Goal: Task Accomplishment & Management: Use online tool/utility

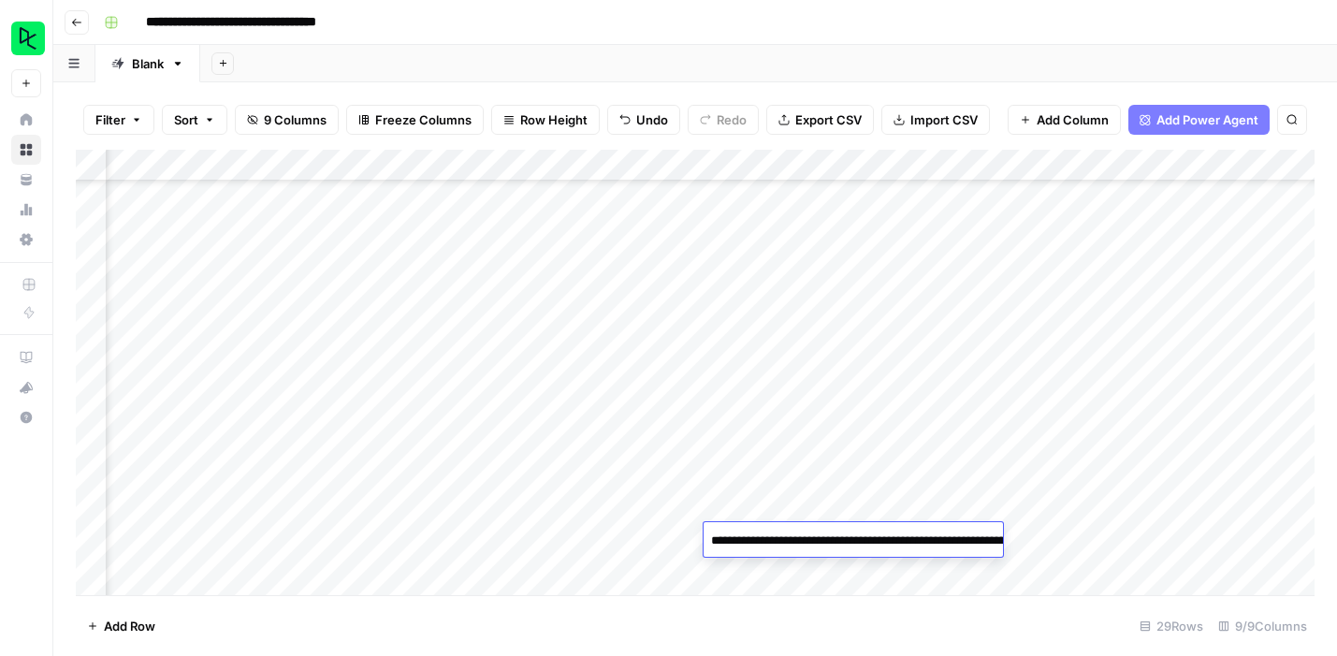
scroll to position [539, 478]
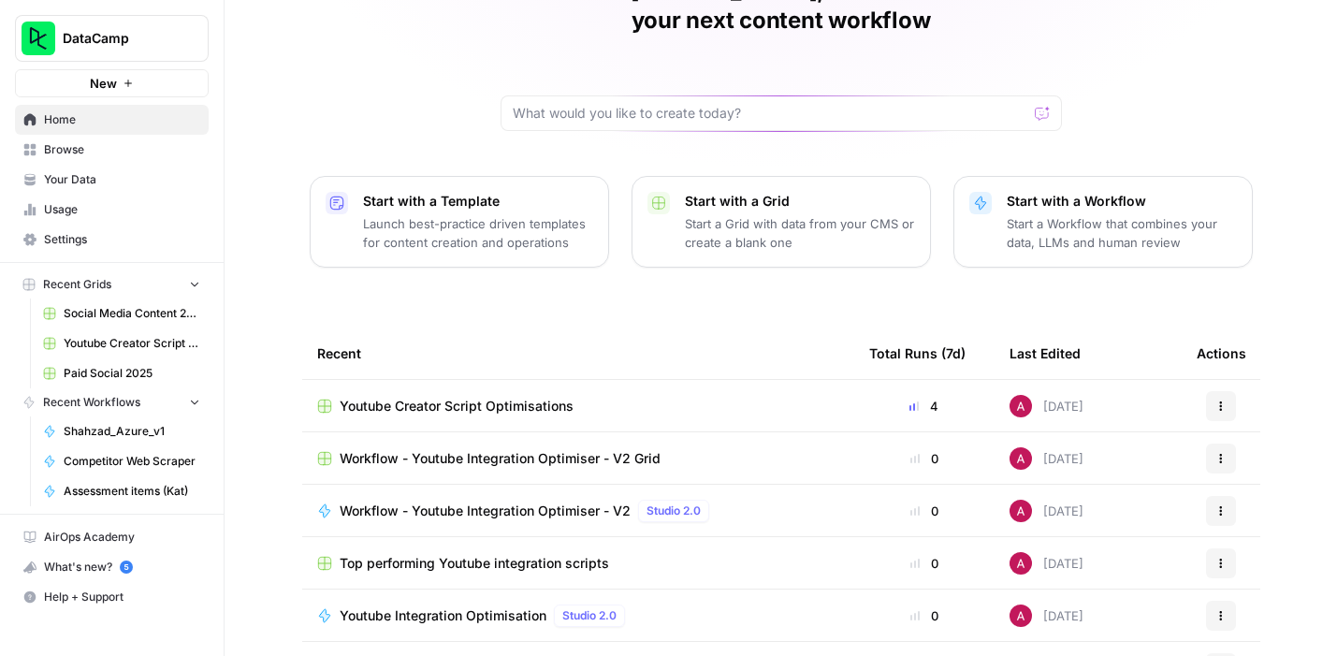
scroll to position [122, 0]
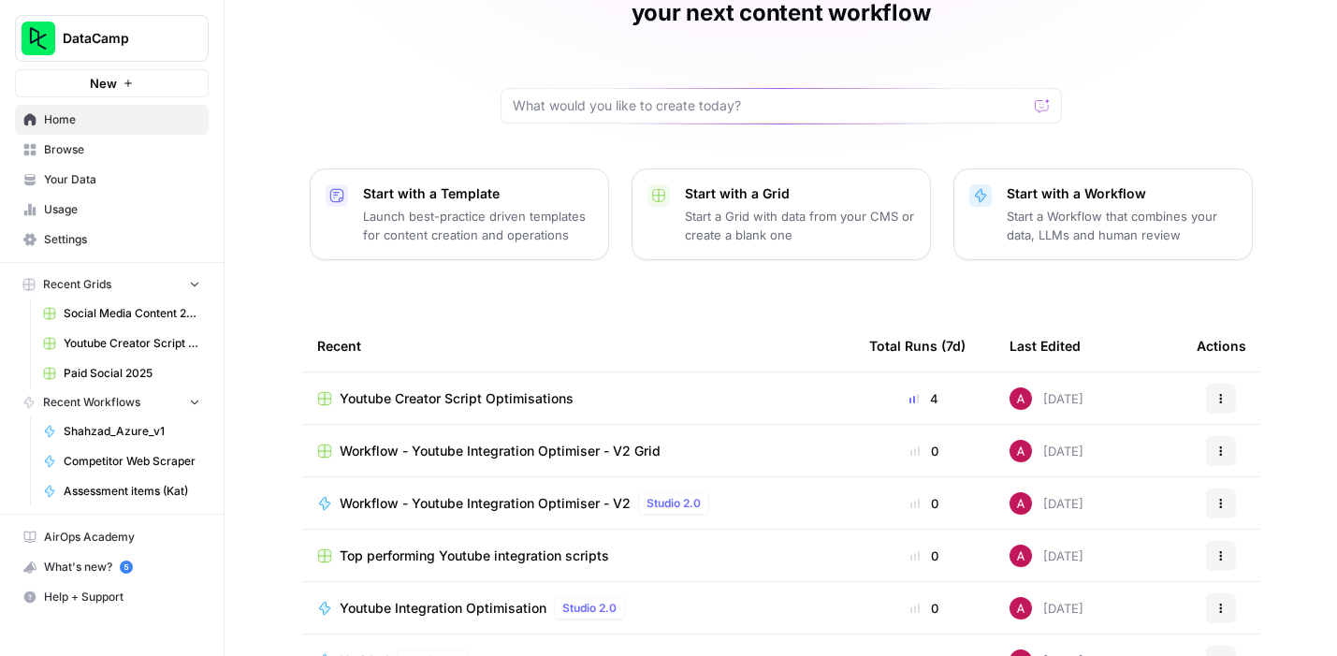
click at [480, 599] on span "Youtube Integration Optimisation" at bounding box center [443, 608] width 207 height 19
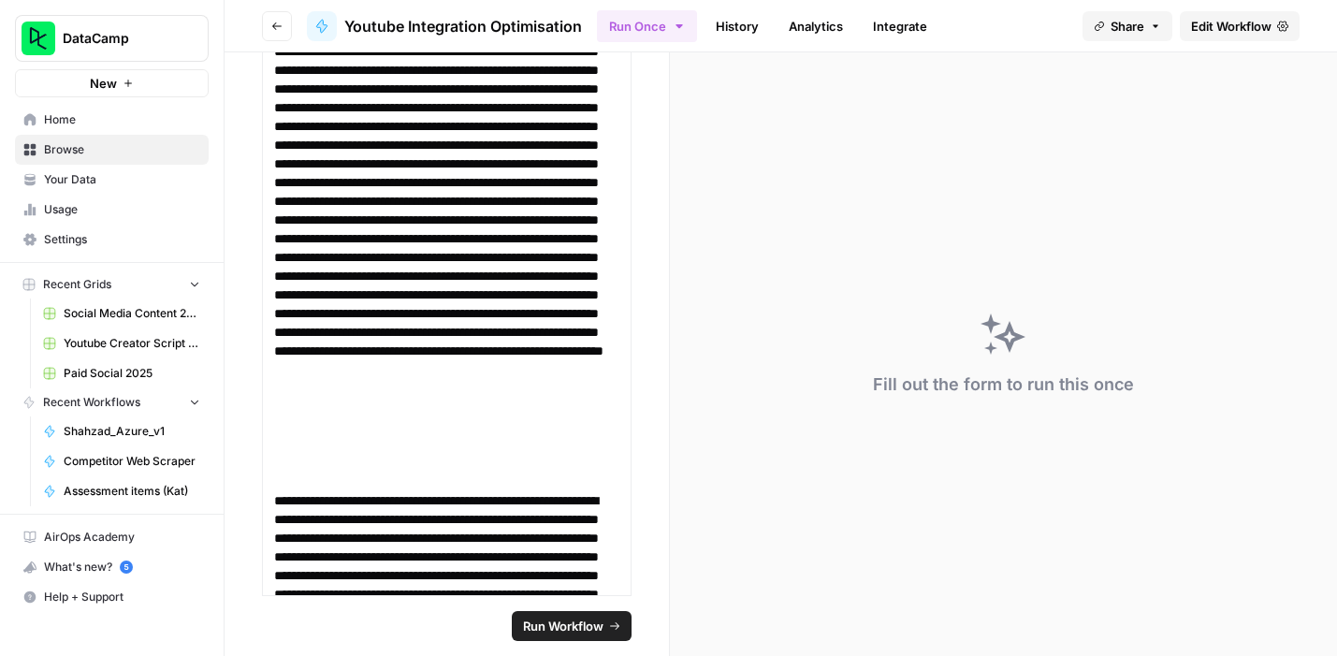
scroll to position [1266, 0]
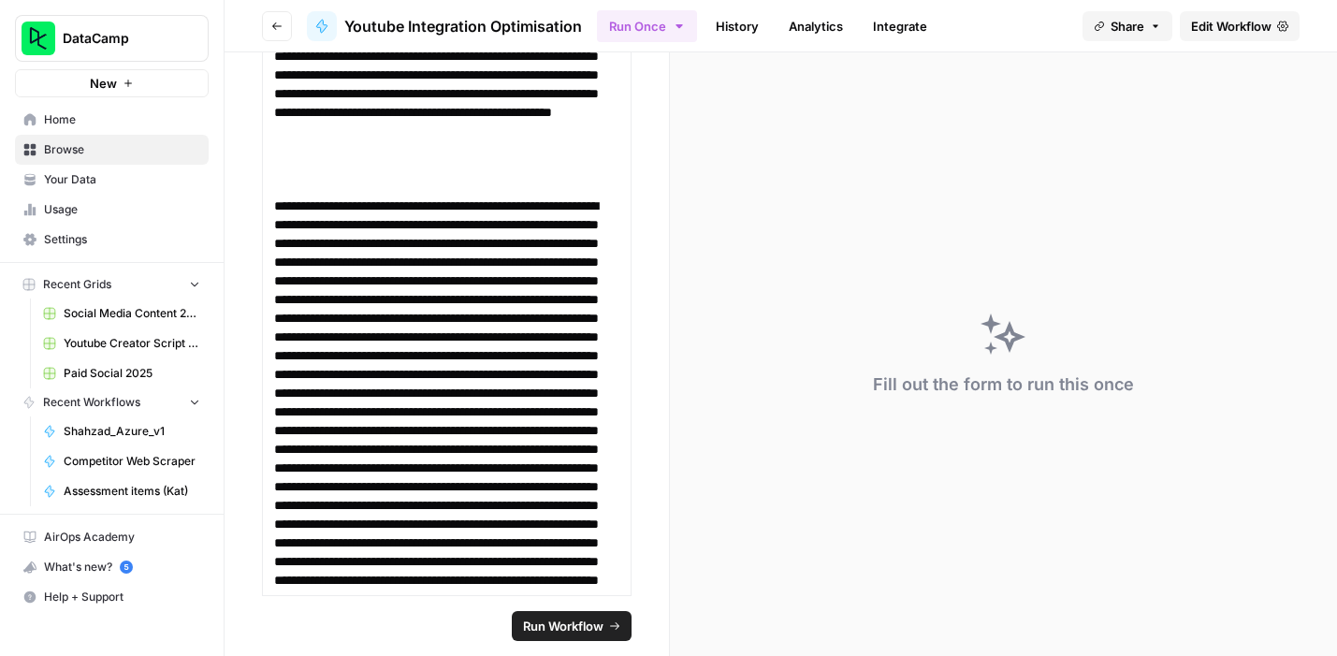
click at [1210, 27] on span "Edit Workflow" at bounding box center [1231, 26] width 80 height 19
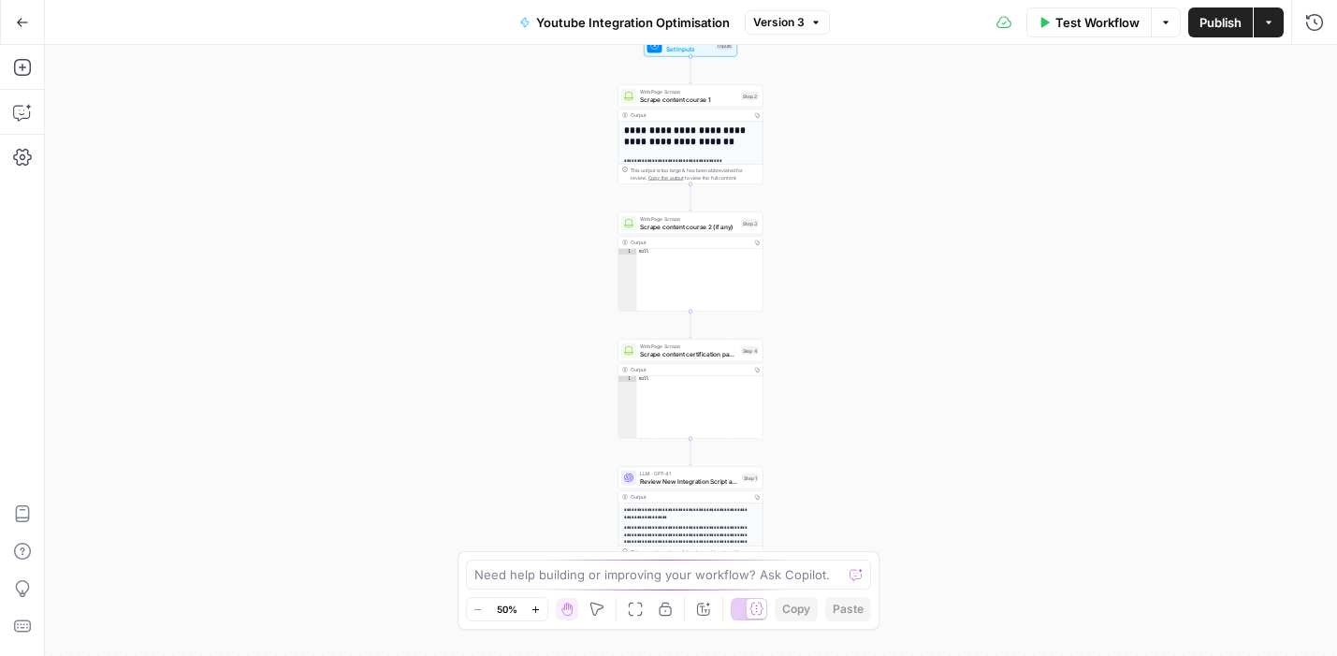
scroll to position [176, 0]
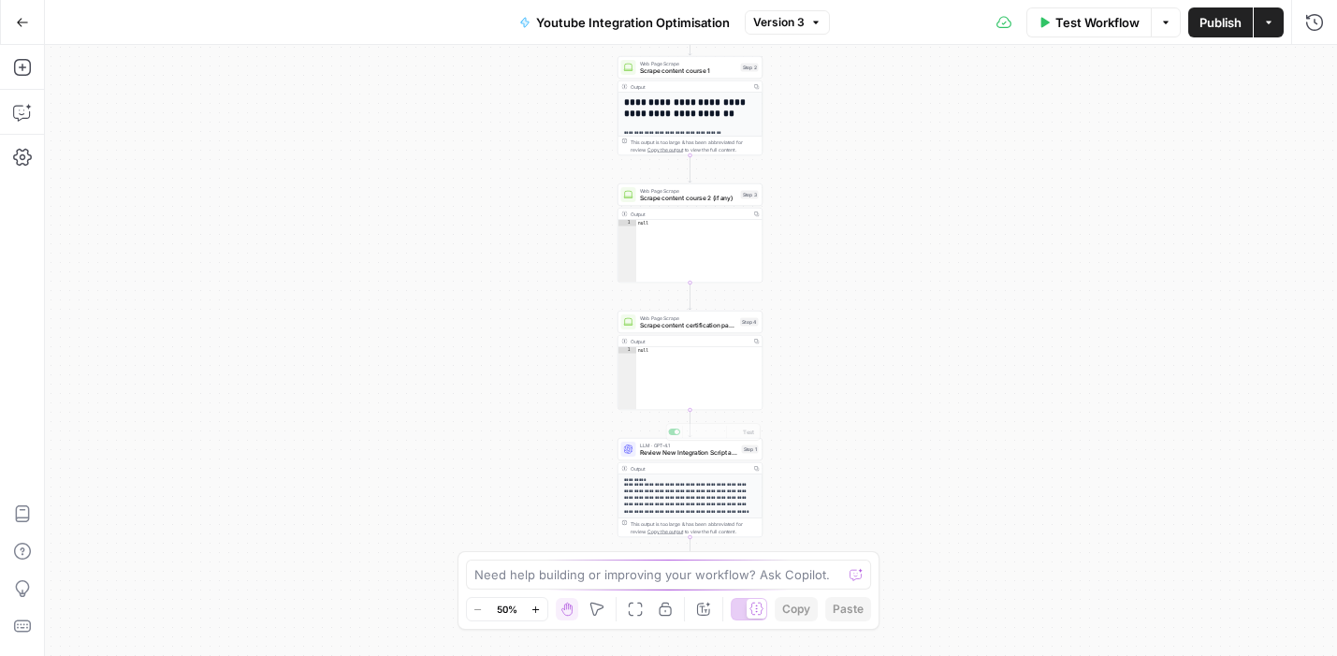
click at [681, 481] on p "**********" at bounding box center [691, 498] width 134 height 35
click at [691, 448] on span "Review New Integration Script and Optimise" at bounding box center [689, 452] width 98 height 9
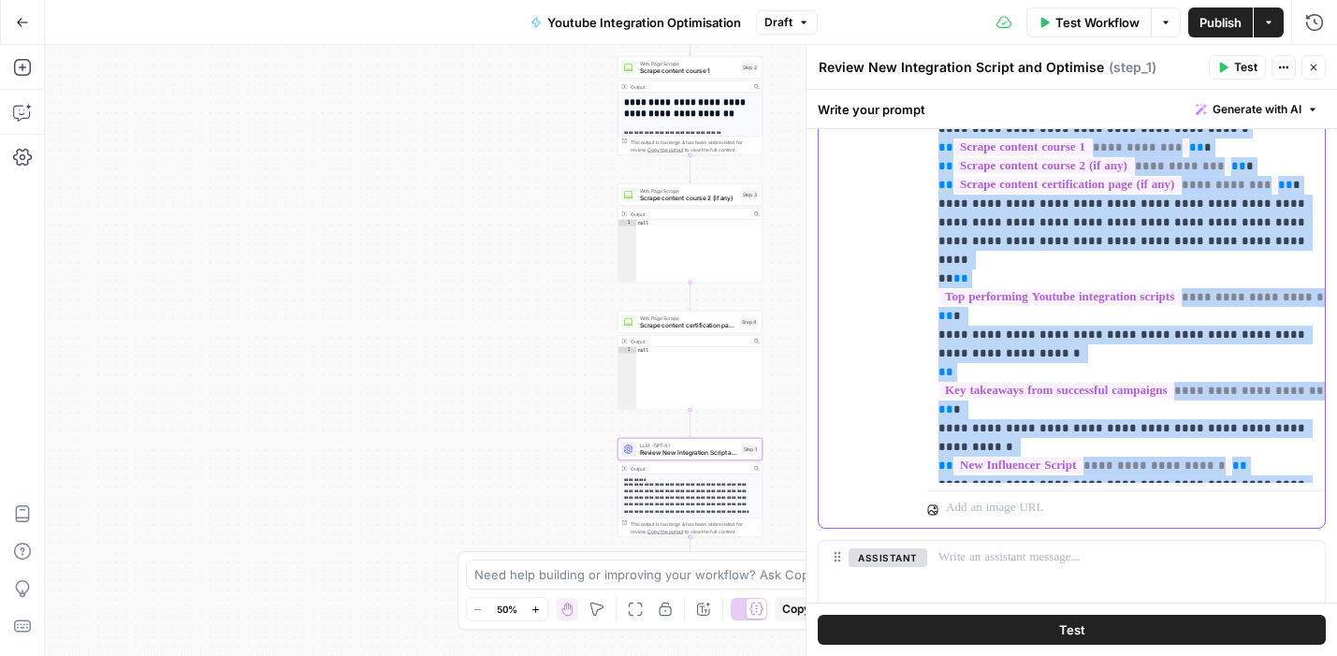
scroll to position [524, 0]
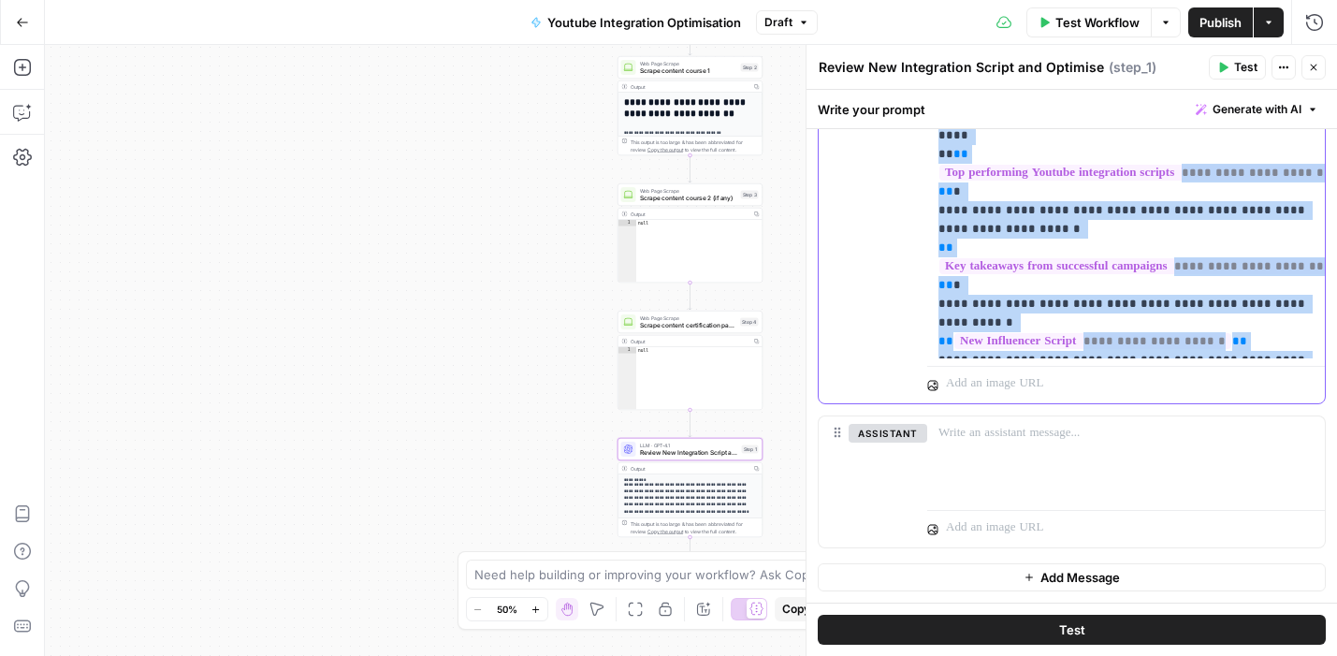
drag, startPoint x: 937, startPoint y: 244, endPoint x: 1120, endPoint y: 342, distance: 207.2
click at [1120, 342] on p "**********" at bounding box center [1125, 89] width 375 height 524
click at [376, 312] on div "**********" at bounding box center [691, 350] width 1292 height 611
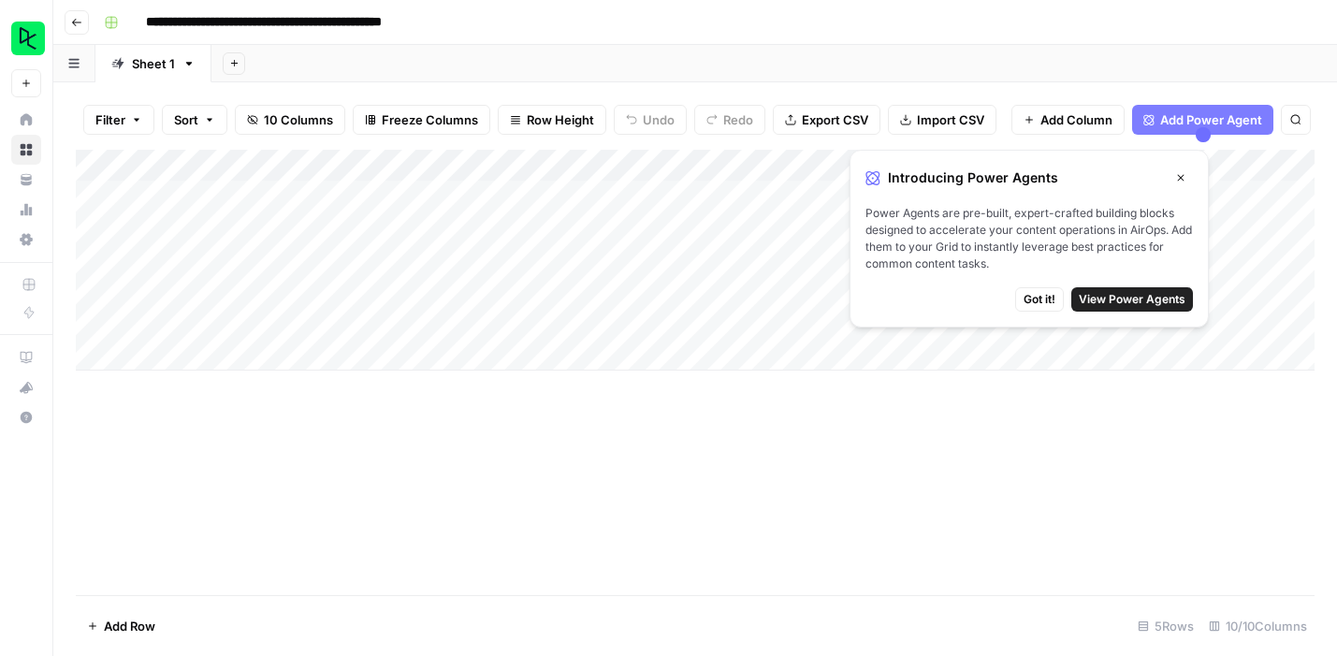
click at [67, 27] on button "Go back" at bounding box center [77, 22] width 24 height 24
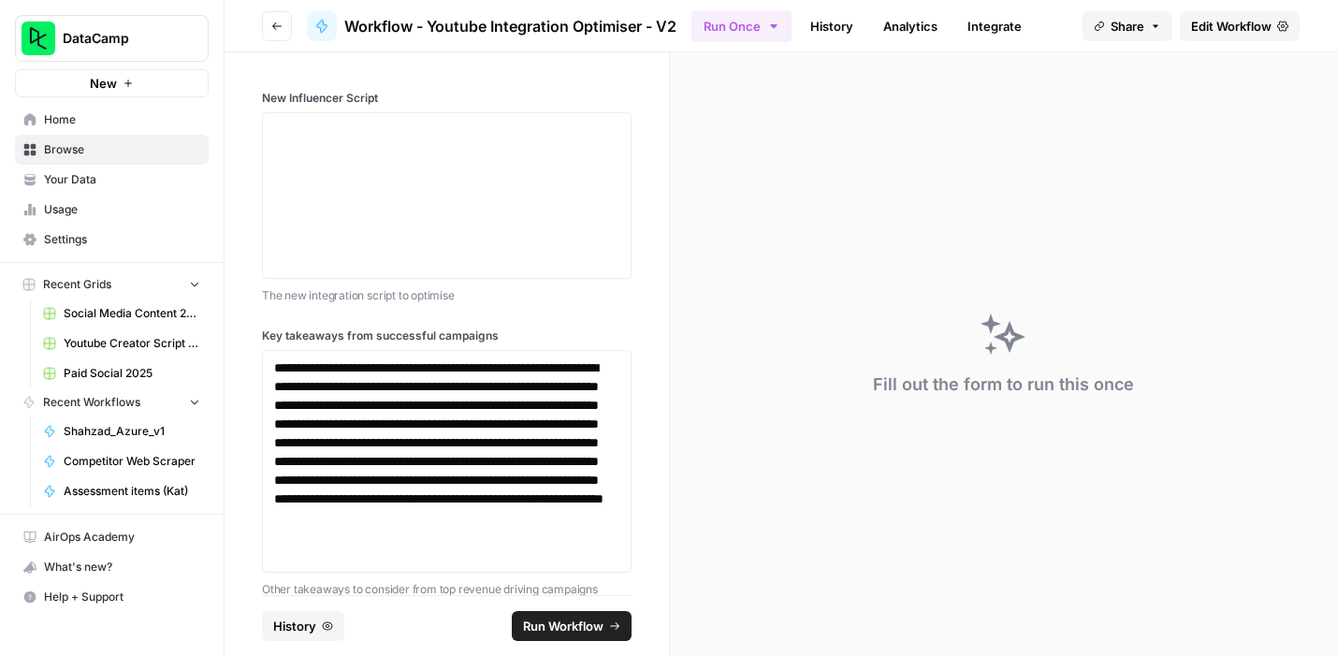
click at [729, 273] on div "Fill out the form to run this once" at bounding box center [1003, 353] width 667 height 603
click at [1197, 30] on span "Edit Workflow" at bounding box center [1231, 26] width 80 height 19
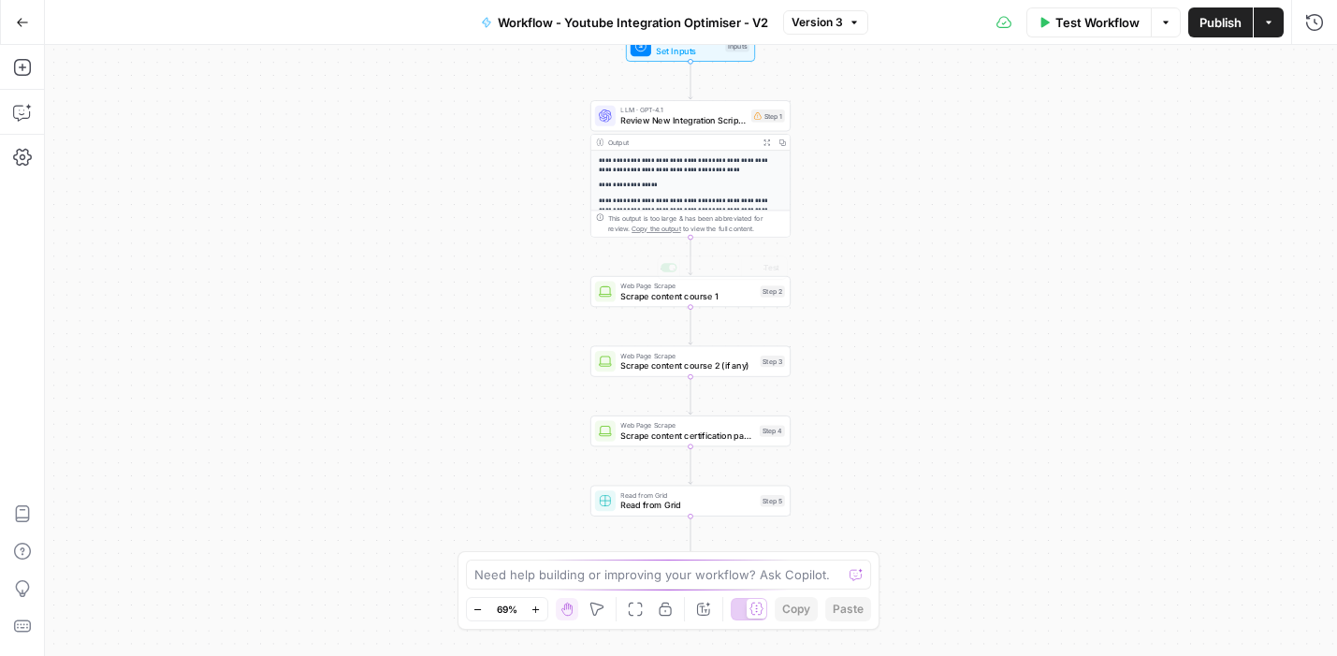
click at [681, 173] on p "**********" at bounding box center [691, 165] width 184 height 19
click at [686, 115] on span "Review New Integration Script and Optimise" at bounding box center [682, 120] width 125 height 13
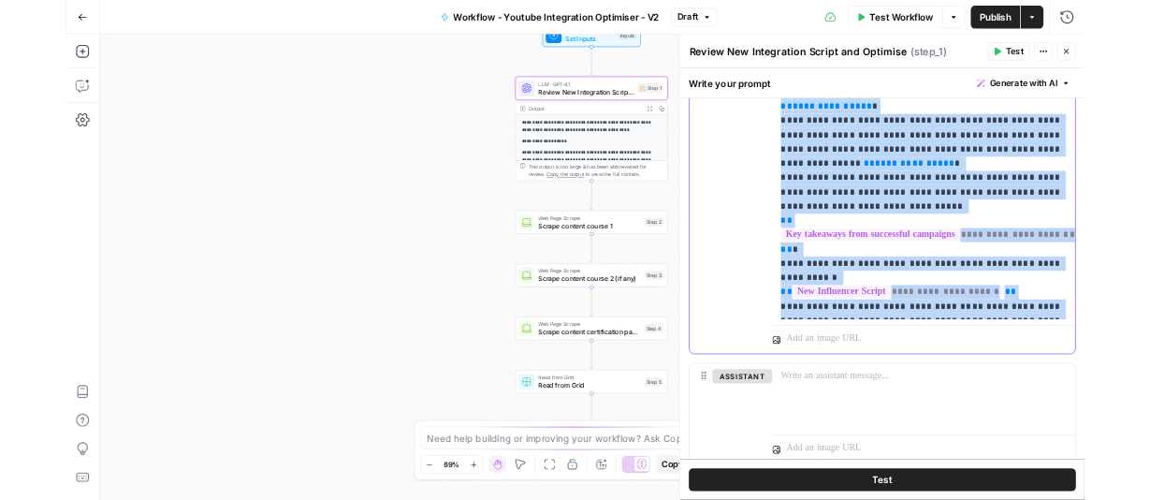
scroll to position [505, 0]
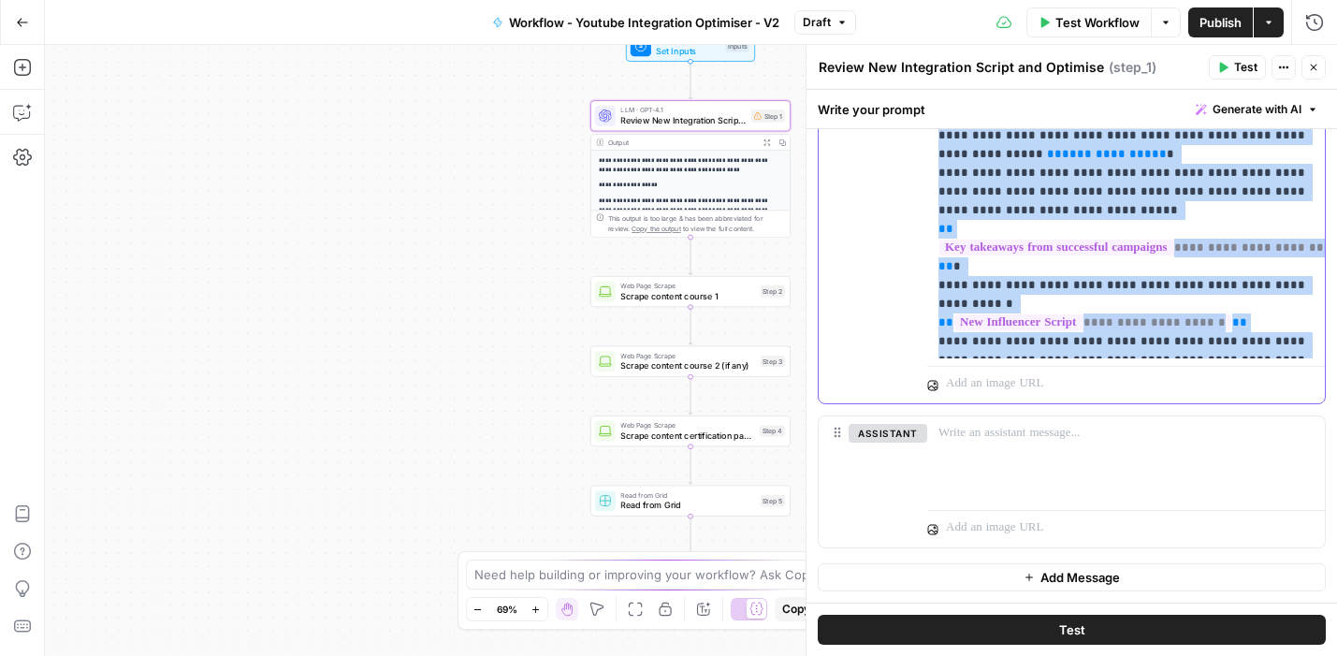
drag, startPoint x: 937, startPoint y: 363, endPoint x: 1171, endPoint y: 662, distance: 379.9
click at [1171, 655] on html "**********" at bounding box center [668, 328] width 1337 height 656
copy p "**********"
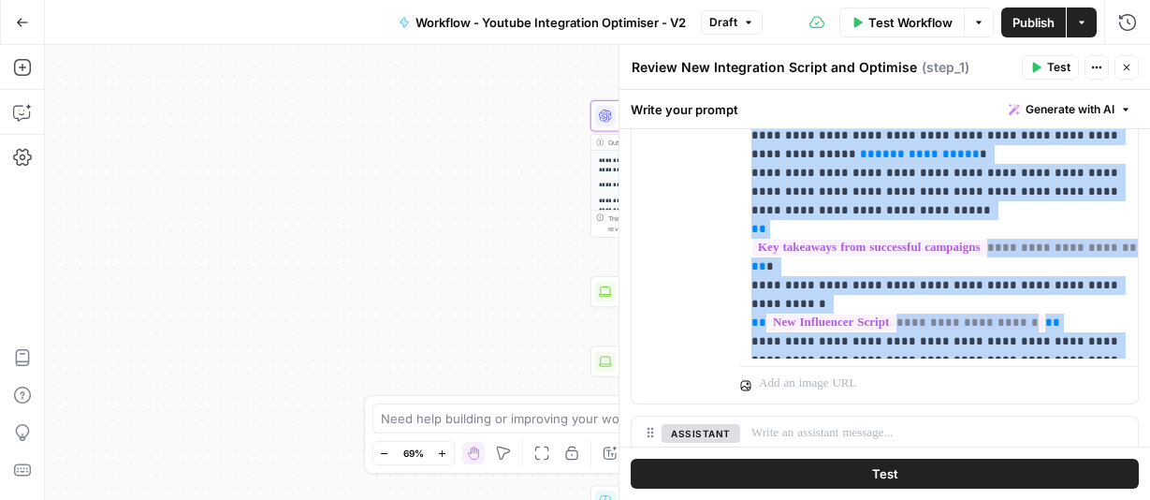
click at [13, 22] on button "Go Back" at bounding box center [23, 23] width 34 height 34
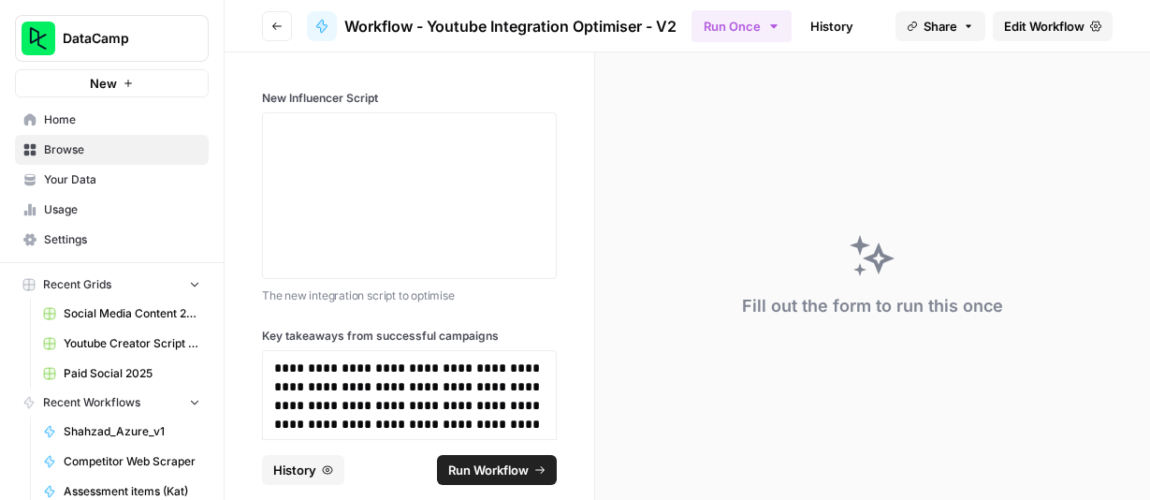
click at [276, 30] on icon "button" at bounding box center [276, 26] width 11 height 11
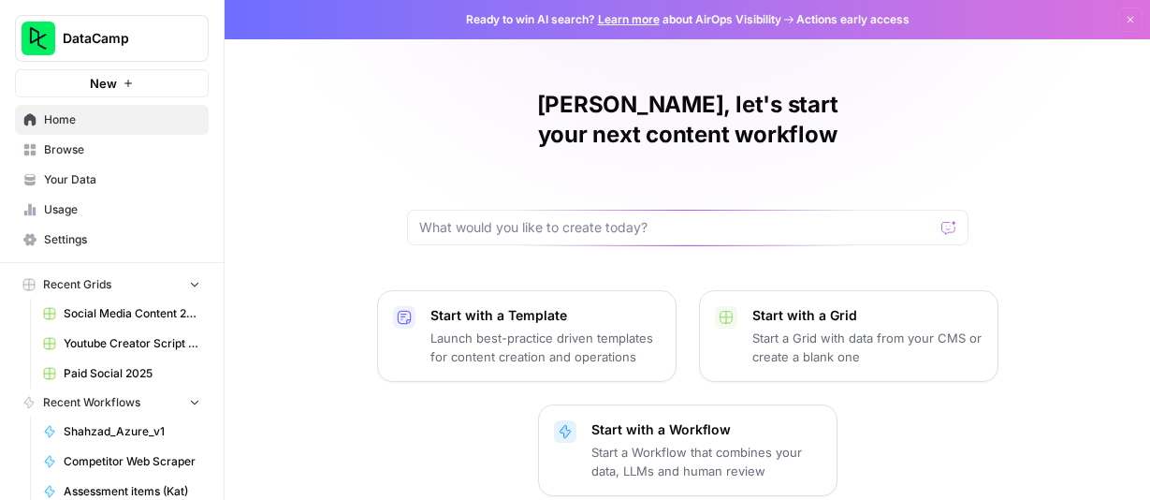
click at [72, 118] on span "Home" at bounding box center [122, 119] width 156 height 17
click at [62, 121] on span "Home" at bounding box center [122, 119] width 156 height 17
click at [66, 149] on span "Browse" at bounding box center [122, 149] width 156 height 17
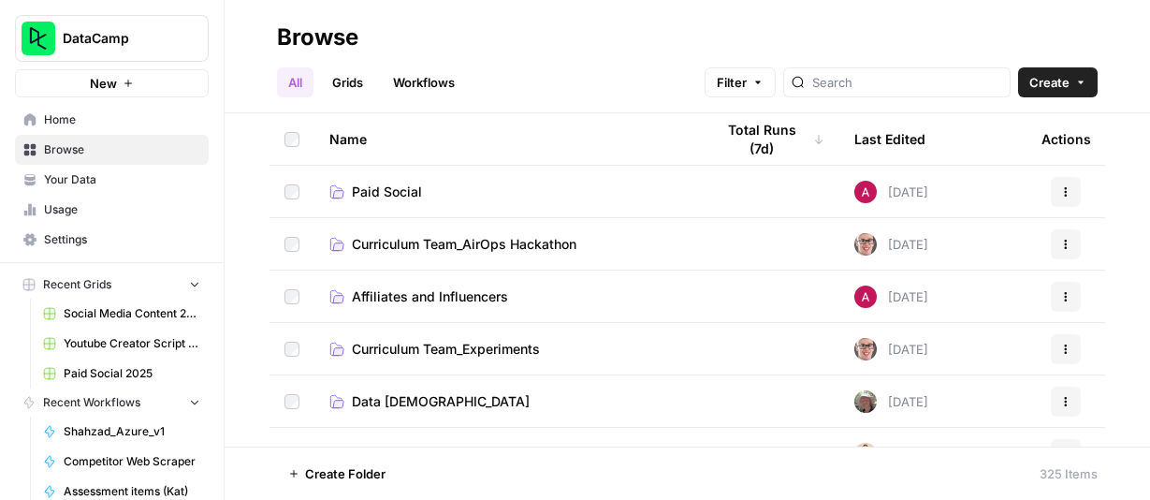
click at [481, 289] on span "Affiliates and Influencers" at bounding box center [430, 296] width 156 height 19
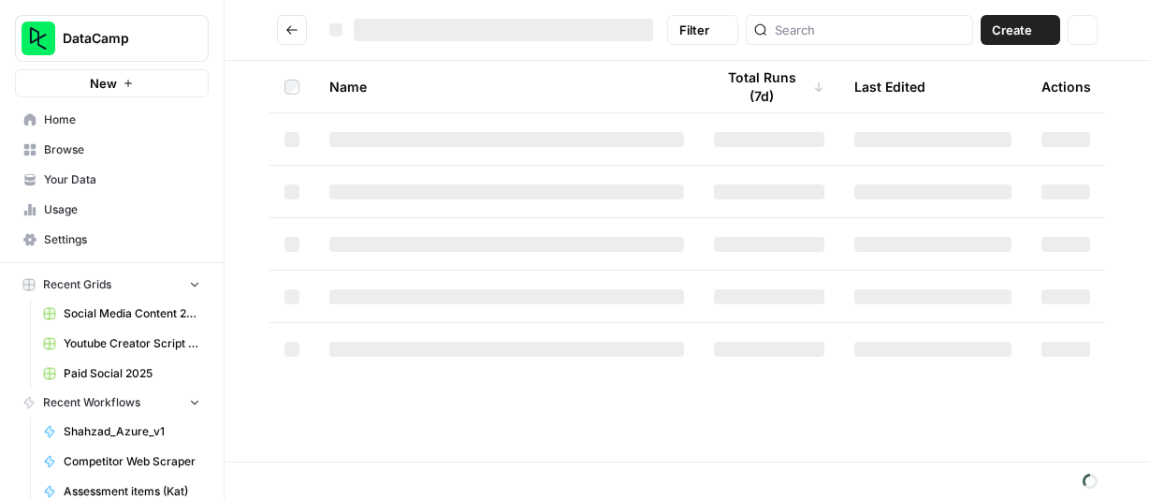
click at [481, 289] on div at bounding box center [506, 296] width 355 height 15
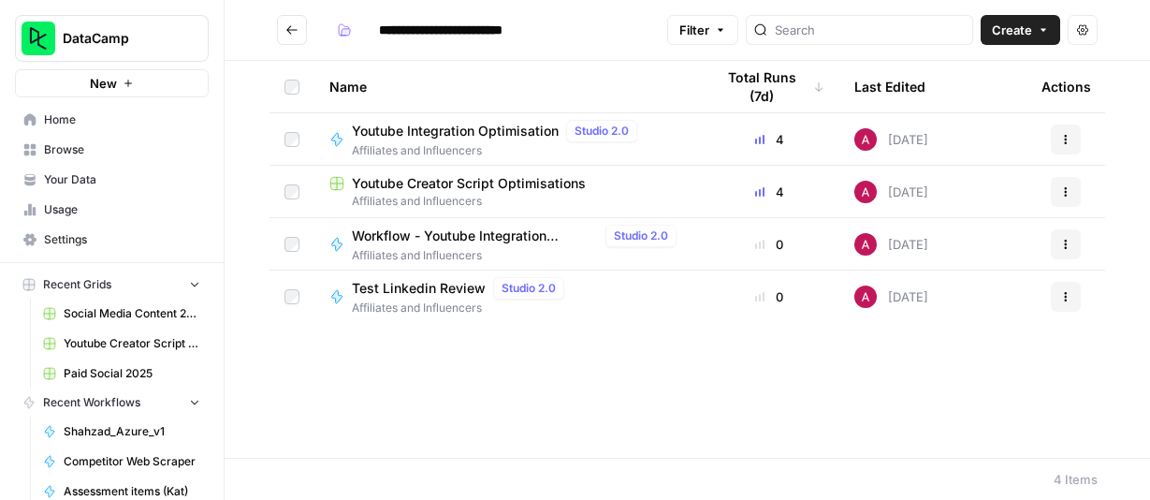
click at [515, 182] on span "Youtube Creator Script Optimisations" at bounding box center [469, 183] width 234 height 19
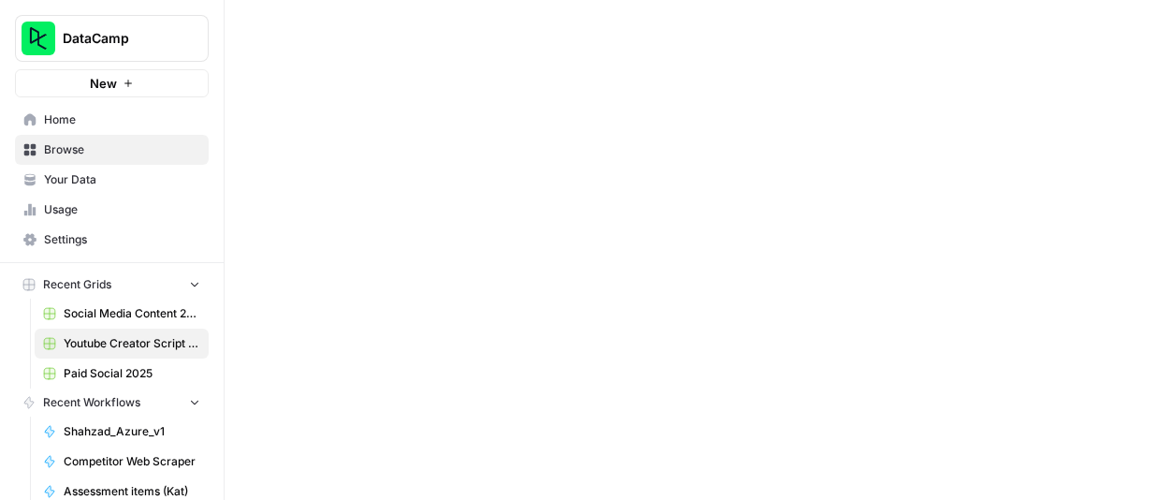
click at [515, 182] on div at bounding box center [687, 250] width 925 height 500
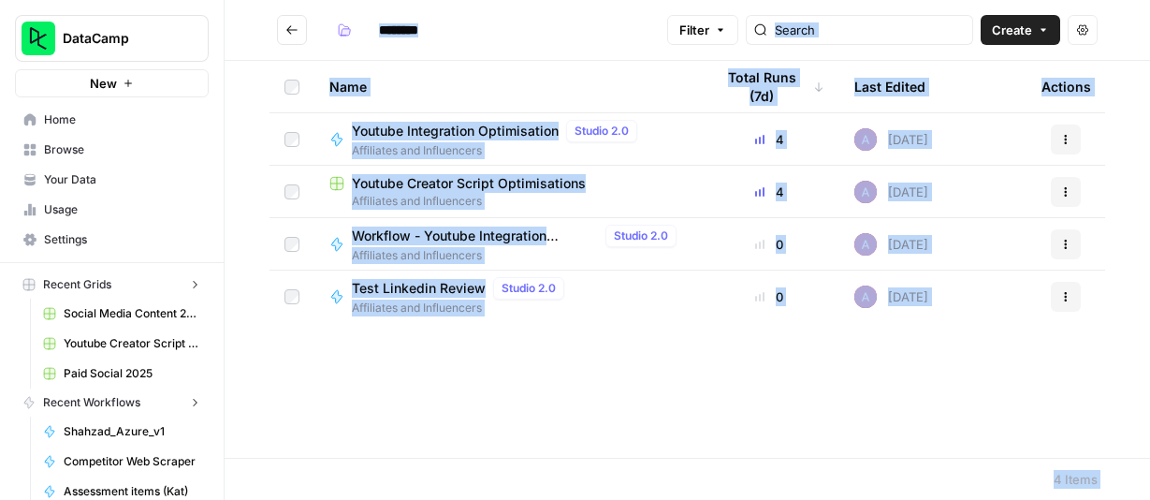
type input "**********"
click at [459, 372] on div "Name Total Runs (7d) Last Edited Actions Youtube Integration Optimisation Studi…" at bounding box center [687, 259] width 925 height 397
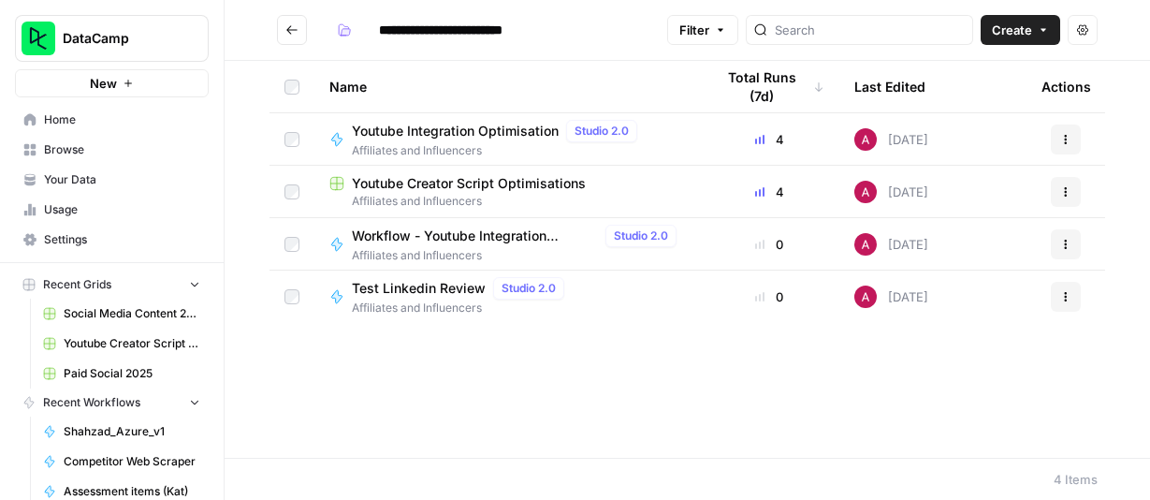
click at [436, 176] on span "Youtube Creator Script Optimisations" at bounding box center [469, 183] width 234 height 19
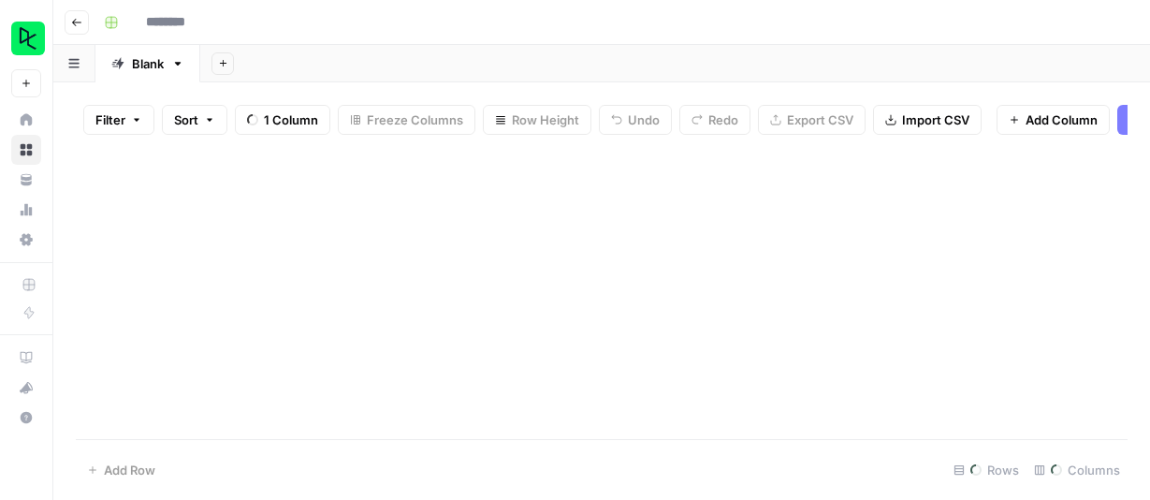
type input "**********"
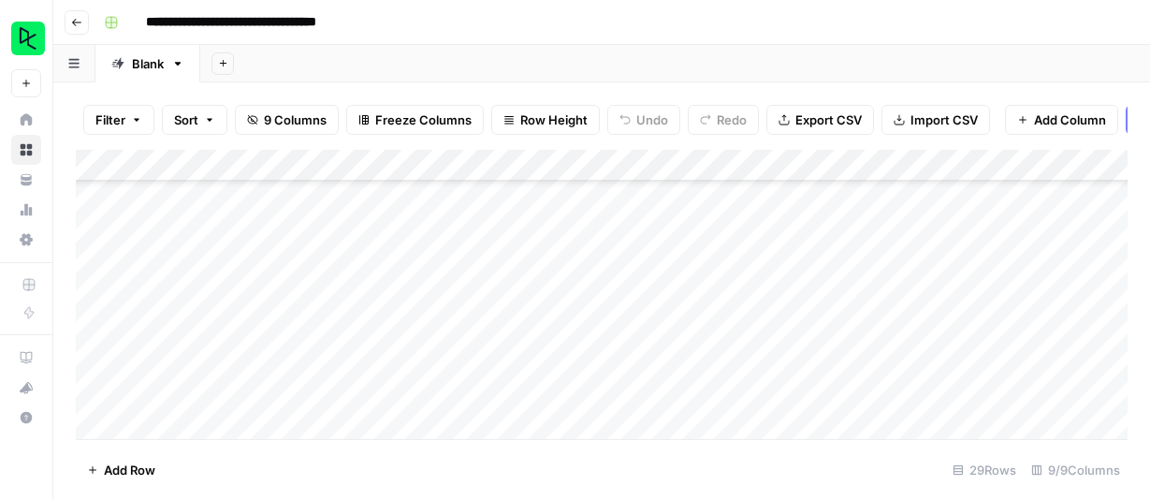
scroll to position [695, 0]
click at [584, 391] on div "Add Column" at bounding box center [602, 294] width 1052 height 289
click at [75, 22] on icon "button" at bounding box center [76, 22] width 11 height 11
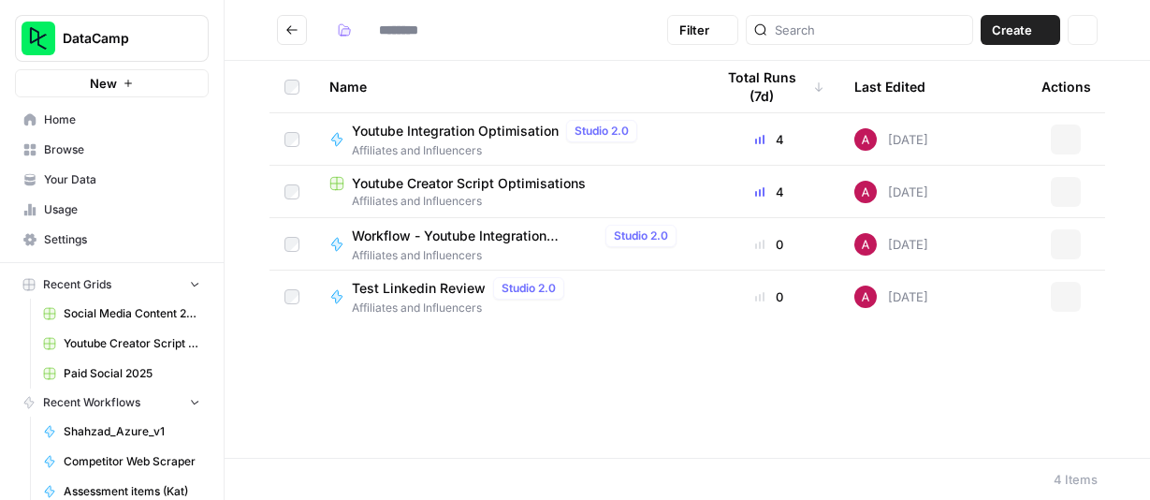
type input "**********"
click at [430, 295] on span "Test Linkedin Review" at bounding box center [419, 288] width 134 height 19
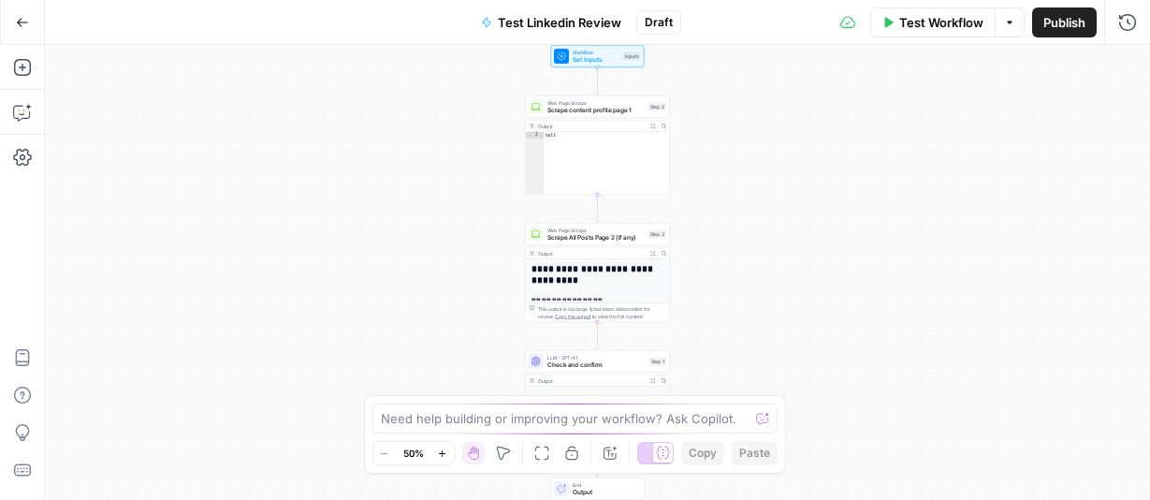
click at [23, 21] on icon "button" at bounding box center [22, 22] width 11 height 8
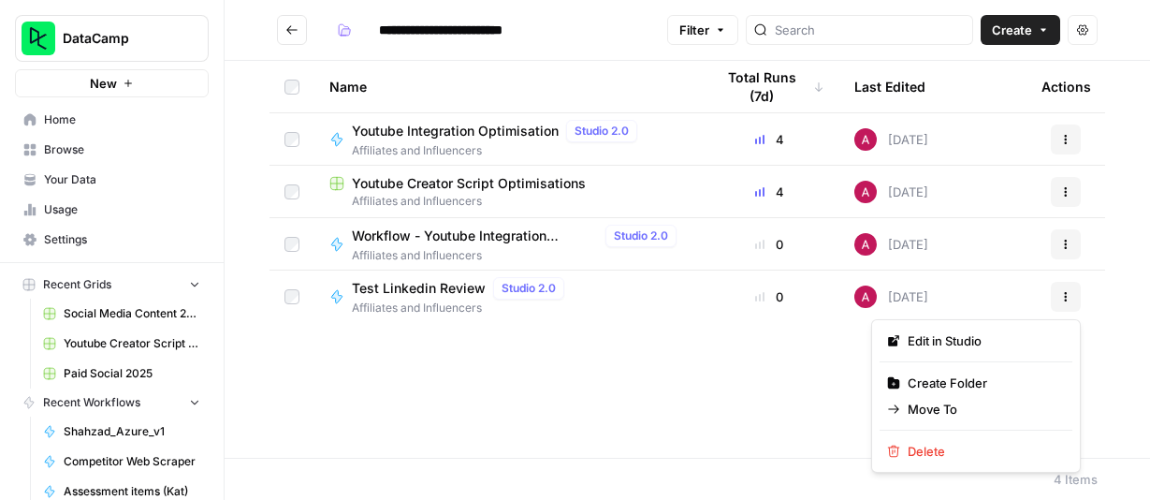
click at [1067, 297] on icon "button" at bounding box center [1065, 296] width 11 height 11
click at [965, 445] on span "Delete" at bounding box center [982, 451] width 150 height 19
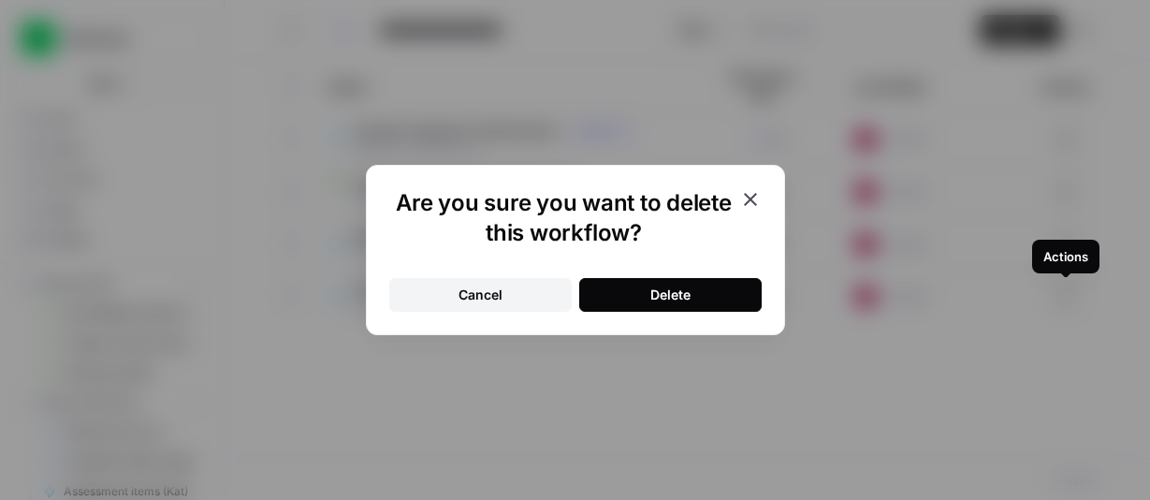
click at [704, 292] on button "Delete" at bounding box center [670, 295] width 182 height 34
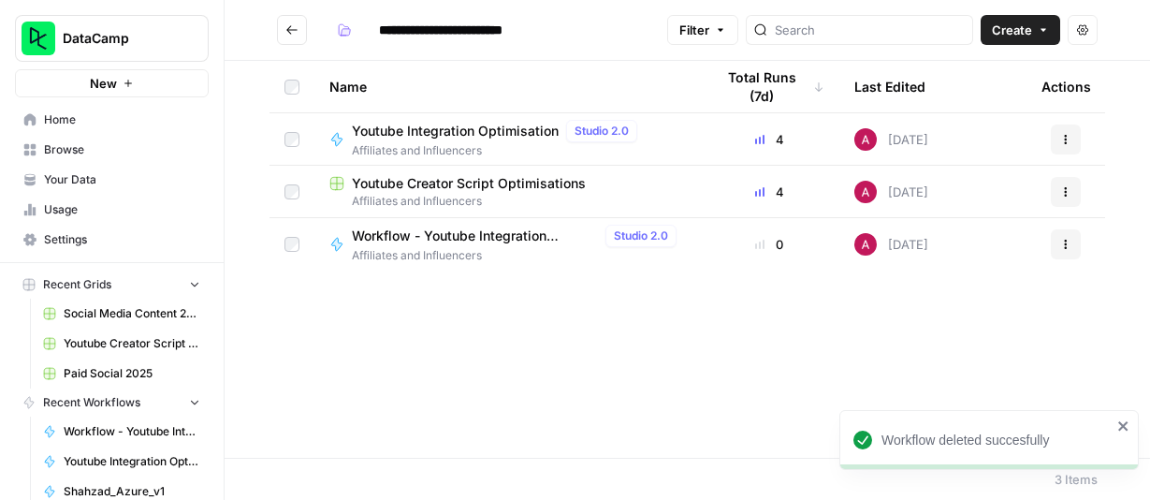
click at [515, 238] on span "Workflow - Youtube Integration Optimiser - V2" at bounding box center [475, 235] width 246 height 19
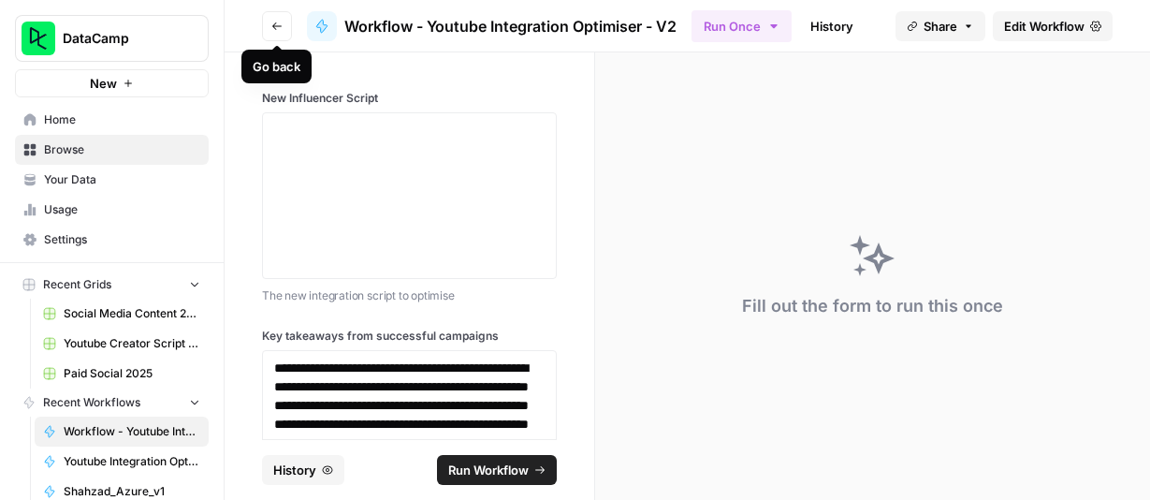
click at [273, 26] on icon "button" at bounding box center [276, 25] width 9 height 7
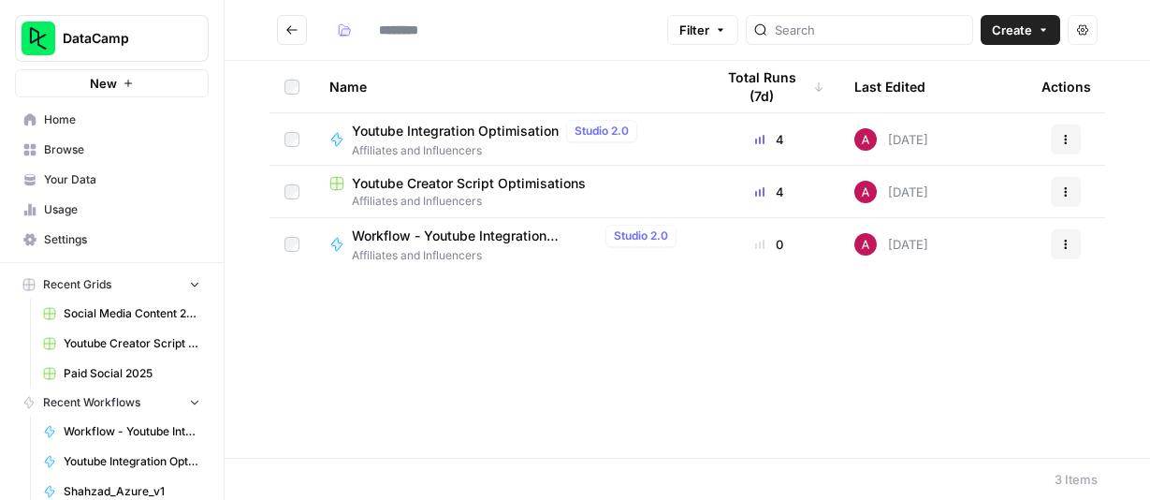
type input "**********"
click at [1066, 245] on icon "button" at bounding box center [1065, 244] width 11 height 11
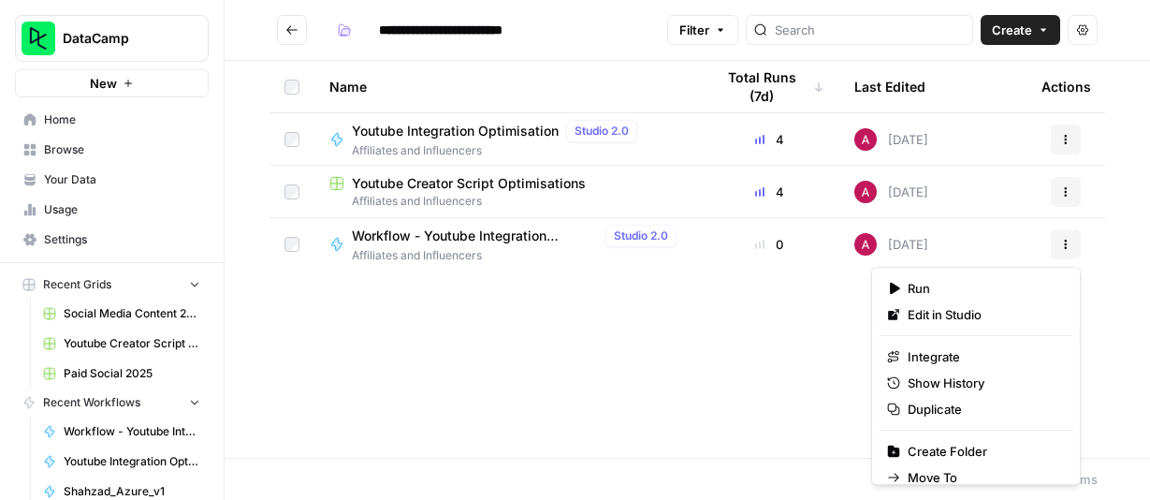
click at [696, 312] on div "Name Total Runs (7d) Last Edited Actions Youtube Integration Optimisation Studi…" at bounding box center [687, 259] width 925 height 397
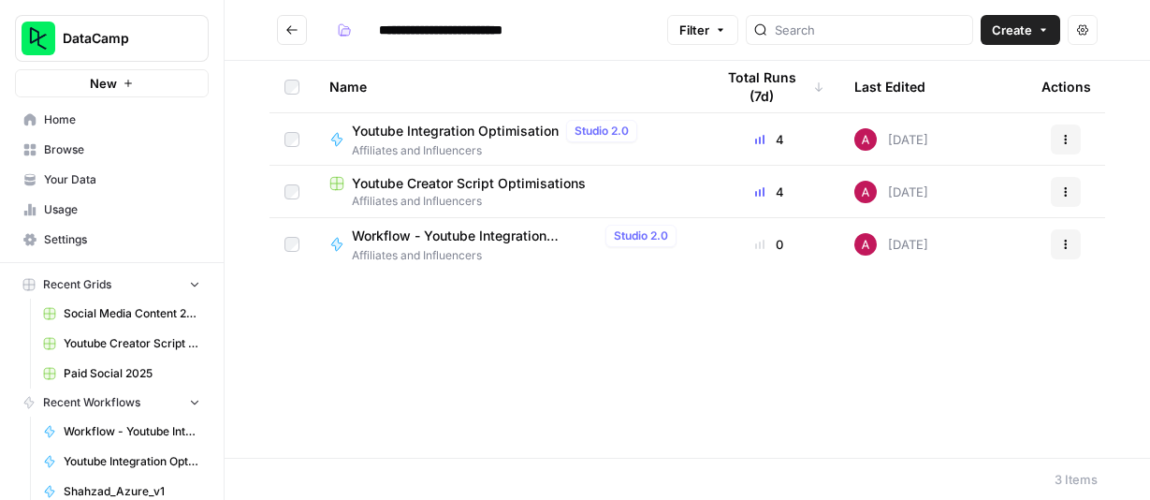
click at [147, 91] on button "New" at bounding box center [112, 83] width 194 height 28
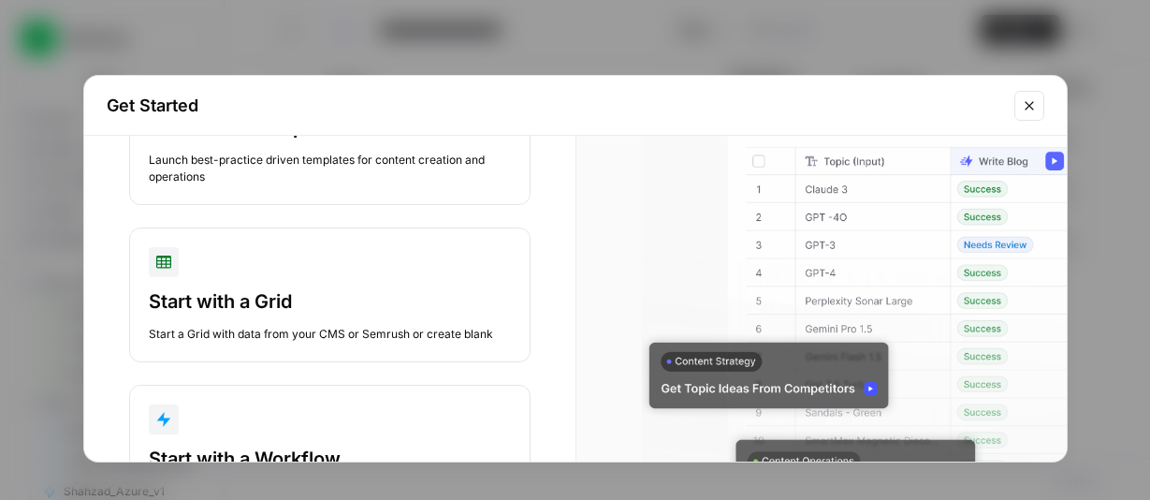
scroll to position [128, 0]
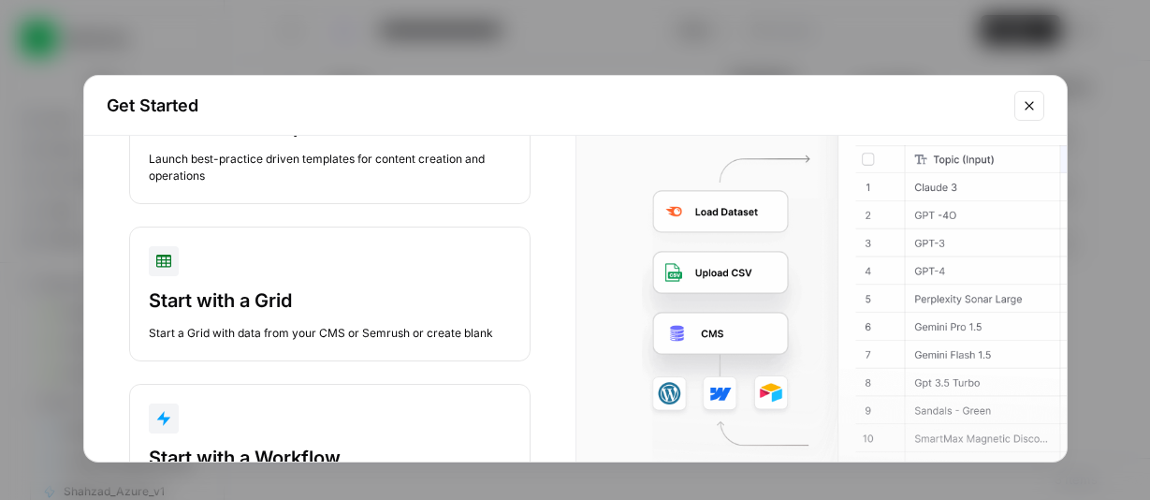
click at [263, 297] on div "Start with a Grid" at bounding box center [330, 300] width 362 height 26
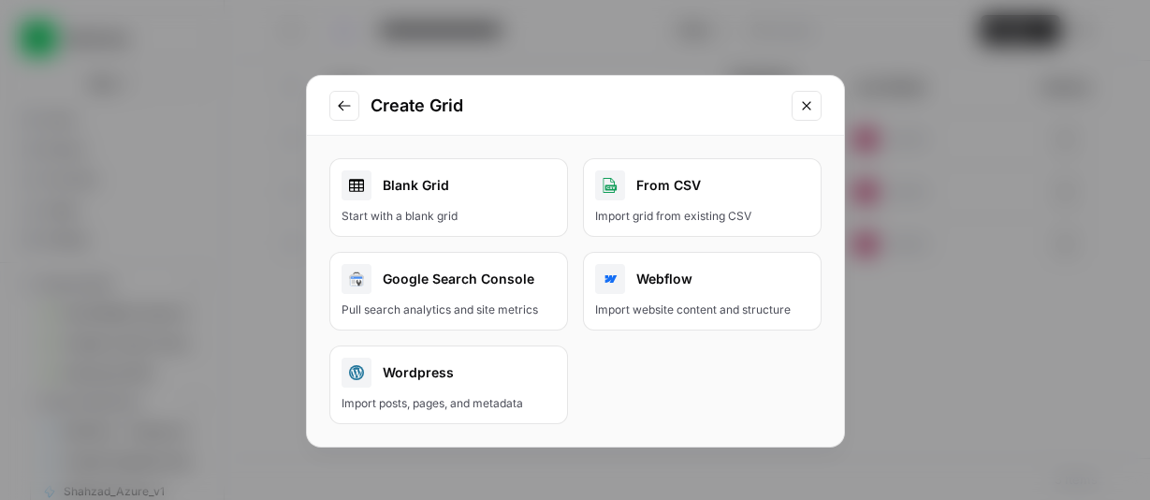
click at [455, 196] on div "Blank Grid" at bounding box center [448, 185] width 214 height 30
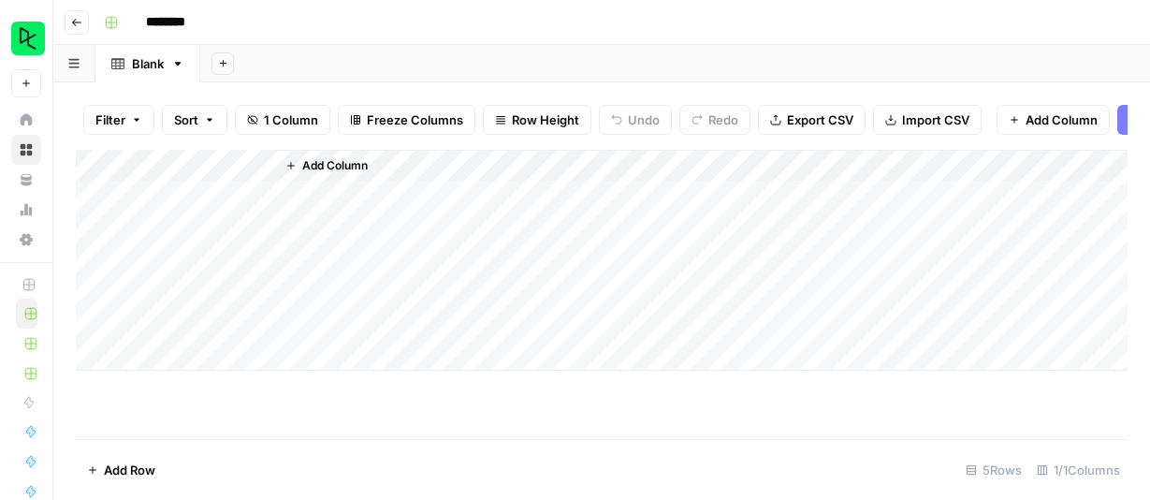
click at [74, 17] on icon "button" at bounding box center [76, 22] width 11 height 11
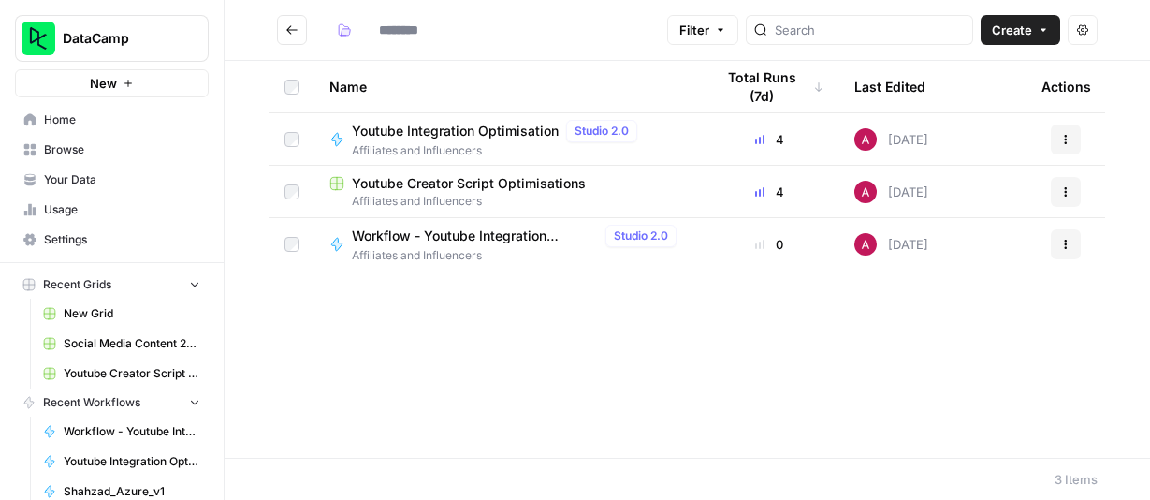
type input "**********"
click at [90, 116] on span "Home" at bounding box center [122, 119] width 156 height 17
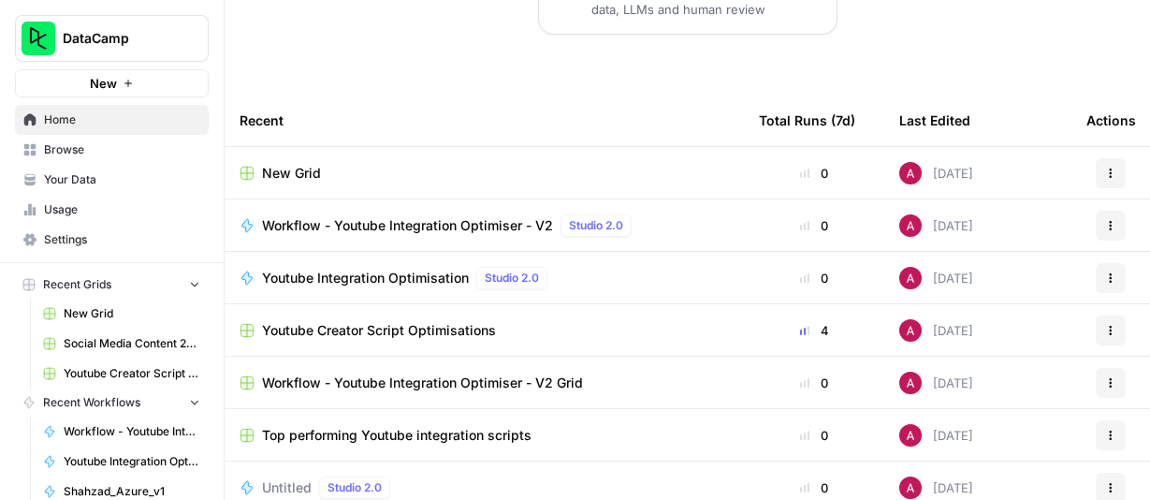
scroll to position [475, 0]
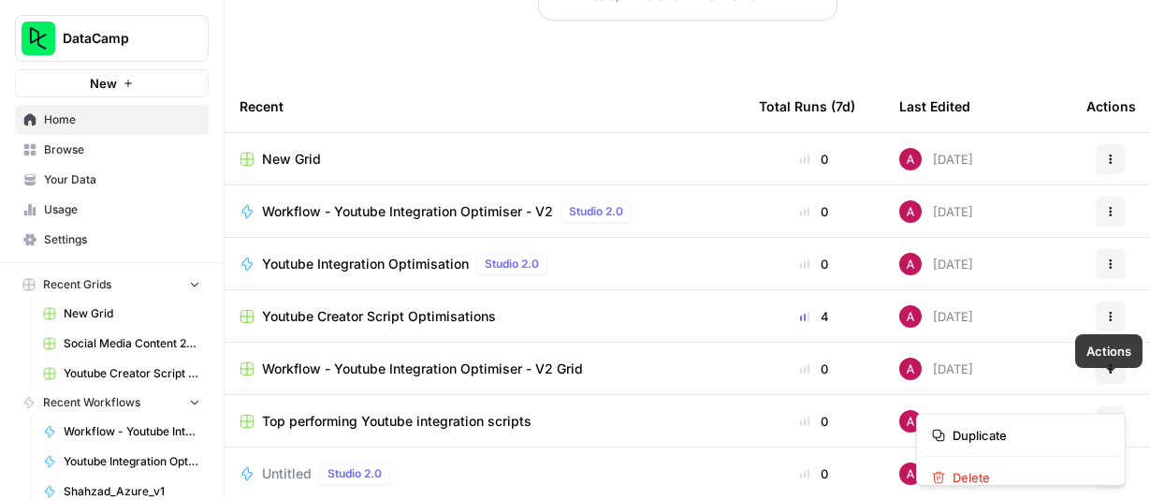
click at [1111, 415] on icon "button" at bounding box center [1110, 420] width 11 height 11
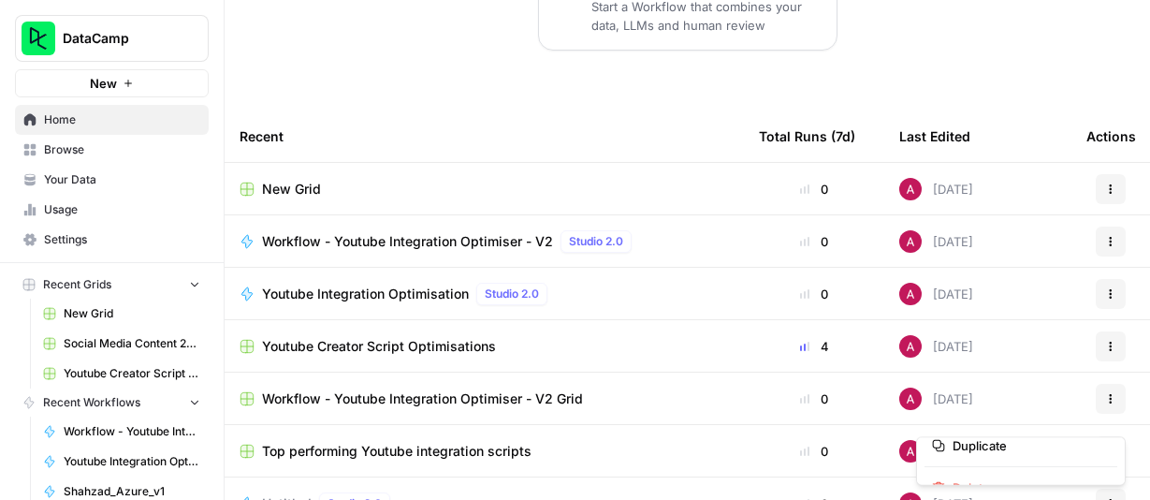
scroll to position [443, 0]
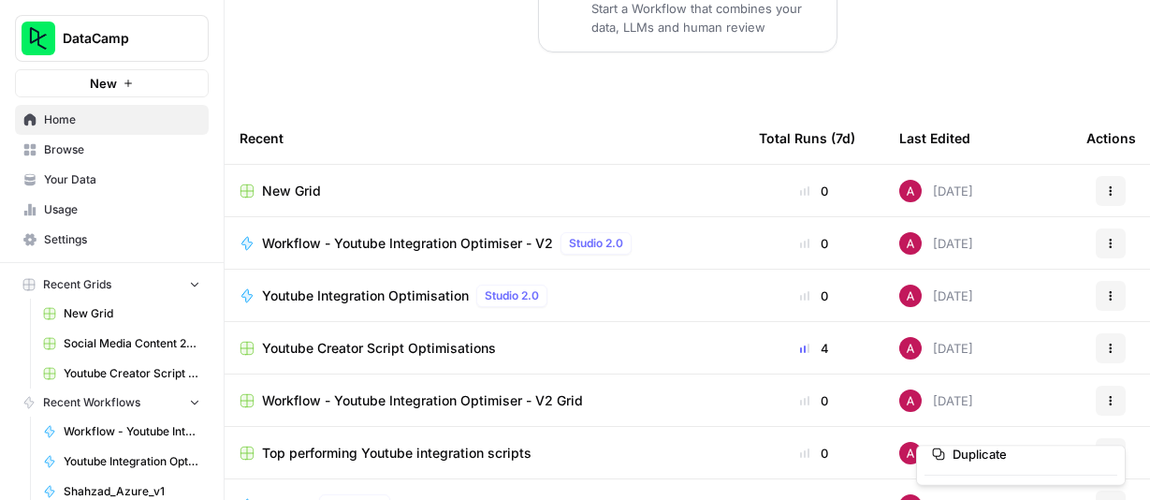
click at [509, 494] on div "Untitled Studio 2.0" at bounding box center [483, 505] width 489 height 22
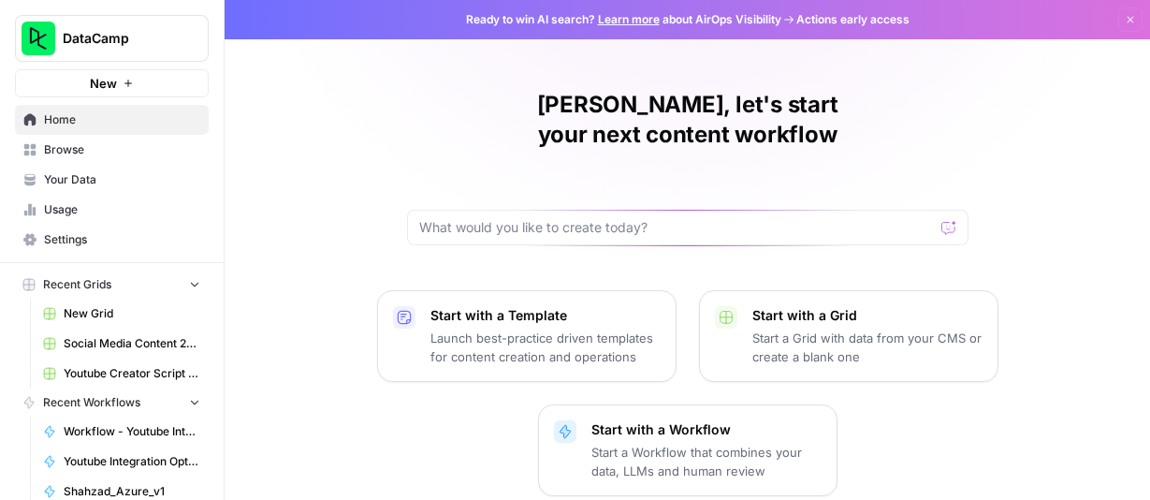
scroll to position [475, 0]
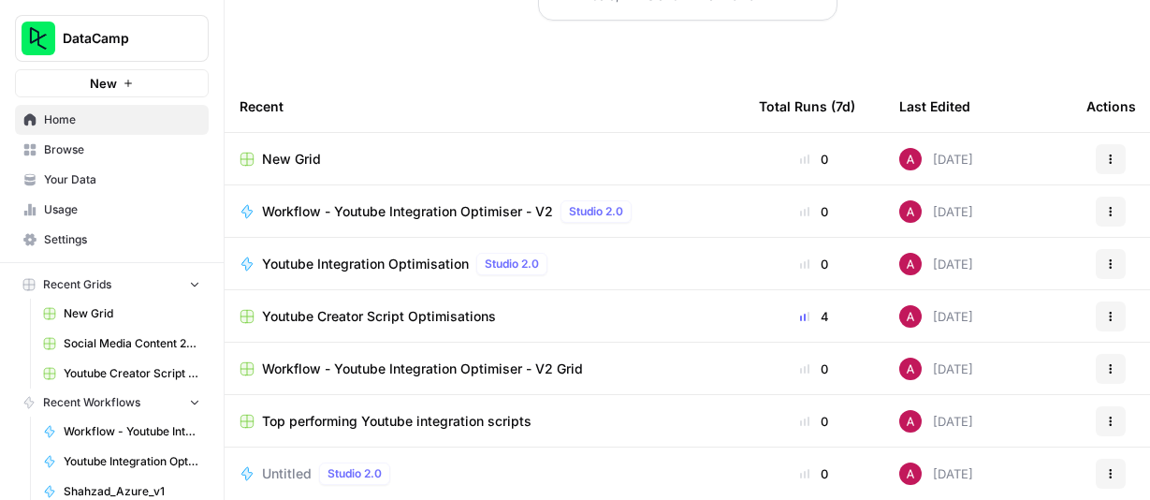
click at [382, 412] on span "Top performing Youtube integration scripts" at bounding box center [396, 421] width 269 height 19
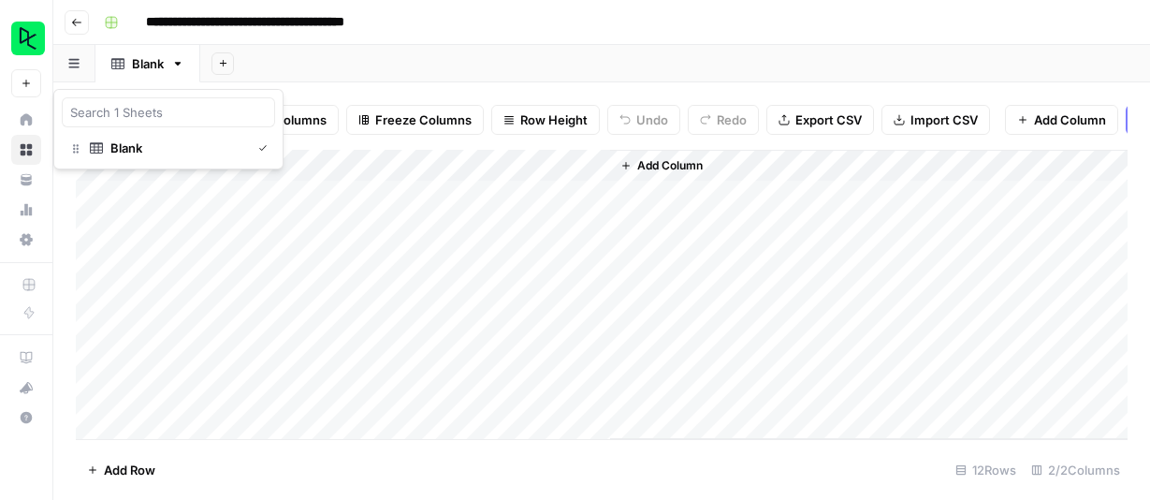
click at [75, 65] on icon "button" at bounding box center [73, 63] width 11 height 10
click at [403, 70] on div "Add Sheet" at bounding box center [675, 63] width 950 height 37
click at [250, 25] on input "**********" at bounding box center [283, 22] width 290 height 30
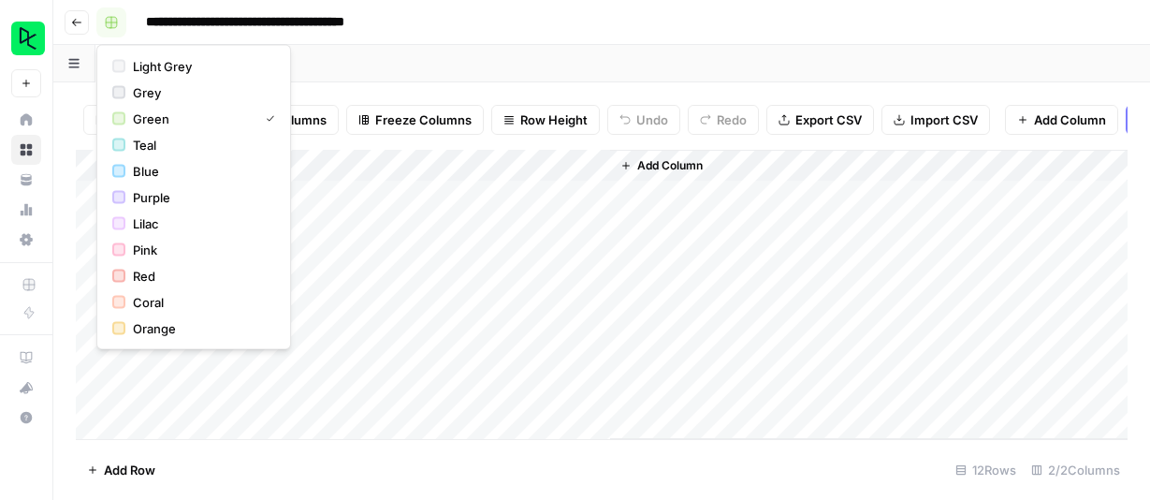
click at [112, 18] on rect "button" at bounding box center [111, 22] width 11 height 11
click at [481, 17] on div "**********" at bounding box center [613, 22] width 1035 height 30
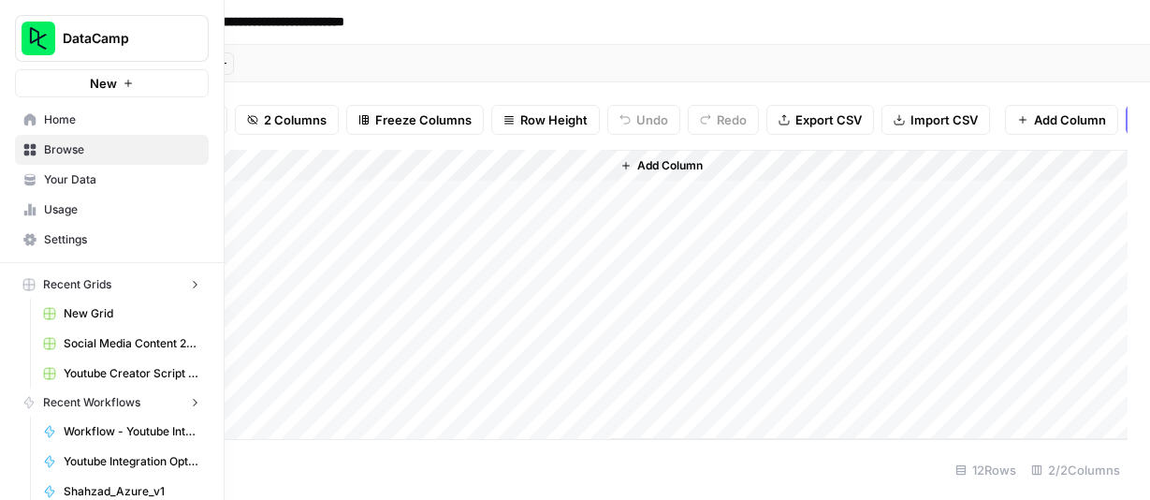
click at [26, 85] on button "New" at bounding box center [112, 83] width 194 height 28
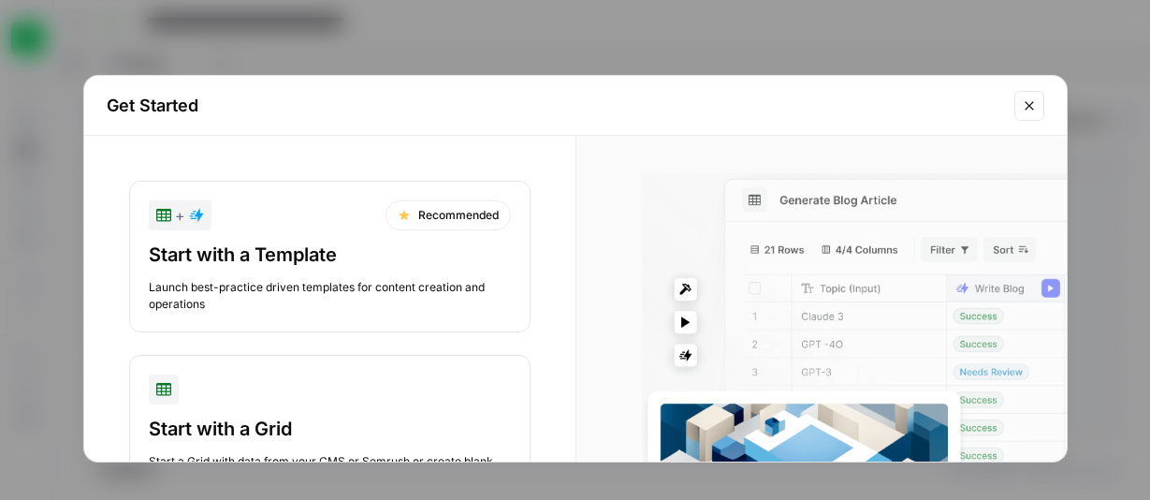
click at [225, 28] on div "Get Started + Recommended Start with a Template Launch best-practice driven tem…" at bounding box center [575, 250] width 1150 height 500
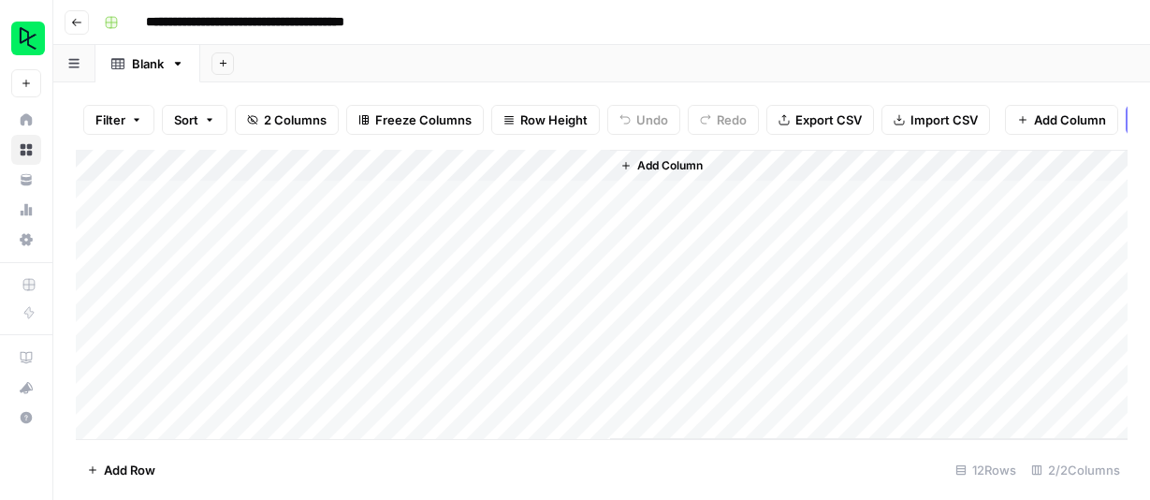
click at [72, 24] on icon "button" at bounding box center [76, 22] width 11 height 11
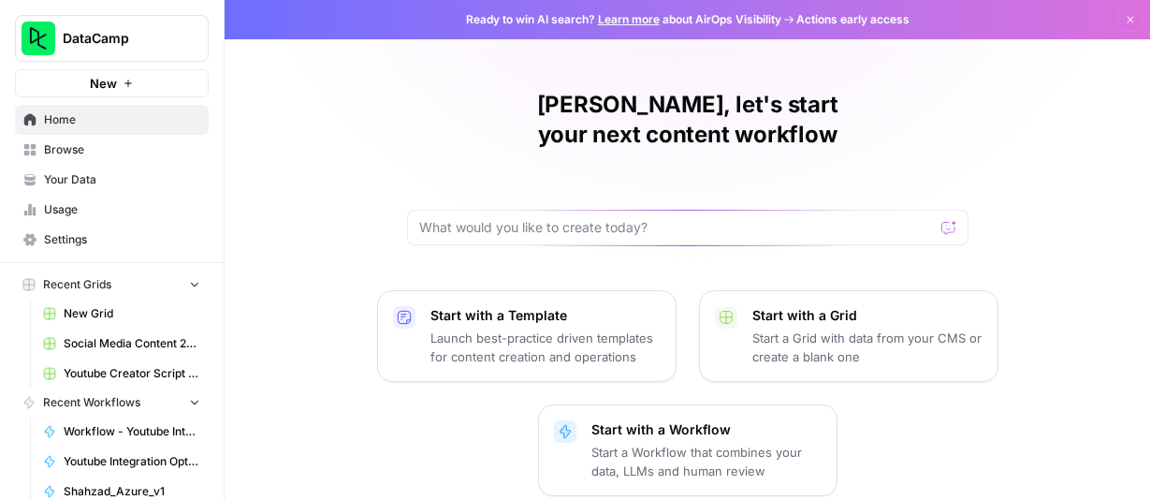
click at [90, 151] on span "Browse" at bounding box center [122, 149] width 156 height 17
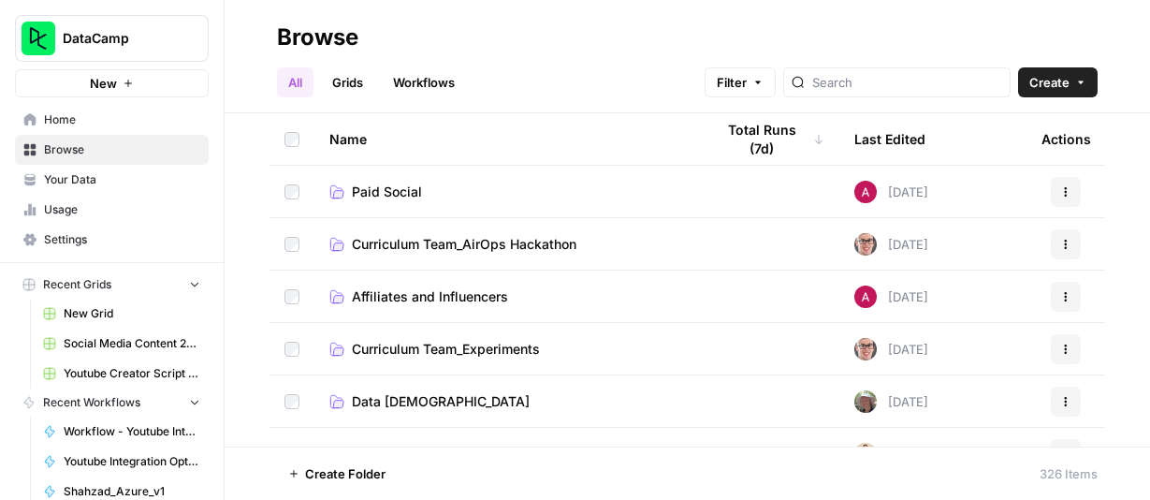
scroll to position [44, 0]
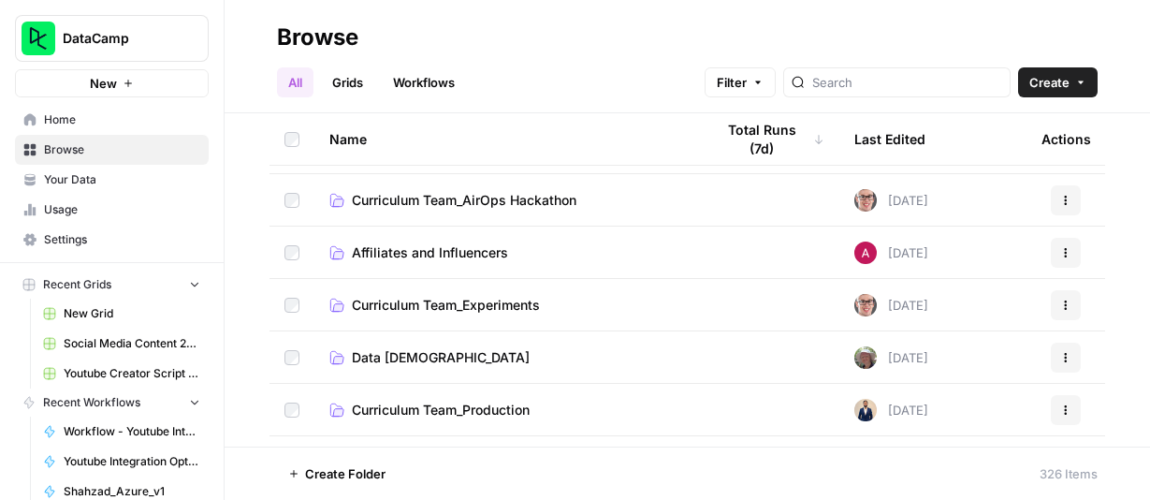
click at [441, 258] on span "Affiliates and Influencers" at bounding box center [430, 252] width 156 height 19
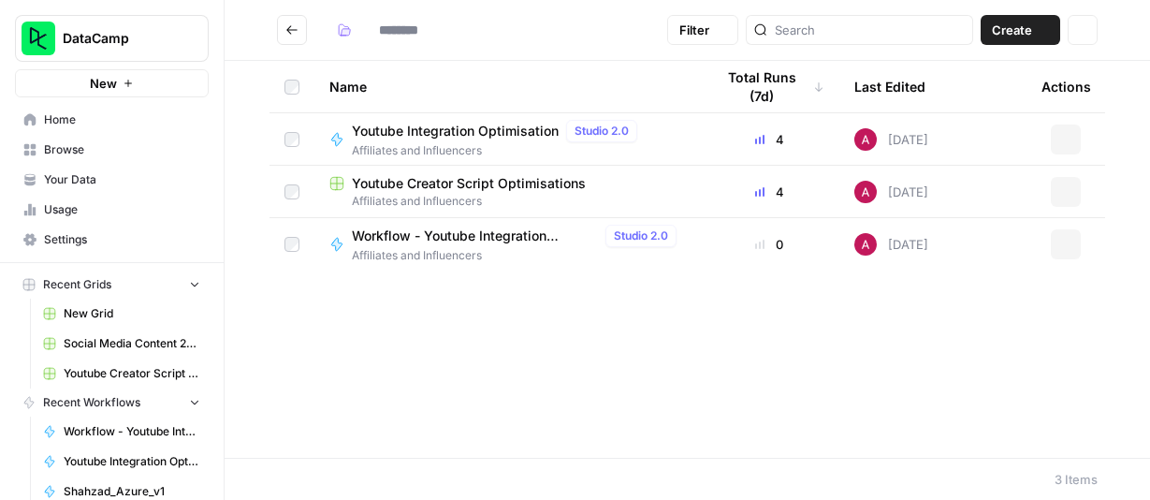
type input "**********"
click at [1052, 34] on button "Create" at bounding box center [1020, 30] width 80 height 30
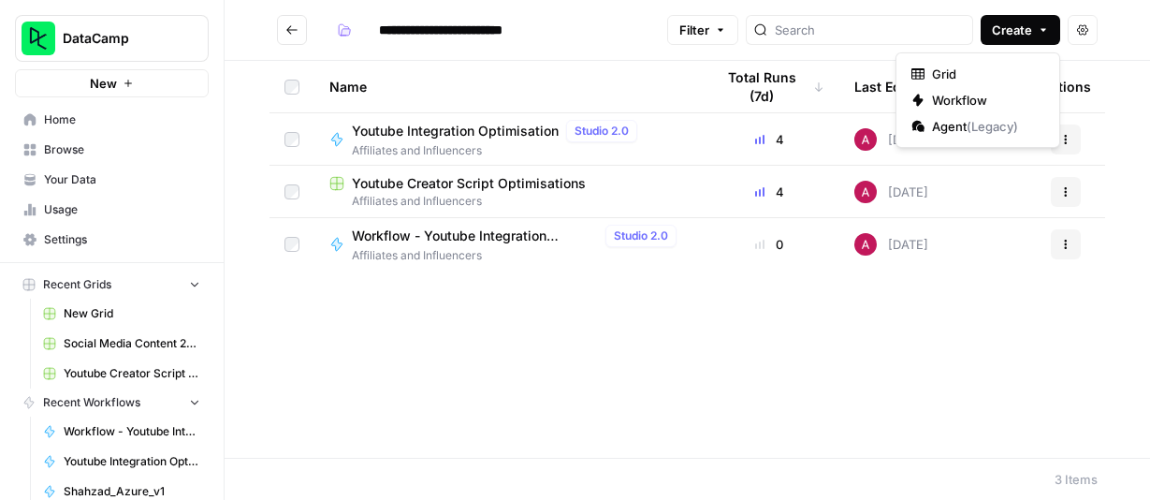
click at [967, 322] on div "Name Total Runs (7d) Last Edited Actions Youtube Integration Optimisation Studi…" at bounding box center [687, 259] width 925 height 397
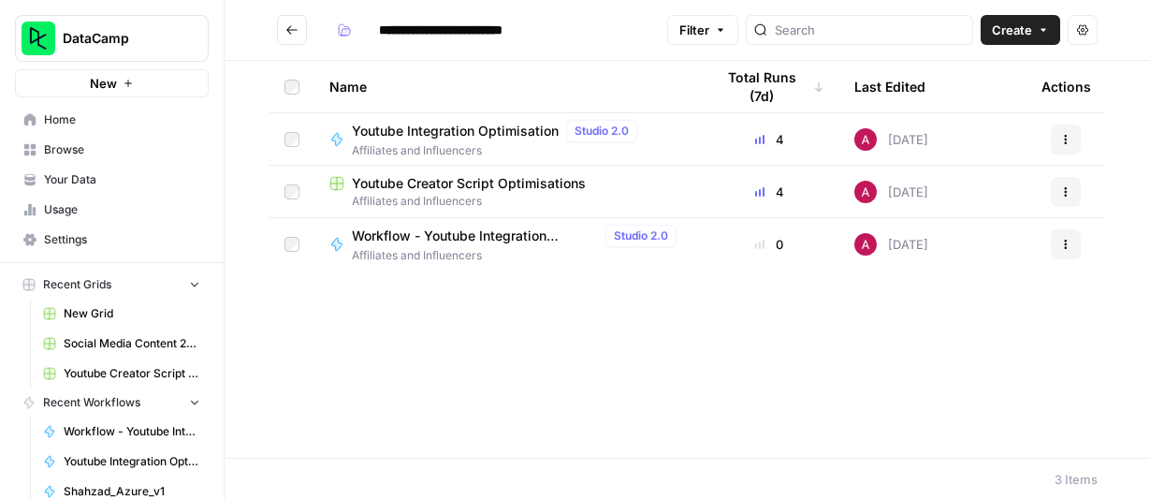
click at [77, 115] on span "Home" at bounding box center [122, 119] width 156 height 17
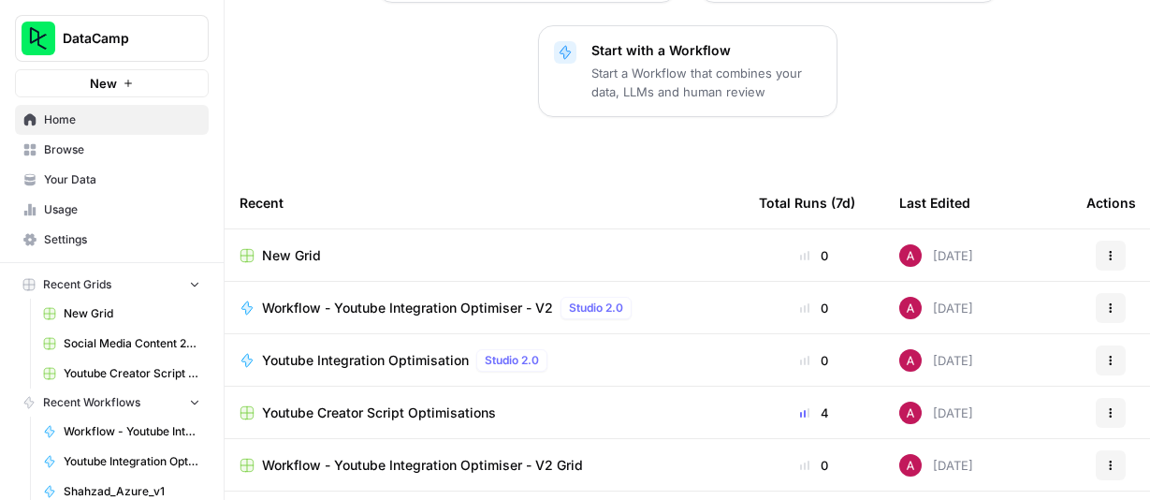
scroll to position [475, 0]
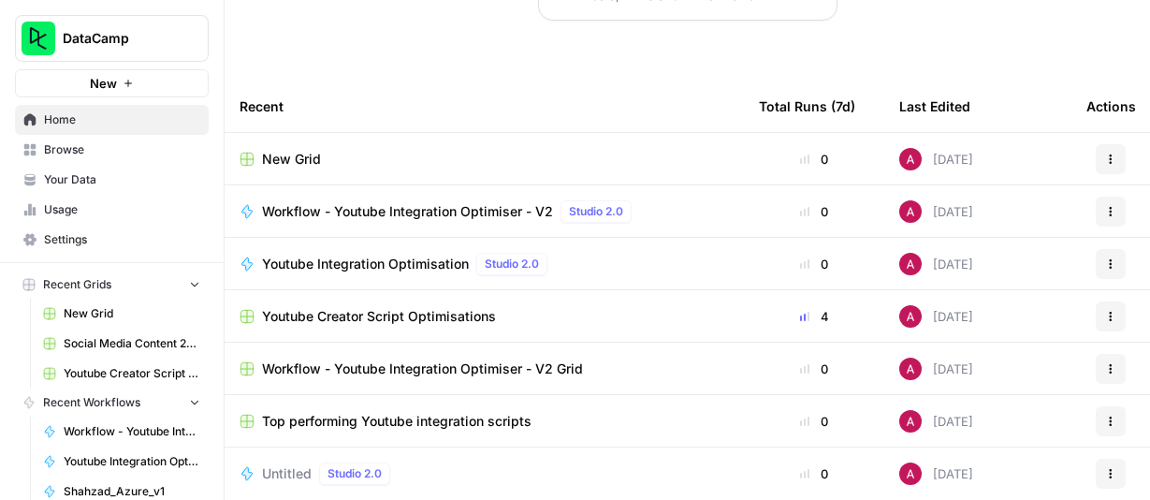
click at [1110, 416] on icon "button" at bounding box center [1111, 417] width 3 height 3
click at [537, 486] on div "Alex, let's start your next content workflow Start with a Template Launch best-…" at bounding box center [687, 27] width 925 height 1005
click at [952, 410] on div "10 days ago" at bounding box center [936, 421] width 74 height 22
click at [1120, 406] on button "Actions" at bounding box center [1110, 421] width 30 height 30
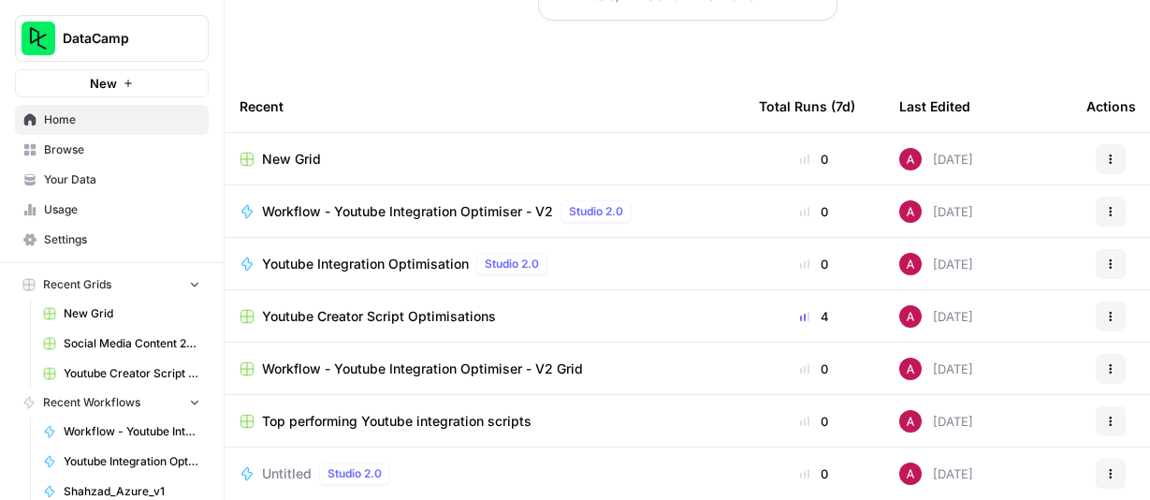
click at [663, 462] on div "Untitled Studio 2.0" at bounding box center [483, 473] width 489 height 22
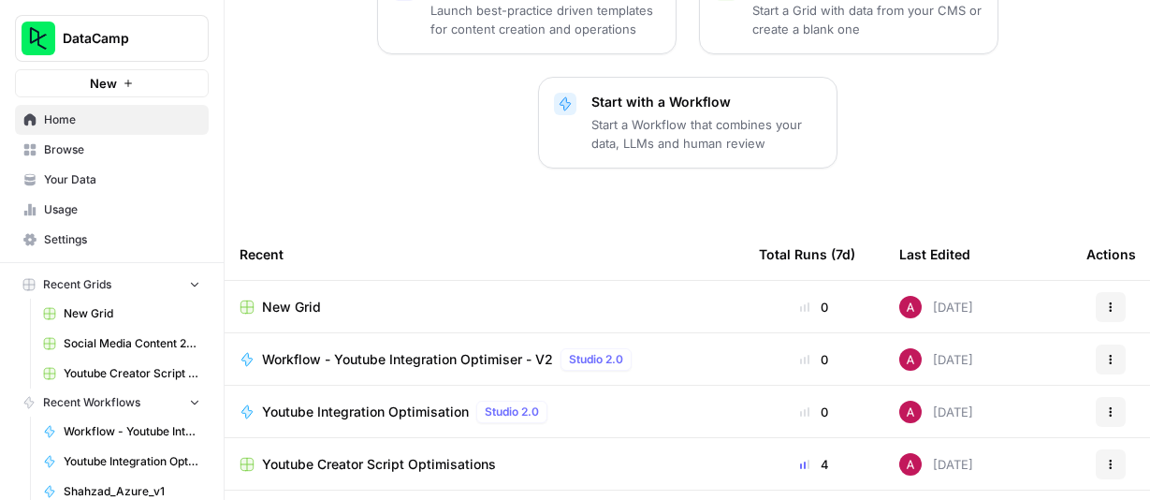
scroll to position [475, 0]
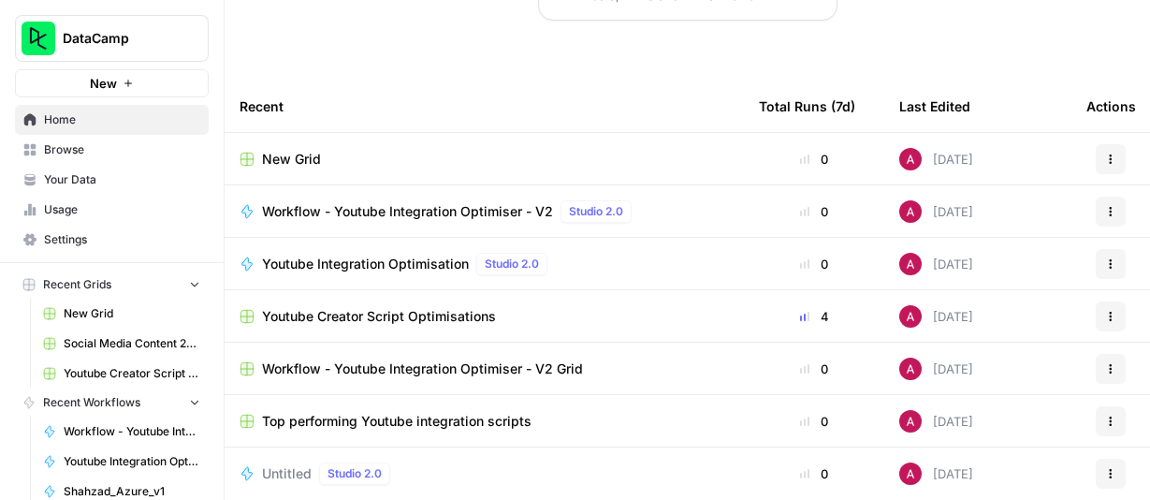
click at [412, 412] on span "Top performing Youtube integration scripts" at bounding box center [396, 421] width 269 height 19
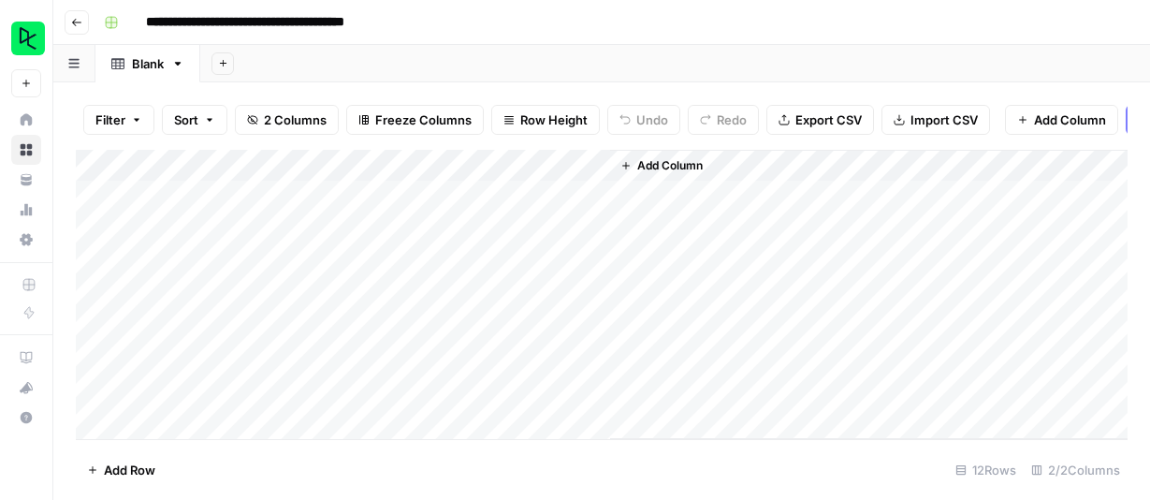
click at [217, 118] on button "Sort" at bounding box center [194, 120] width 65 height 30
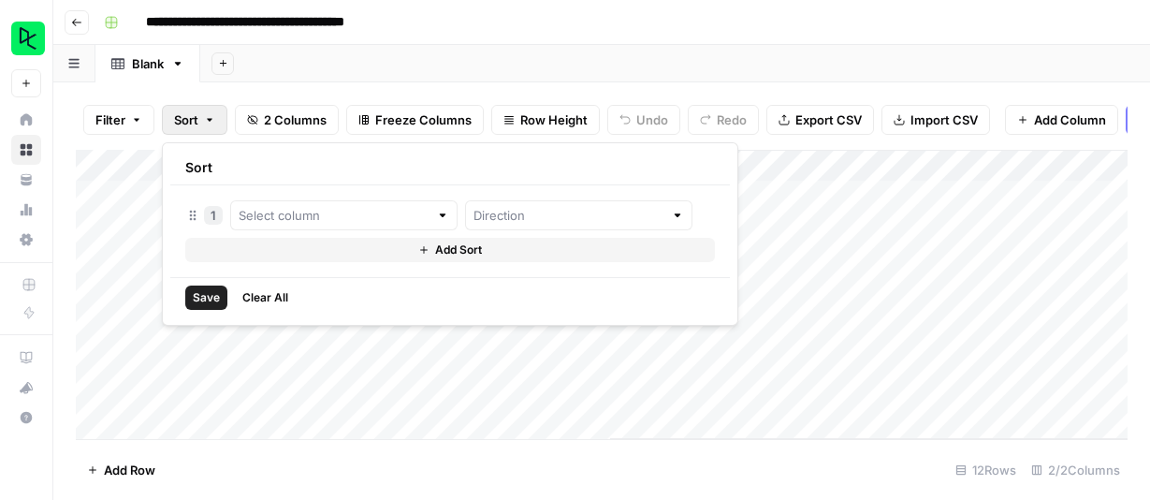
click at [217, 118] on button "Sort" at bounding box center [194, 120] width 65 height 30
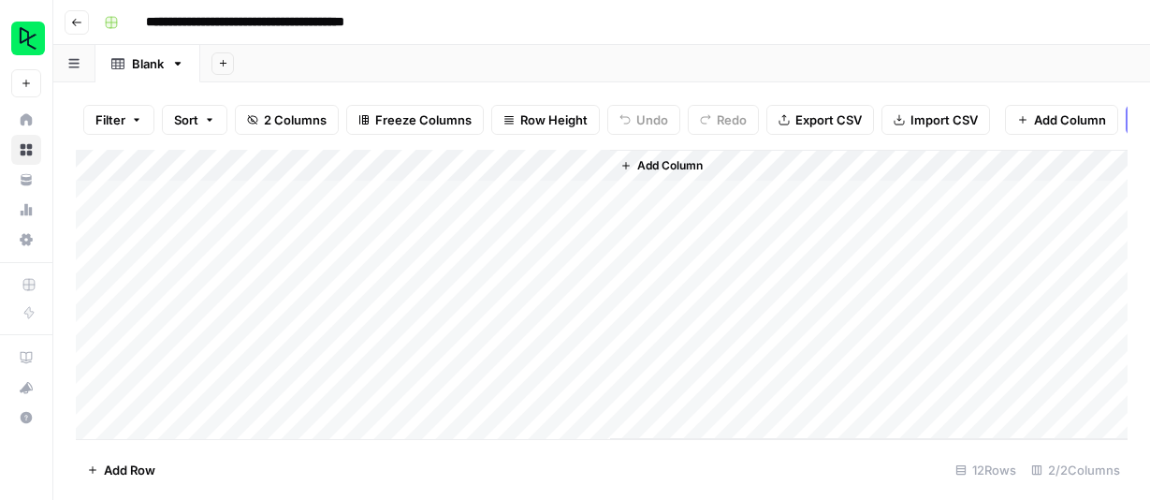
click at [142, 110] on button "Filter" at bounding box center [118, 120] width 71 height 30
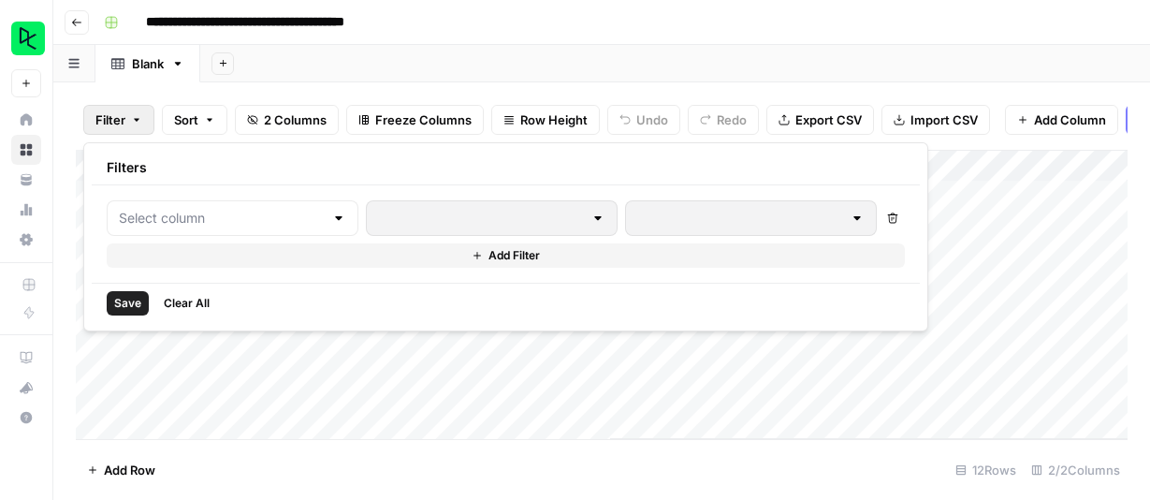
click at [142, 110] on button "Filter" at bounding box center [118, 120] width 71 height 30
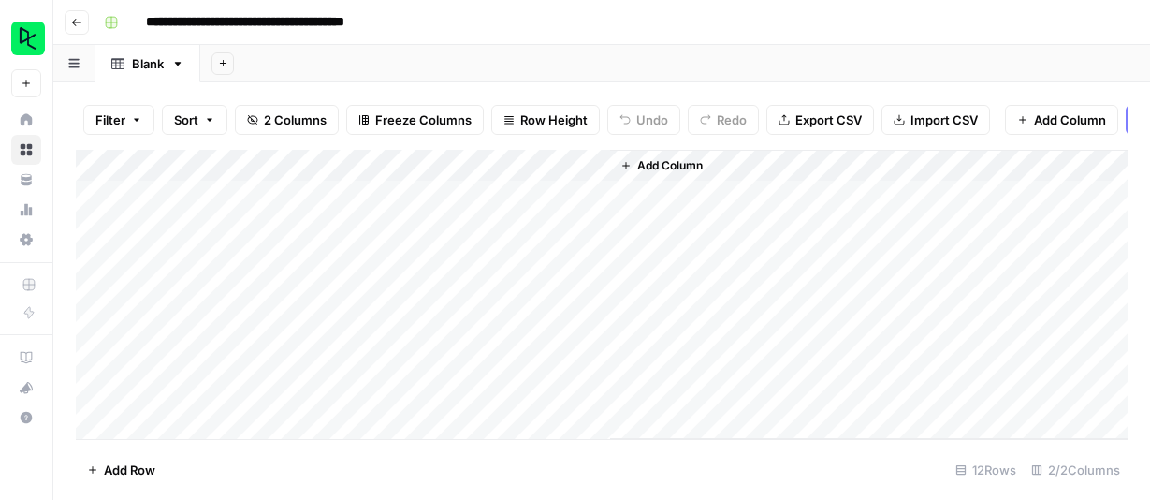
click at [79, 67] on icon "button" at bounding box center [73, 63] width 10 height 9
click at [316, 65] on div "Add Sheet" at bounding box center [675, 63] width 950 height 37
click at [524, 63] on div "Add Sheet" at bounding box center [675, 63] width 950 height 37
click at [77, 21] on icon "button" at bounding box center [76, 22] width 11 height 11
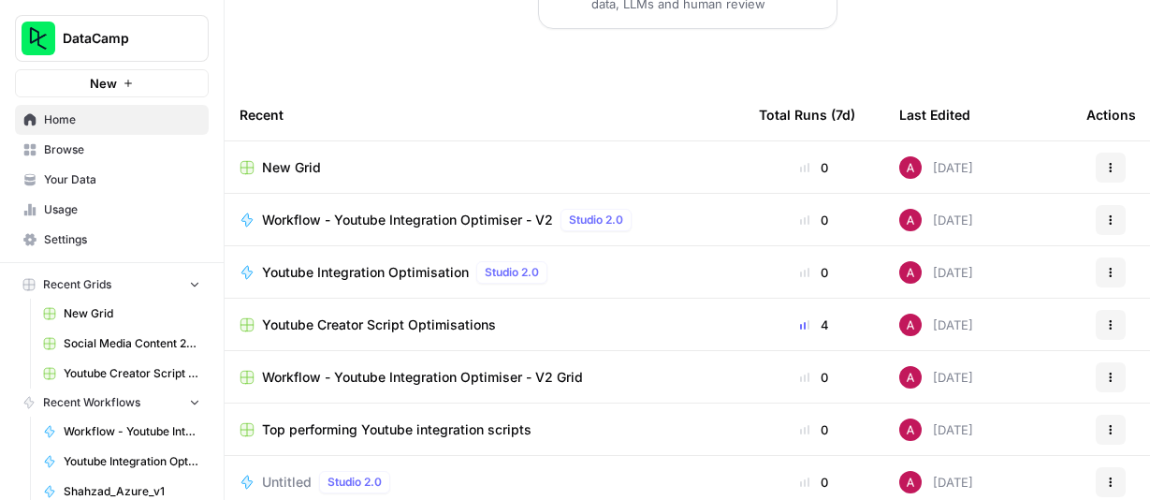
scroll to position [466, 0]
click at [658, 421] on div "Top performing Youtube integration scripts" at bounding box center [483, 430] width 489 height 19
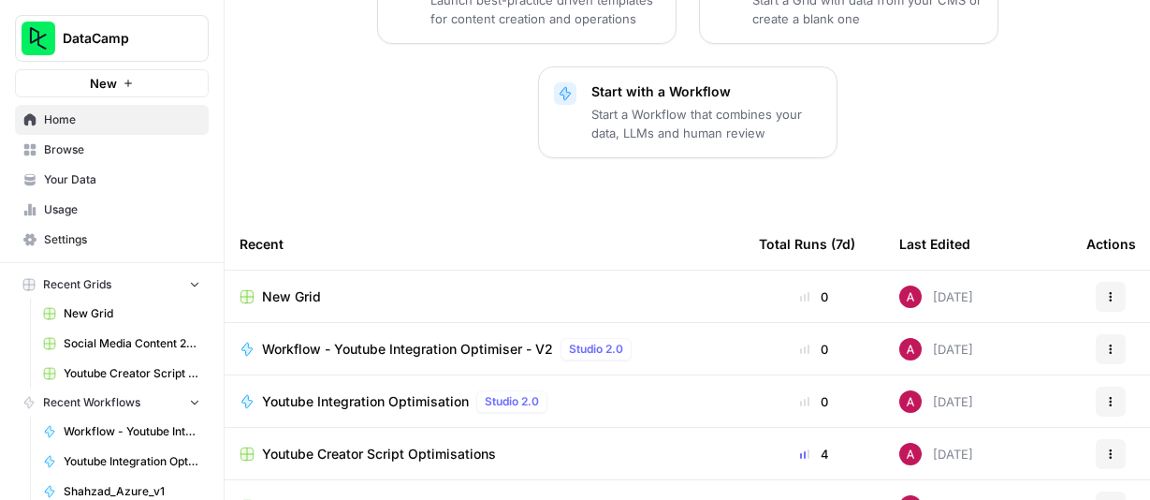
scroll to position [475, 0]
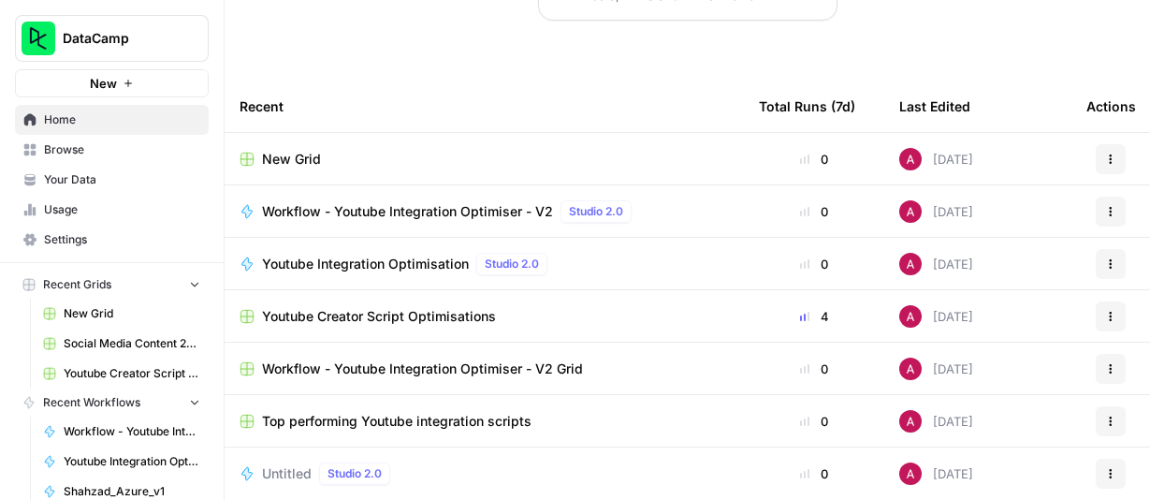
click at [1118, 406] on button "Actions" at bounding box center [1110, 421] width 30 height 30
click at [668, 462] on div "Untitled Studio 2.0" at bounding box center [483, 473] width 489 height 22
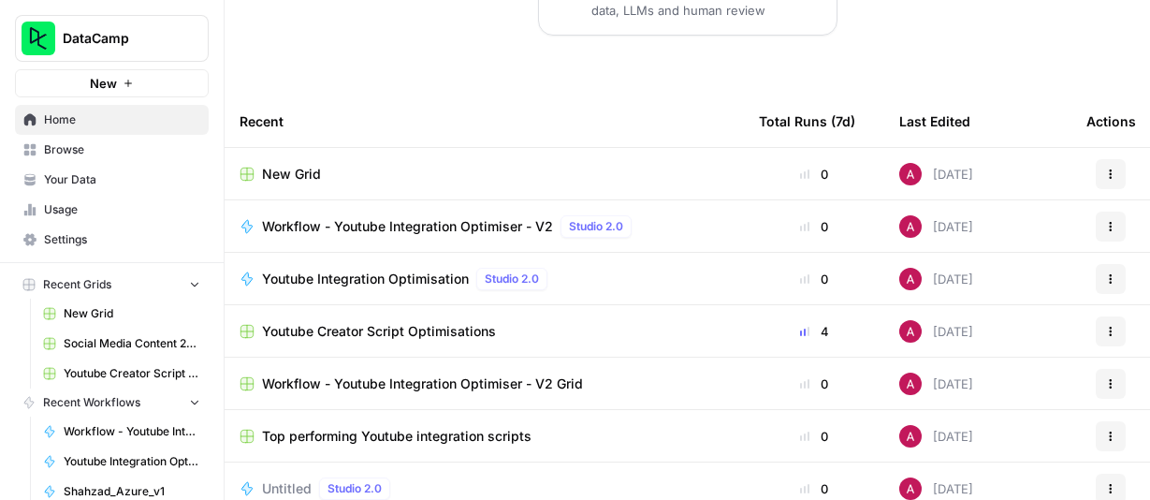
scroll to position [475, 0]
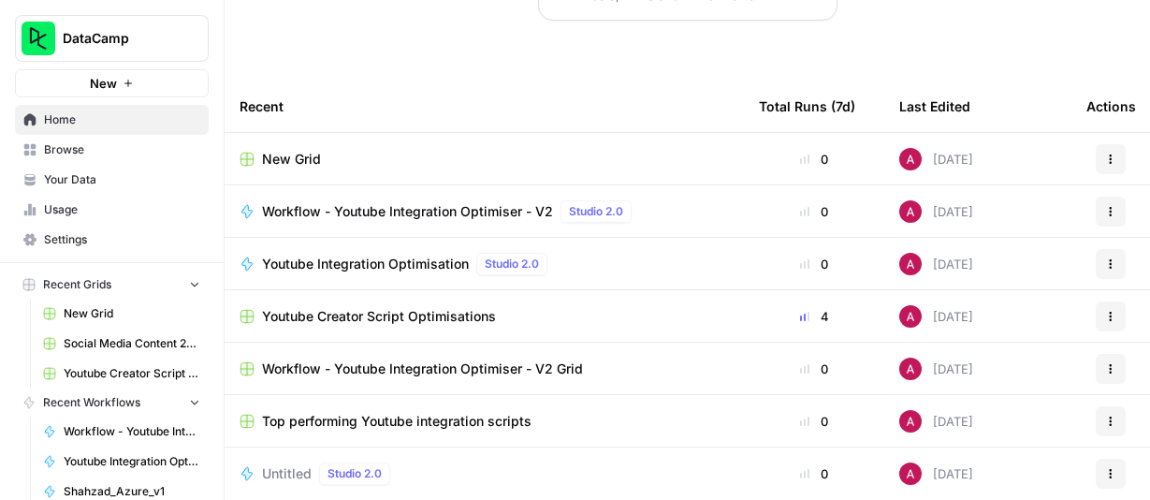
click at [96, 145] on span "Browse" at bounding box center [122, 149] width 156 height 17
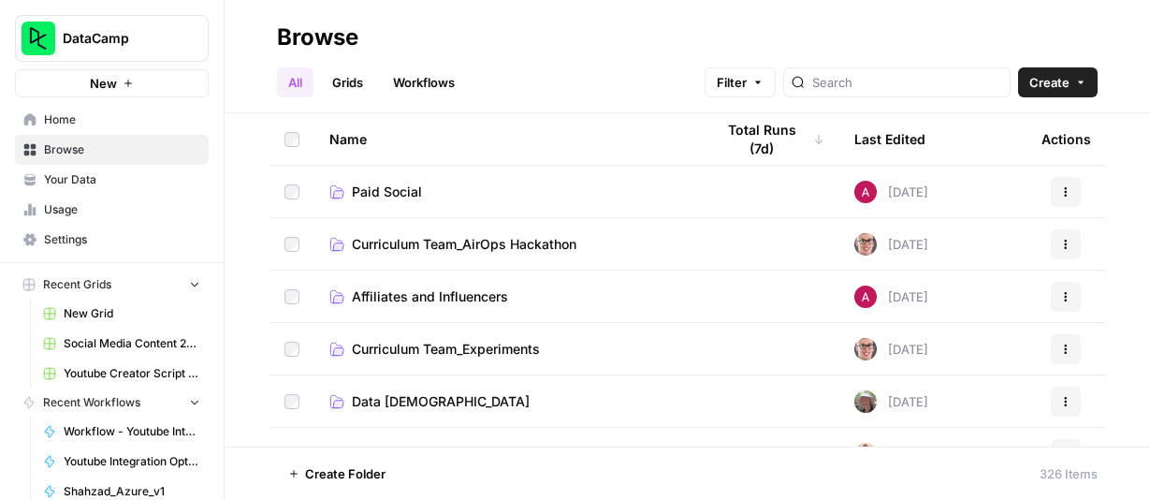
click at [776, 75] on button "Filter" at bounding box center [739, 82] width 71 height 30
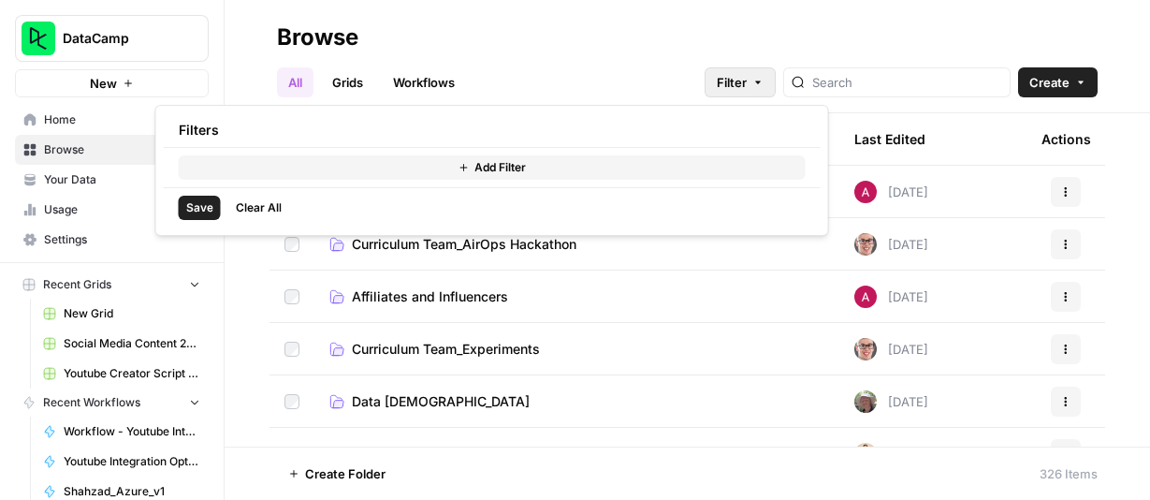
click at [587, 172] on button "Add Filter" at bounding box center [492, 167] width 627 height 24
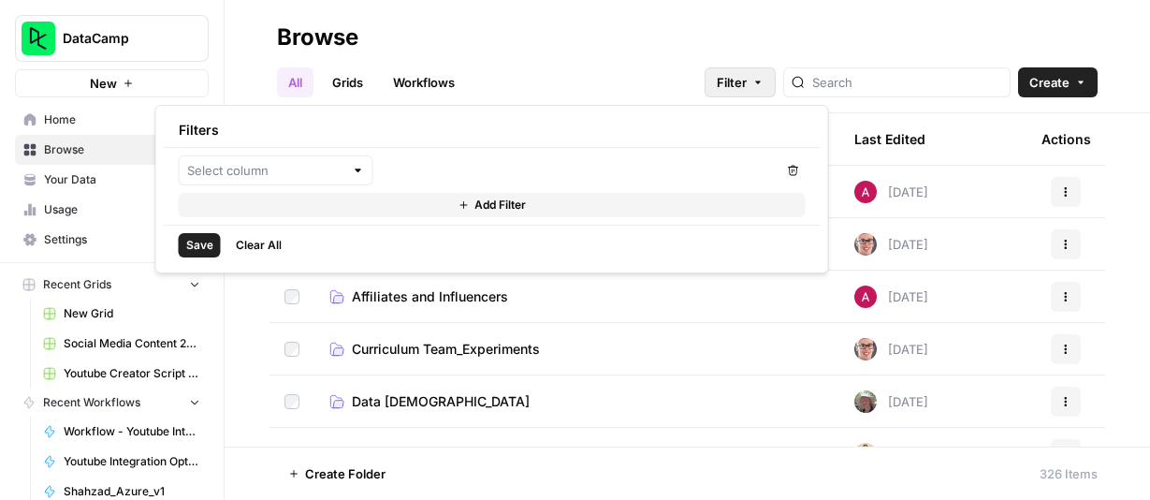
click at [349, 167] on div at bounding box center [276, 170] width 195 height 30
click at [443, 155] on div at bounding box center [478, 170] width 599 height 30
click at [808, 31] on h2 "Browse" at bounding box center [687, 37] width 820 height 30
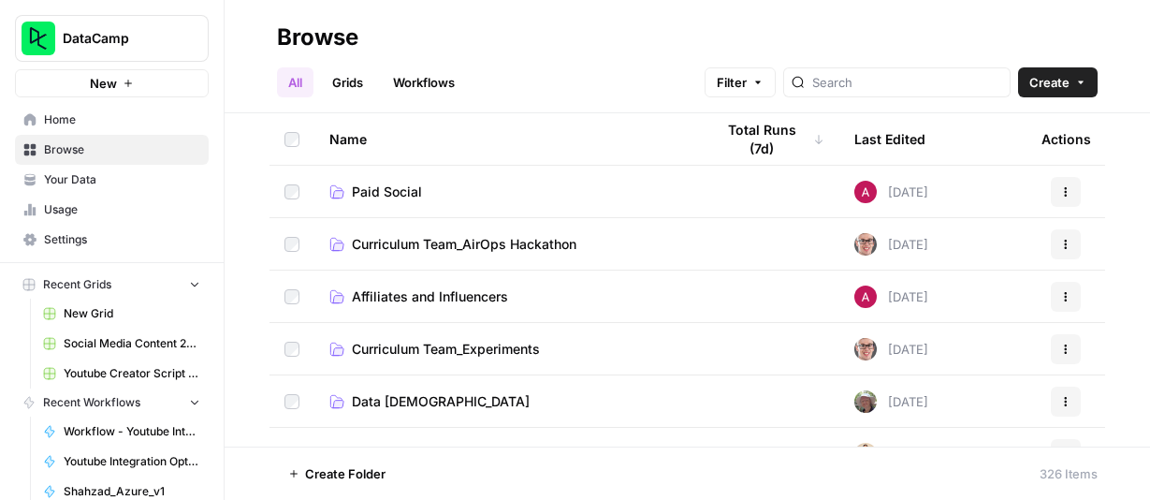
click at [343, 78] on link "Grids" at bounding box center [347, 82] width 53 height 30
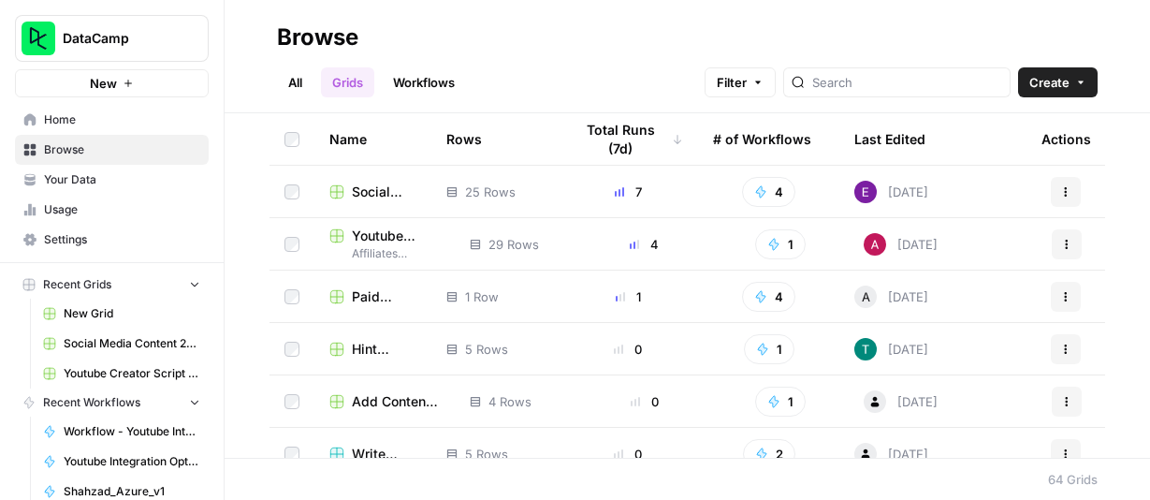
click at [747, 77] on span "Filter" at bounding box center [732, 82] width 30 height 19
click at [879, 83] on input "search" at bounding box center [907, 82] width 190 height 19
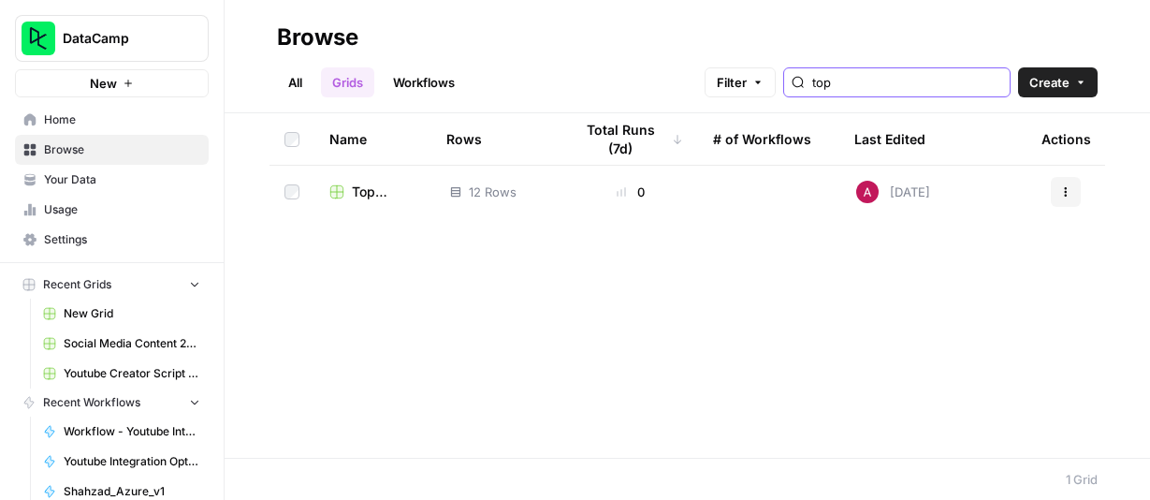
type input "top"
click at [378, 191] on span "Top performing Youtube integration scripts" at bounding box center [386, 191] width 68 height 19
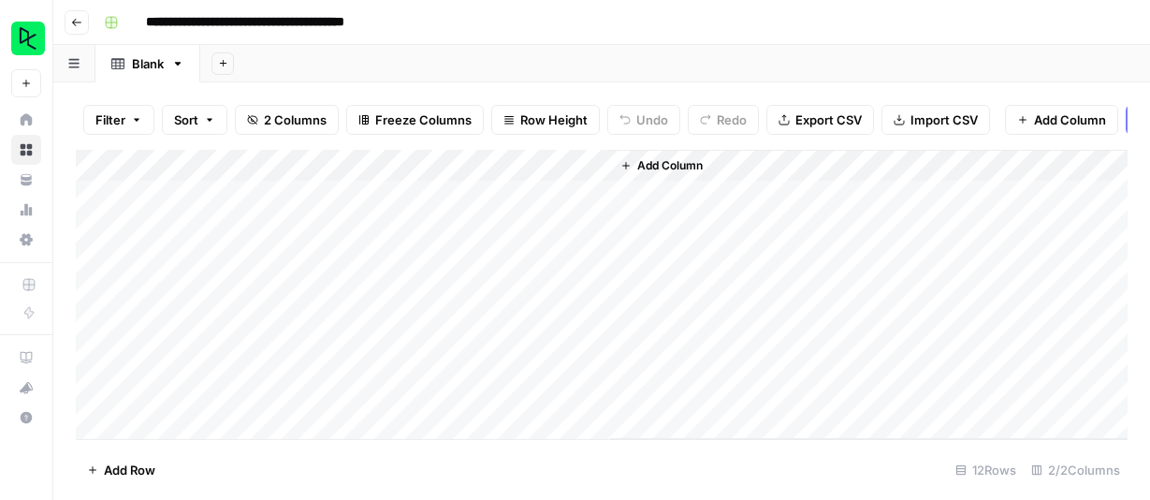
click at [73, 22] on icon "button" at bounding box center [76, 22] width 9 height 7
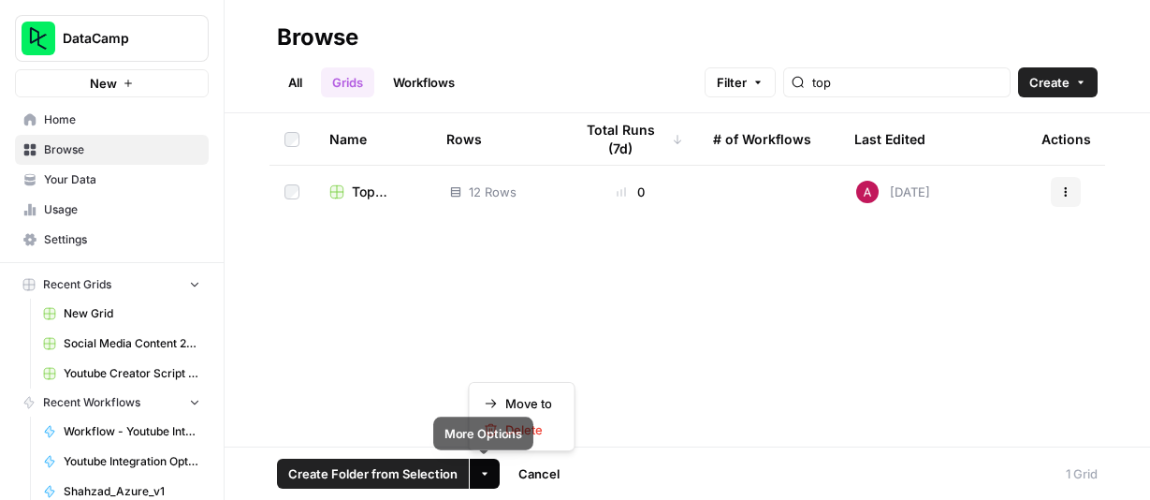
click at [484, 475] on icon "button" at bounding box center [484, 473] width 11 height 11
click at [529, 400] on span "Move to" at bounding box center [528, 403] width 47 height 19
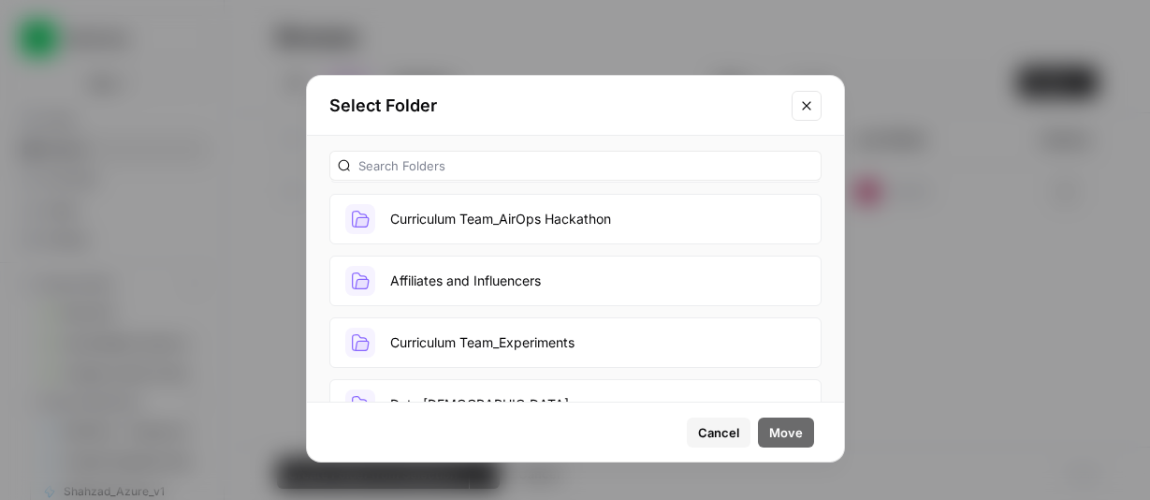
scroll to position [123, 0]
click at [523, 270] on button "Affiliates and Influencers" at bounding box center [575, 279] width 492 height 51
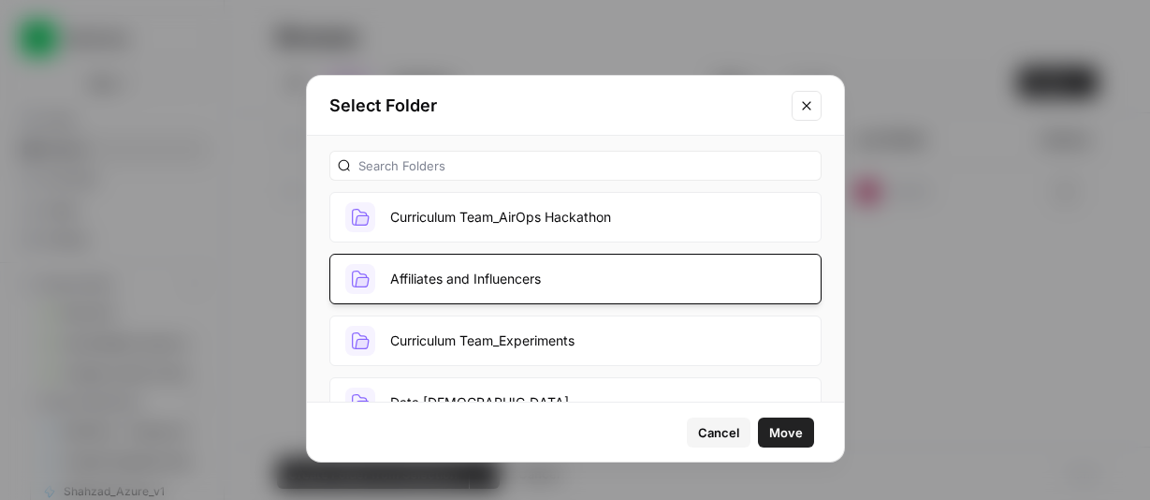
click at [791, 423] on span "Move" at bounding box center [786, 432] width 34 height 19
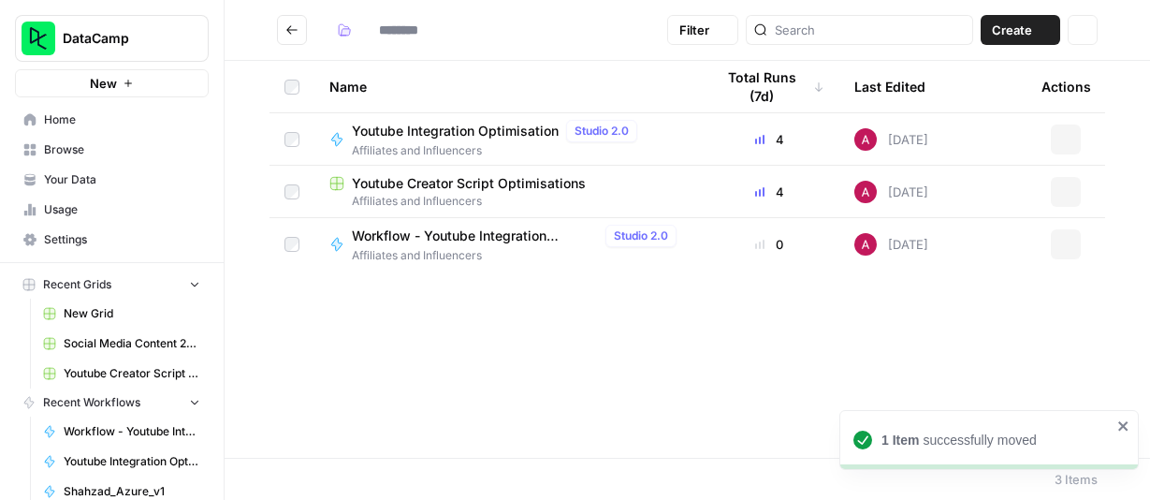
type input "**********"
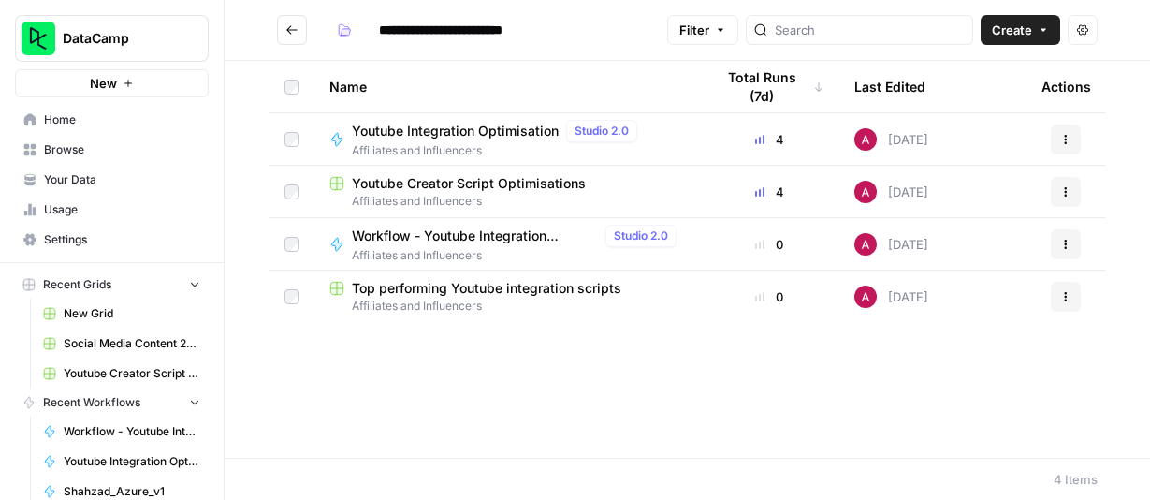
click at [475, 288] on span "Top performing Youtube integration scripts" at bounding box center [486, 288] width 269 height 19
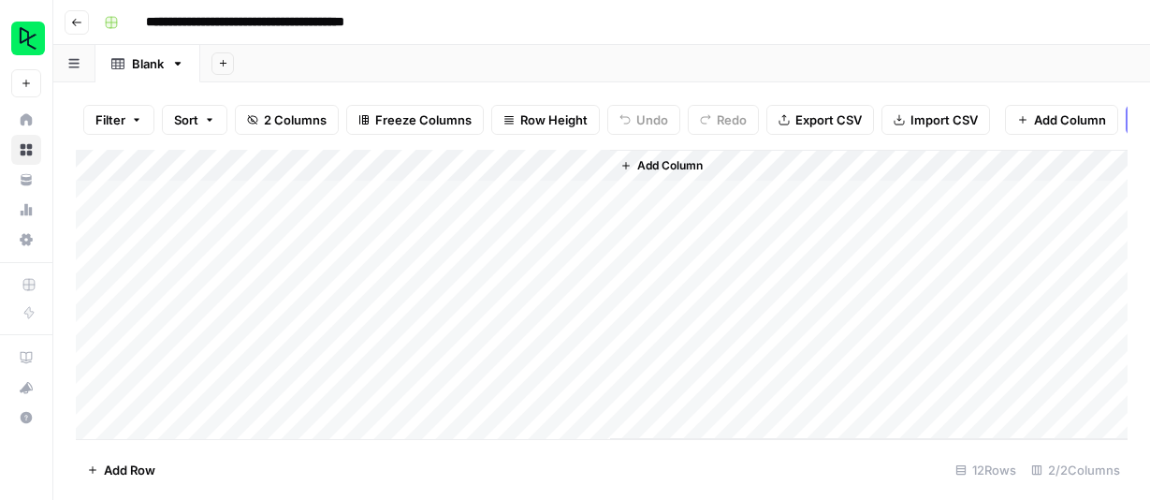
click at [175, 22] on input "**********" at bounding box center [283, 22] width 290 height 30
type input "**********"
click at [329, 19] on div "**********" at bounding box center [613, 22] width 1035 height 30
click at [77, 20] on icon "button" at bounding box center [76, 22] width 11 height 11
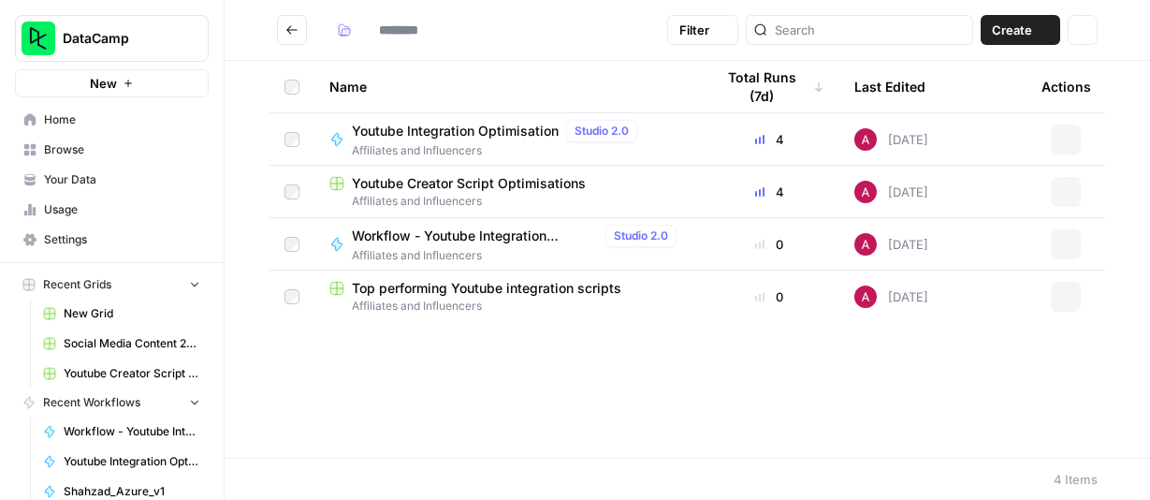
type input "**********"
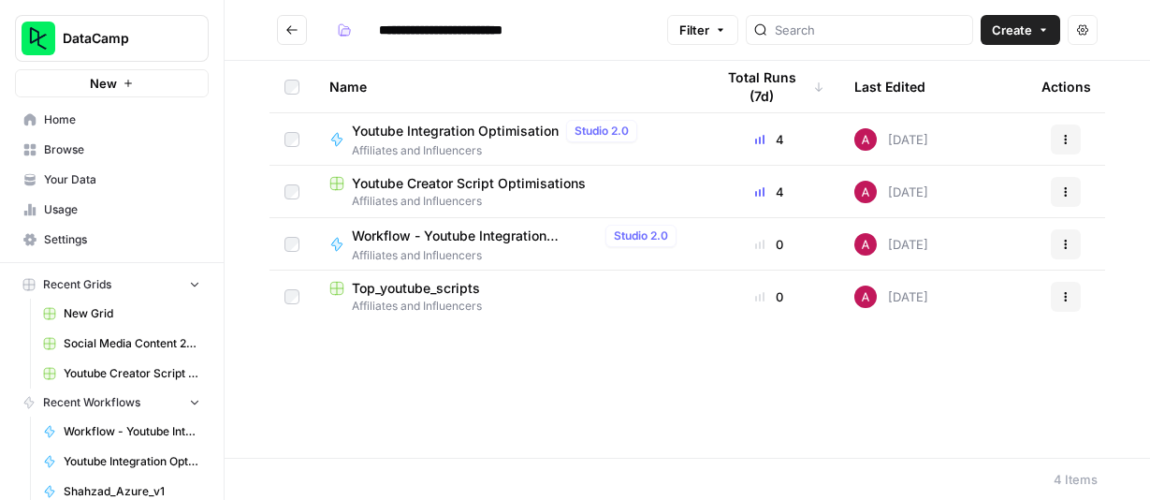
click at [416, 290] on span "Top_youtube_scripts" at bounding box center [416, 288] width 128 height 19
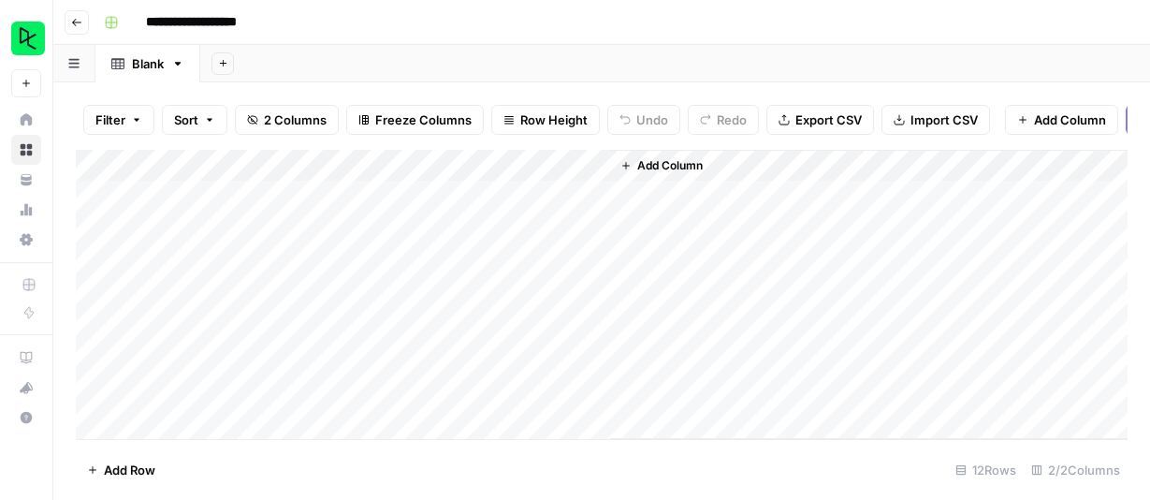
click at [227, 196] on div "Add Column" at bounding box center [602, 294] width 1052 height 289
click at [234, 162] on div "Add Column" at bounding box center [602, 294] width 1052 height 289
click at [302, 202] on div "Add Column" at bounding box center [602, 294] width 1052 height 289
click at [234, 170] on div "Add Column" at bounding box center [602, 294] width 1052 height 289
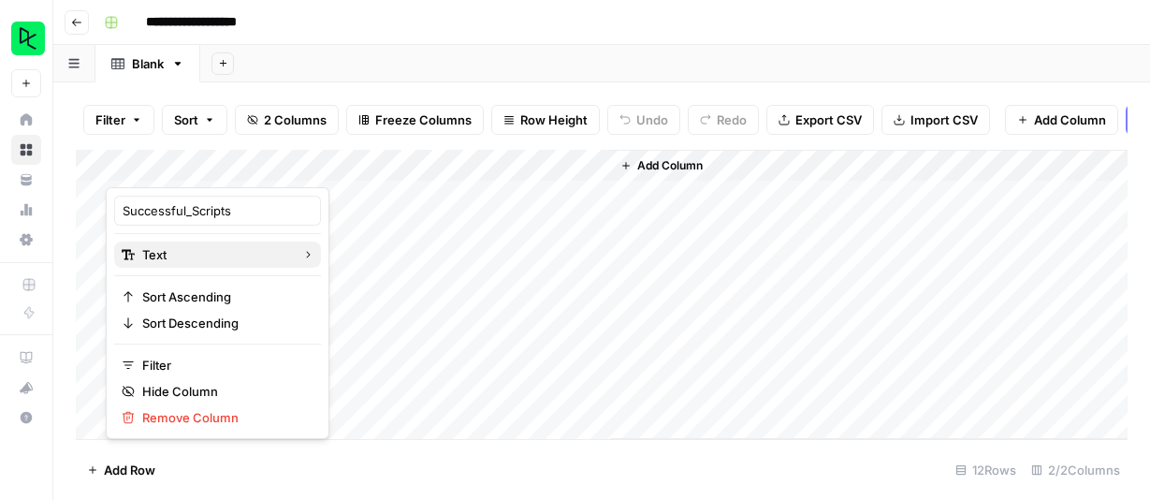
click at [205, 249] on span "Text" at bounding box center [214, 254] width 145 height 19
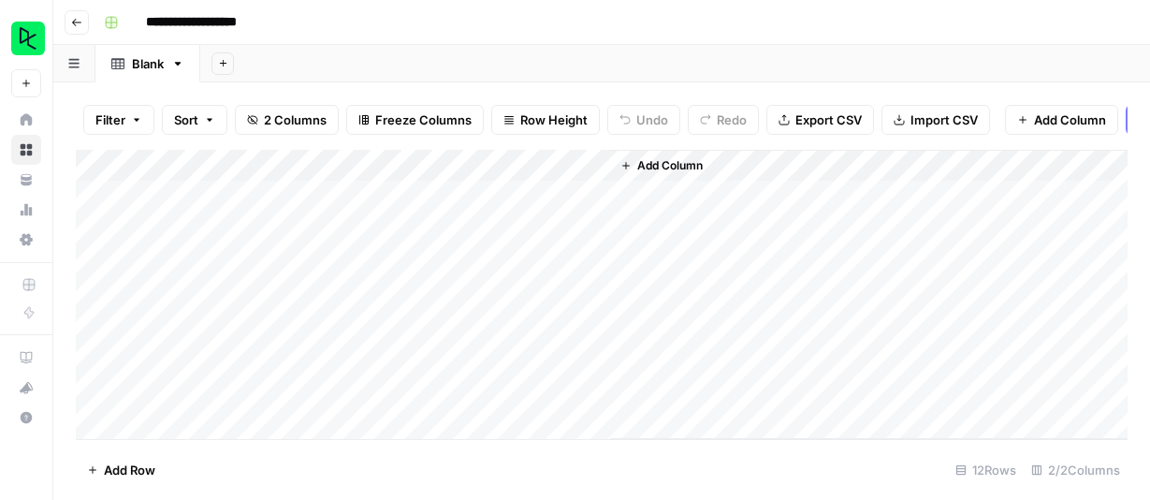
click at [519, 197] on div "Add Column" at bounding box center [602, 294] width 1052 height 289
click at [263, 168] on div "Add Column" at bounding box center [602, 294] width 1052 height 289
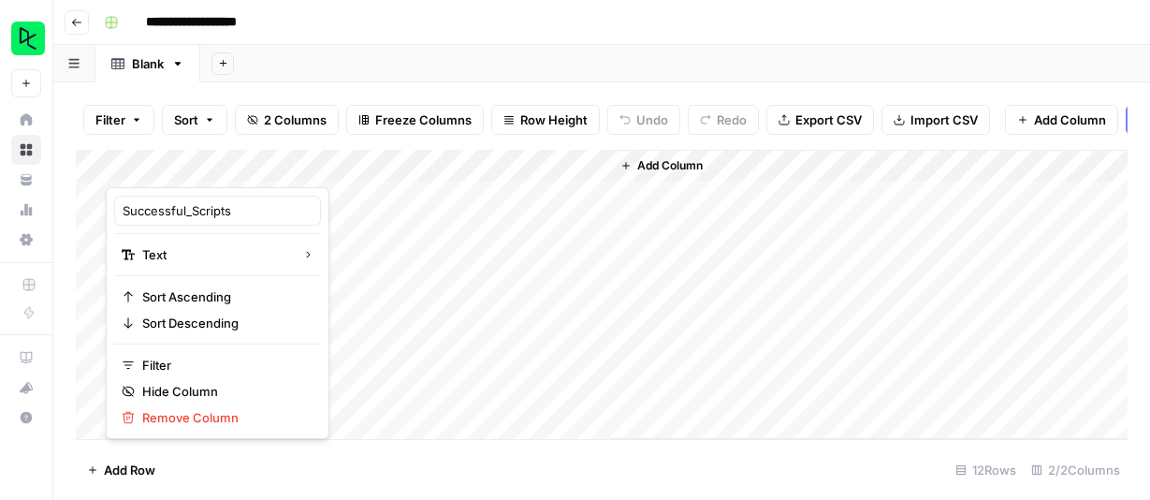
click at [683, 162] on span "Add Column" at bounding box center [669, 165] width 65 height 17
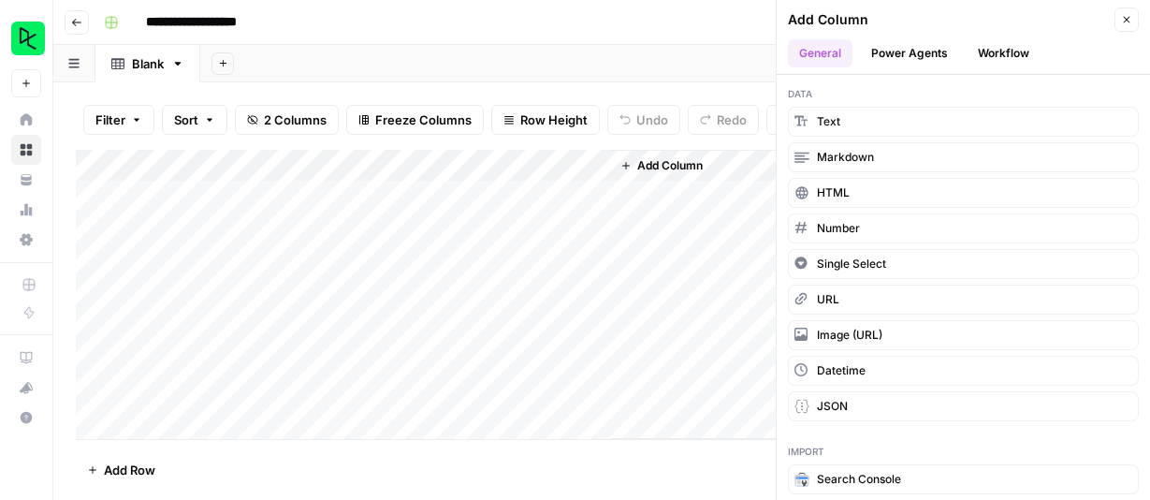
click at [658, 219] on div "Add Column" at bounding box center [868, 294] width 517 height 289
click at [638, 273] on div "Add Column" at bounding box center [868, 294] width 517 height 289
click at [1124, 15] on icon "button" at bounding box center [1126, 19] width 11 height 11
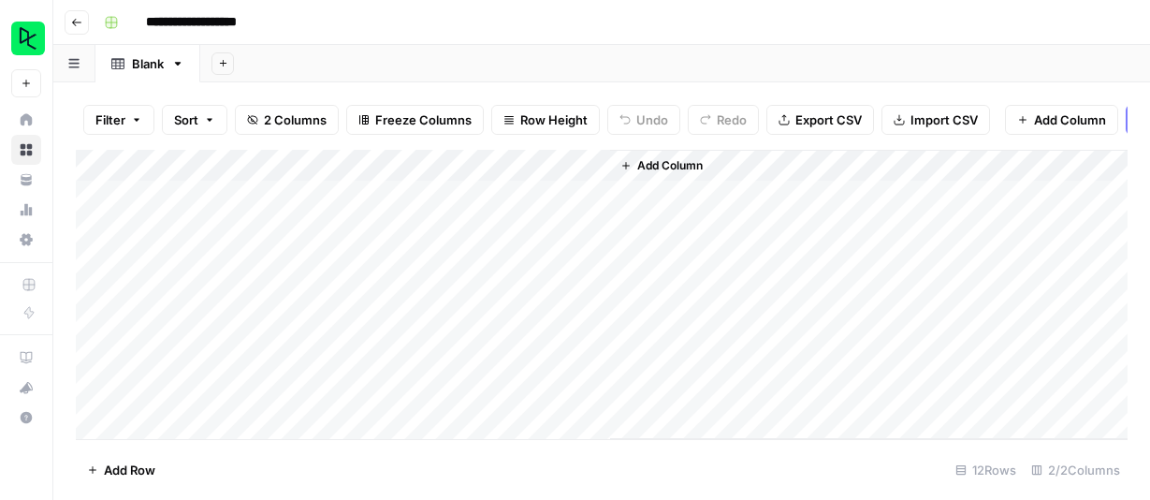
click at [507, 161] on div "Add Column" at bounding box center [602, 294] width 1052 height 289
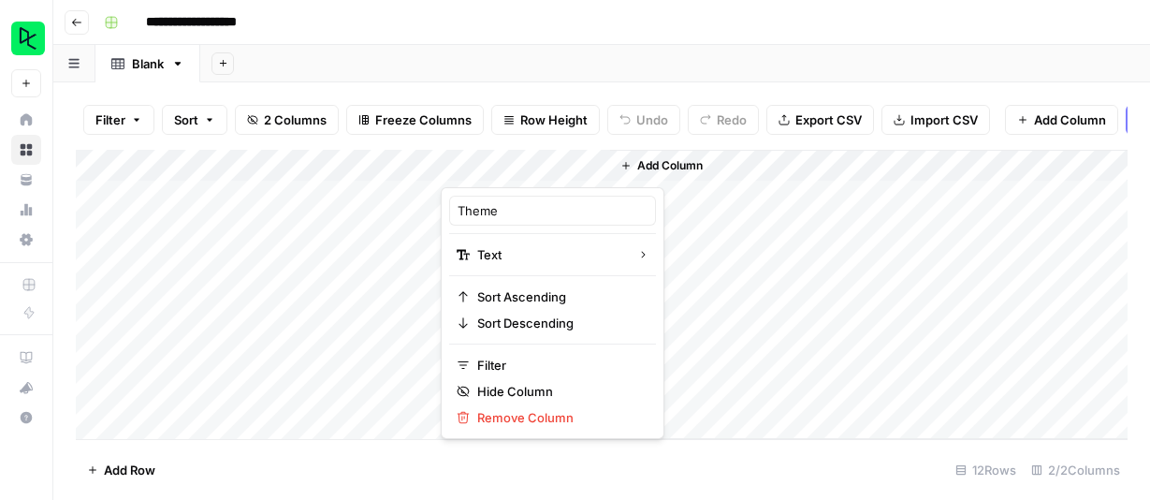
click at [785, 241] on div "Add Column" at bounding box center [868, 294] width 517 height 289
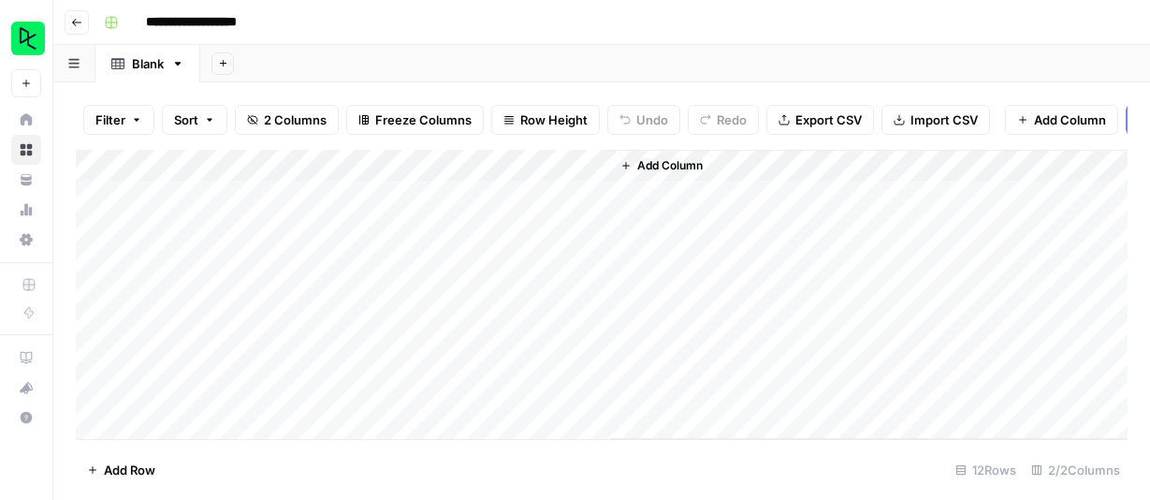
click at [580, 166] on div "Add Column" at bounding box center [602, 294] width 1052 height 289
click at [678, 254] on div "Add Column" at bounding box center [868, 294] width 517 height 289
click at [674, 169] on span "Add Column" at bounding box center [669, 165] width 65 height 17
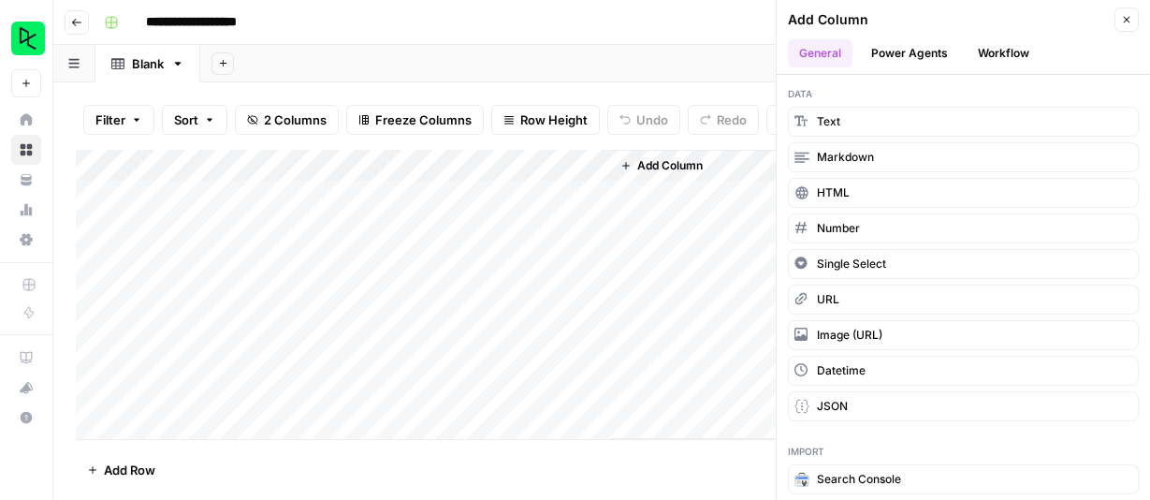
click at [939, 52] on button "Power Agents" at bounding box center [909, 53] width 99 height 28
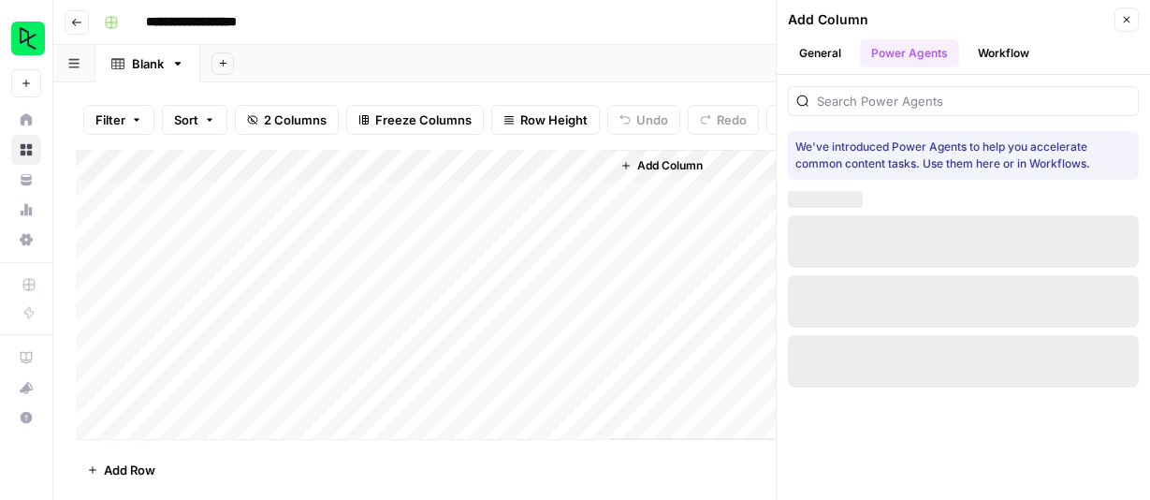
click at [1000, 47] on button "Workflow" at bounding box center [1003, 53] width 74 height 28
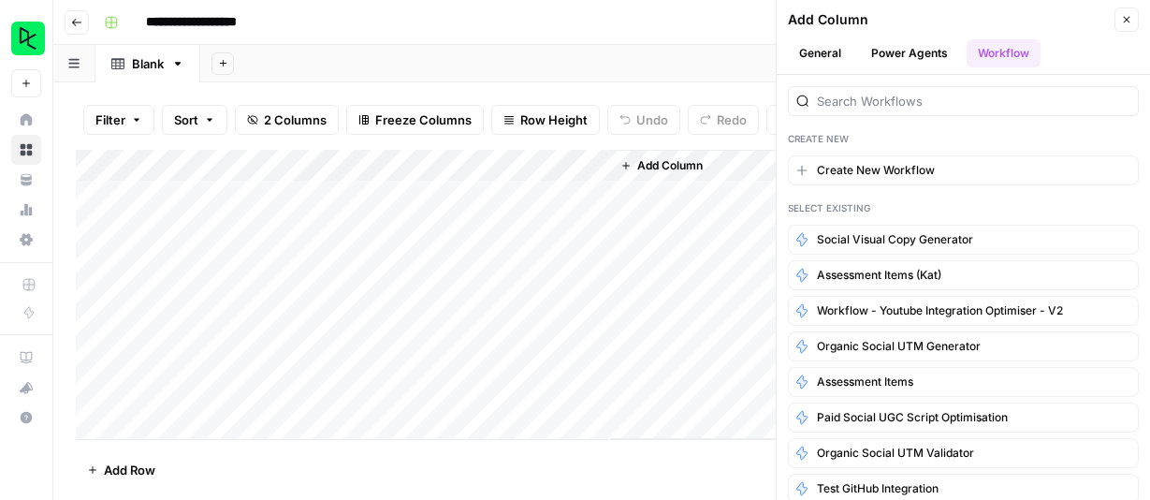
click at [825, 58] on button "General" at bounding box center [820, 53] width 65 height 28
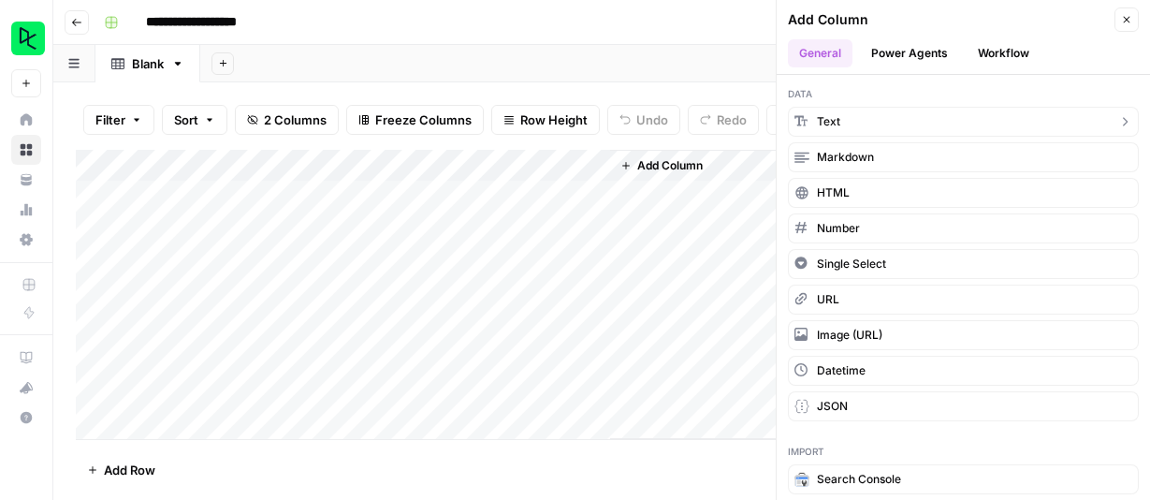
click at [850, 115] on button "Text" at bounding box center [963, 122] width 351 height 30
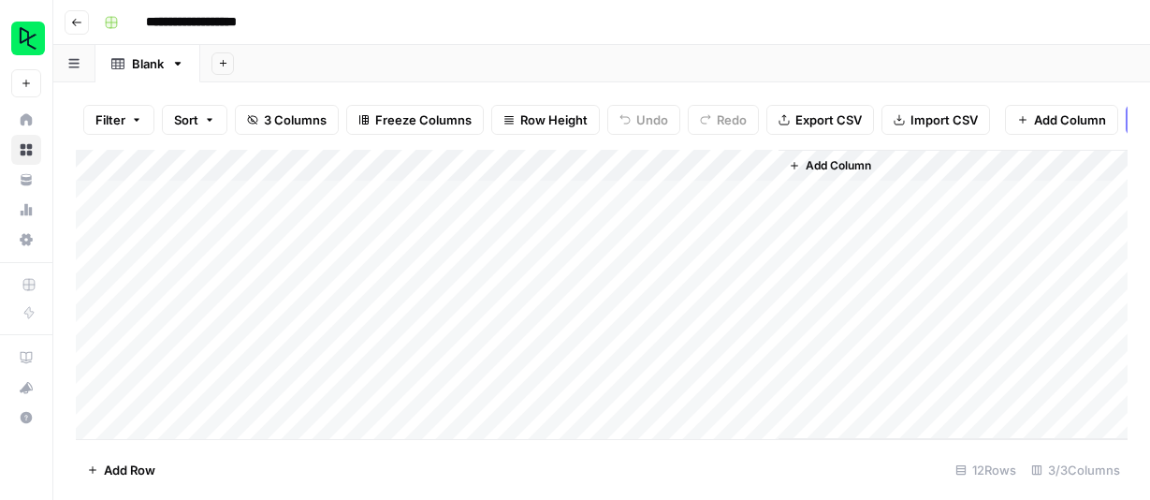
click at [763, 164] on div "Add Column" at bounding box center [602, 294] width 1052 height 289
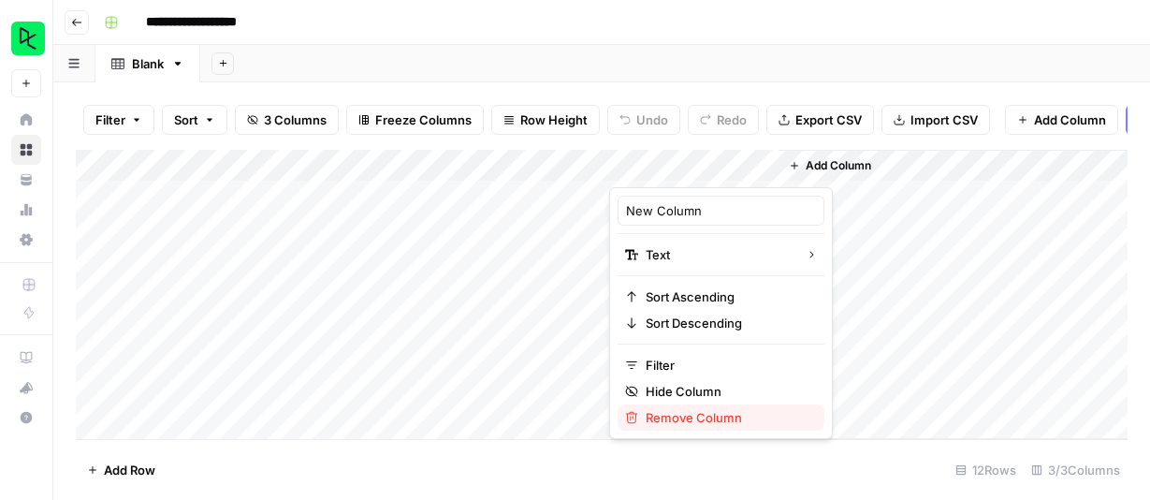
click at [689, 413] on span "Remove Column" at bounding box center [728, 417] width 164 height 19
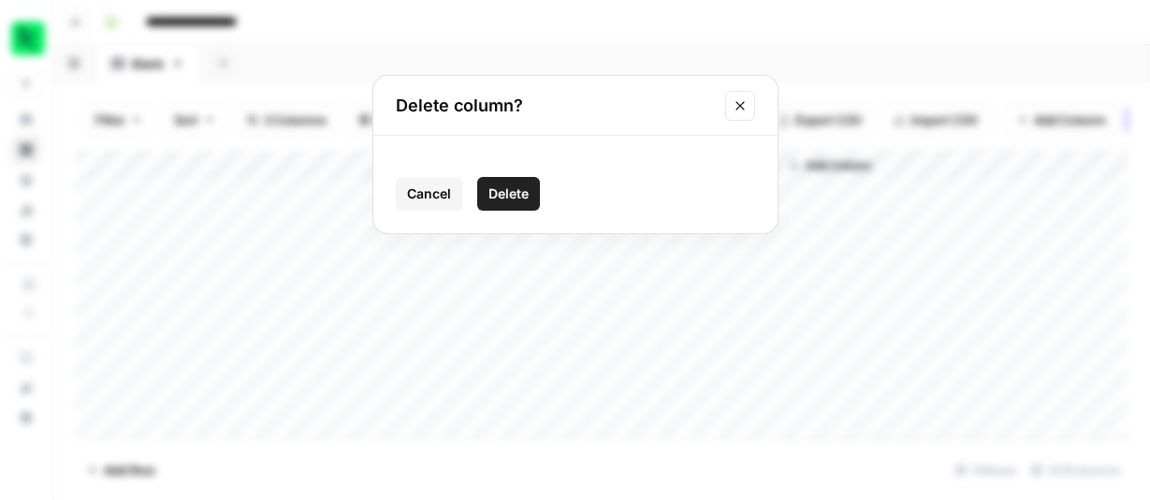
click at [534, 200] on button "Delete" at bounding box center [508, 194] width 63 height 34
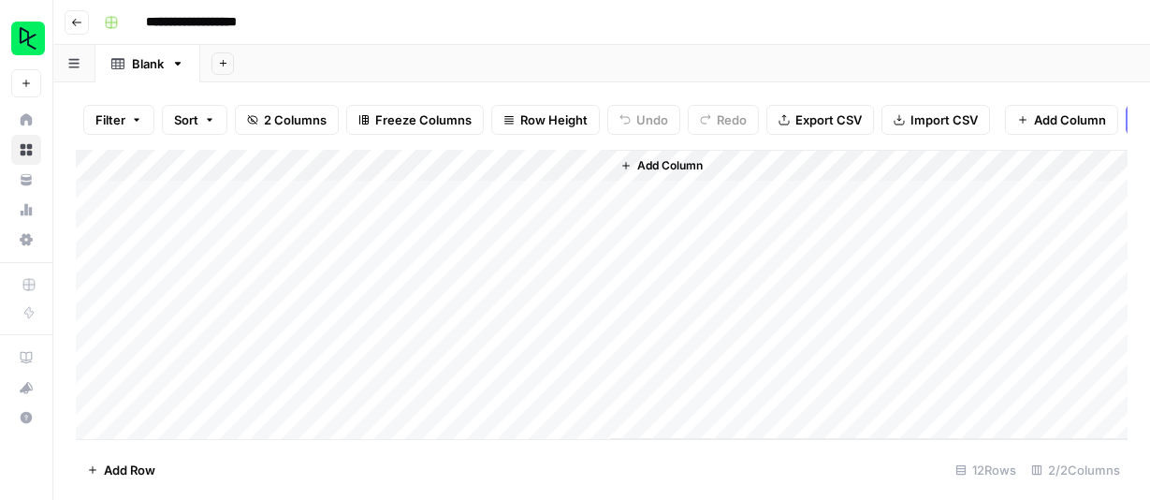
click at [74, 19] on icon "button" at bounding box center [76, 22] width 9 height 7
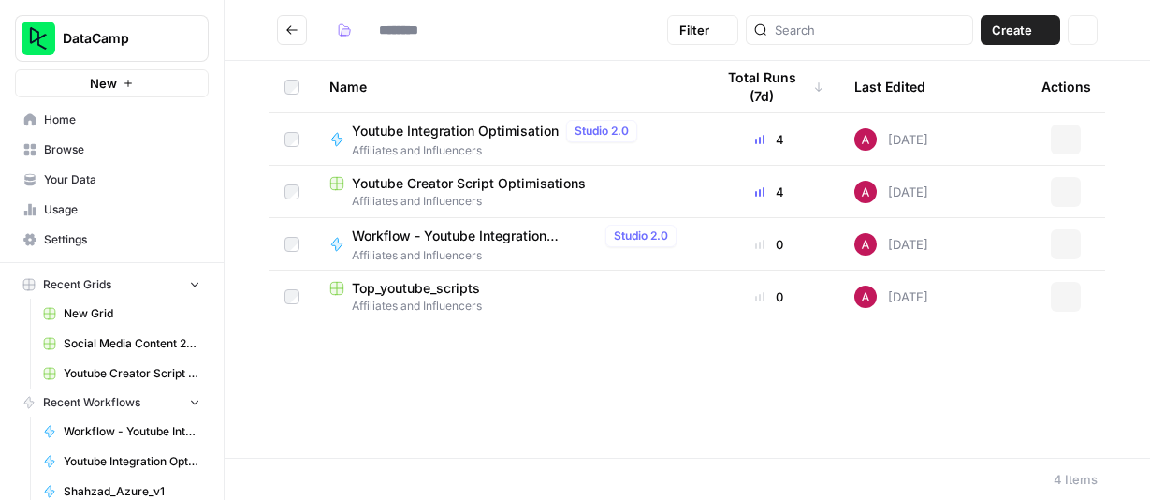
type input "**********"
click at [168, 85] on button "New" at bounding box center [112, 83] width 194 height 28
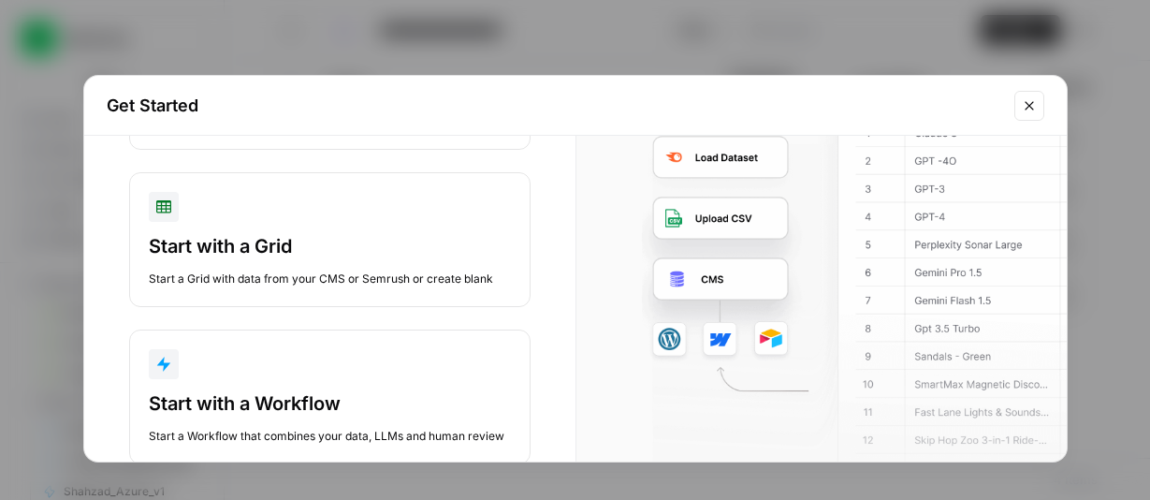
scroll to position [230, 0]
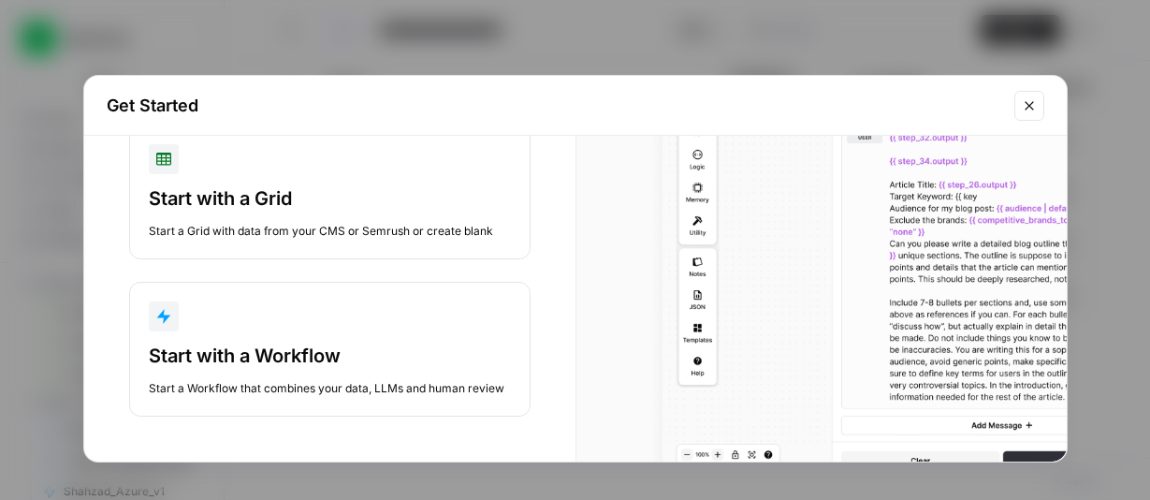
click at [316, 355] on div "Start with a Workflow" at bounding box center [330, 355] width 362 height 26
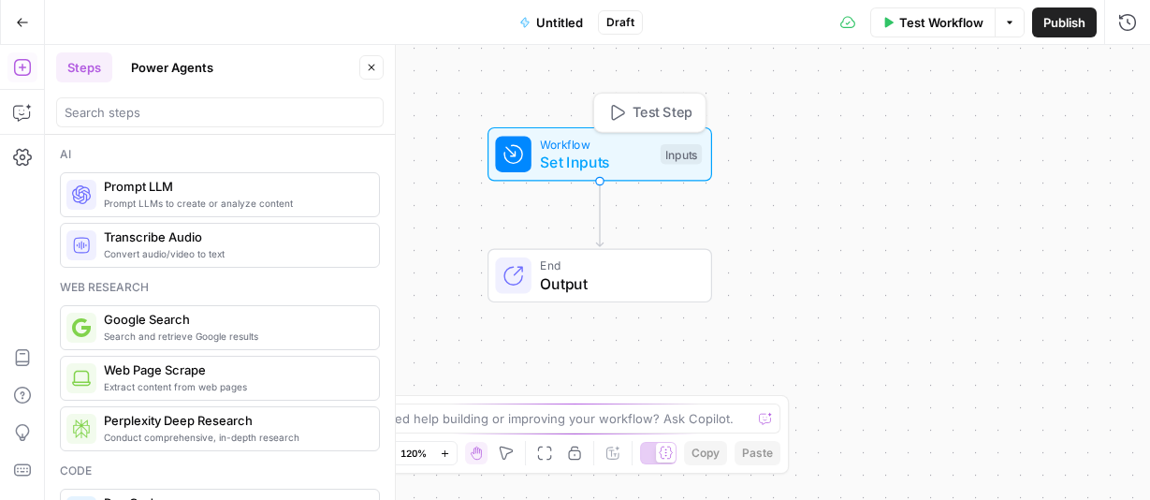
click at [615, 158] on span "Set Inputs" at bounding box center [595, 162] width 111 height 22
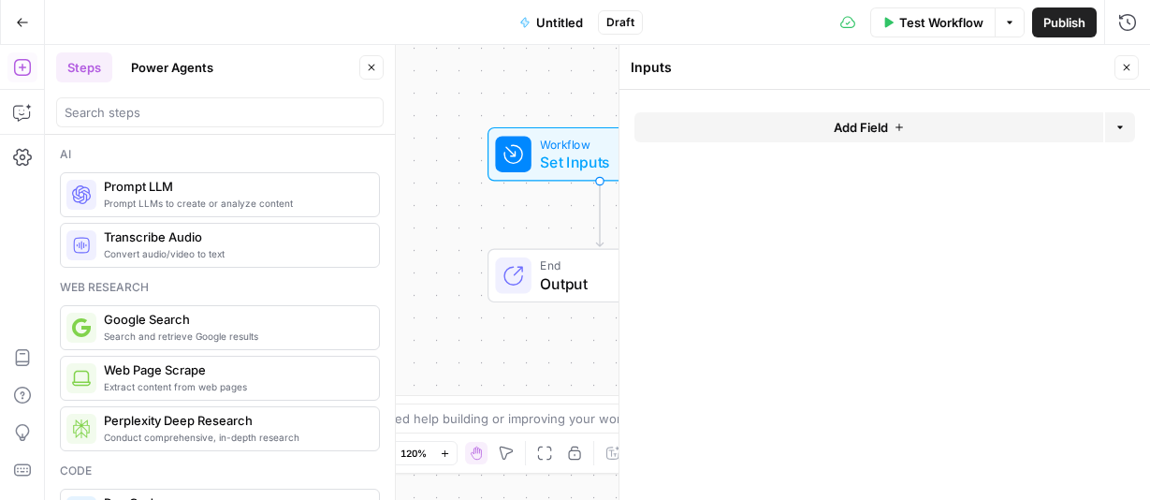
click at [888, 130] on button "Add Field" at bounding box center [868, 127] width 469 height 30
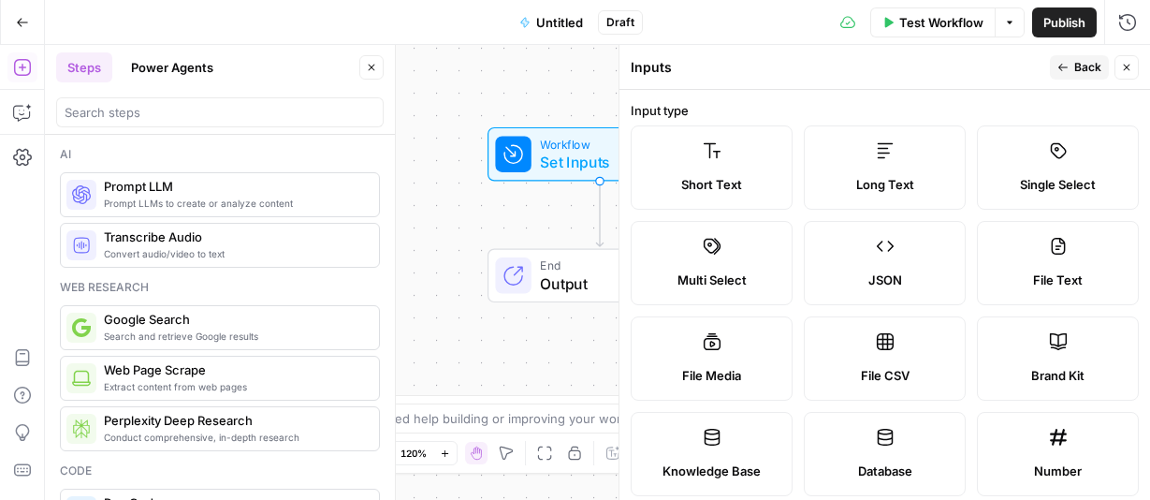
click at [718, 173] on label "Short Text" at bounding box center [712, 167] width 162 height 84
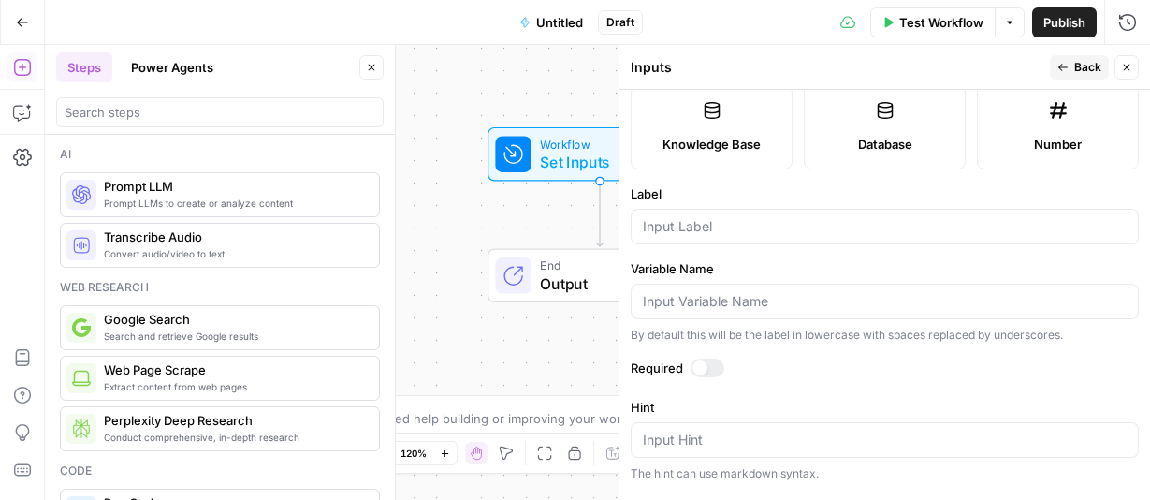
scroll to position [337, 0]
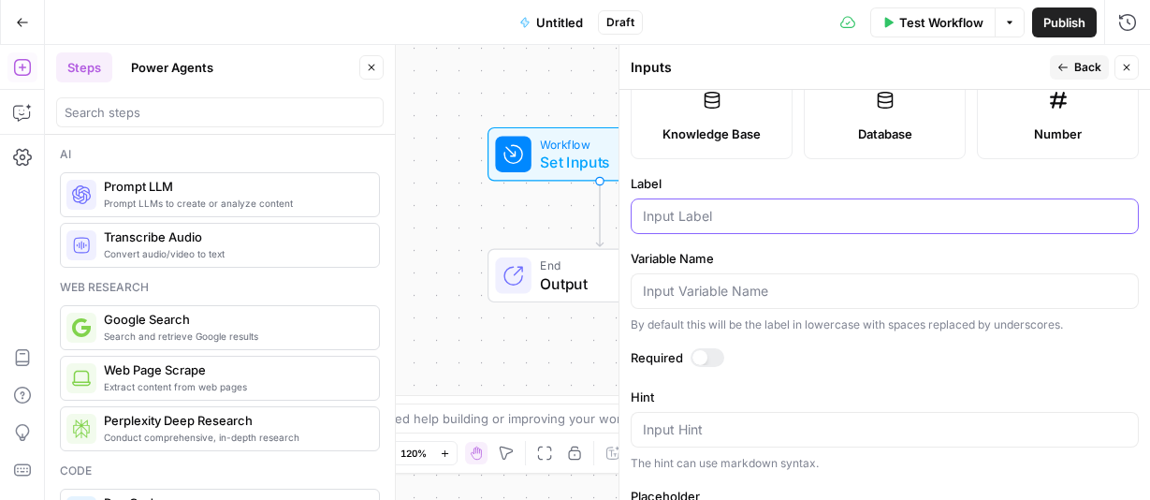
click at [711, 219] on input "Label" at bounding box center [885, 216] width 484 height 19
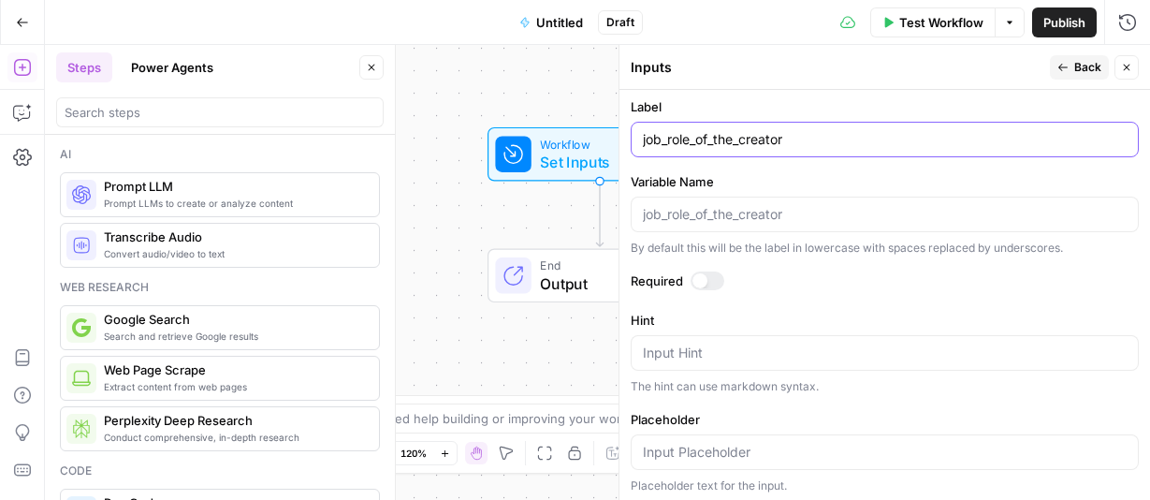
scroll to position [415, 0]
type input "job_role_of_the_creator"
click at [701, 278] on div at bounding box center [699, 278] width 15 height 15
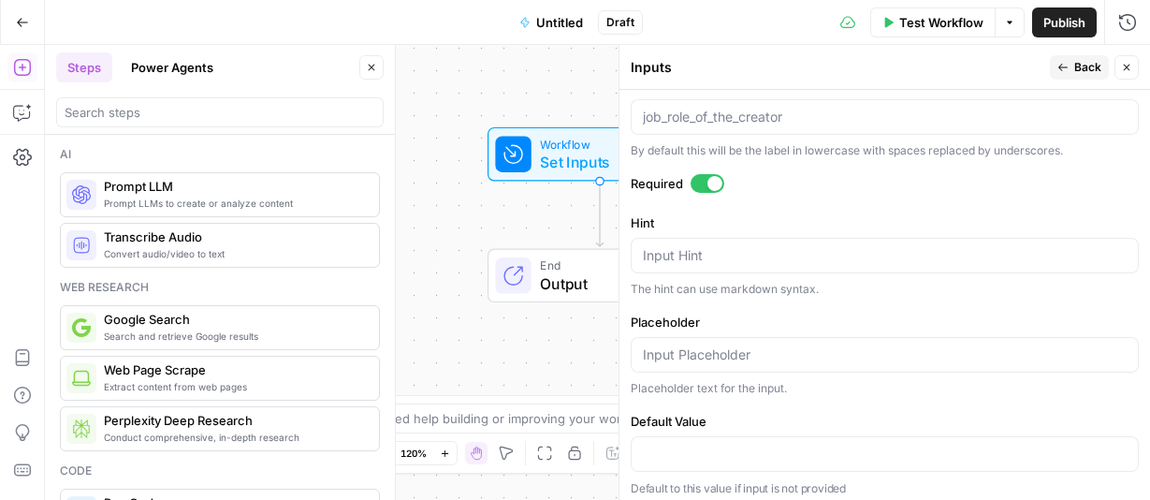
scroll to position [519, 0]
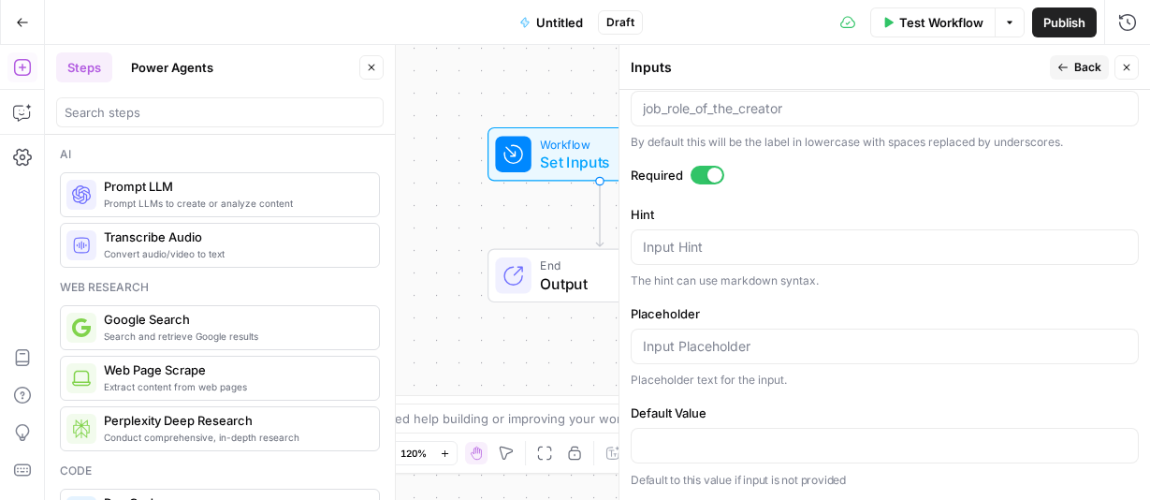
click at [1080, 65] on span "Back" at bounding box center [1087, 67] width 27 height 17
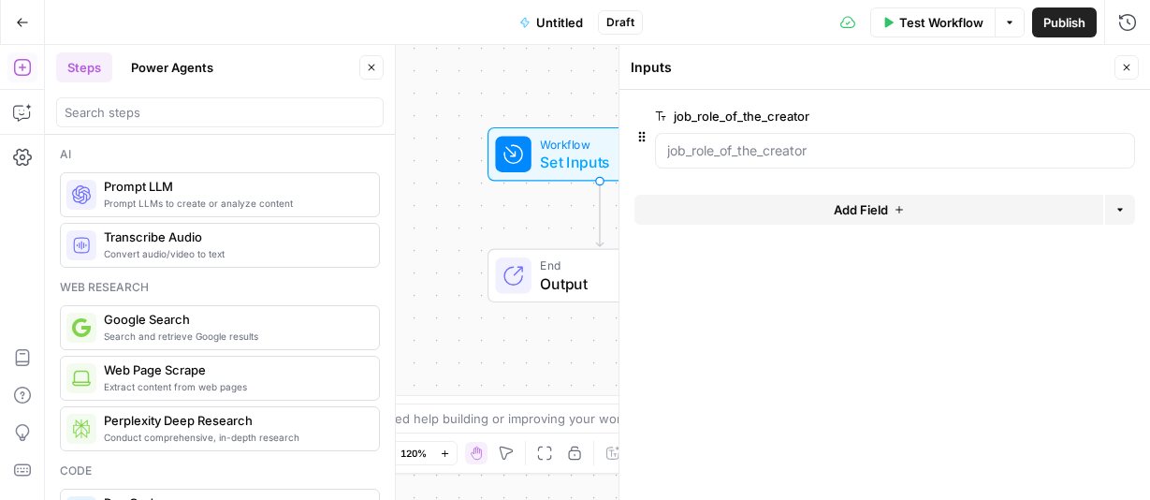
click at [848, 213] on span "Add Field" at bounding box center [861, 209] width 54 height 19
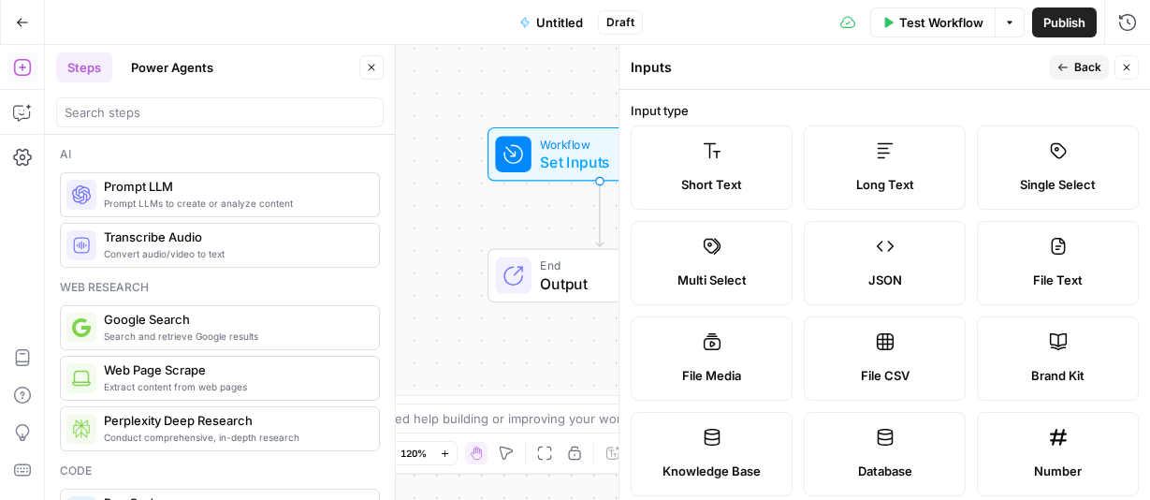
click at [713, 177] on span "Short Text" at bounding box center [711, 184] width 61 height 19
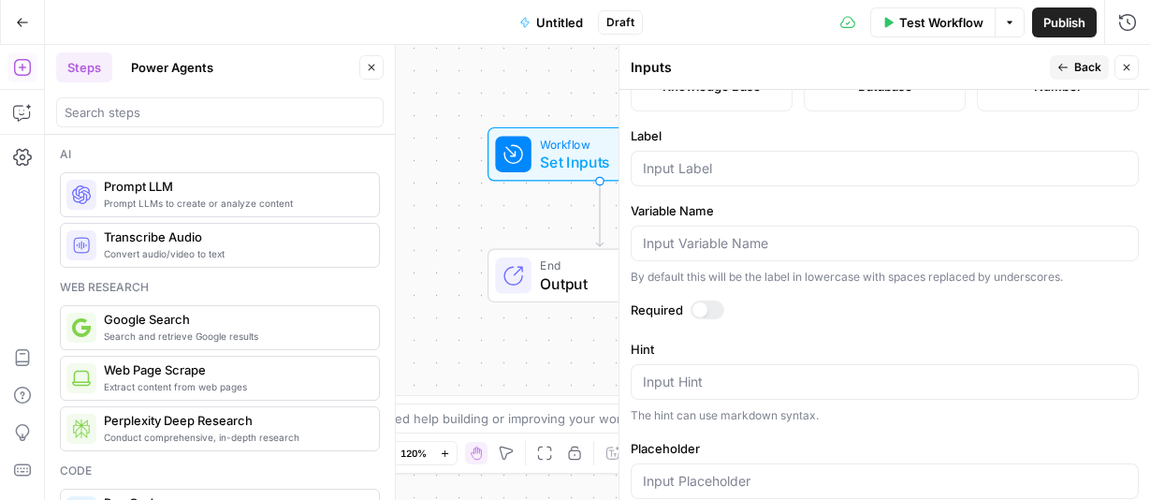
scroll to position [385, 0]
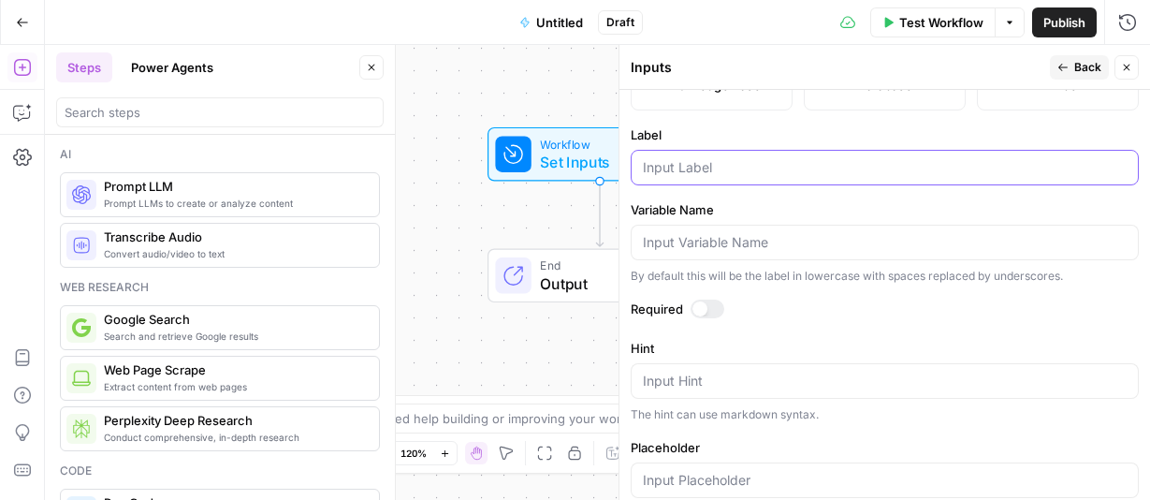
click at [703, 163] on input "Label" at bounding box center [885, 167] width 484 height 19
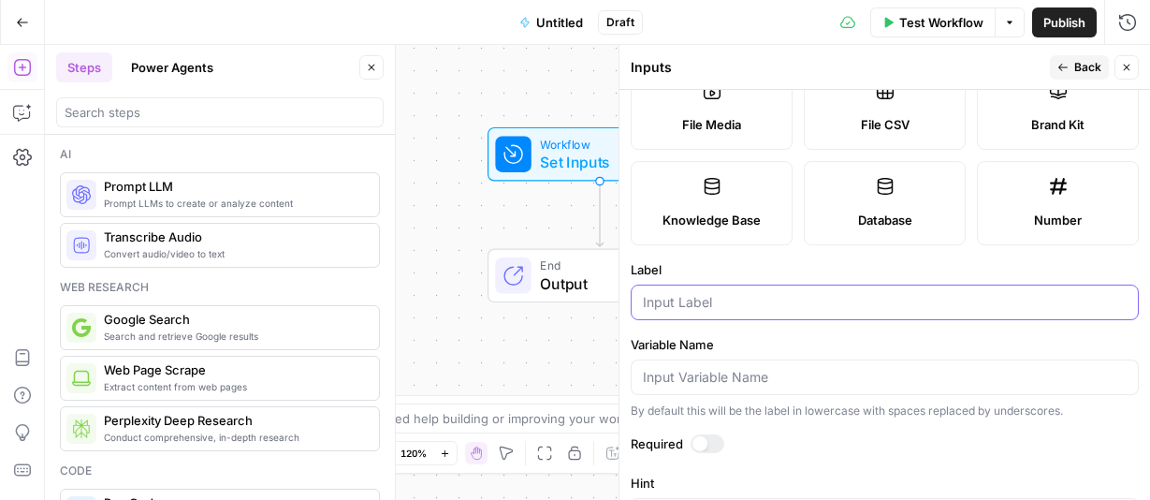
scroll to position [253, 0]
click at [1127, 68] on icon "button" at bounding box center [1127, 68] width 7 height 7
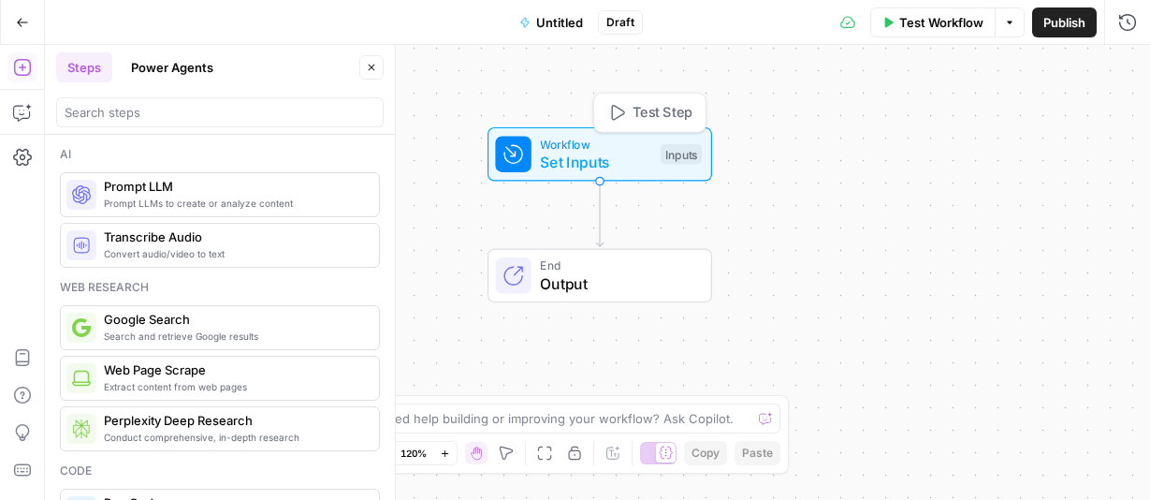
click at [622, 163] on span "Set Inputs" at bounding box center [595, 162] width 111 height 22
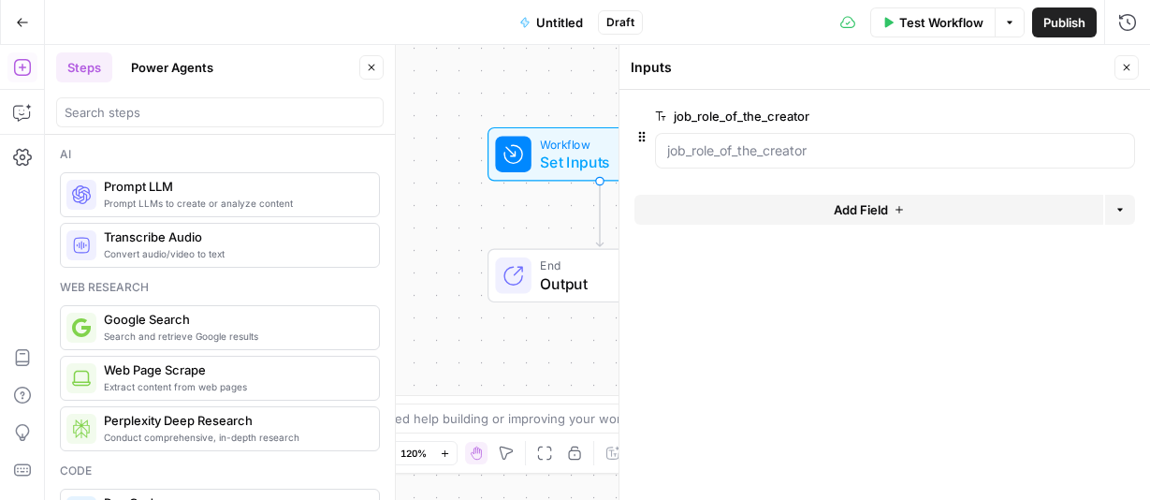
click at [1057, 114] on span "edit field" at bounding box center [1064, 116] width 41 height 15
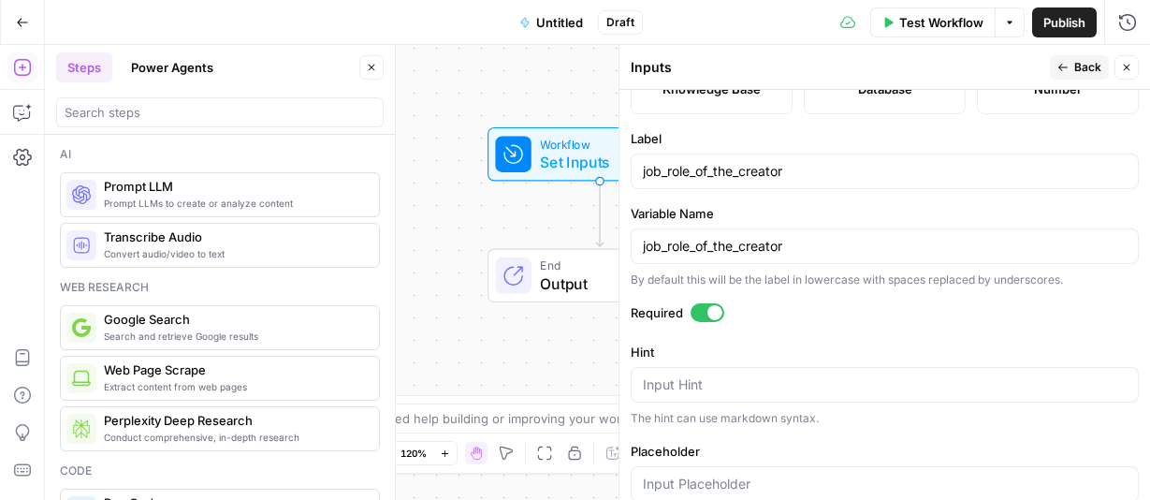
scroll to position [378, 0]
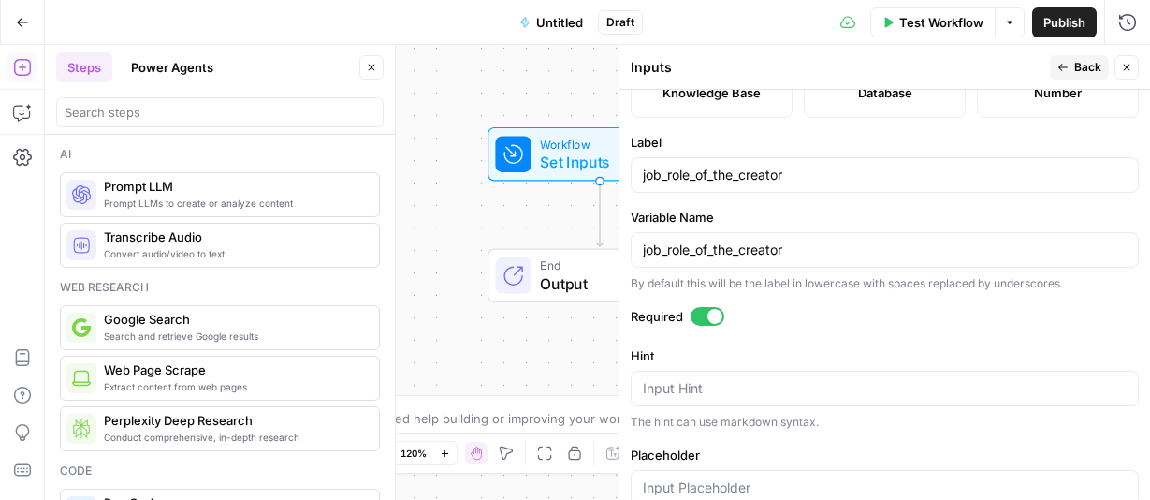
click at [1129, 67] on icon "button" at bounding box center [1126, 67] width 11 height 11
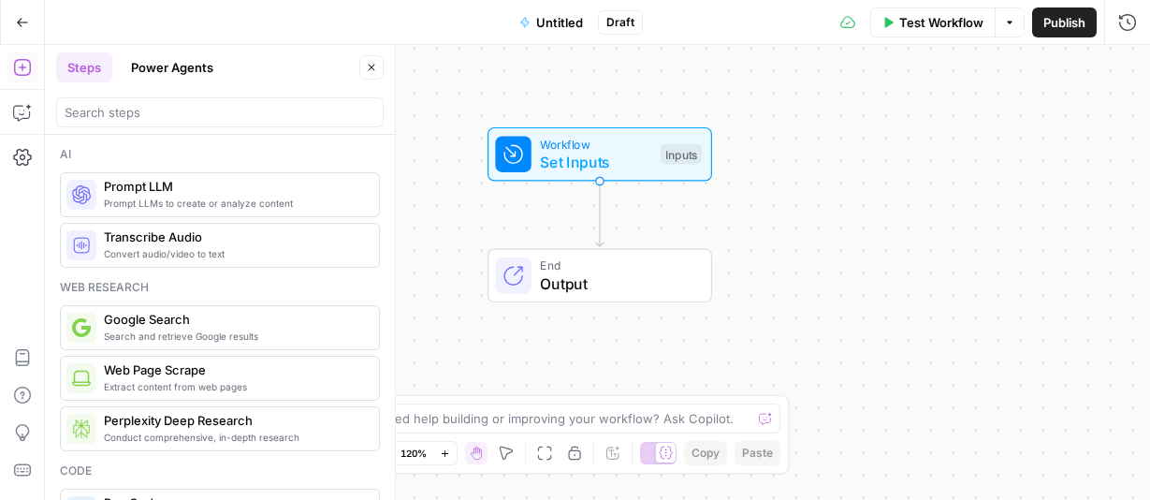
click at [620, 168] on span "Set Inputs" at bounding box center [595, 162] width 111 height 22
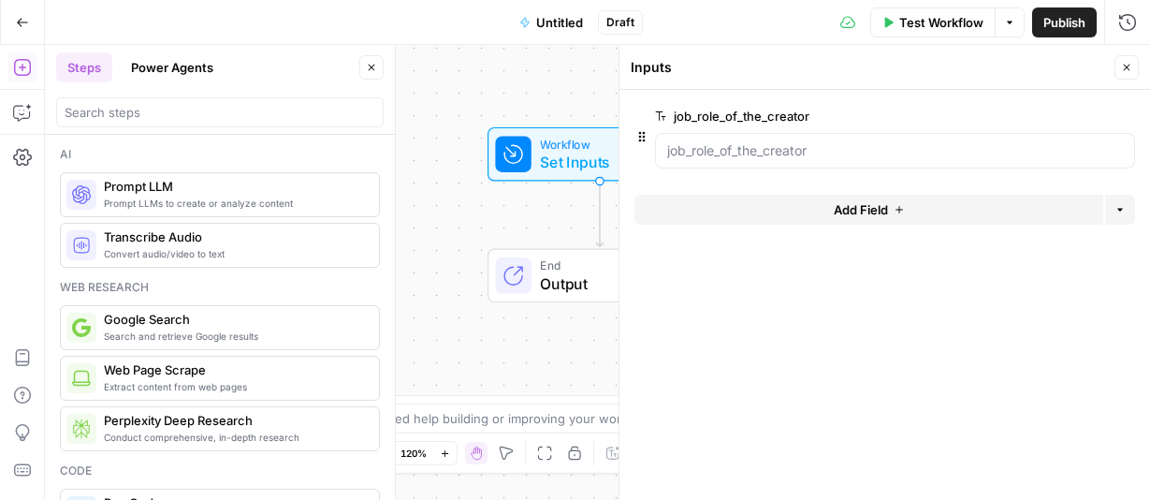
click at [853, 206] on span "Add Field" at bounding box center [861, 209] width 54 height 19
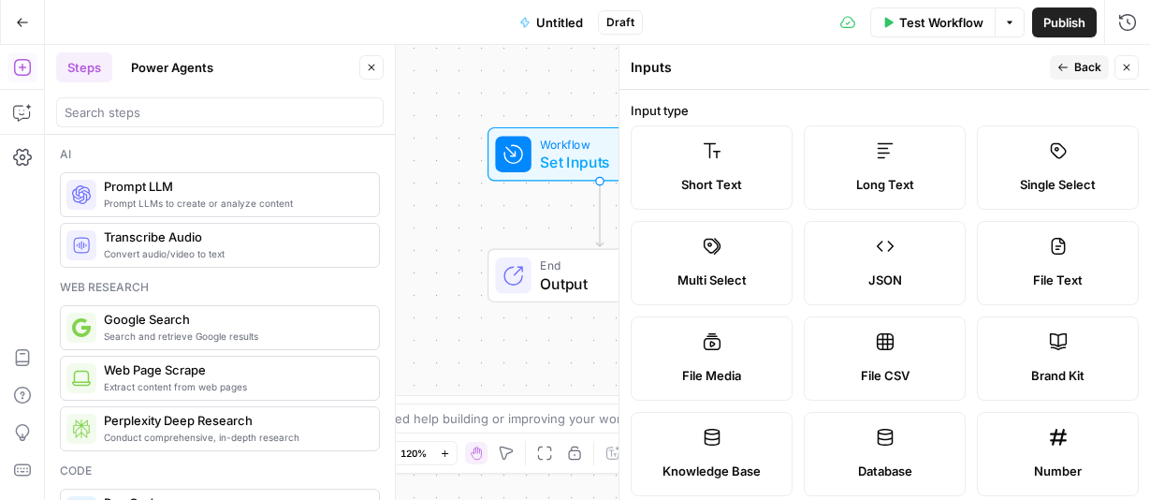
click at [743, 181] on div "Short Text" at bounding box center [711, 184] width 130 height 19
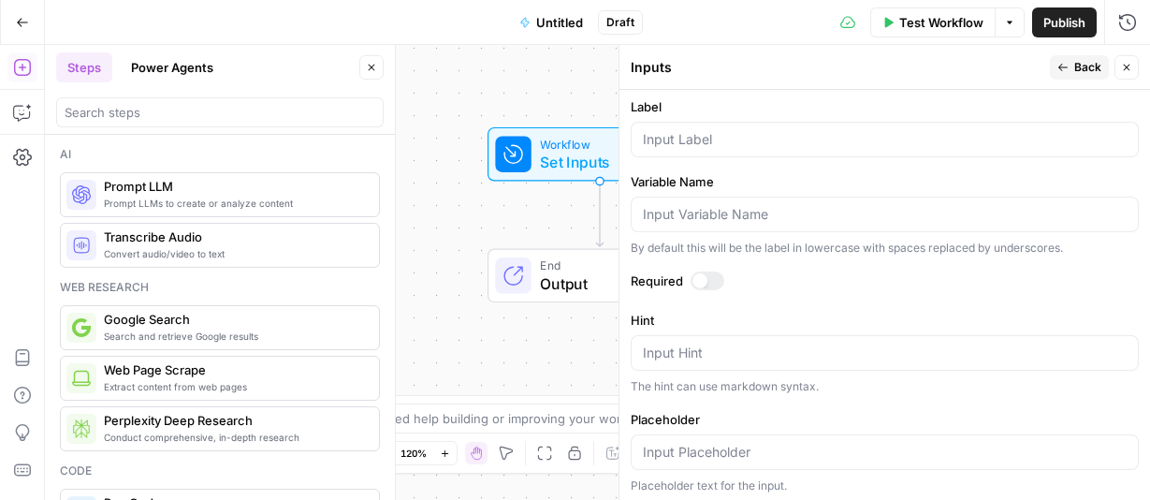
scroll to position [415, 0]
click at [702, 142] on input "Label" at bounding box center [885, 137] width 484 height 19
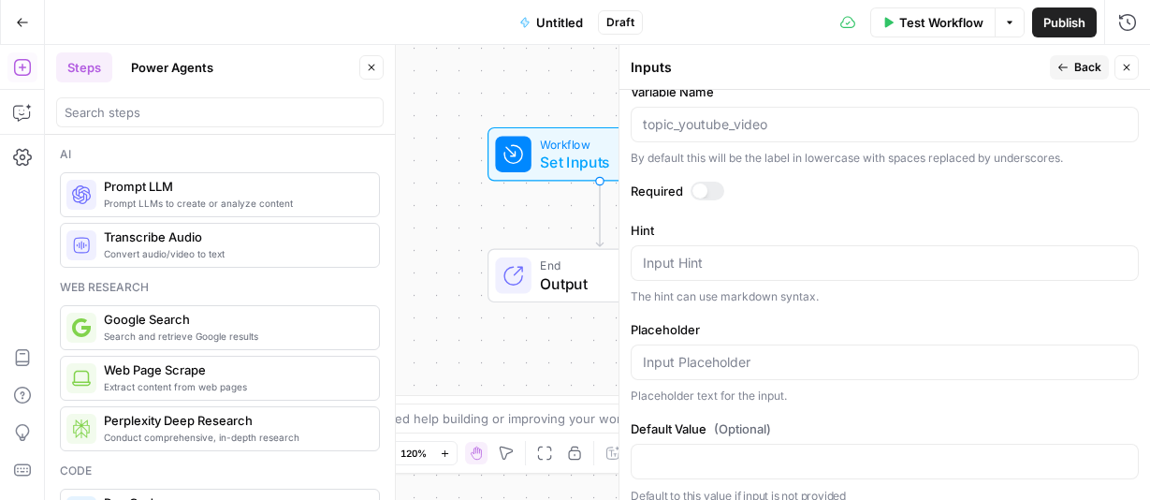
scroll to position [519, 0]
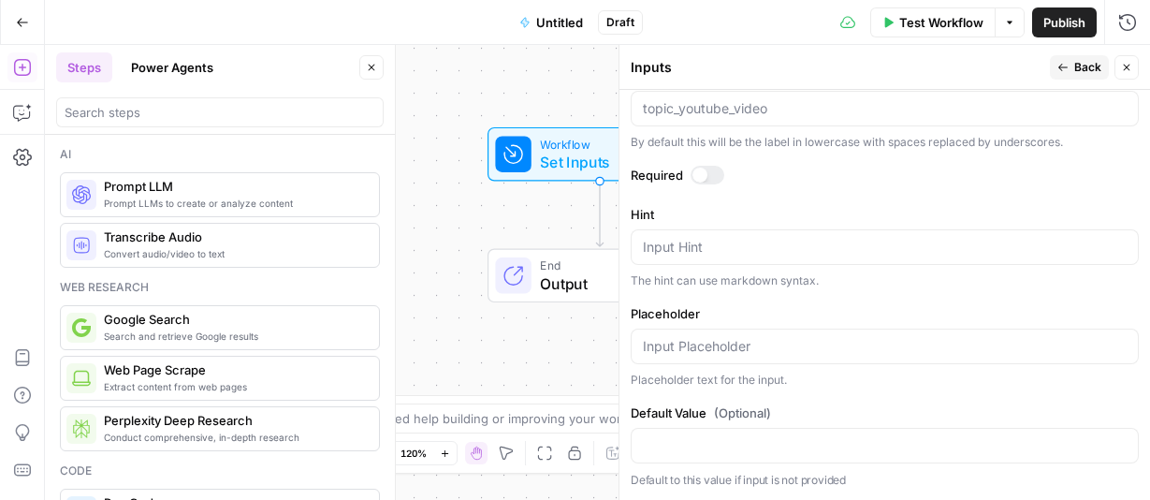
type input "Topic_Youtube_video"
click at [704, 173] on div at bounding box center [699, 174] width 15 height 15
click at [1067, 65] on icon "button" at bounding box center [1062, 67] width 11 height 11
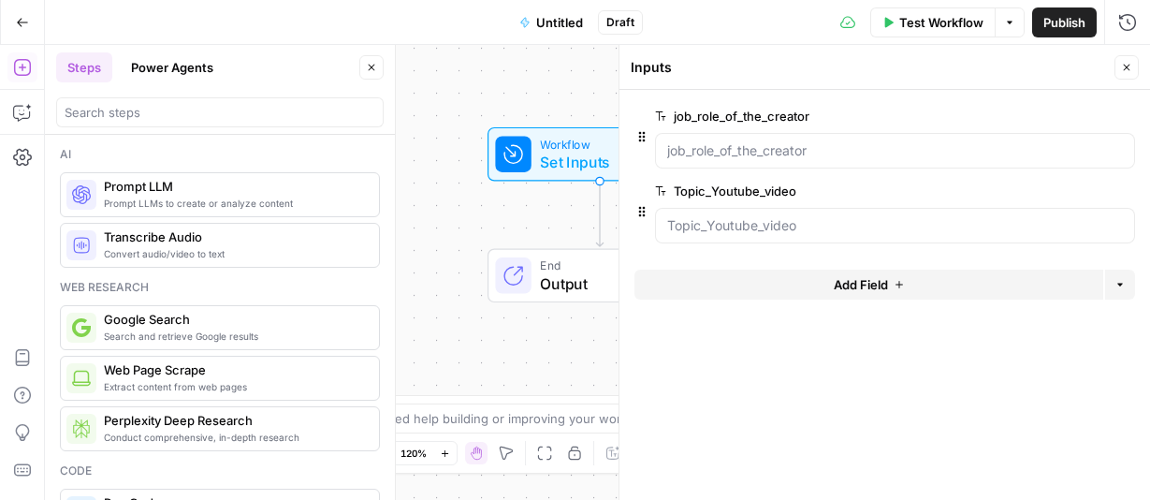
click at [826, 283] on button "Add Field" at bounding box center [868, 284] width 469 height 30
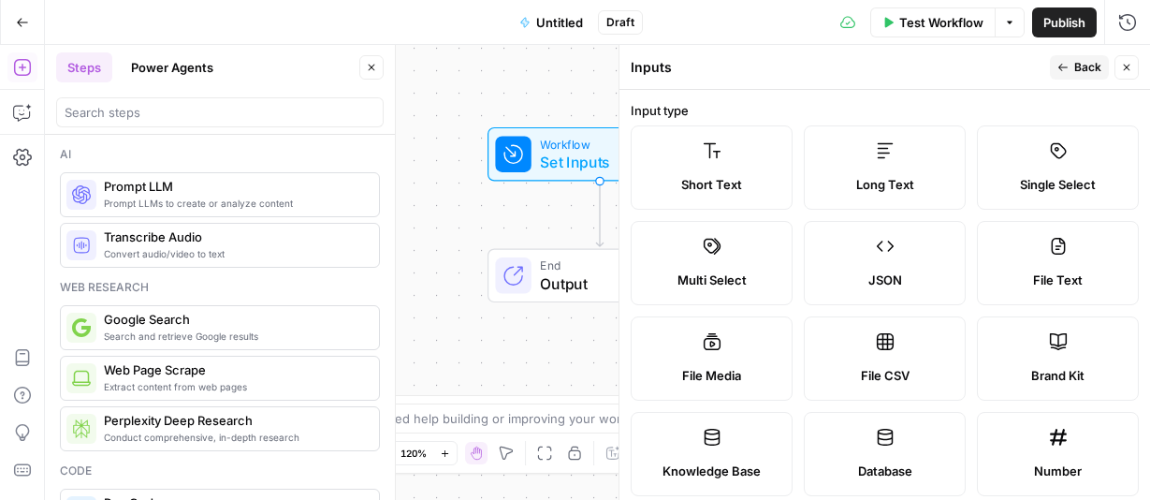
click at [732, 171] on label "Short Text" at bounding box center [712, 167] width 162 height 84
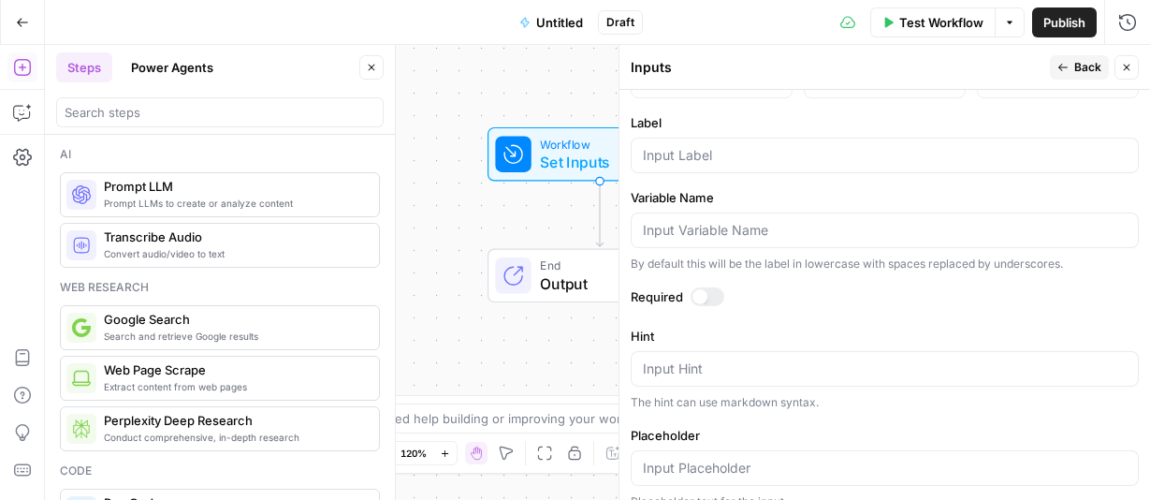
scroll to position [394, 0]
click at [708, 167] on input "Label" at bounding box center [885, 159] width 484 height 19
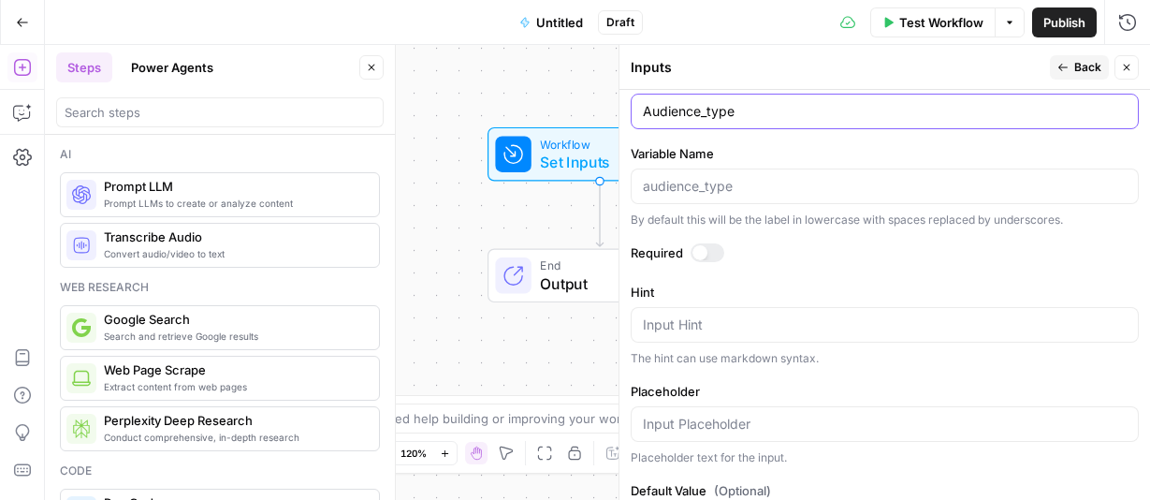
scroll to position [519, 0]
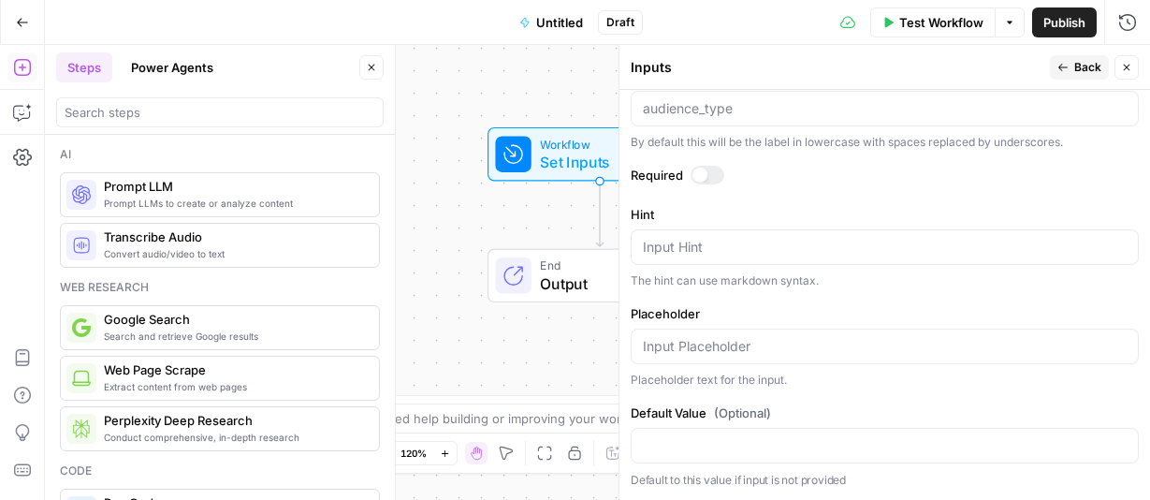
type input "Audience_type"
click at [1066, 65] on icon "button" at bounding box center [1062, 67] width 11 height 11
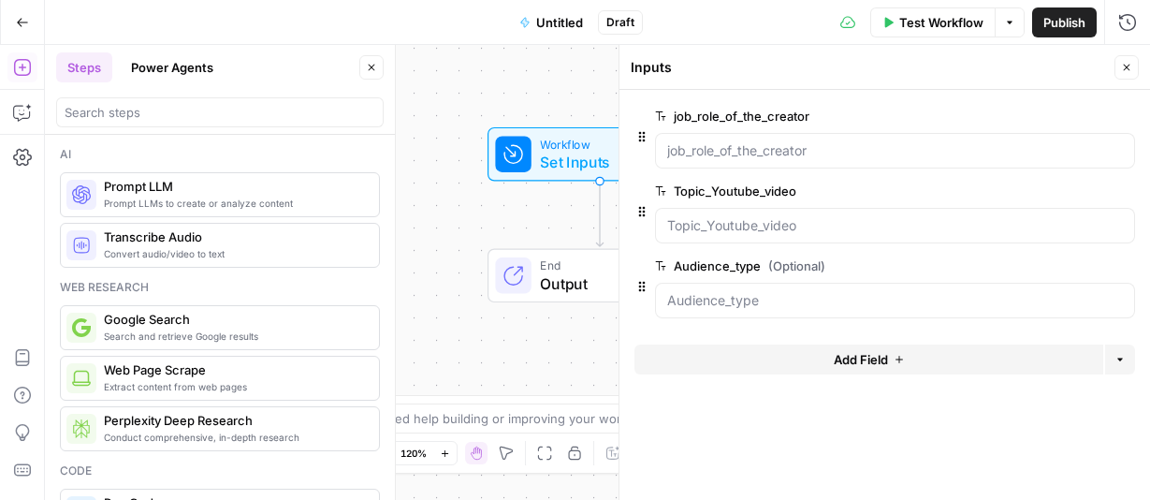
click at [849, 356] on span "Add Field" at bounding box center [861, 359] width 54 height 19
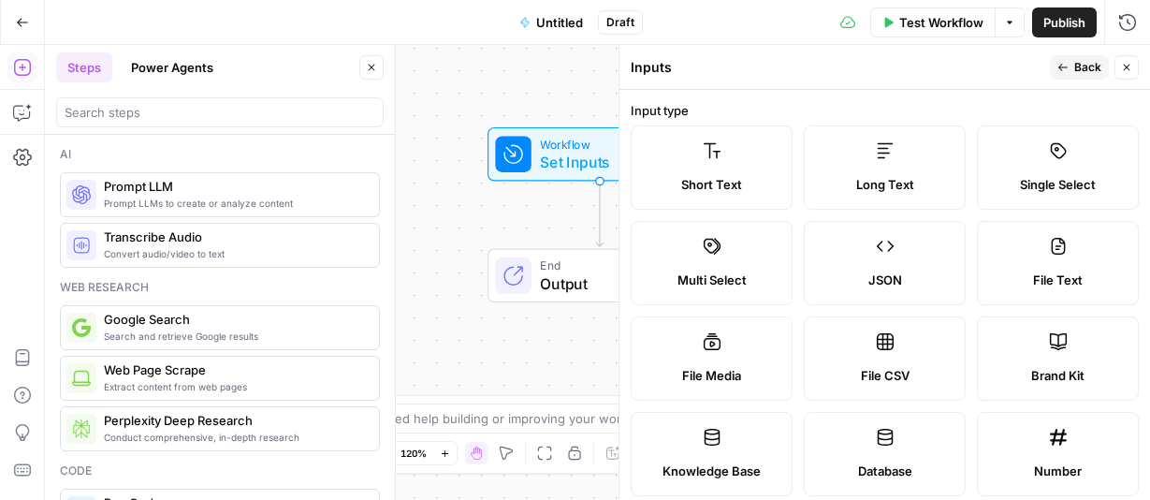
click at [763, 183] on div "Short Text" at bounding box center [711, 184] width 130 height 19
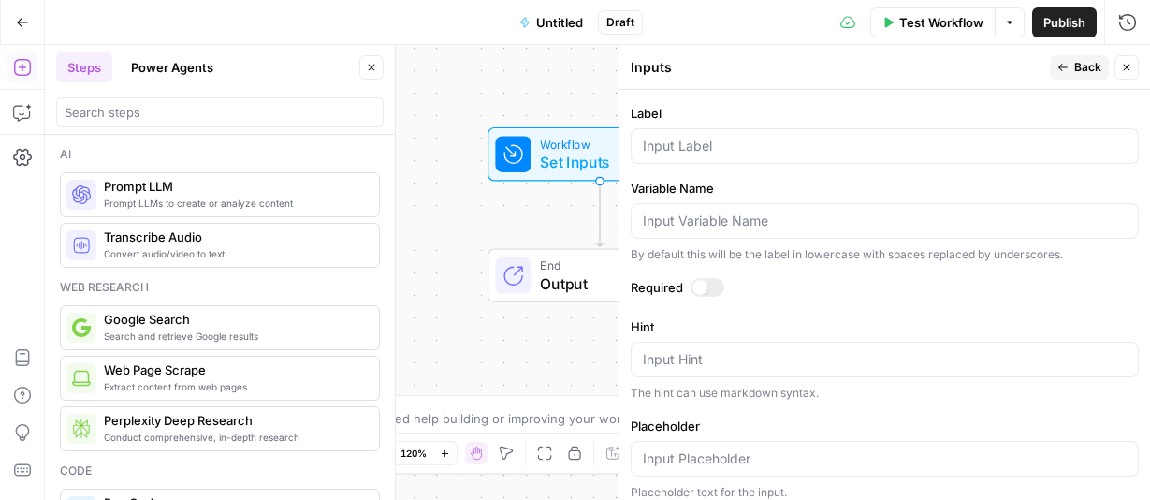
scroll to position [398, 0]
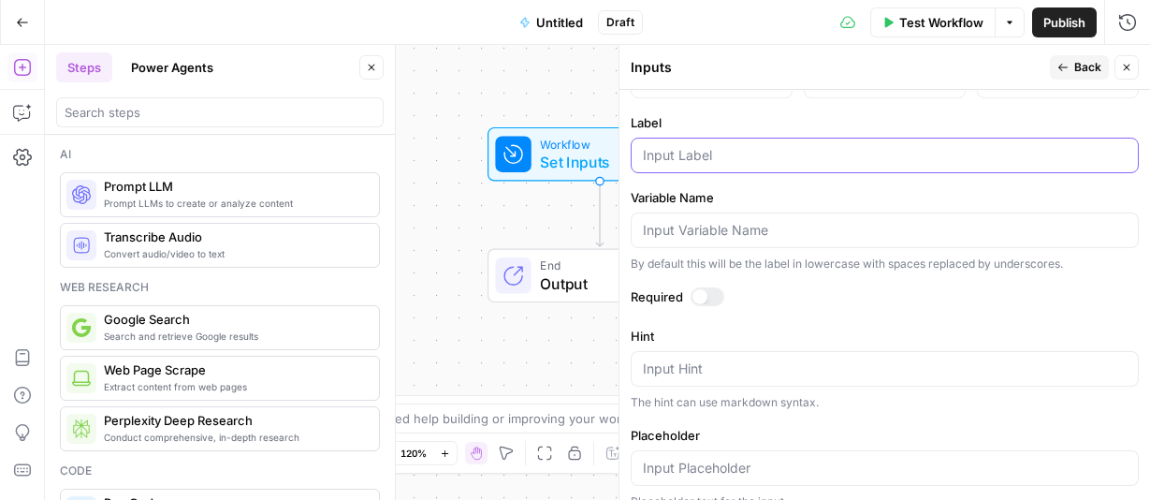
click at [740, 158] on input "Label" at bounding box center [885, 155] width 484 height 19
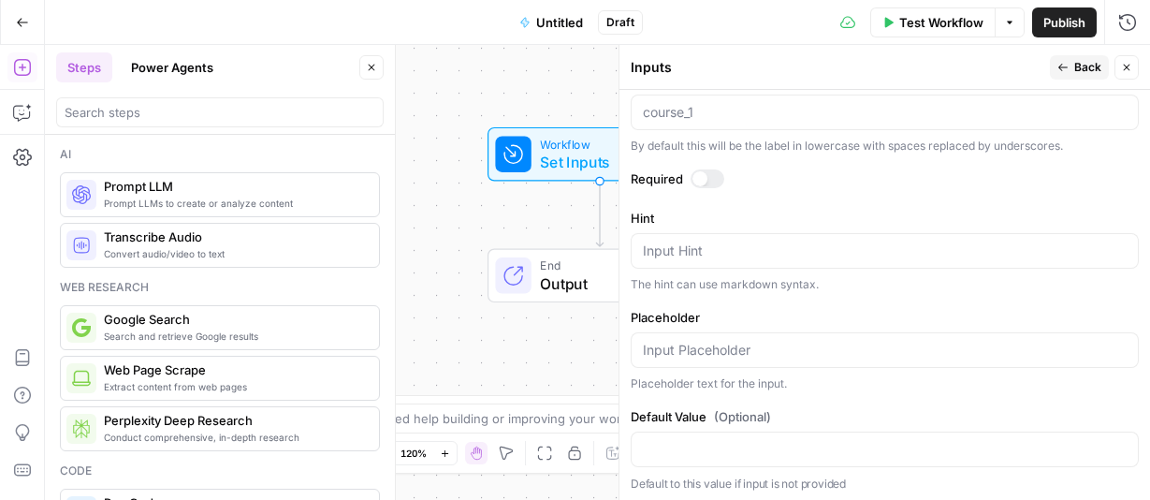
scroll to position [519, 0]
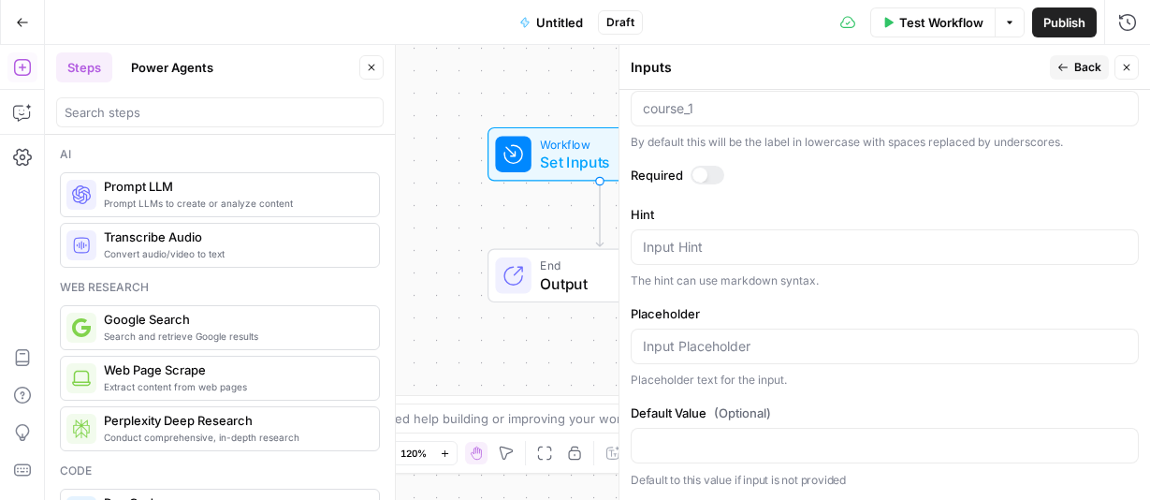
type input "Course_1"
click at [1077, 64] on span "Back" at bounding box center [1087, 67] width 27 height 17
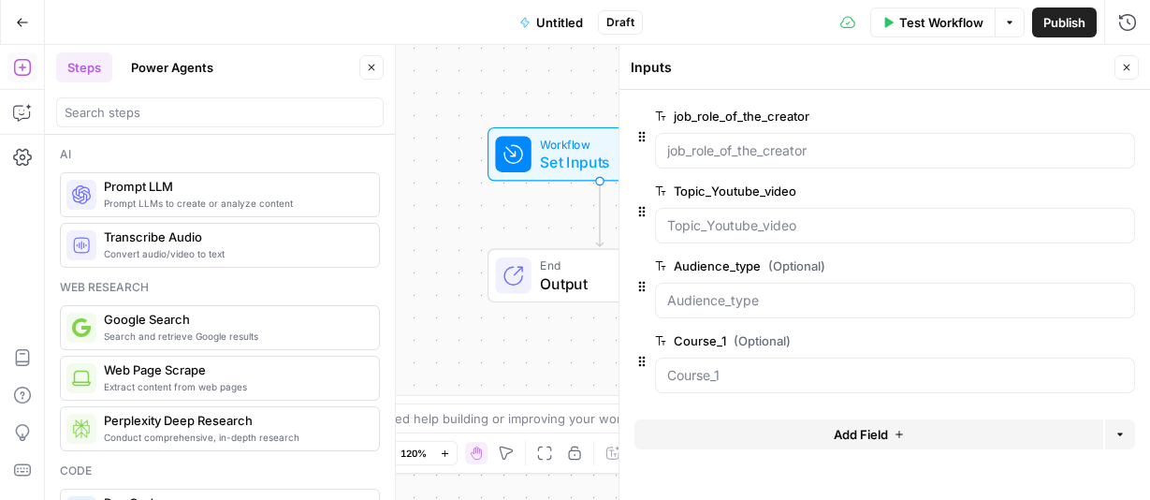
click at [852, 431] on span "Add Field" at bounding box center [861, 434] width 54 height 19
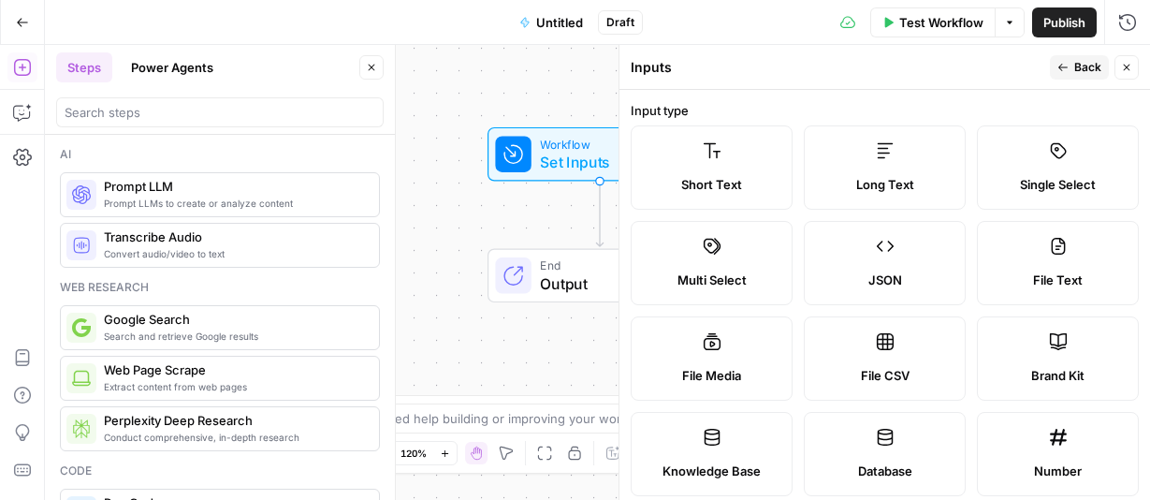
click at [696, 176] on span "Short Text" at bounding box center [711, 184] width 61 height 19
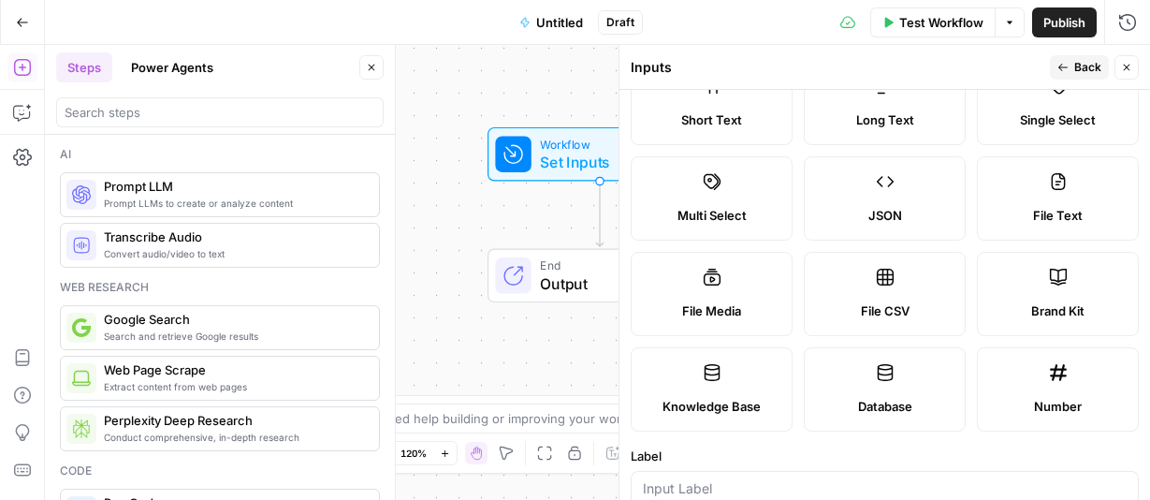
scroll to position [42, 0]
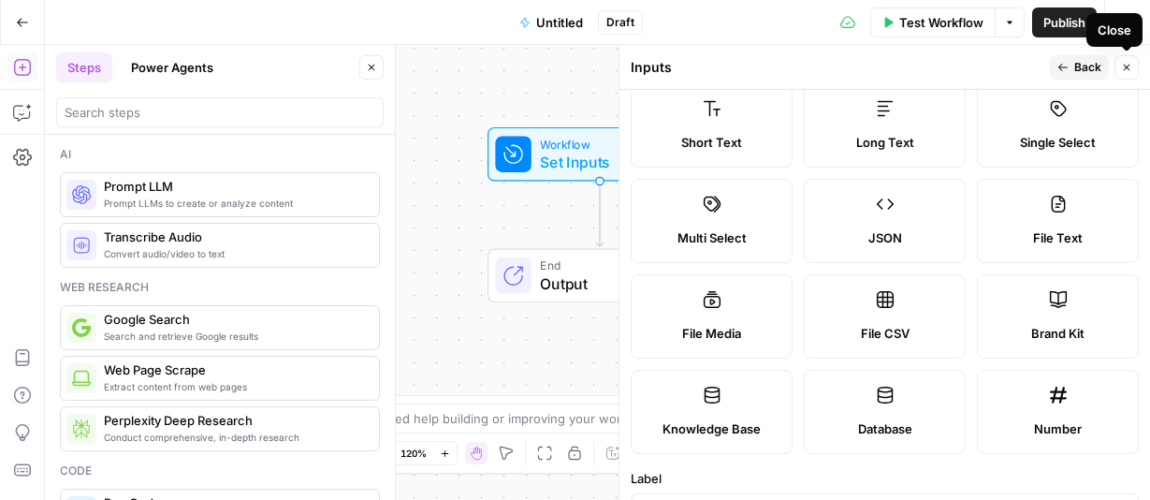
click at [1128, 65] on icon "button" at bounding box center [1126, 67] width 11 height 11
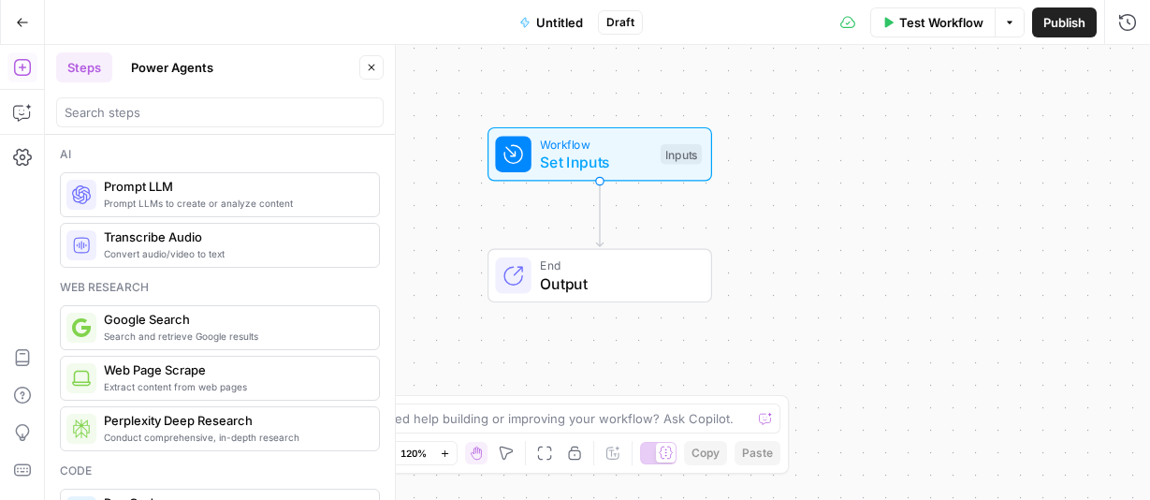
click at [603, 164] on span "Set Inputs" at bounding box center [595, 162] width 111 height 22
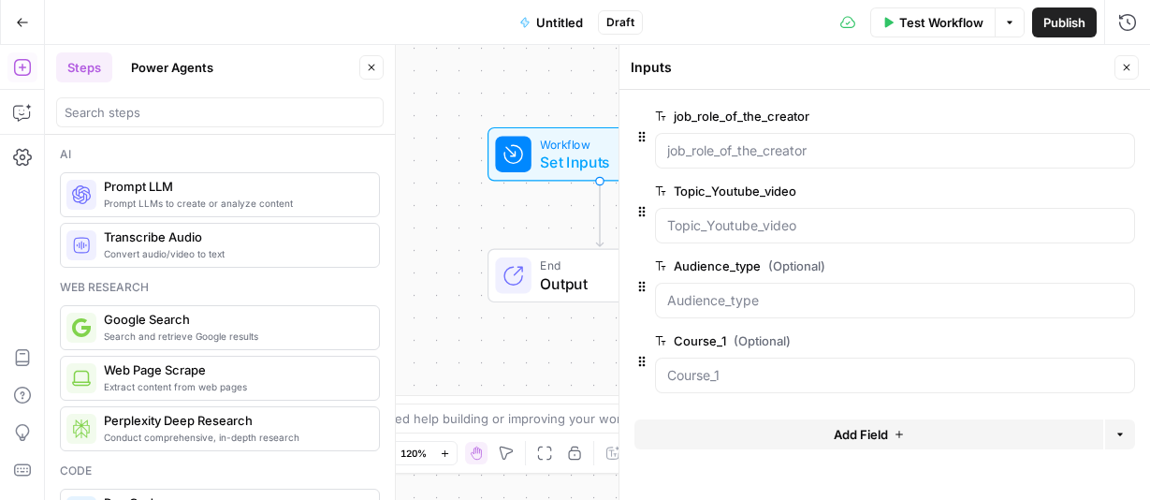
click at [1064, 262] on span "edit field" at bounding box center [1064, 265] width 41 height 15
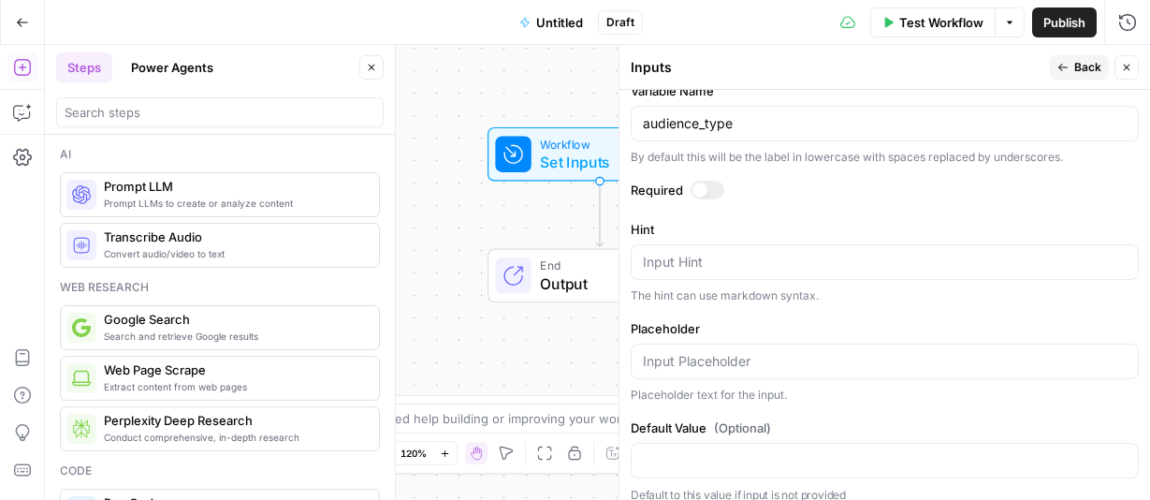
scroll to position [519, 0]
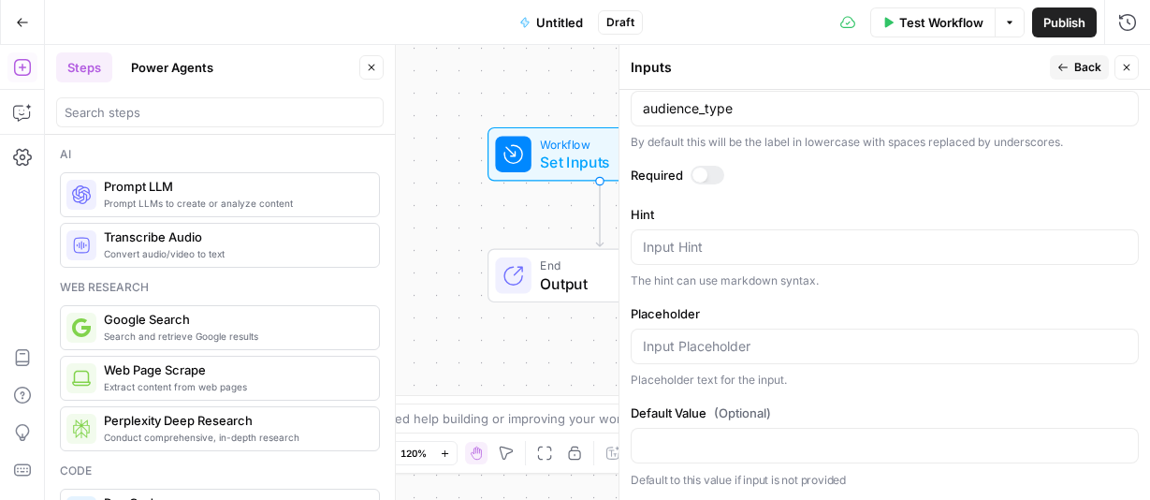
click at [707, 168] on div at bounding box center [707, 175] width 34 height 19
click at [1129, 63] on icon "button" at bounding box center [1126, 67] width 11 height 11
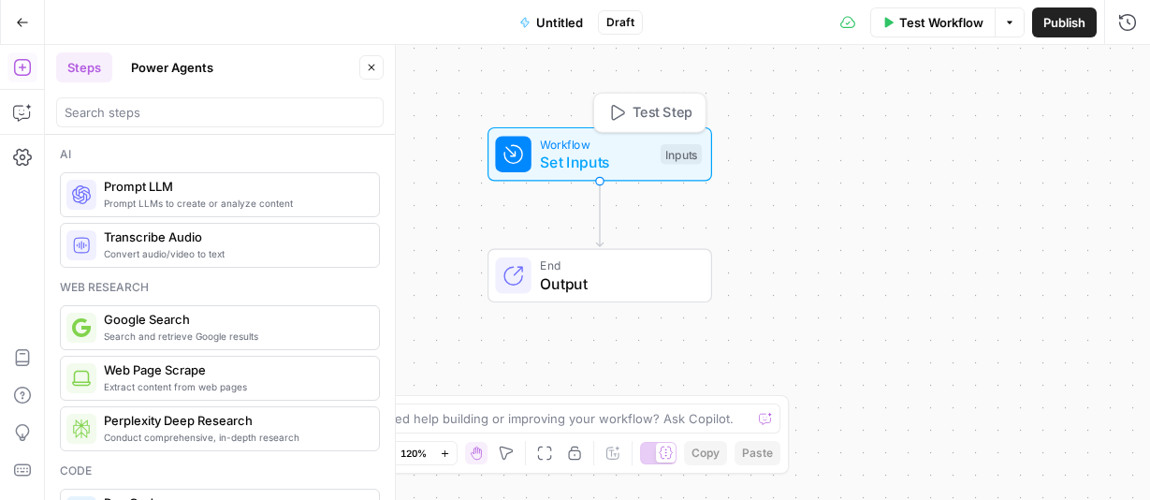
click at [618, 161] on span "Set Inputs" at bounding box center [595, 162] width 111 height 22
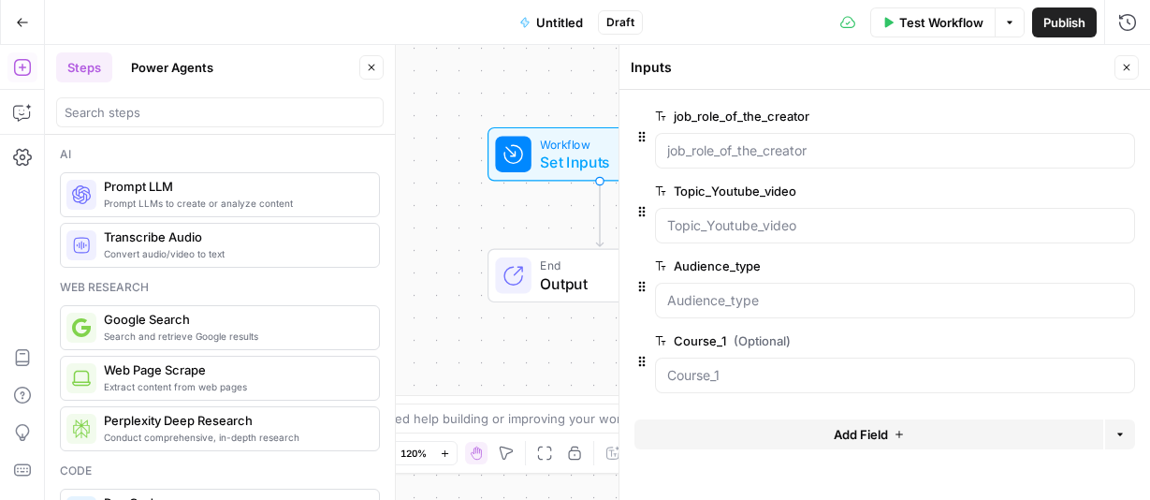
click at [1052, 343] on span "edit field" at bounding box center [1064, 340] width 41 height 15
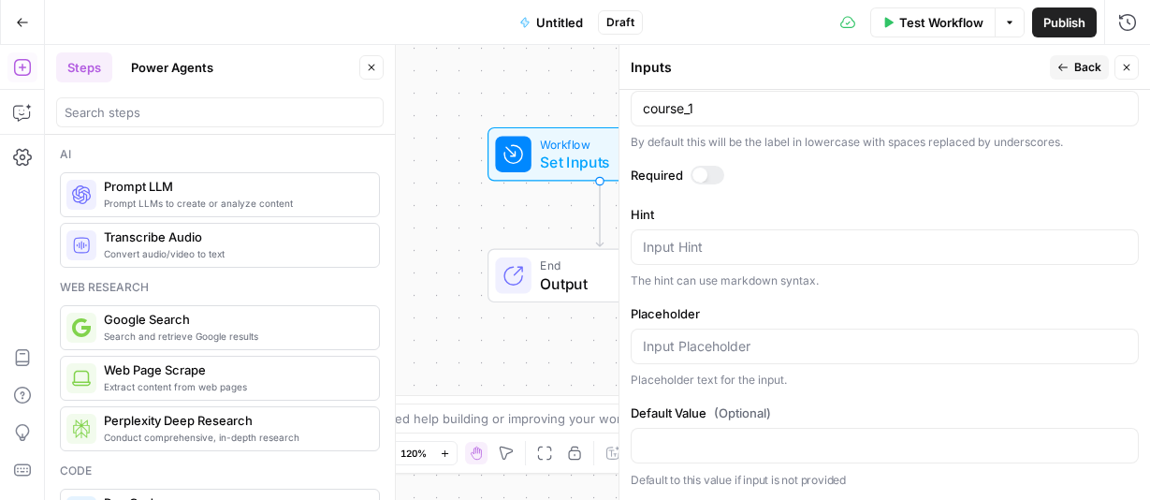
click at [701, 178] on div at bounding box center [699, 174] width 15 height 15
click at [1124, 65] on icon "button" at bounding box center [1127, 68] width 7 height 7
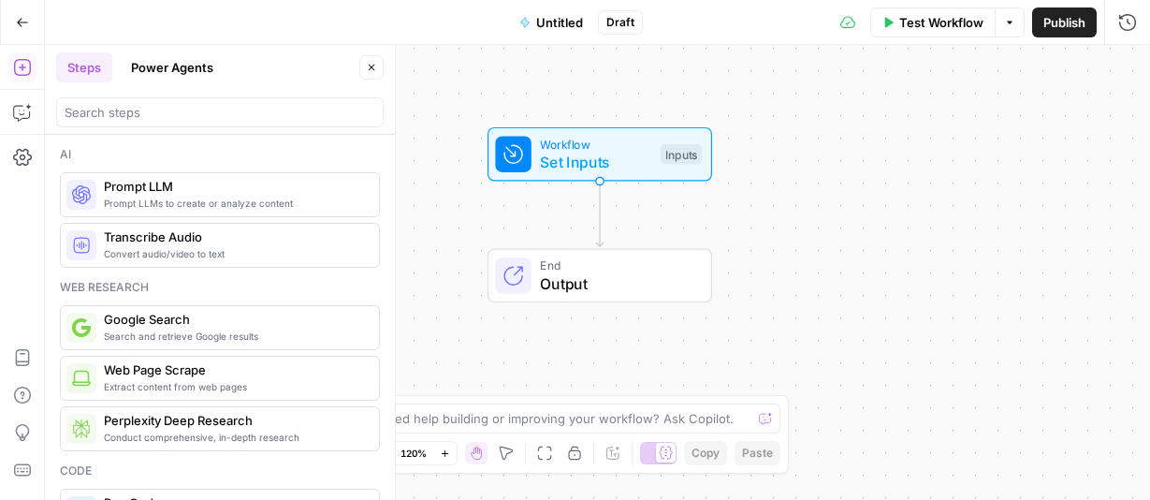
click at [583, 172] on span "Set Inputs" at bounding box center [595, 162] width 111 height 22
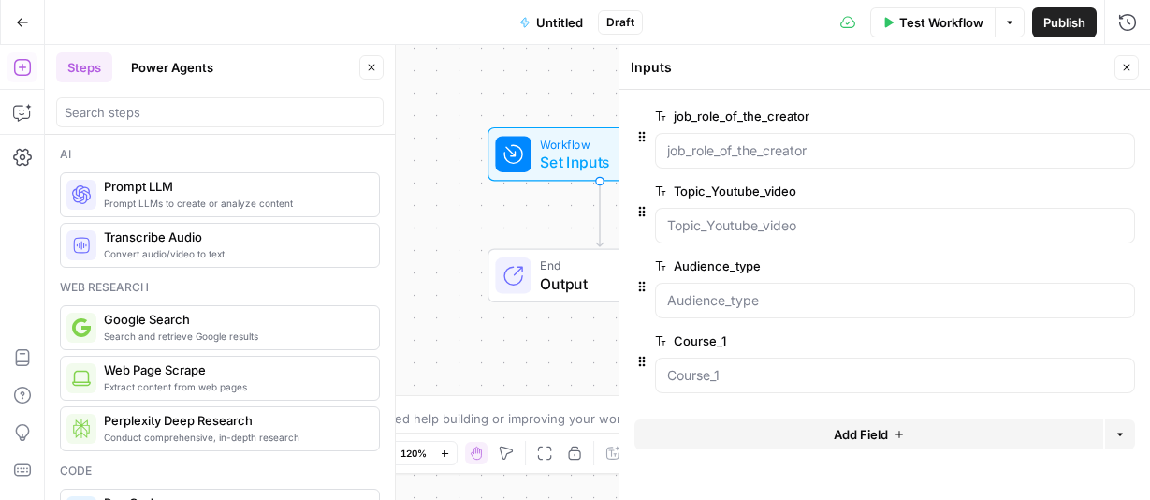
click at [853, 436] on span "Add Field" at bounding box center [861, 434] width 54 height 19
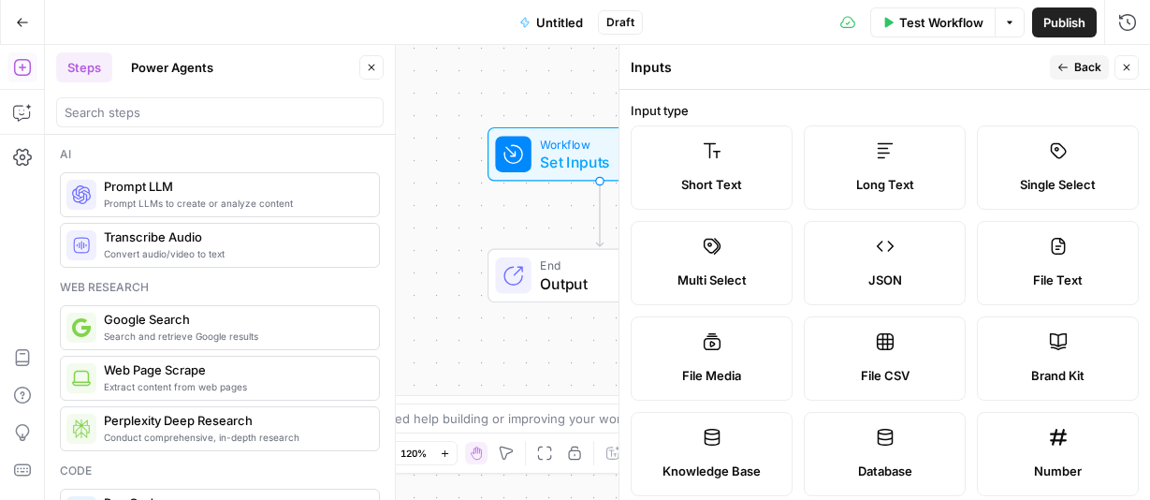
click at [741, 160] on label "Short Text" at bounding box center [712, 167] width 162 height 84
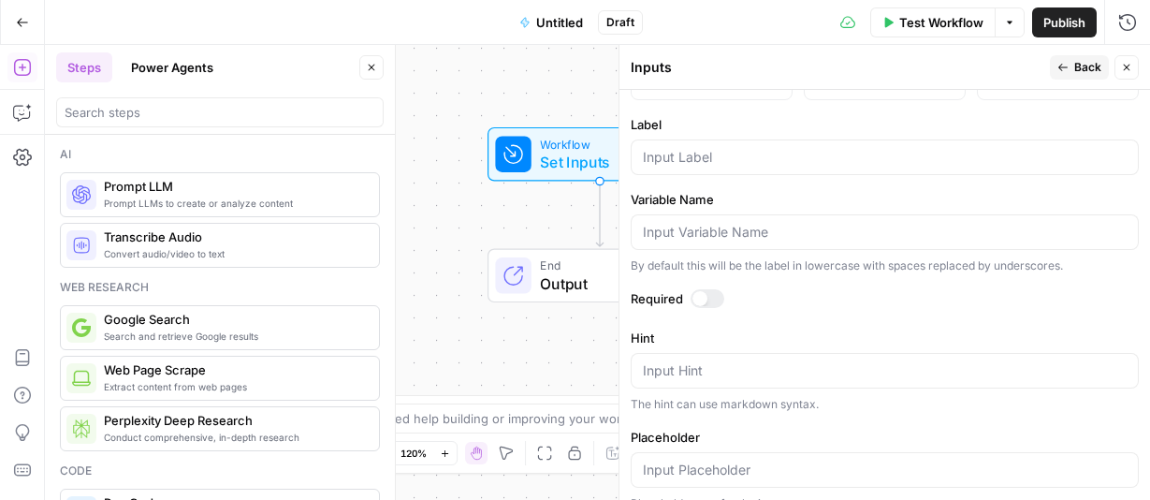
scroll to position [414, 0]
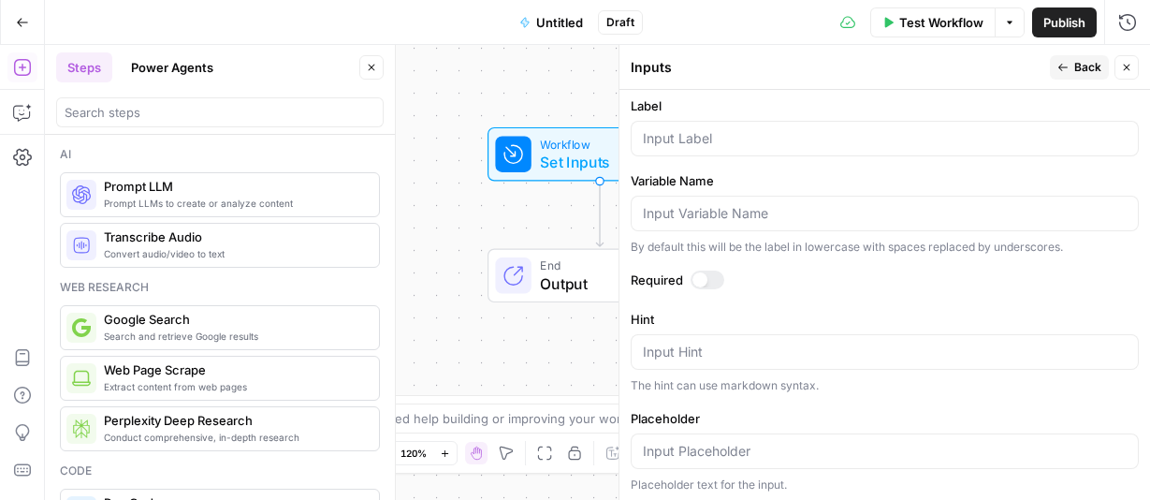
click at [697, 148] on div at bounding box center [885, 139] width 508 height 36
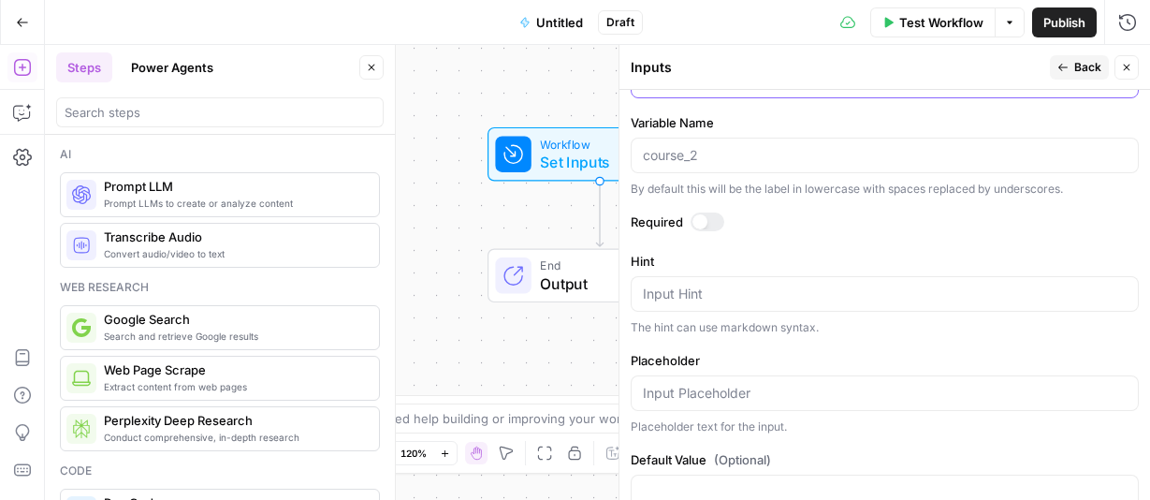
scroll to position [474, 0]
type input "Course_2"
click at [1074, 65] on span "Back" at bounding box center [1087, 67] width 27 height 17
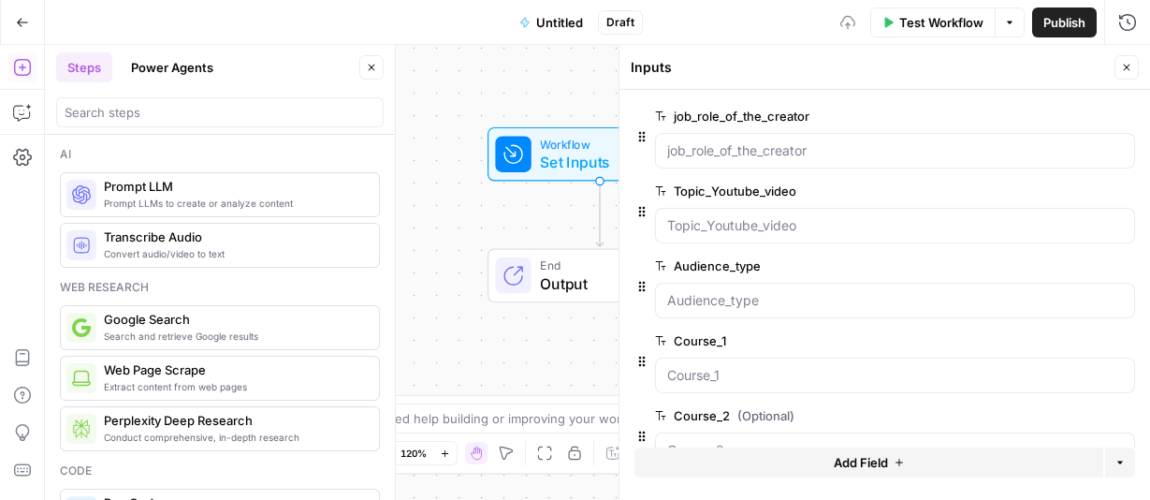
scroll to position [47, 0]
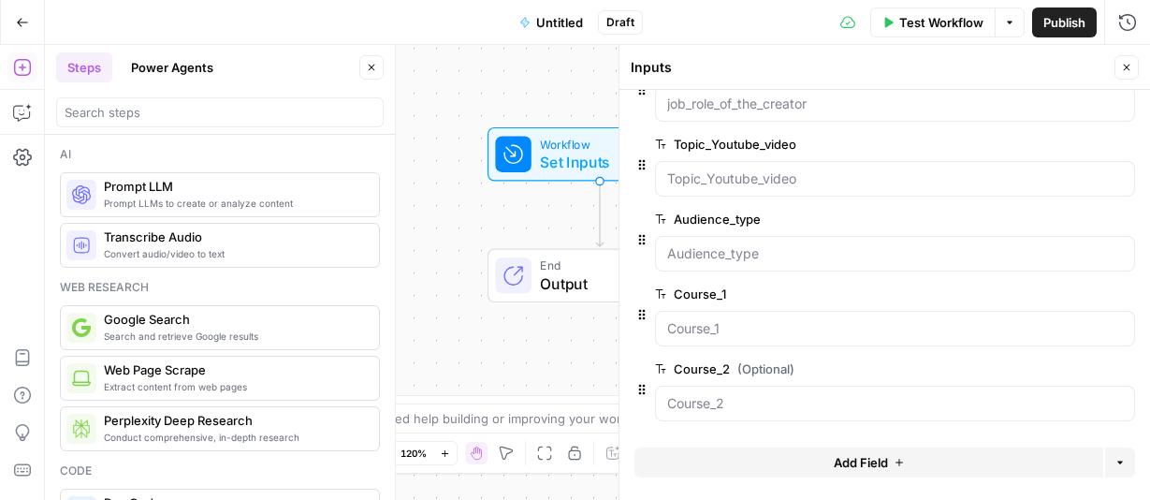
click at [860, 457] on span "Add Field" at bounding box center [861, 462] width 54 height 19
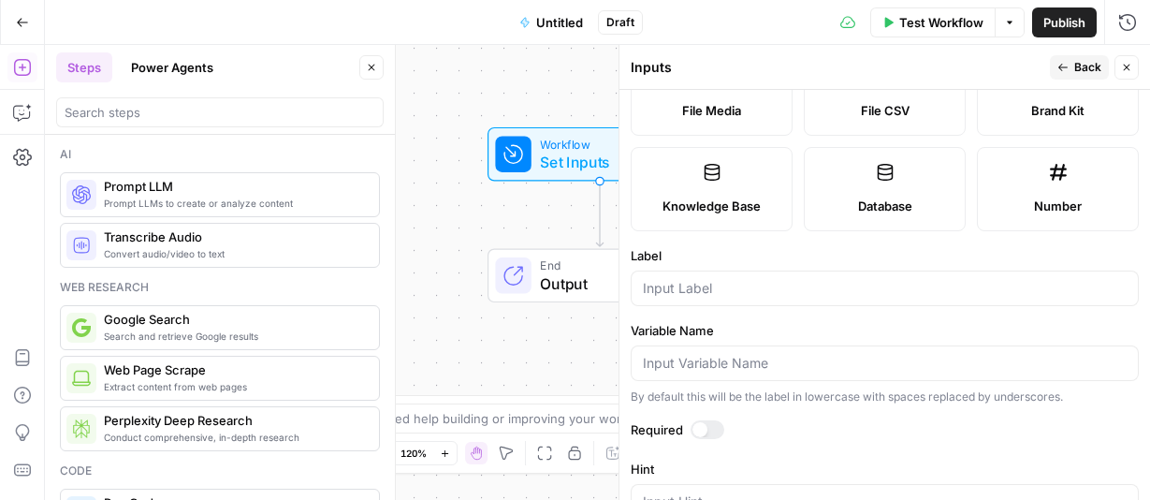
scroll to position [296, 0]
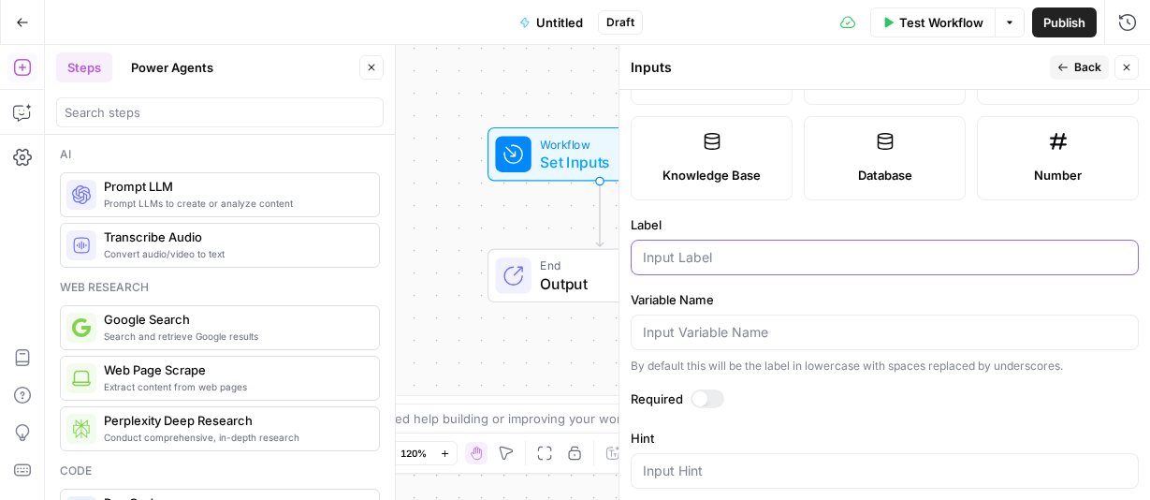
click at [701, 263] on input "Label" at bounding box center [885, 257] width 484 height 19
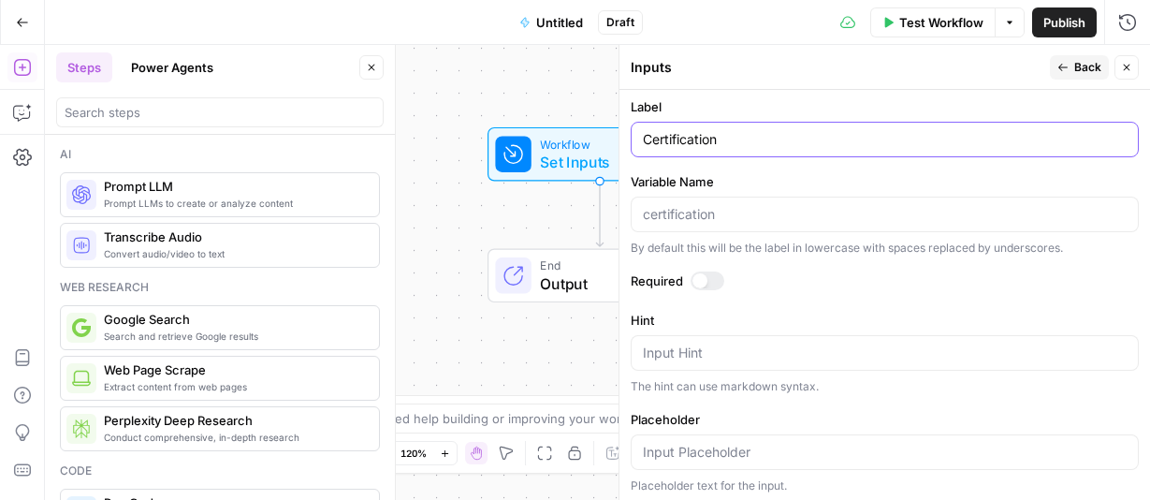
scroll to position [519, 0]
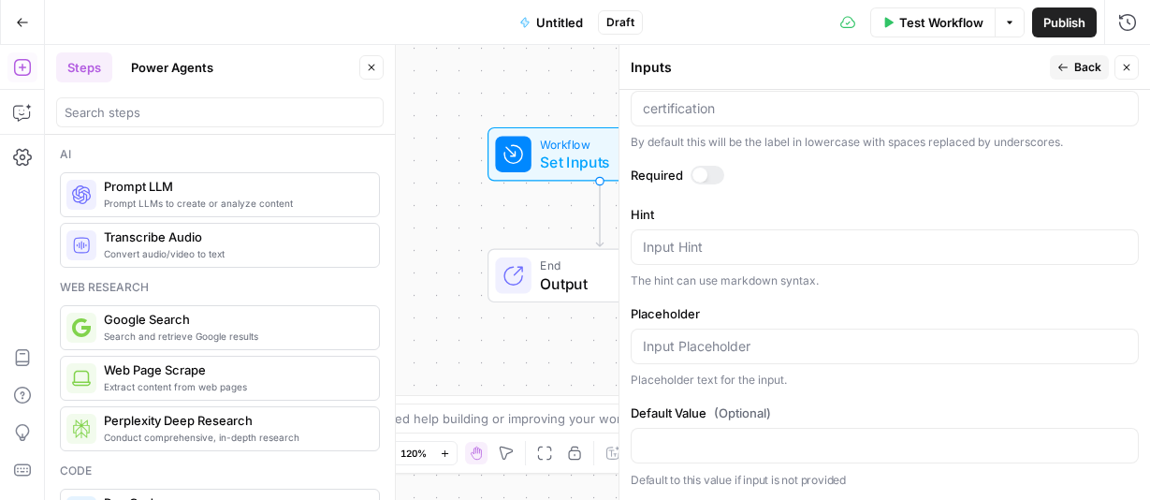
type input "Certification"
click at [1069, 65] on button "Back" at bounding box center [1079, 67] width 59 height 24
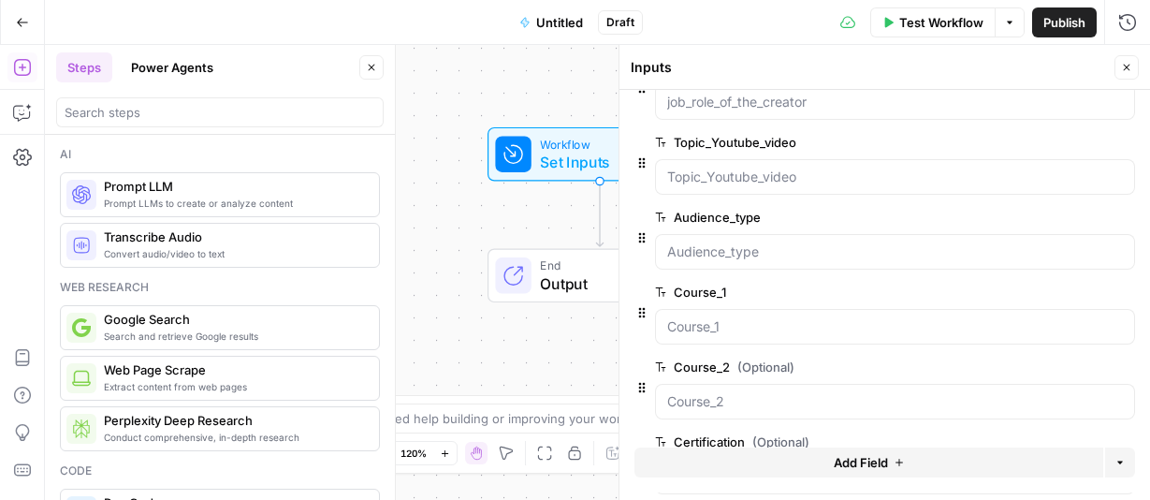
scroll to position [122, 0]
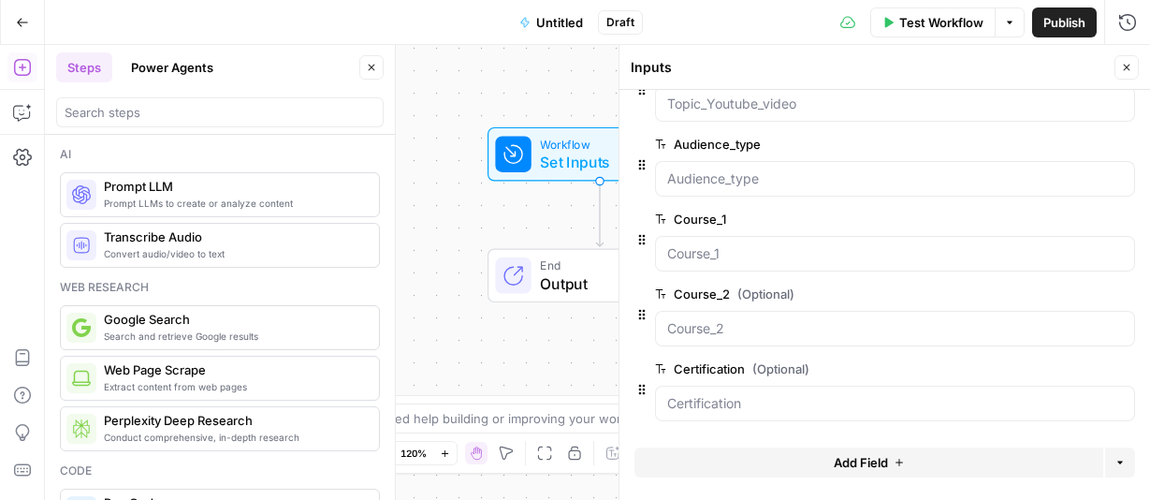
click at [861, 456] on span "Add Field" at bounding box center [861, 462] width 54 height 19
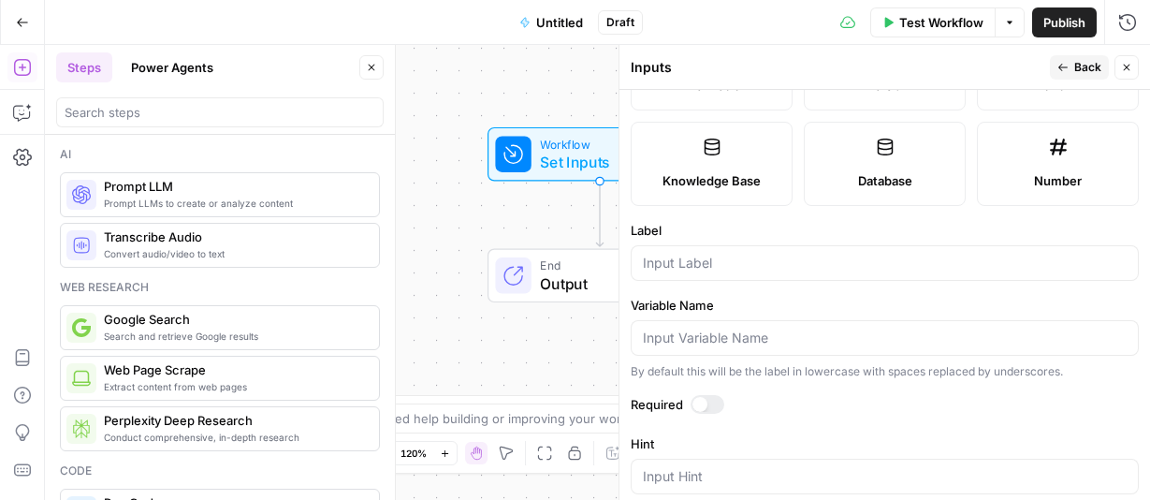
scroll to position [291, 0]
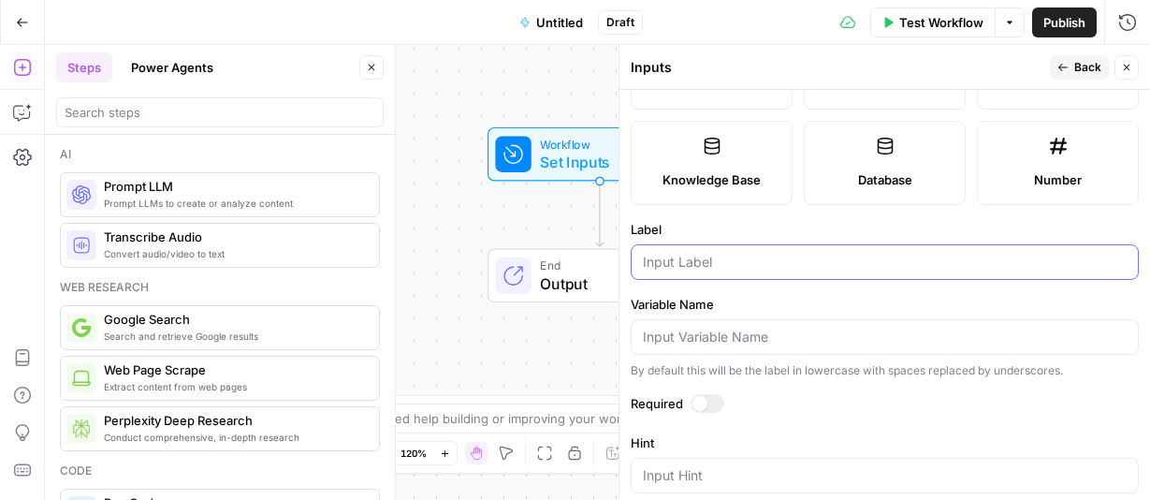
click at [719, 263] on input "Label" at bounding box center [885, 262] width 484 height 19
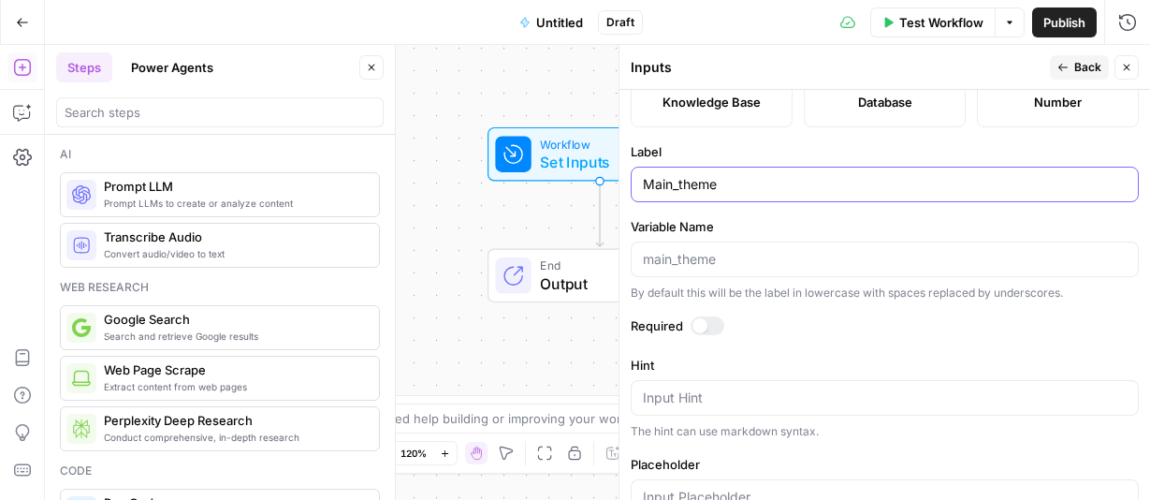
scroll to position [365, 0]
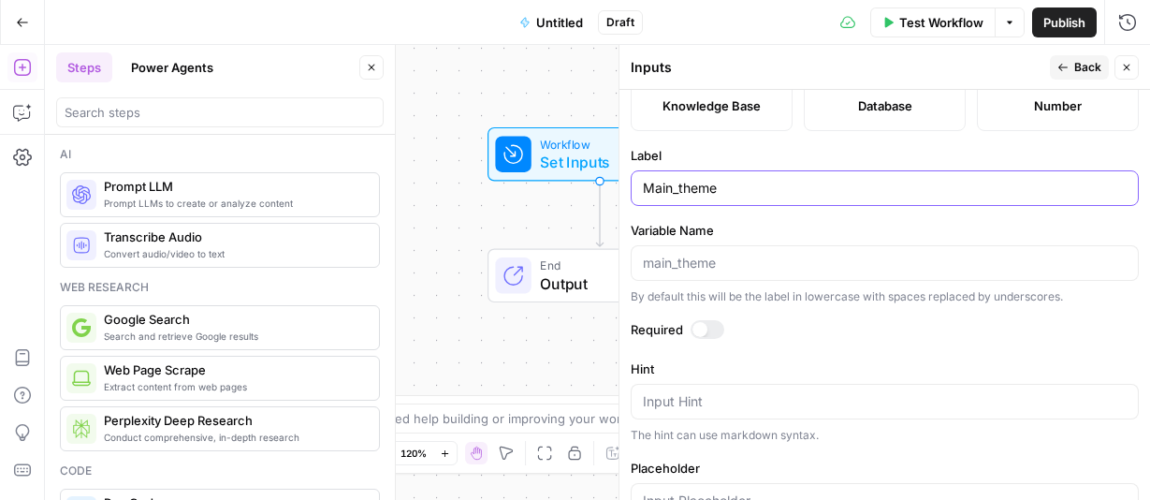
type input "Main_theme"
click at [702, 325] on div at bounding box center [699, 329] width 15 height 15
click at [1069, 64] on button "Back" at bounding box center [1079, 67] width 59 height 24
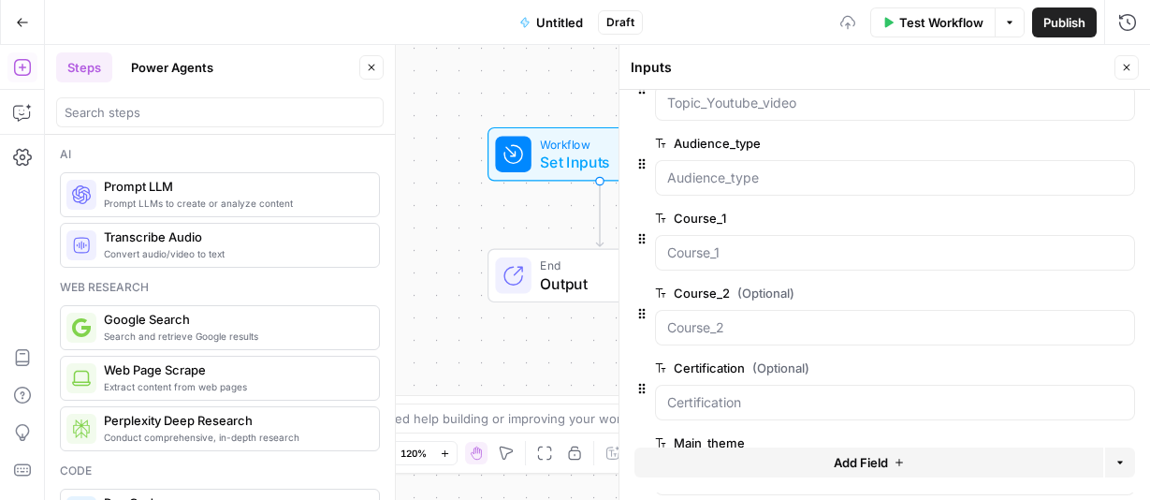
scroll to position [196, 0]
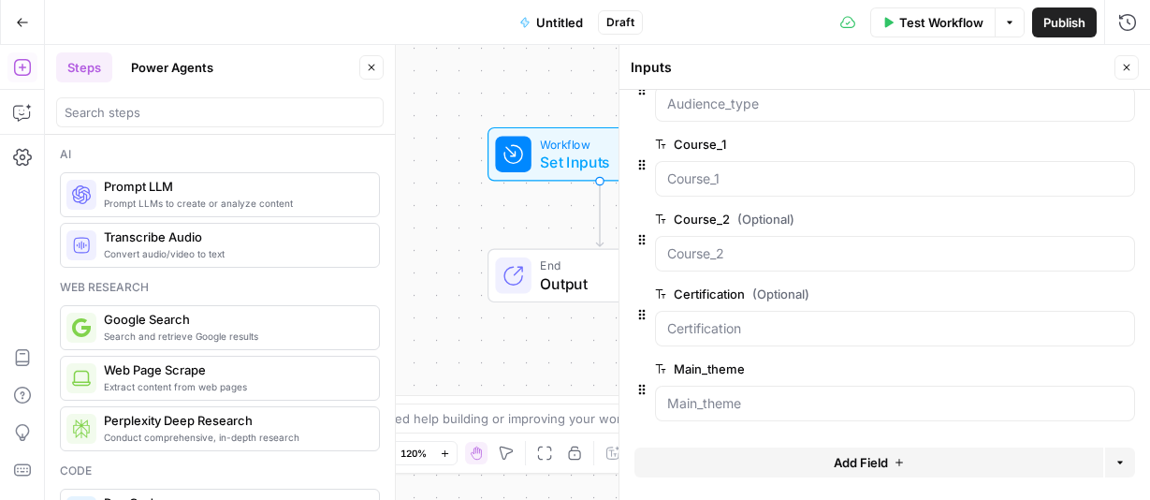
click at [842, 463] on span "Add Field" at bounding box center [861, 462] width 54 height 19
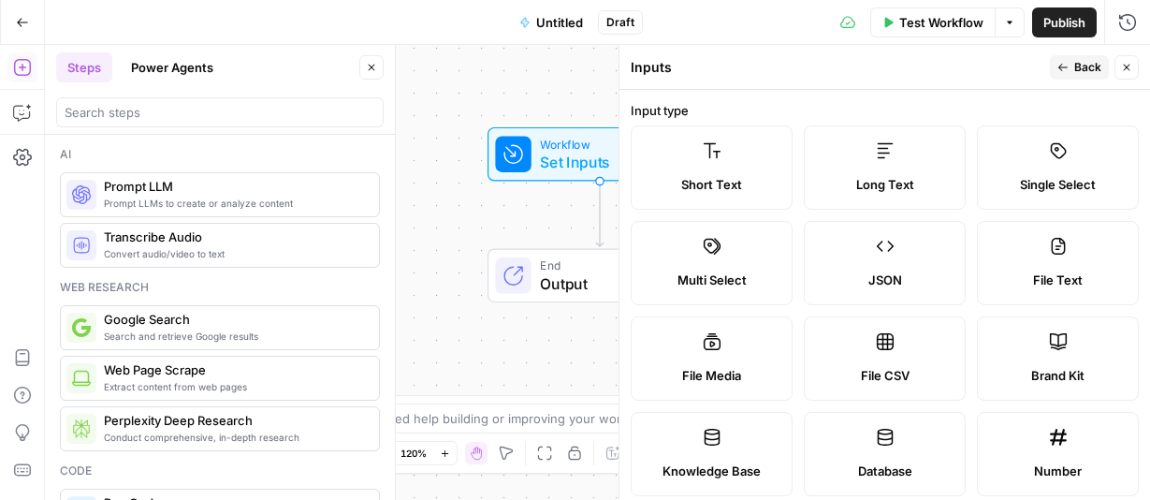
click at [886, 152] on icon at bounding box center [885, 150] width 16 height 15
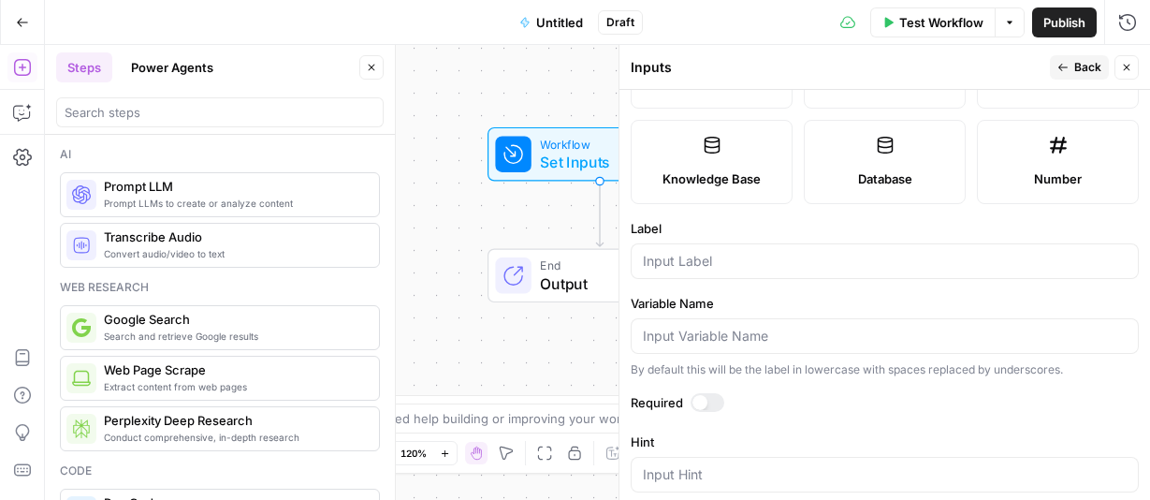
scroll to position [293, 0]
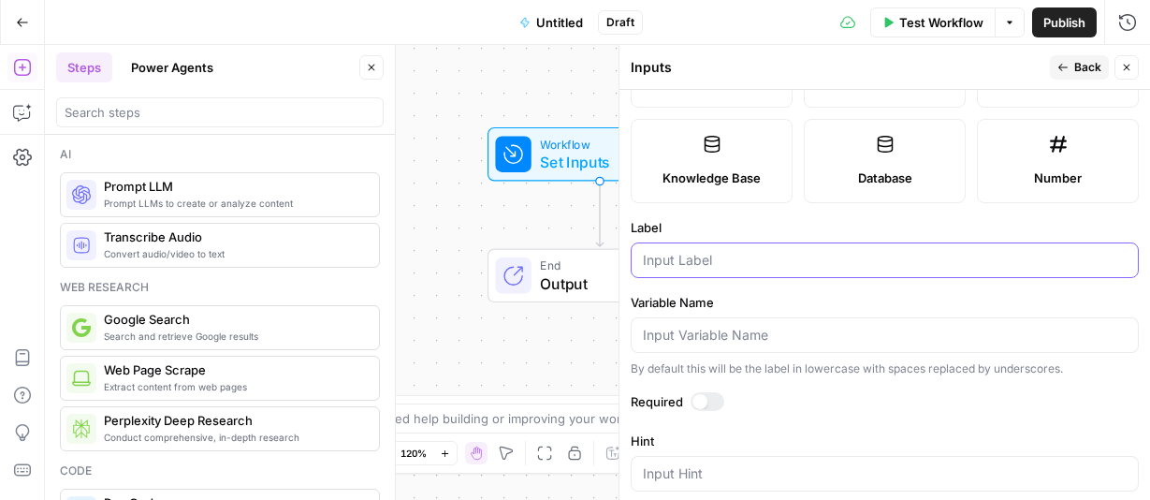
click at [715, 254] on input "Label" at bounding box center [885, 260] width 484 height 19
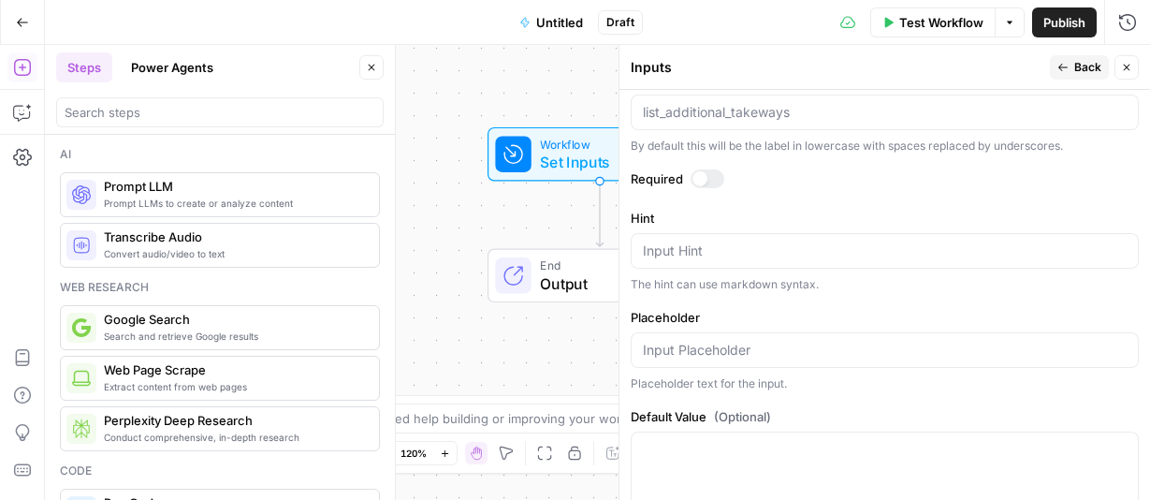
scroll to position [557, 0]
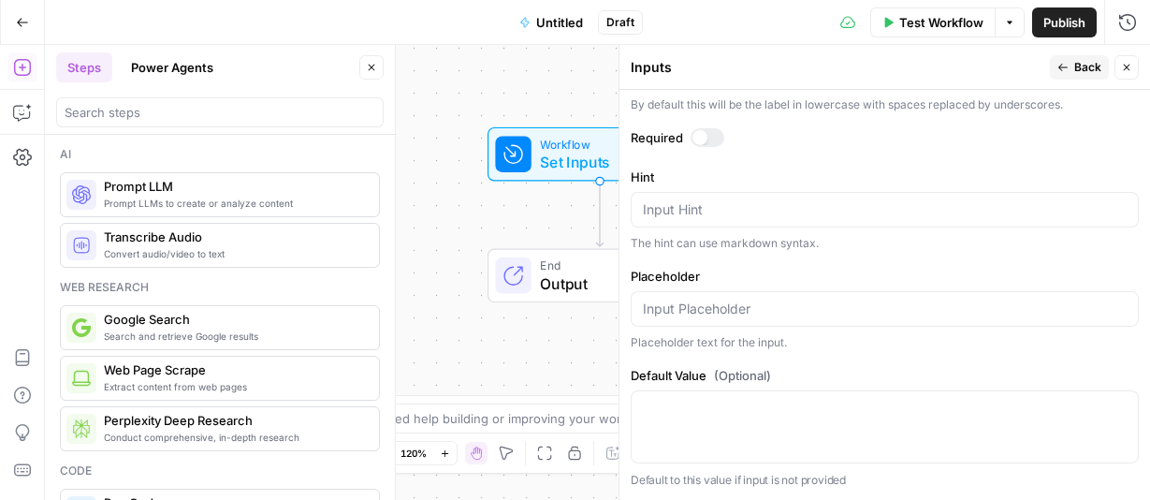
type input "List_additional_takeways"
click at [769, 408] on textarea "Default Value (Optional)" at bounding box center [885, 408] width 484 height 19
paste textarea "Our most successful videos clearly mention the creator’s personal experience wi…"
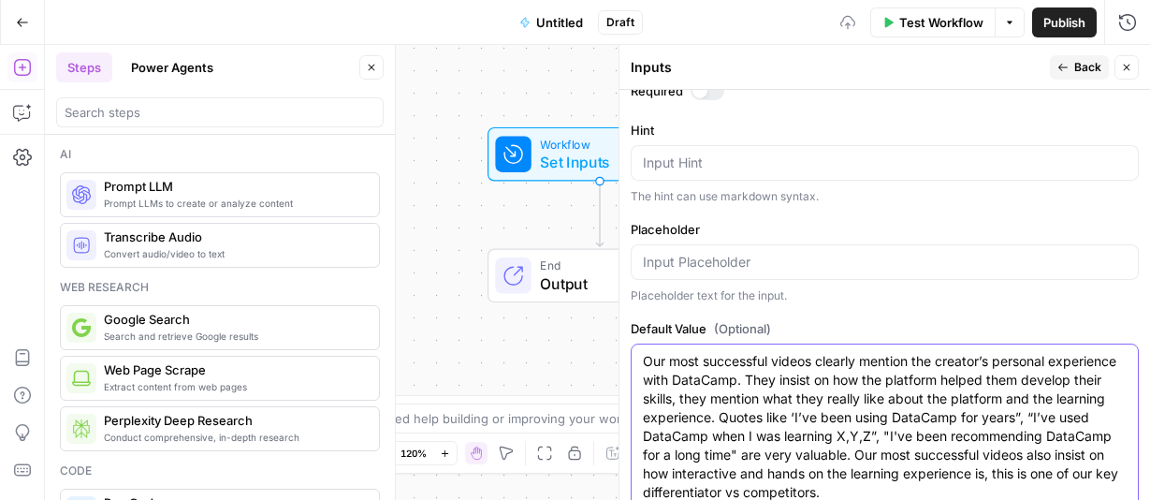
scroll to position [650, 0]
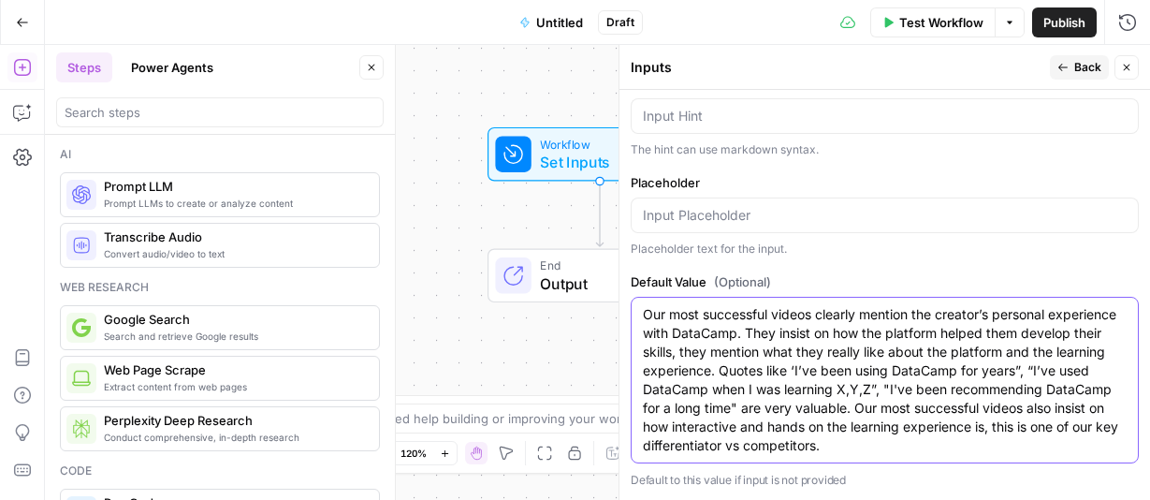
type textarea "Our most successful videos clearly mention the creator’s personal experience wi…"
click at [1067, 66] on icon "button" at bounding box center [1062, 67] width 11 height 11
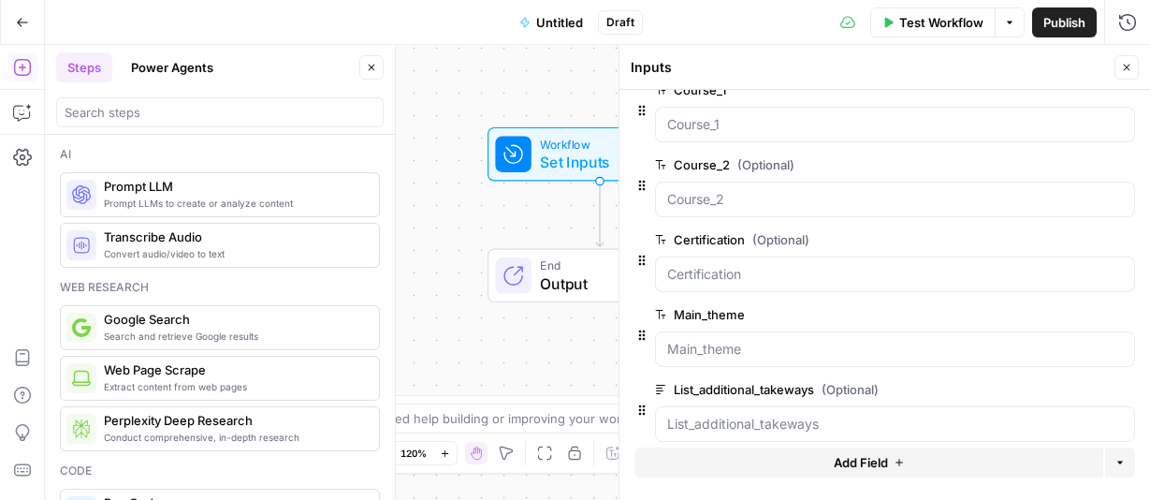
scroll to position [271, 0]
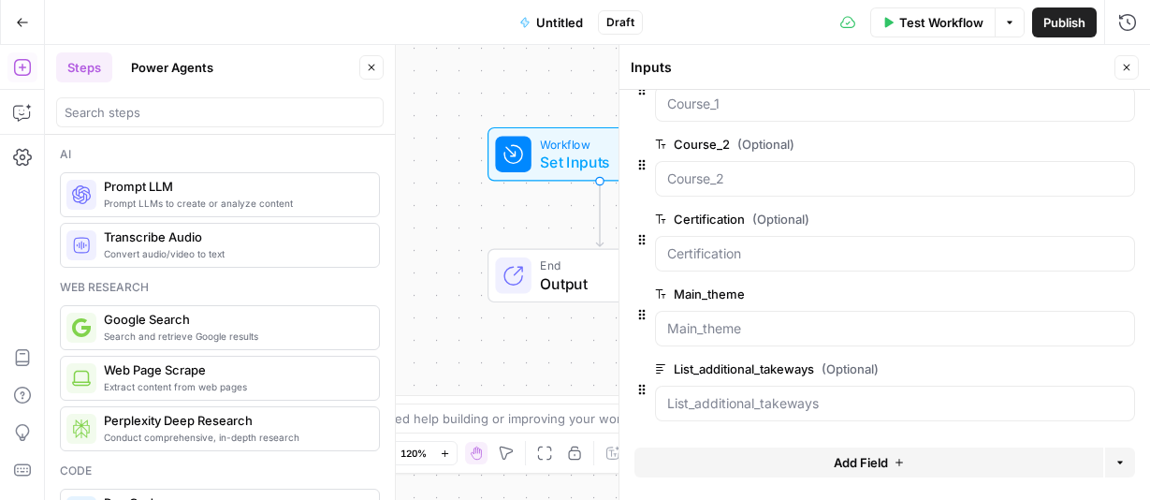
click at [874, 459] on span "Add Field" at bounding box center [861, 462] width 54 height 19
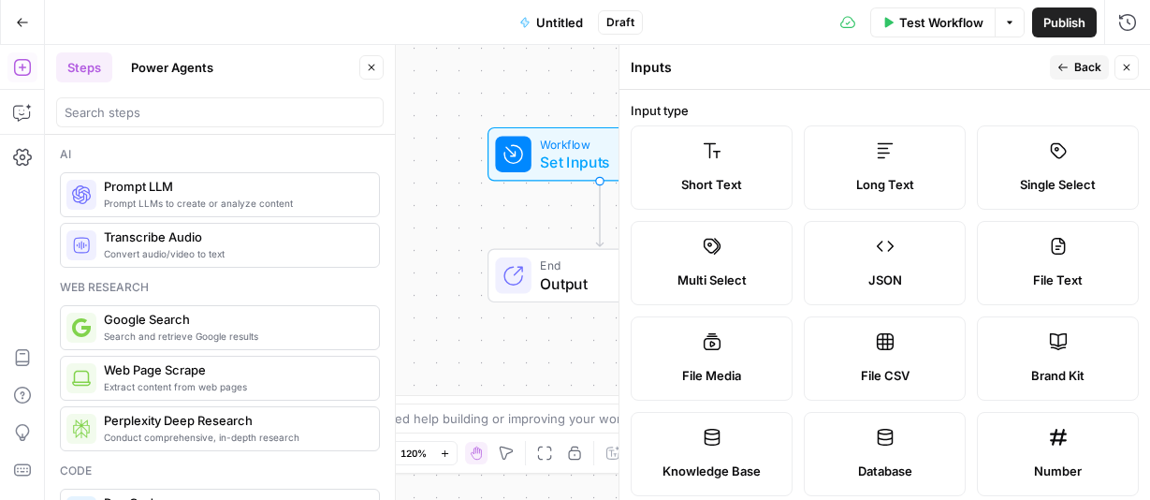
click at [893, 154] on icon at bounding box center [885, 150] width 19 height 19
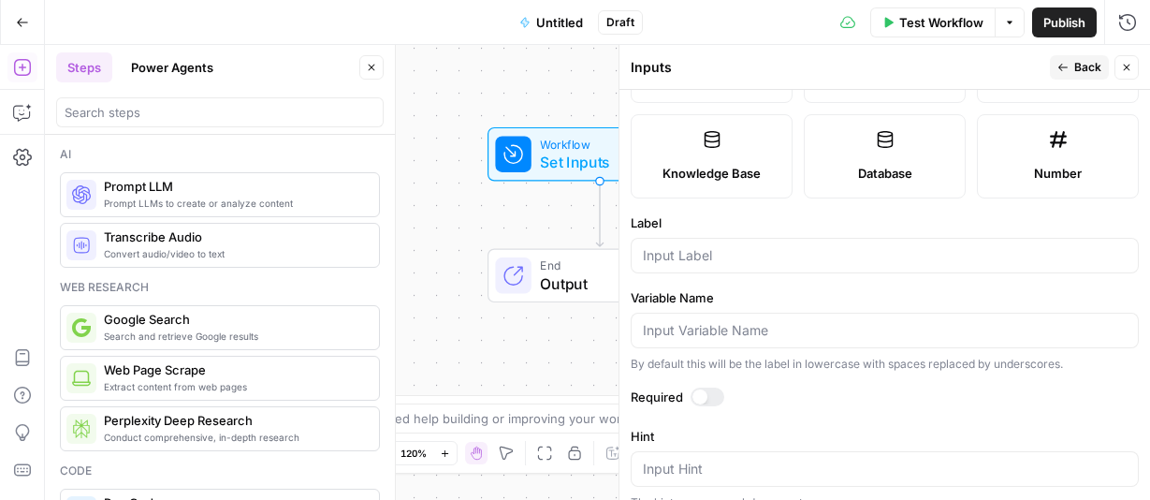
scroll to position [301, 0]
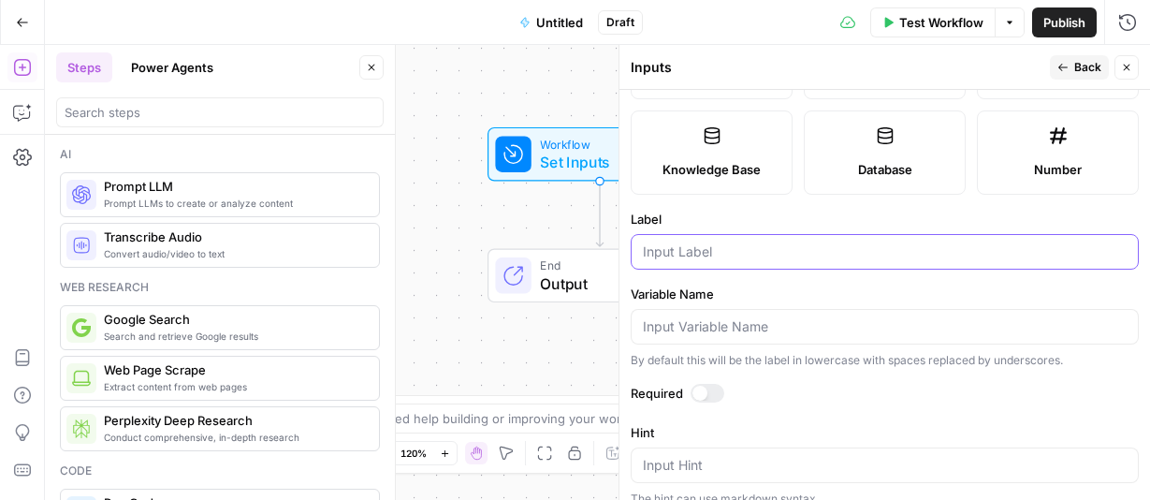
click at [704, 253] on input "Label" at bounding box center [885, 251] width 484 height 19
type input "New_Youtube_script_to_optimise"
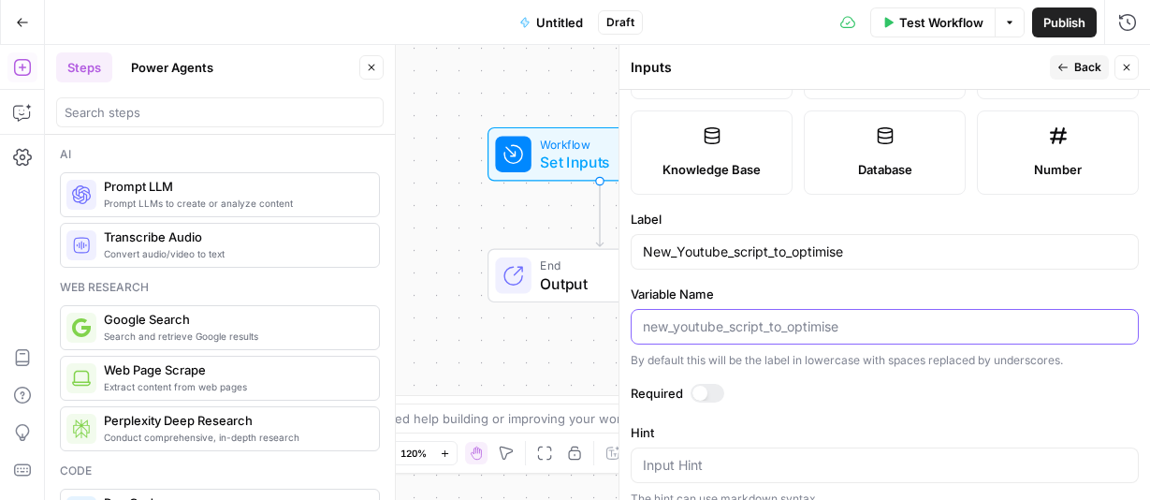
click at [724, 328] on input "Variable Name" at bounding box center [885, 326] width 484 height 19
click at [739, 325] on input "Variable Name" at bounding box center [885, 326] width 484 height 19
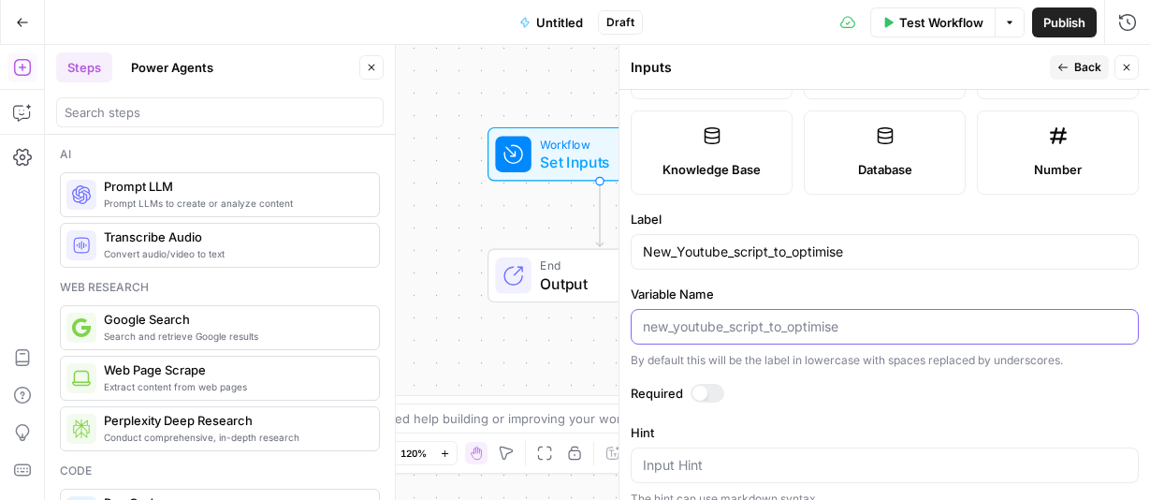
click at [739, 325] on input "Variable Name" at bounding box center [885, 326] width 484 height 19
type input "new_script"
click at [1074, 70] on span "Back" at bounding box center [1087, 67] width 27 height 17
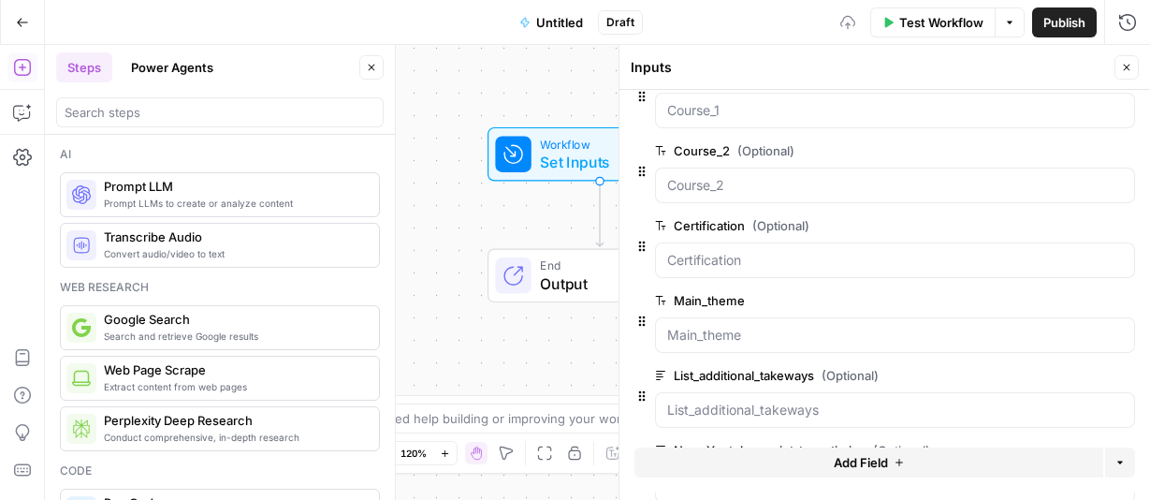
scroll to position [346, 0]
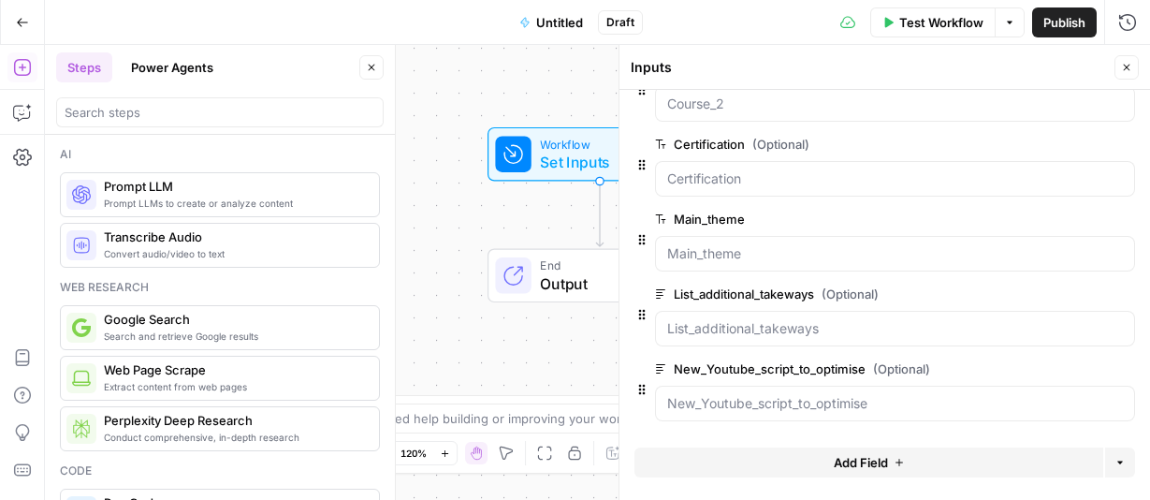
click at [1052, 368] on span "edit field" at bounding box center [1064, 368] width 41 height 15
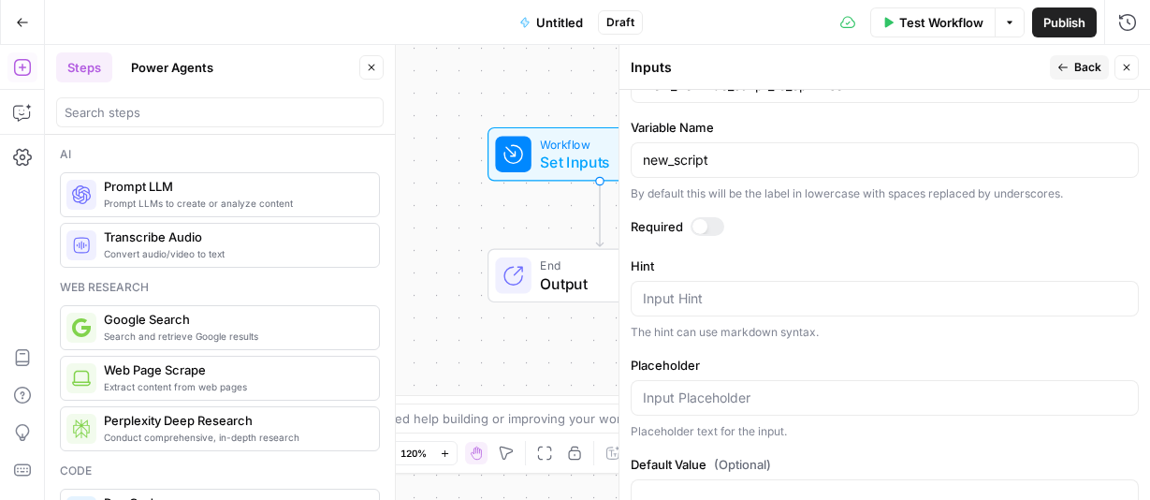
scroll to position [557, 0]
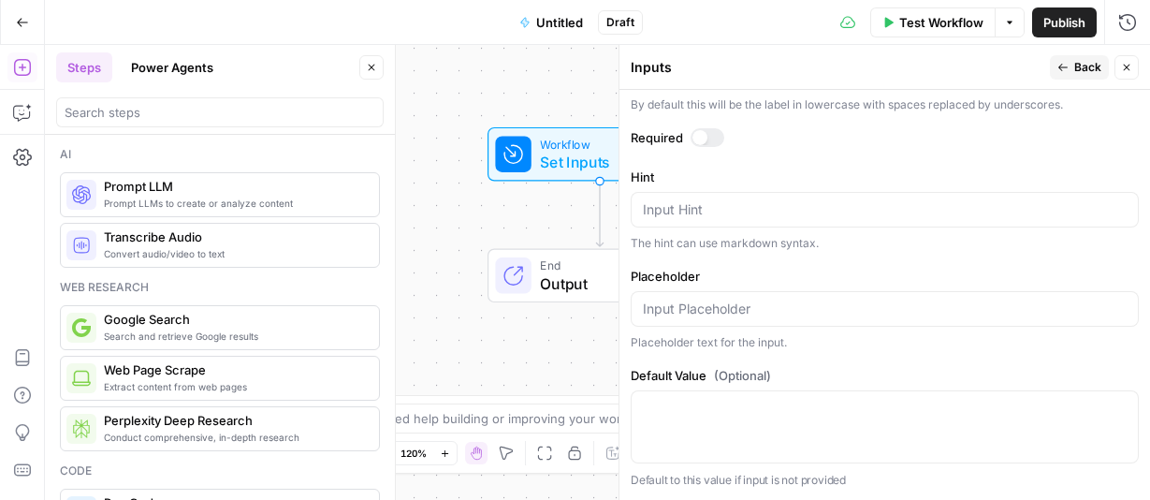
click at [695, 130] on div at bounding box center [699, 137] width 15 height 15
click at [1125, 65] on icon "button" at bounding box center [1126, 67] width 11 height 11
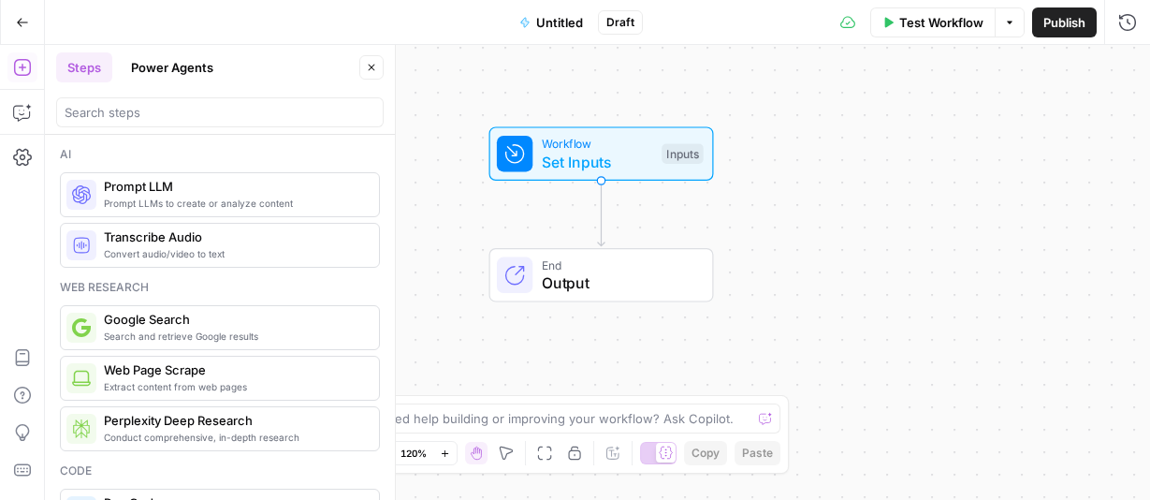
click at [573, 151] on span "Set Inputs" at bounding box center [597, 162] width 111 height 22
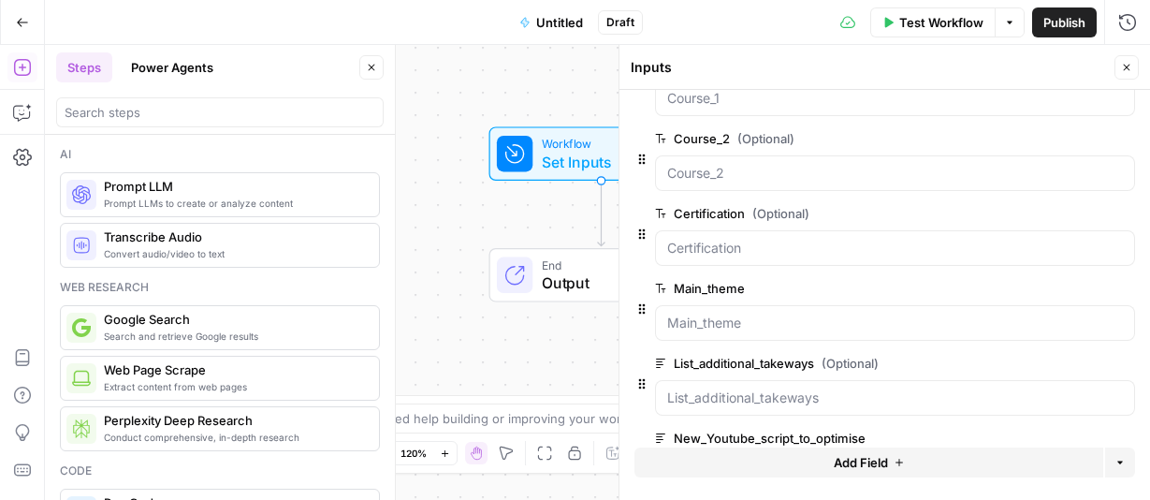
scroll to position [346, 0]
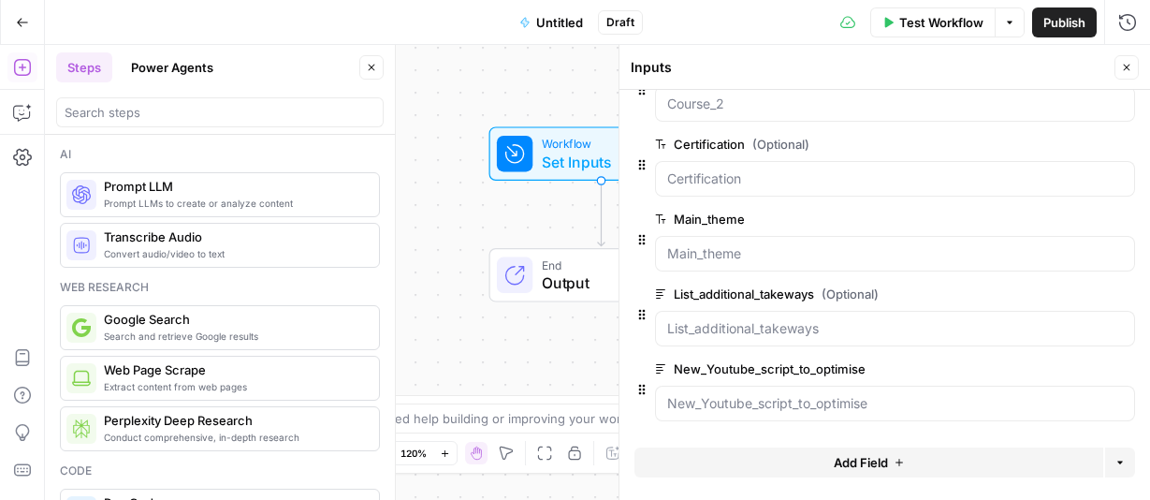
click at [489, 214] on div "Workflow Set Inputs Inputs End Output" at bounding box center [597, 272] width 1105 height 455
click at [1124, 61] on button "Close" at bounding box center [1126, 67] width 24 height 24
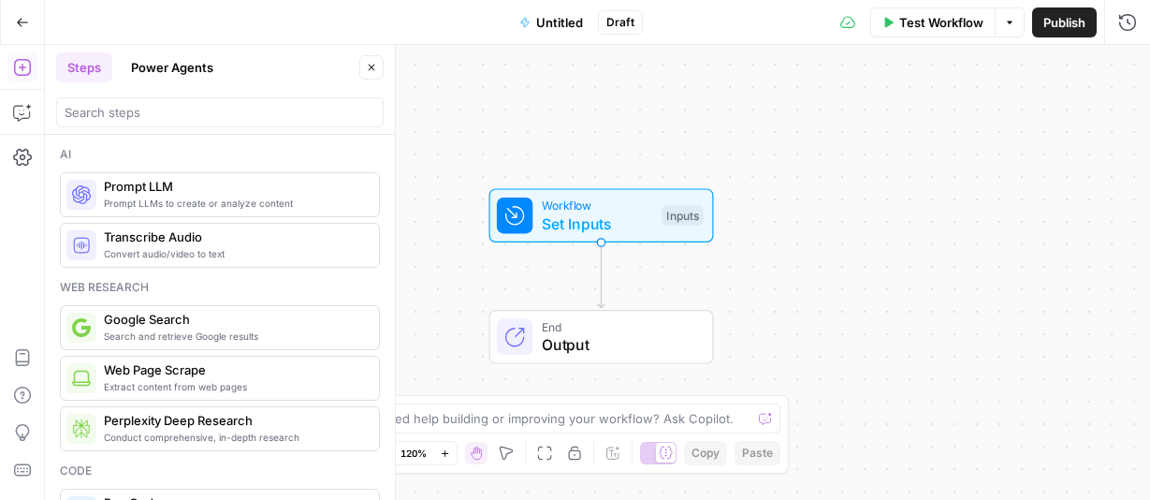
drag, startPoint x: 602, startPoint y: 271, endPoint x: 602, endPoint y: 334, distance: 62.7
click at [602, 334] on span "Output" at bounding box center [618, 344] width 152 height 22
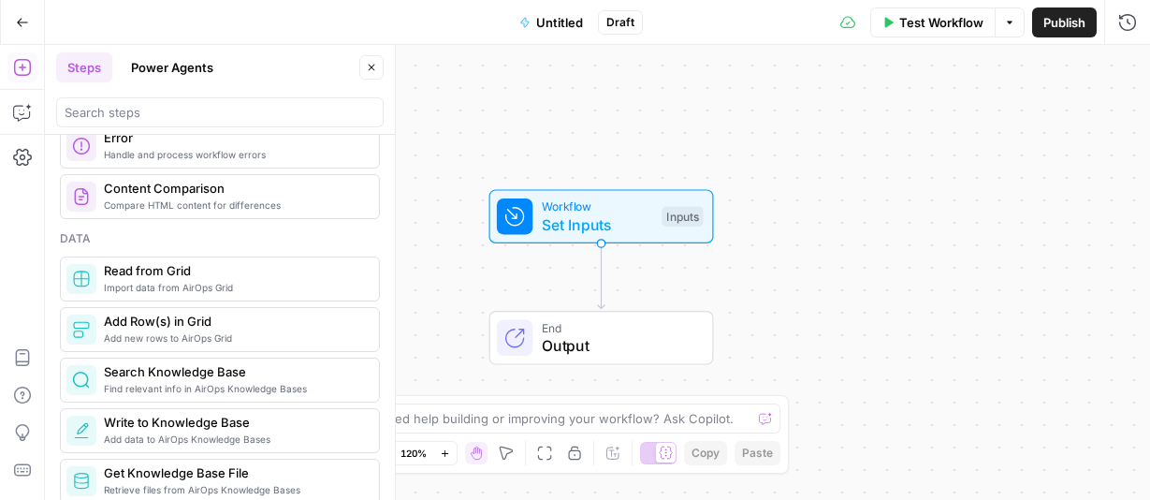
scroll to position [811, 0]
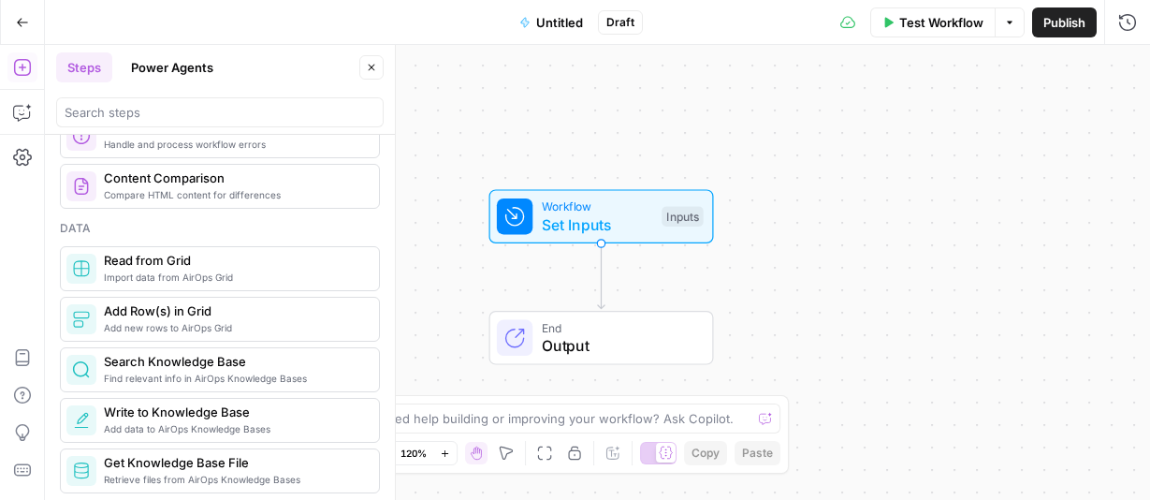
click at [186, 261] on span "Read from Grid" at bounding box center [234, 260] width 260 height 19
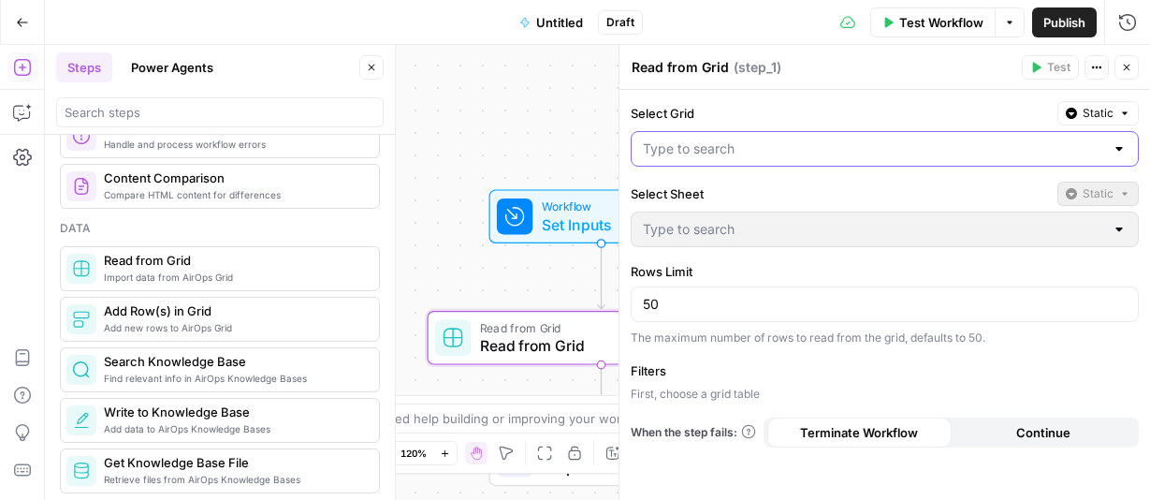
click at [804, 152] on input "Select Grid" at bounding box center [873, 148] width 461 height 19
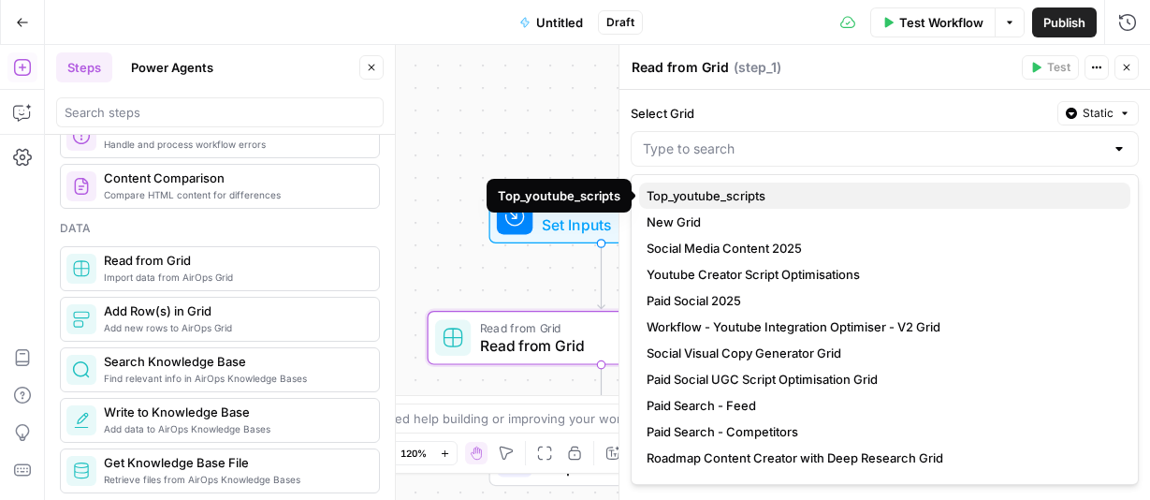
click at [769, 195] on span "Top_youtube_scripts" at bounding box center [880, 195] width 469 height 19
type input "Top_youtube_scripts"
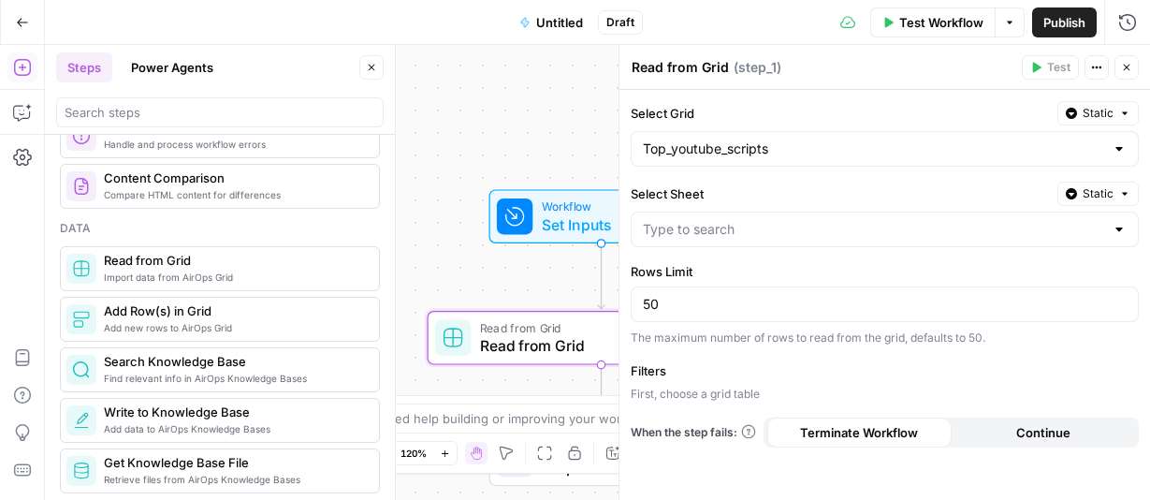
click at [654, 370] on label "Filters" at bounding box center [885, 370] width 508 height 19
click at [699, 401] on p "First, choose a grid table" at bounding box center [885, 393] width 508 height 17
click at [699, 392] on p "First, choose a grid table" at bounding box center [885, 393] width 508 height 17
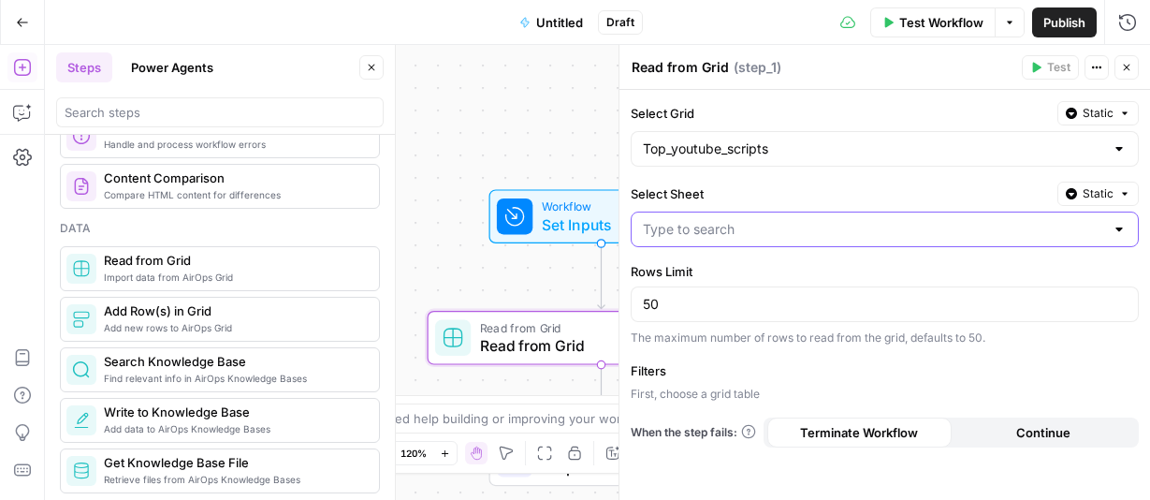
click at [947, 225] on input "Select Sheet" at bounding box center [873, 229] width 461 height 19
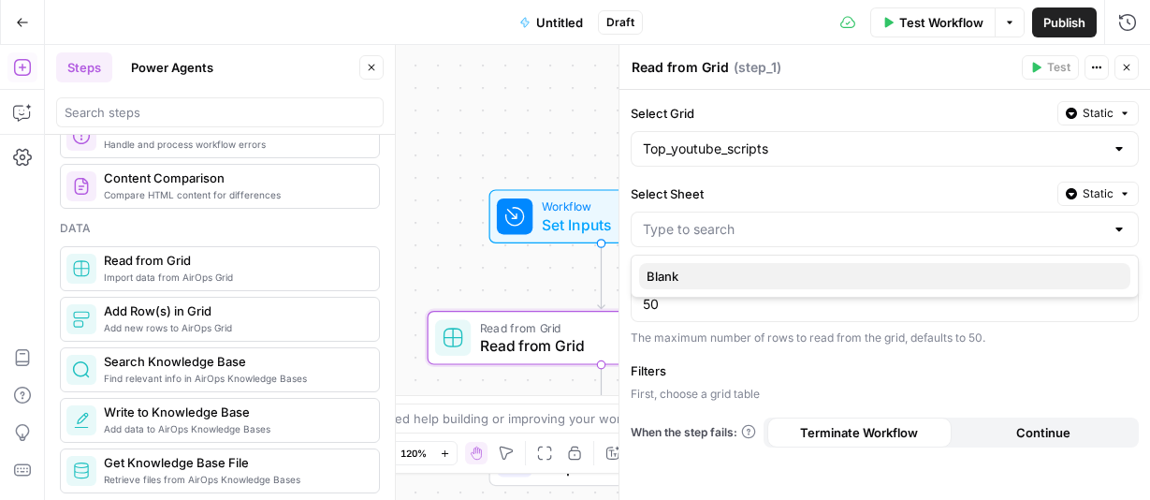
click at [902, 275] on span "Blank" at bounding box center [880, 276] width 469 height 19
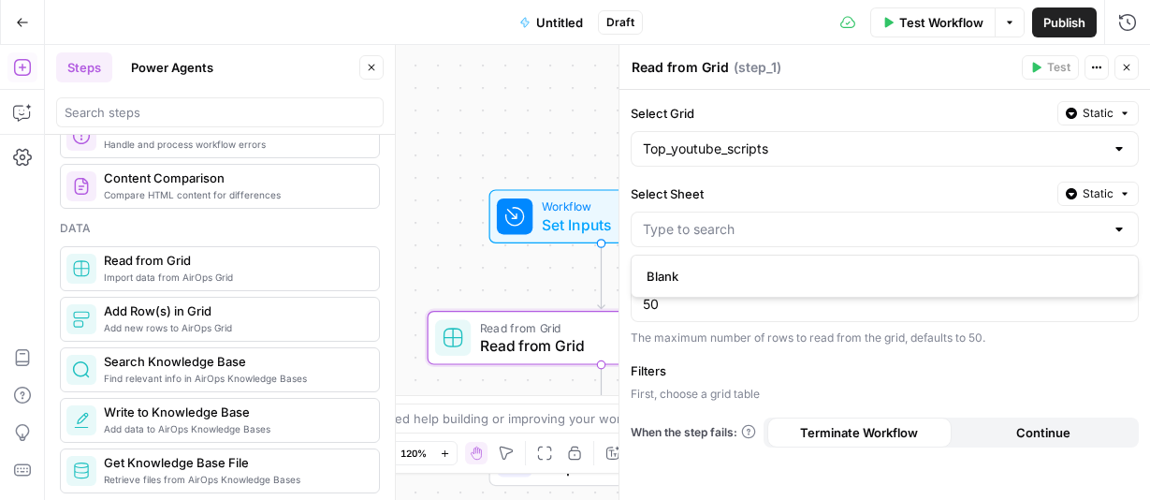
type input "Blank"
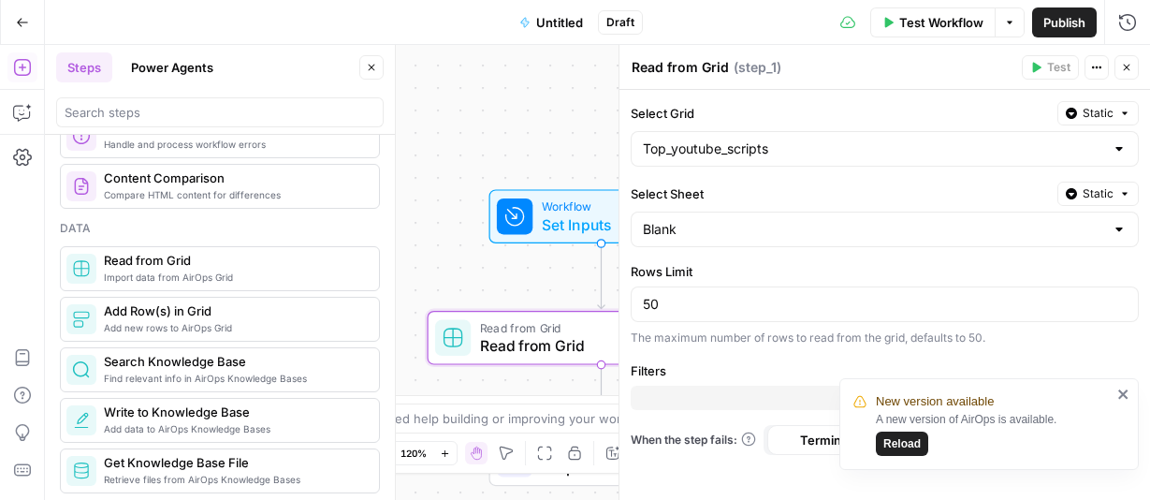
click at [1121, 394] on icon "close" at bounding box center [1122, 393] width 9 height 9
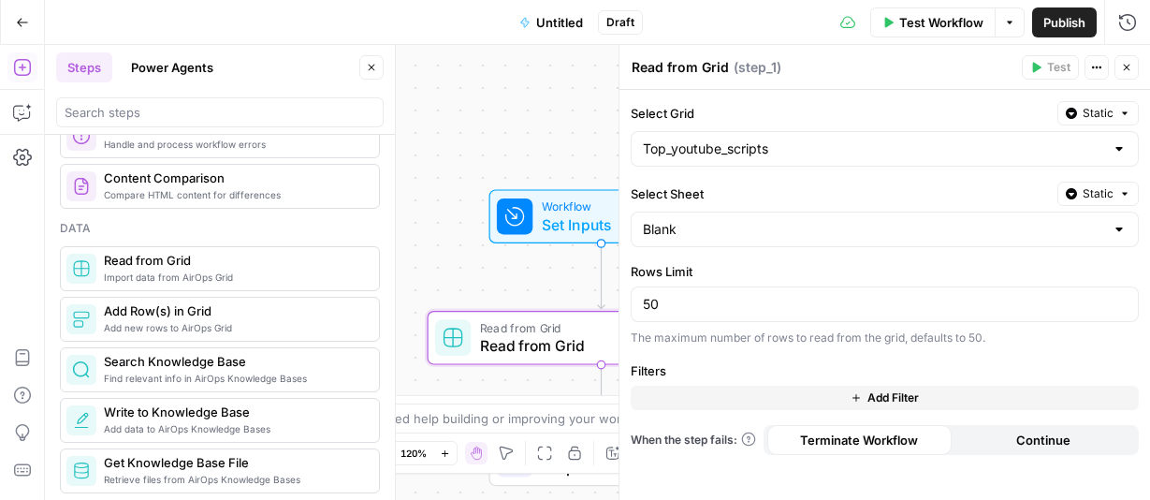
click at [857, 390] on button "Add Filter" at bounding box center [885, 397] width 508 height 24
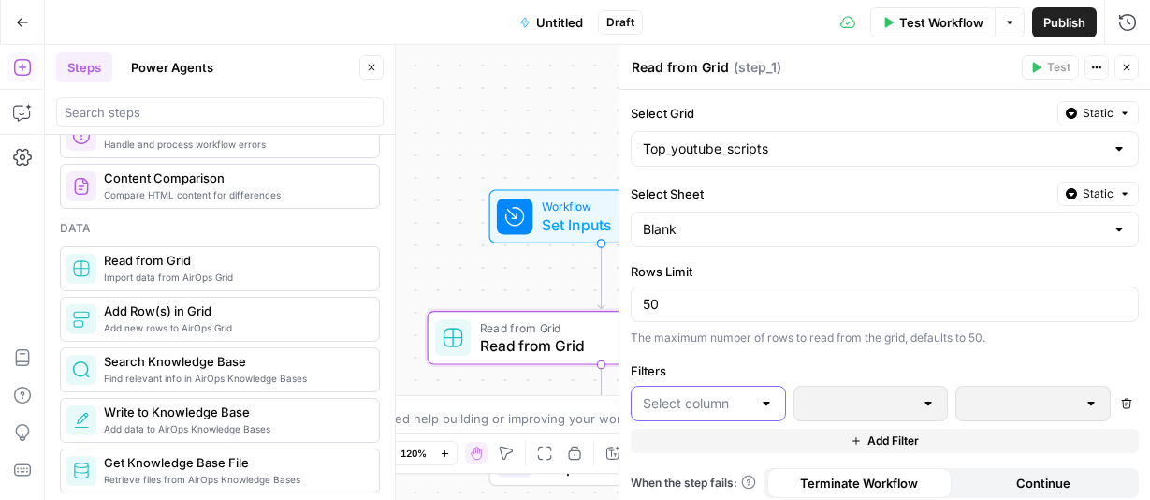
click at [749, 401] on input "text" at bounding box center [697, 403] width 109 height 19
click at [745, 467] on span "Theme" at bounding box center [714, 476] width 95 height 19
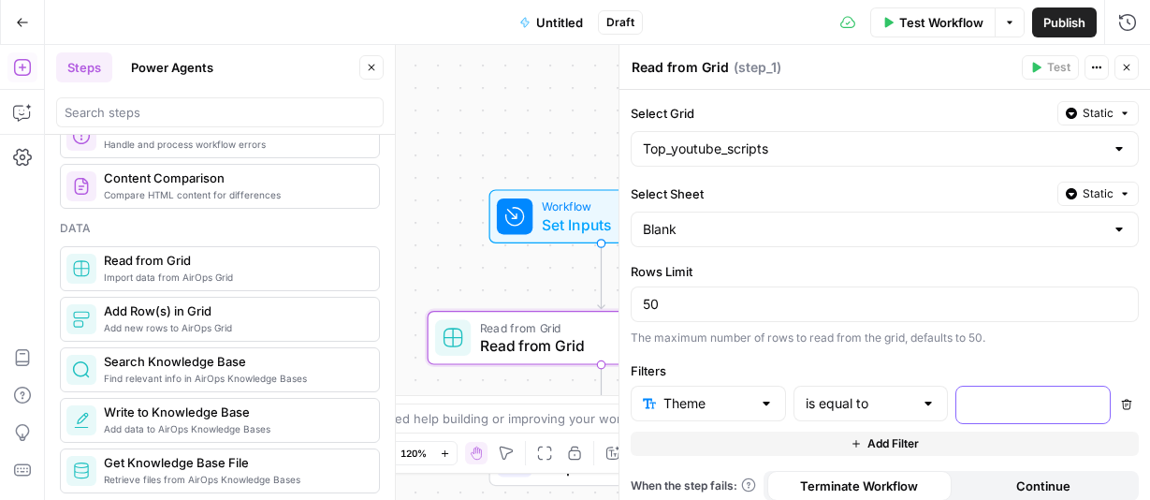
click at [1008, 395] on p at bounding box center [1017, 403] width 101 height 19
click at [1093, 405] on icon "button" at bounding box center [1092, 403] width 9 height 9
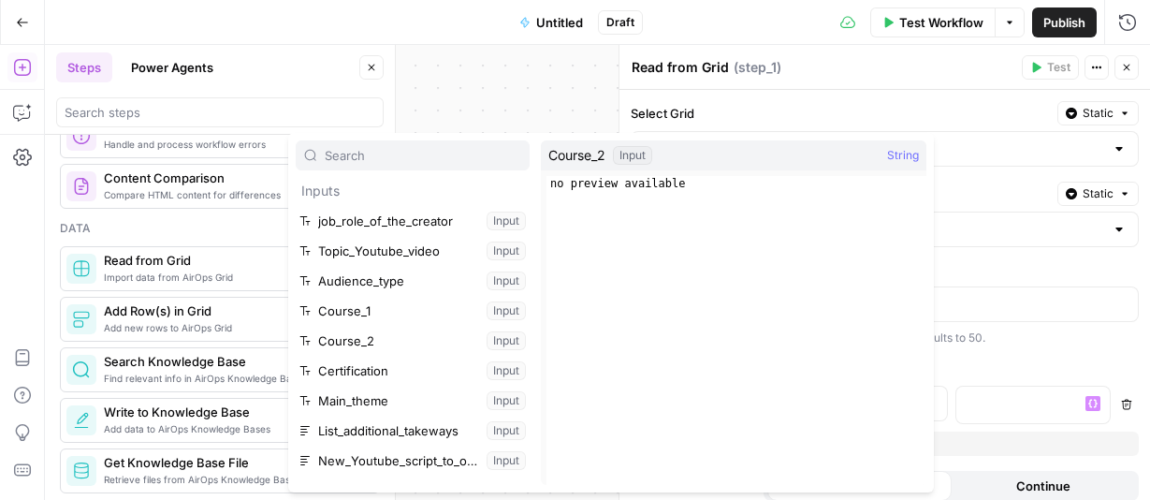
scroll to position [68, 0]
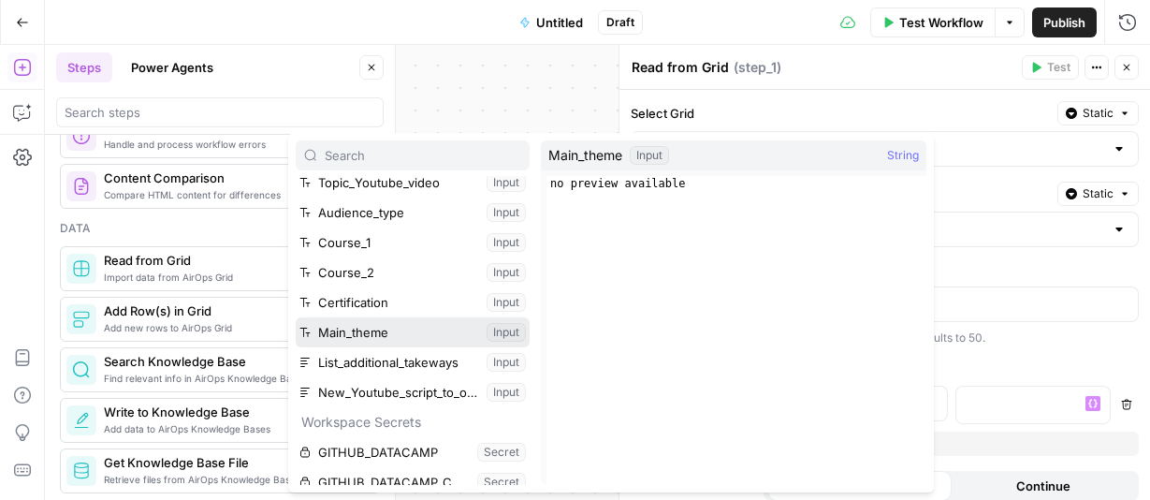
click at [385, 324] on button "Select variable Main_theme" at bounding box center [413, 332] width 234 height 30
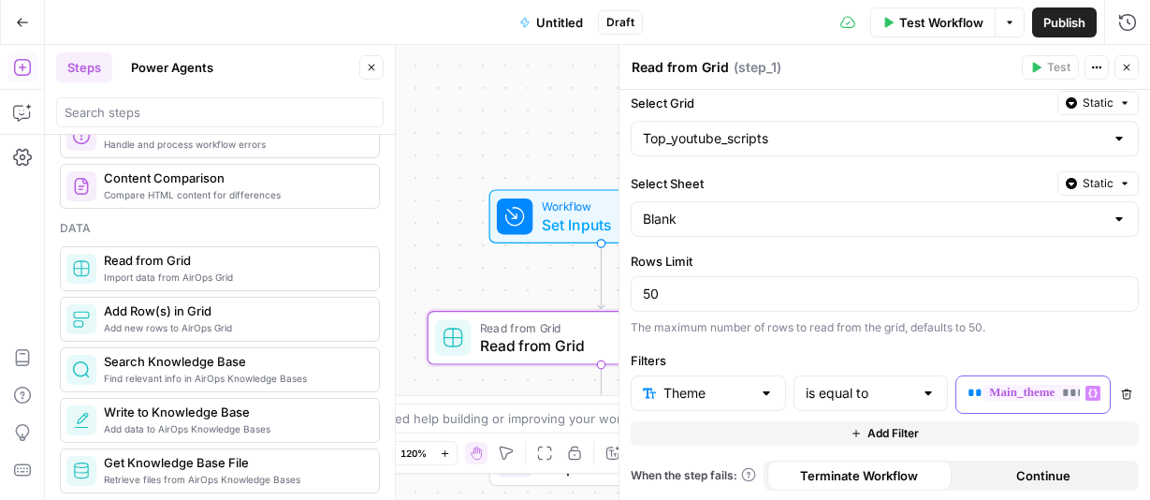
scroll to position [12, 0]
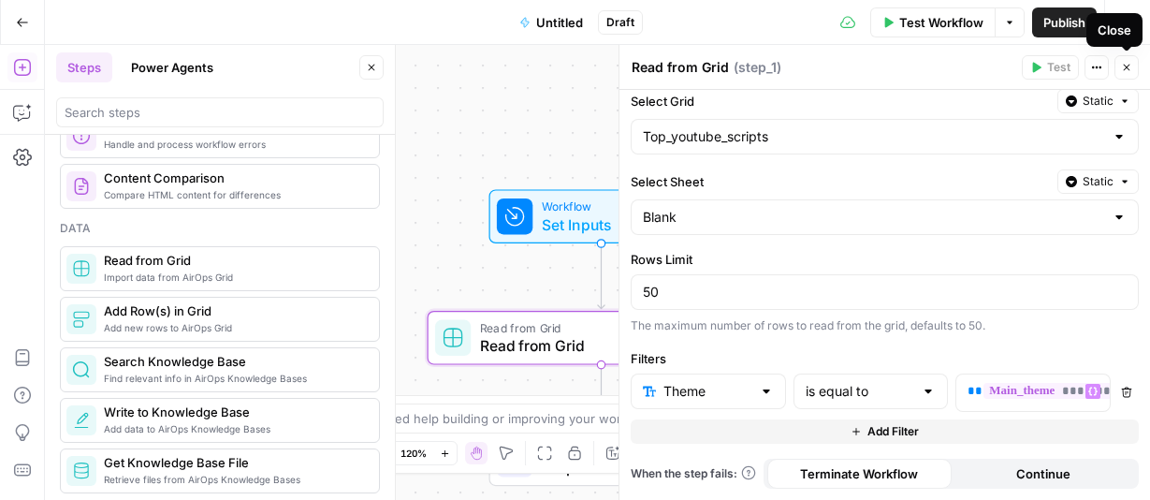
click at [1129, 65] on icon "button" at bounding box center [1127, 68] width 7 height 7
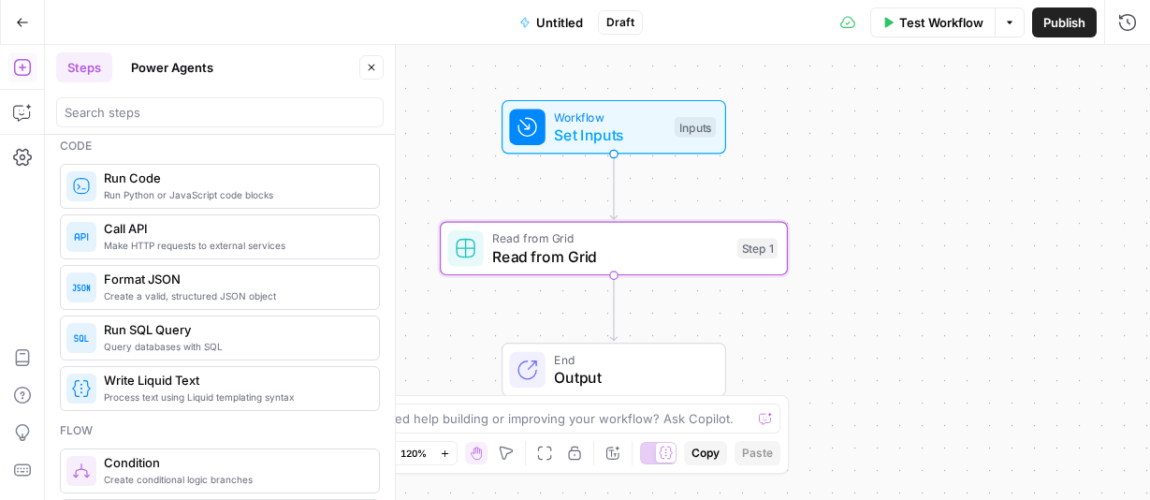
scroll to position [326, 0]
click at [217, 392] on span "Process text using Liquid templating syntax" at bounding box center [234, 394] width 260 height 15
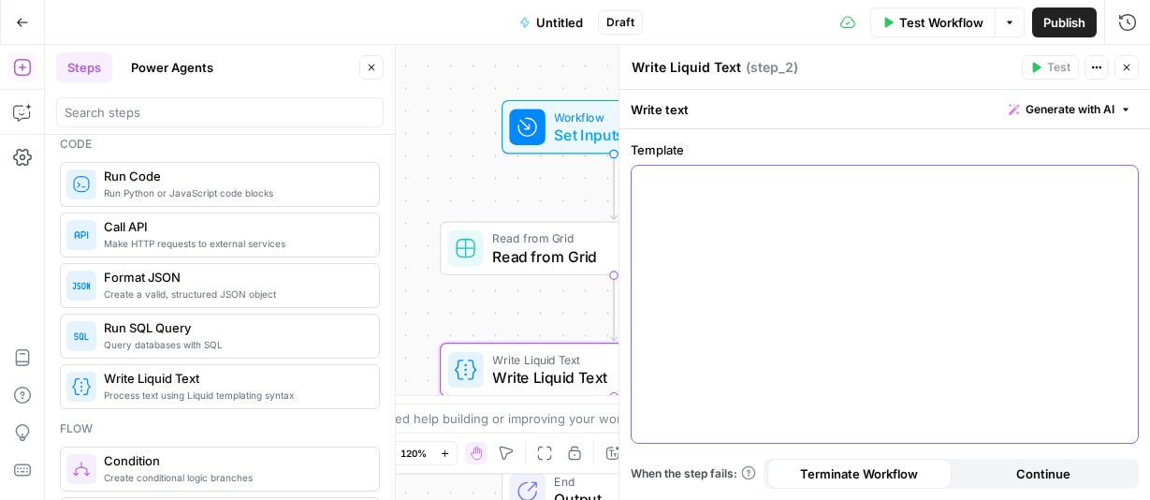
click at [739, 181] on p at bounding box center [885, 182] width 484 height 19
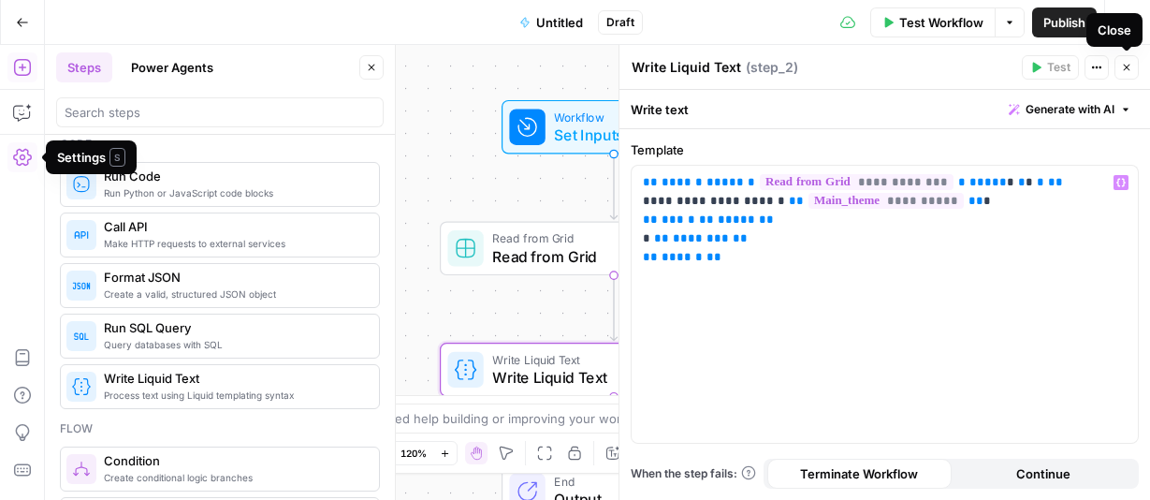
click at [1129, 63] on icon "button" at bounding box center [1126, 67] width 11 height 11
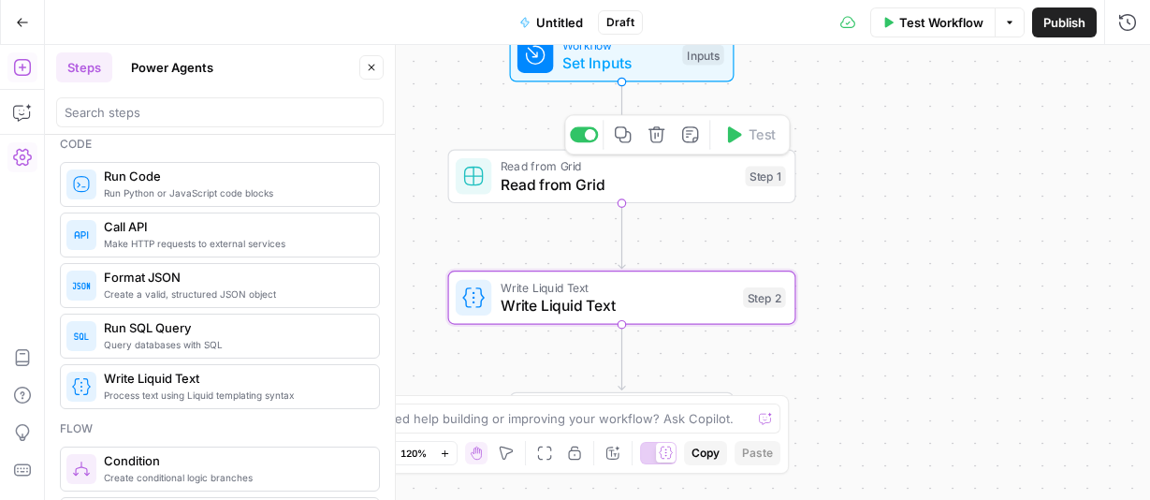
click at [532, 171] on span "Read from Grid" at bounding box center [619, 166] width 236 height 18
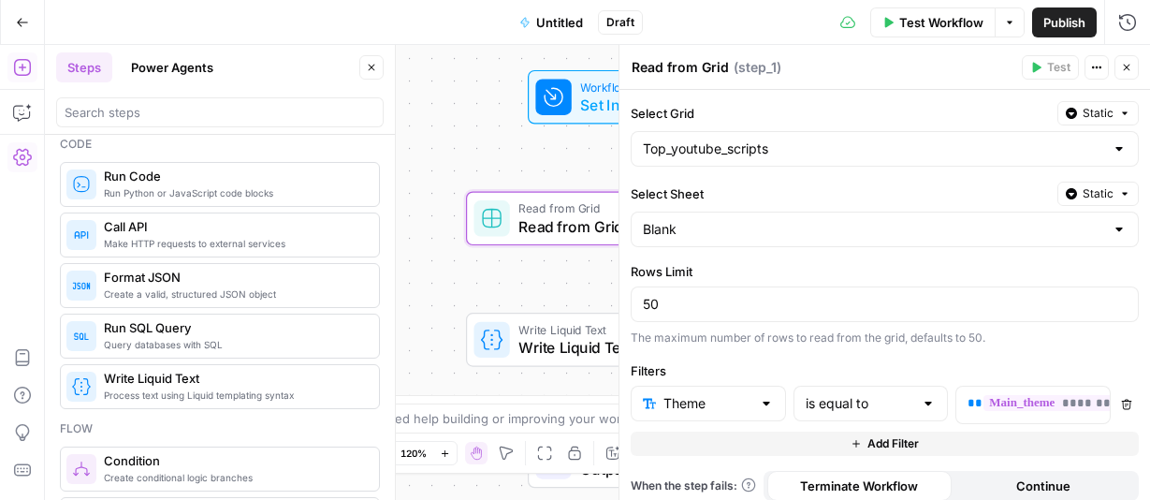
click at [480, 151] on div "Workflow Set Inputs Inputs Read from Grid Read from Grid Step 1 Write Liquid Te…" at bounding box center [597, 272] width 1105 height 455
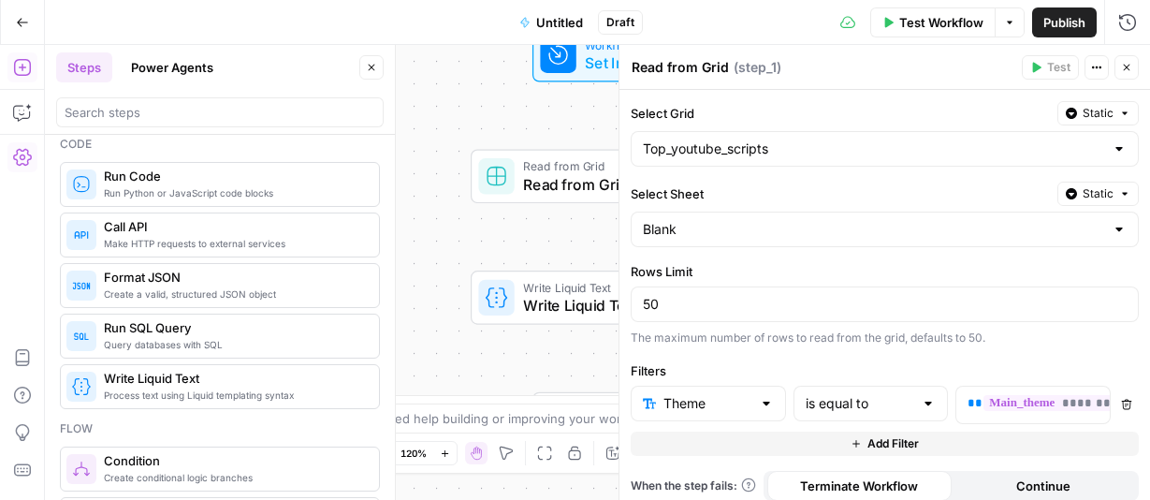
click at [1124, 69] on icon "button" at bounding box center [1126, 67] width 11 height 11
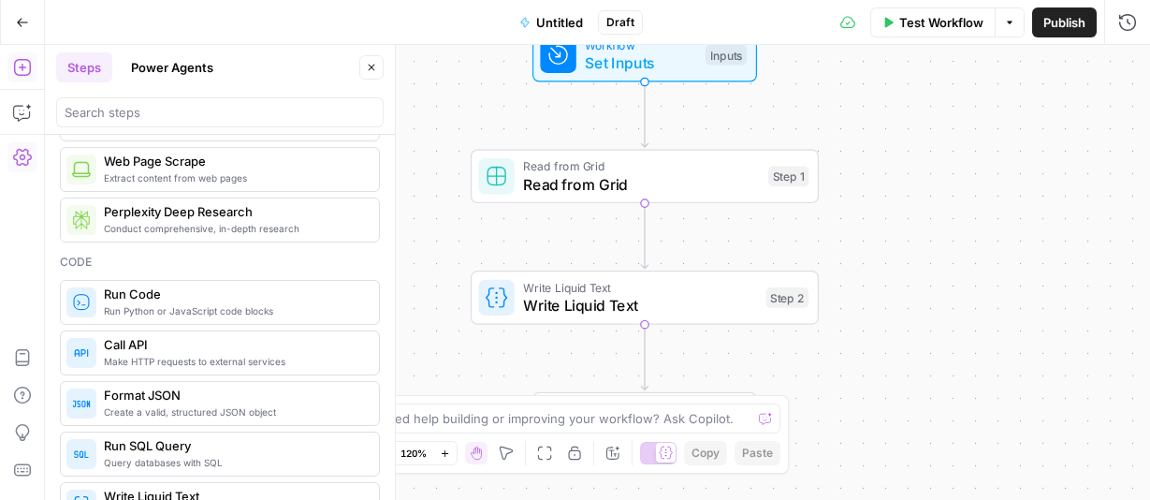
scroll to position [0, 0]
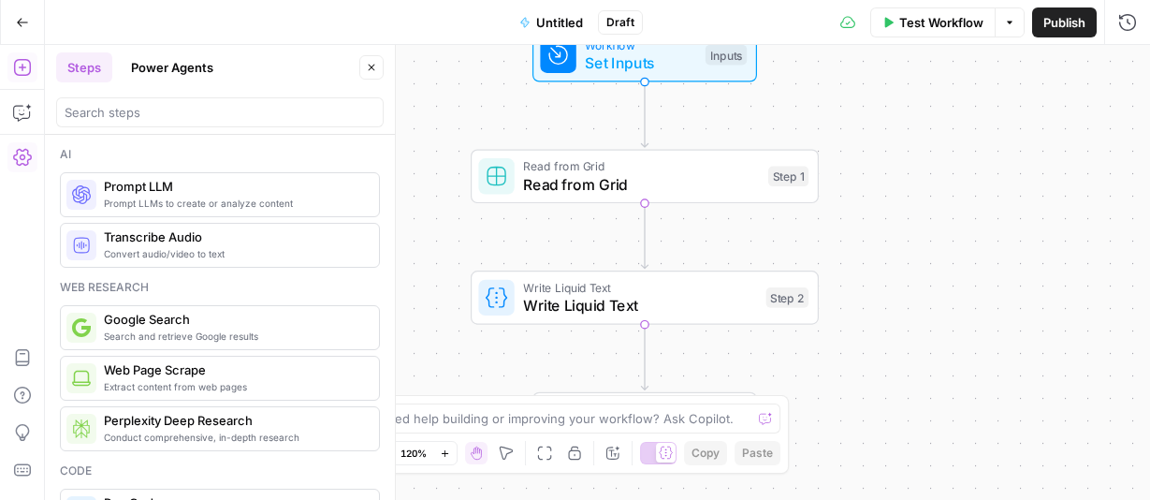
click at [181, 196] on span "Prompt LLMs to create or analyze content" at bounding box center [234, 203] width 260 height 15
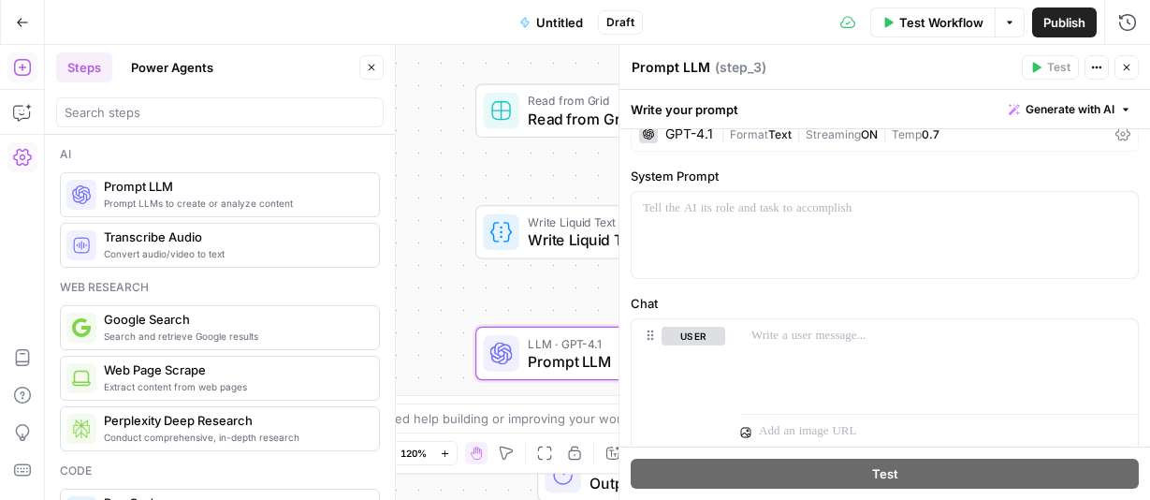
scroll to position [8, 0]
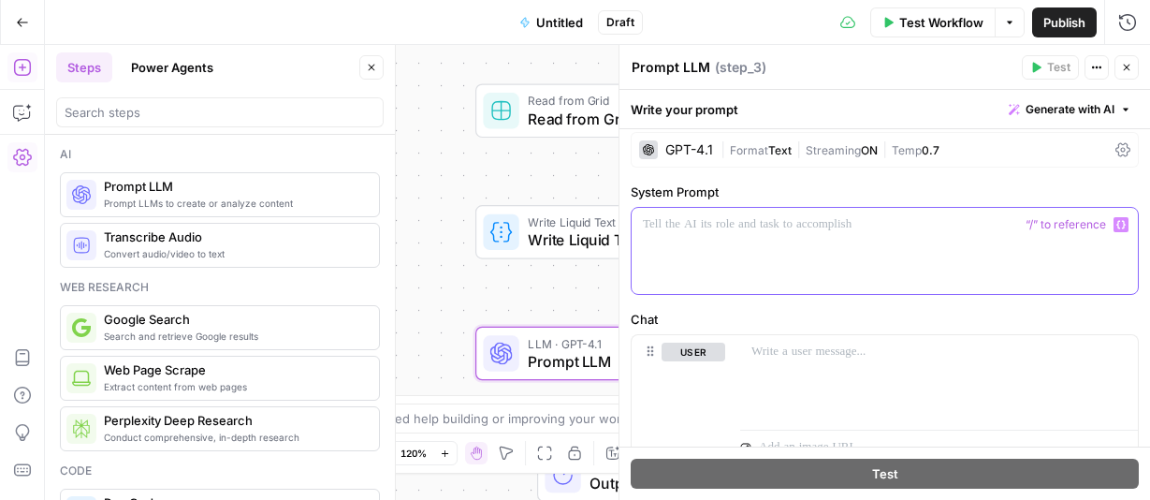
click at [733, 223] on p at bounding box center [885, 224] width 484 height 19
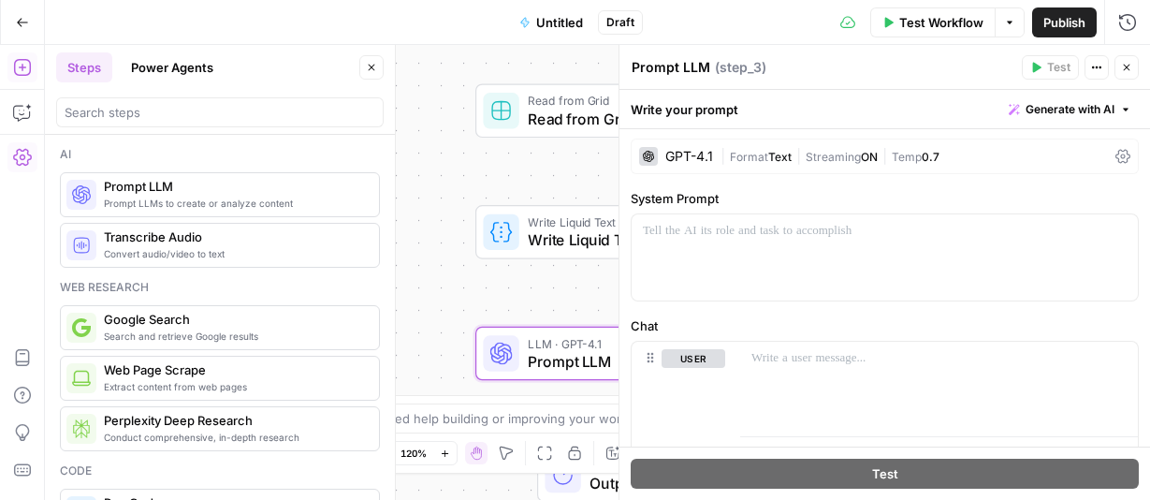
scroll to position [150, 0]
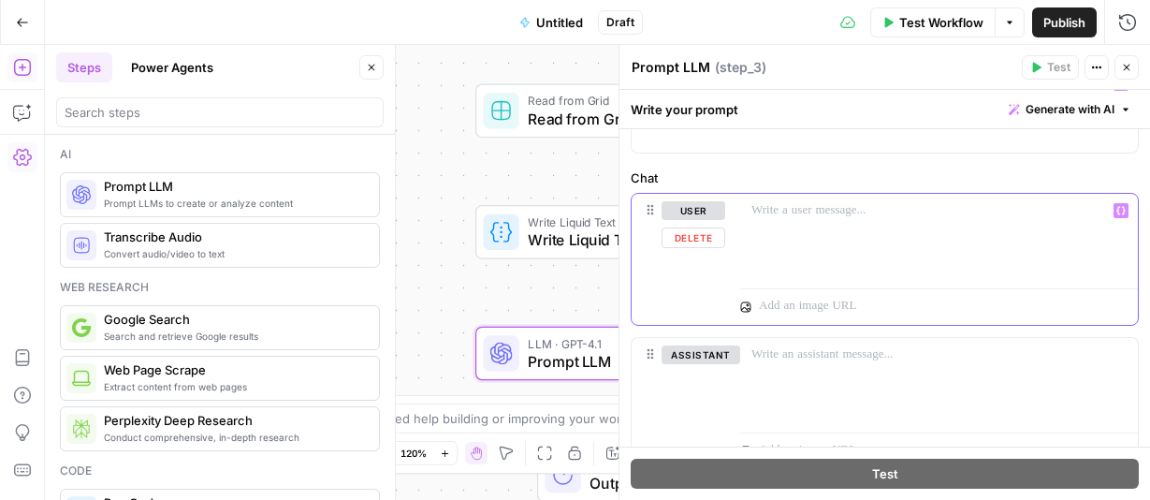
click at [790, 210] on p at bounding box center [938, 210] width 375 height 19
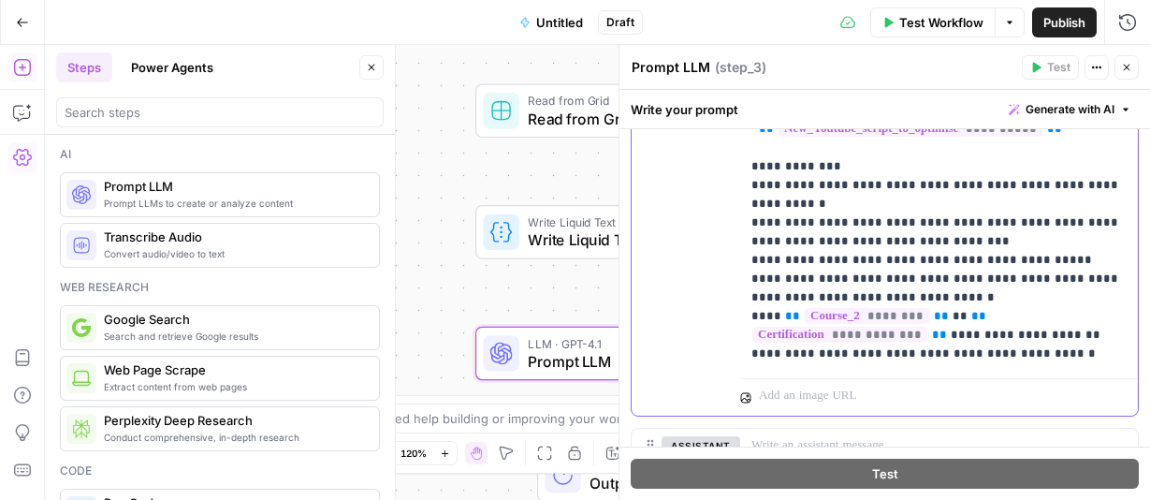
scroll to position [553, 0]
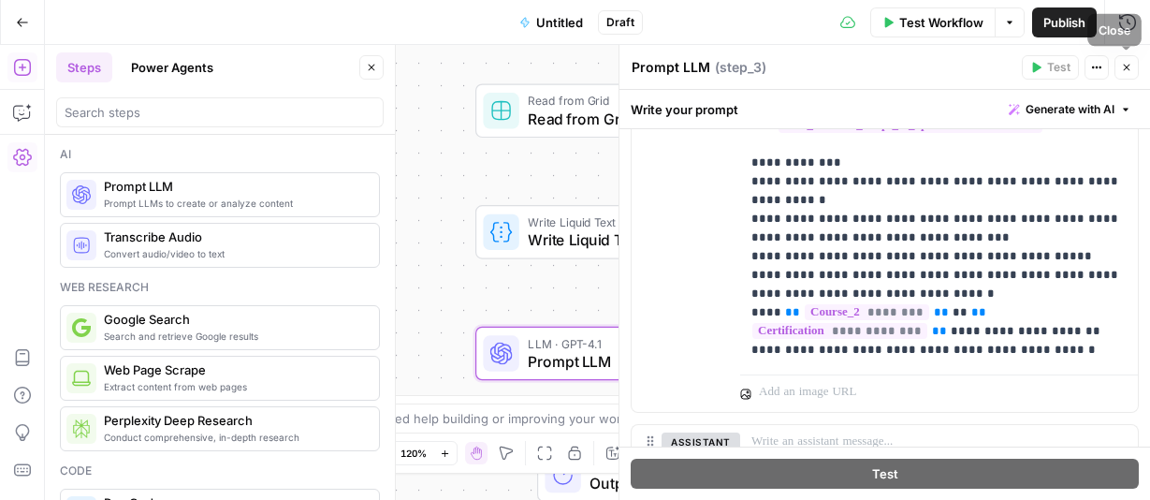
click at [1132, 66] on button "Close" at bounding box center [1126, 67] width 24 height 24
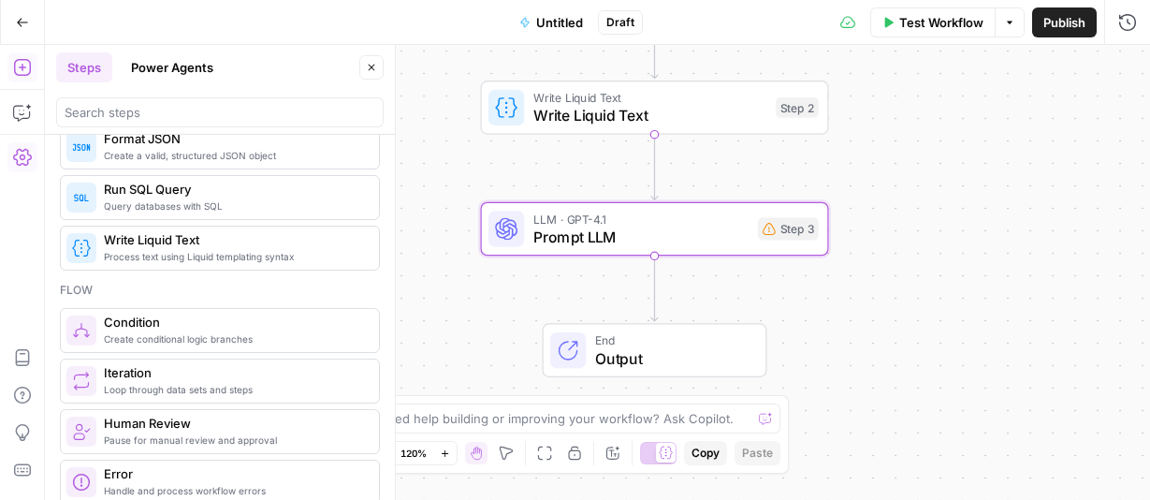
scroll to position [532, 0]
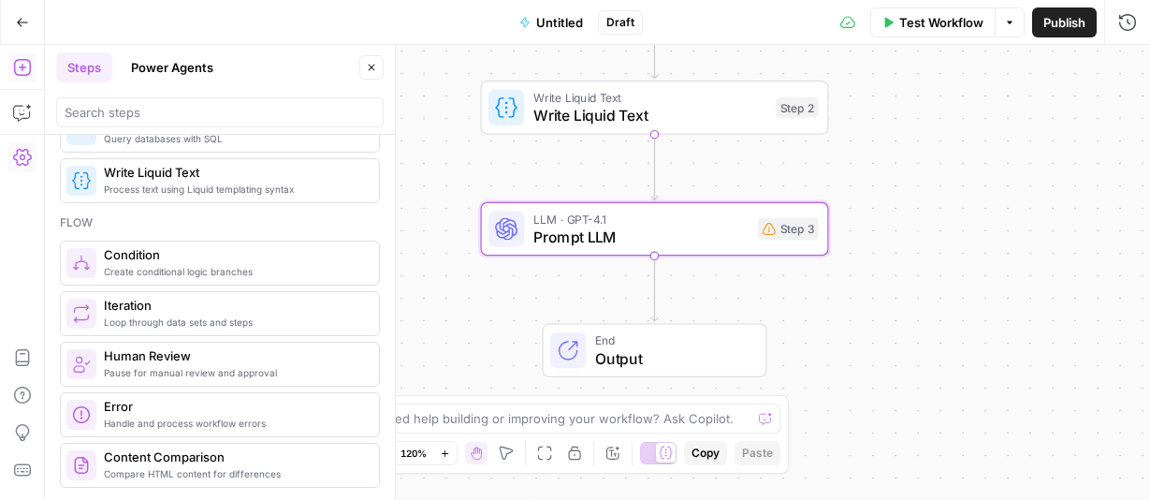
click at [173, 259] on span "Condition" at bounding box center [234, 254] width 260 height 19
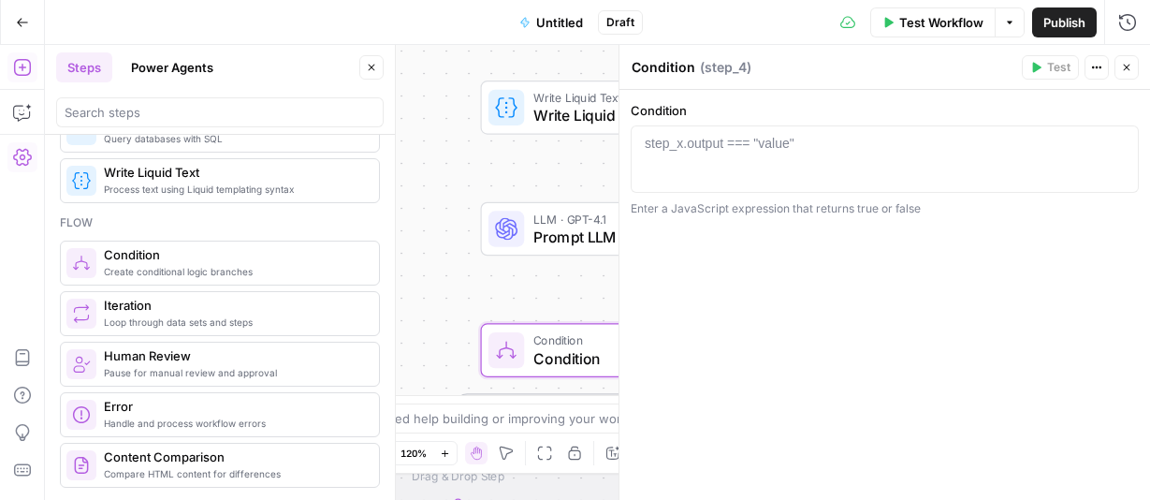
click at [1128, 64] on icon "button" at bounding box center [1126, 67] width 11 height 11
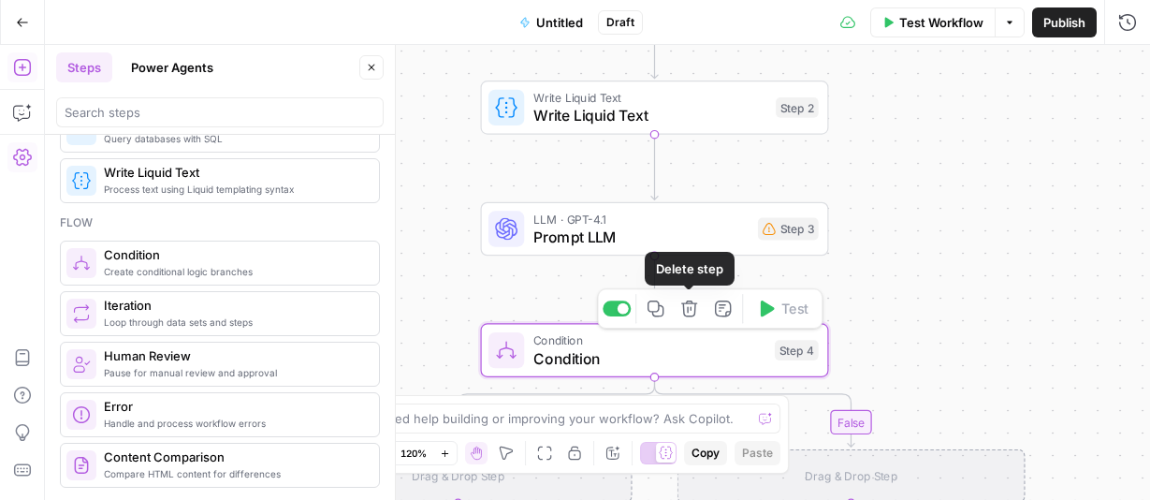
click at [688, 305] on icon "button" at bounding box center [689, 308] width 18 height 18
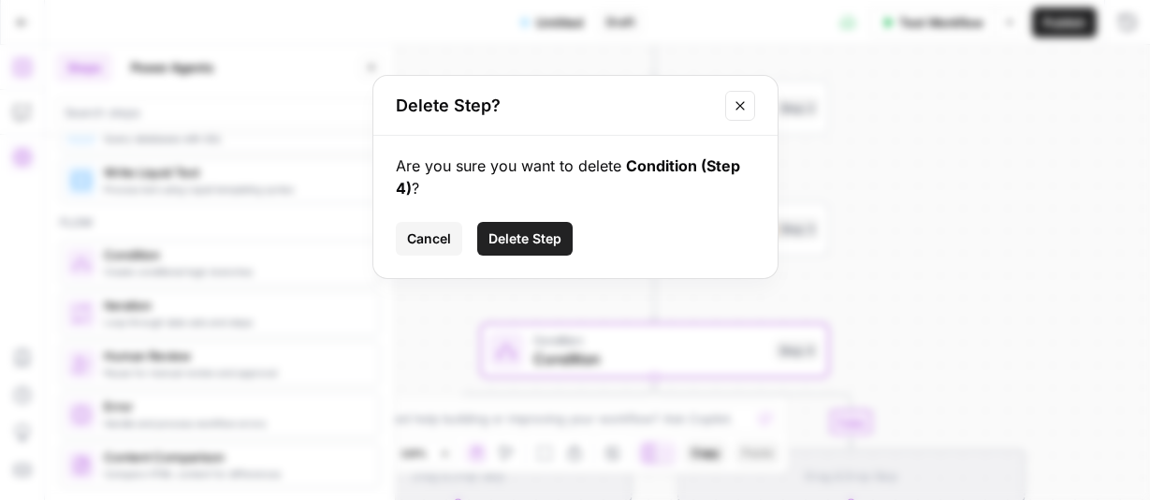
click at [503, 239] on span "Delete Step" at bounding box center [524, 238] width 73 height 19
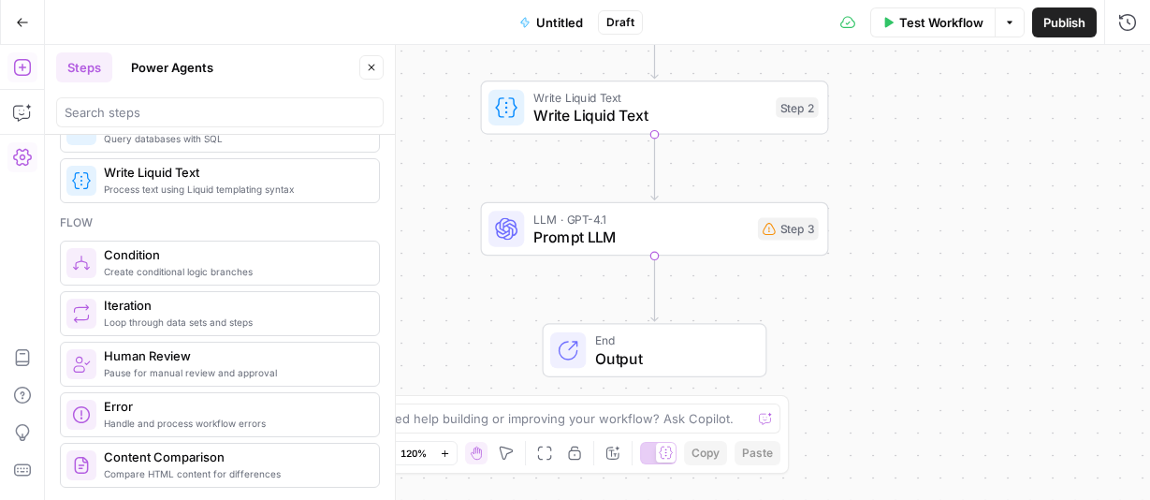
click at [625, 351] on span "Output" at bounding box center [671, 358] width 152 height 22
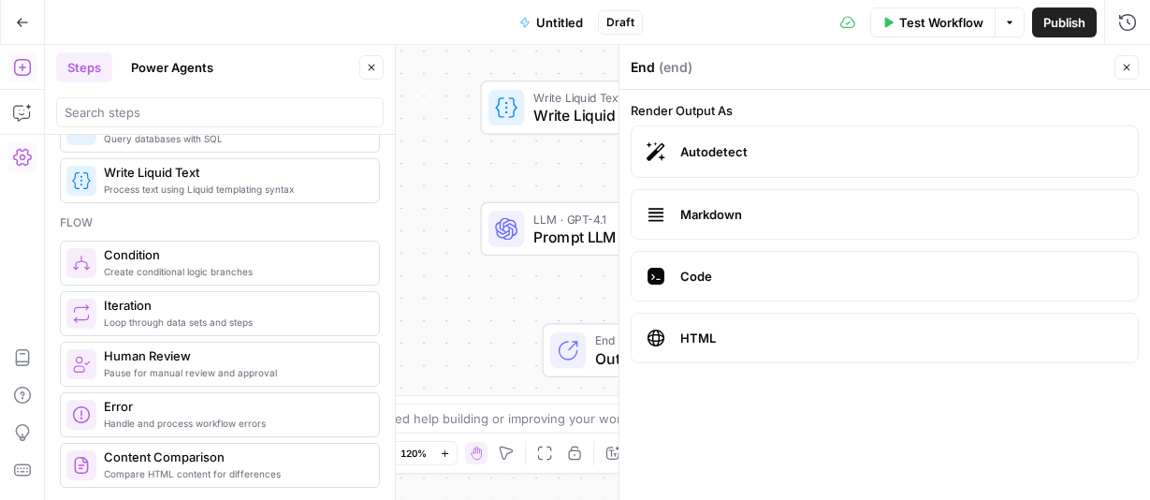
click at [763, 209] on span "Markdown" at bounding box center [901, 214] width 443 height 19
click at [1126, 64] on icon "button" at bounding box center [1126, 67] width 11 height 11
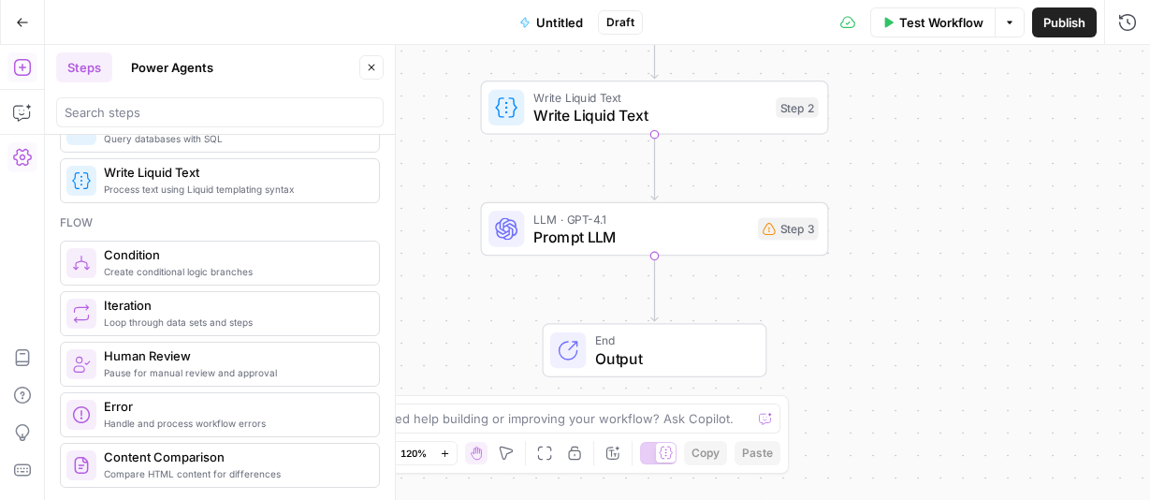
click at [546, 18] on span "Untitled" at bounding box center [559, 22] width 47 height 19
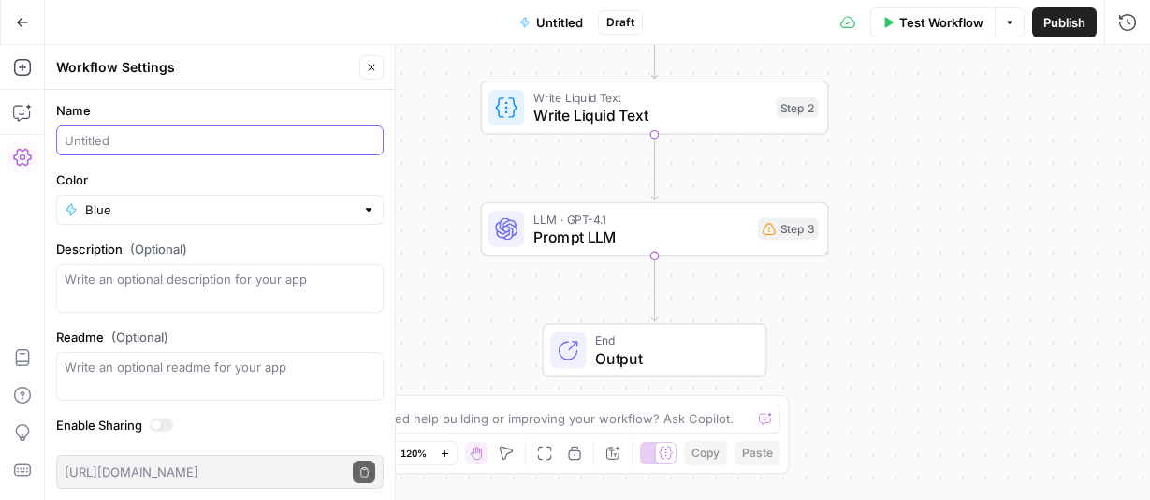
click at [181, 140] on input "Name" at bounding box center [220, 140] width 311 height 19
type input "Script optimiser GPT Build V2"
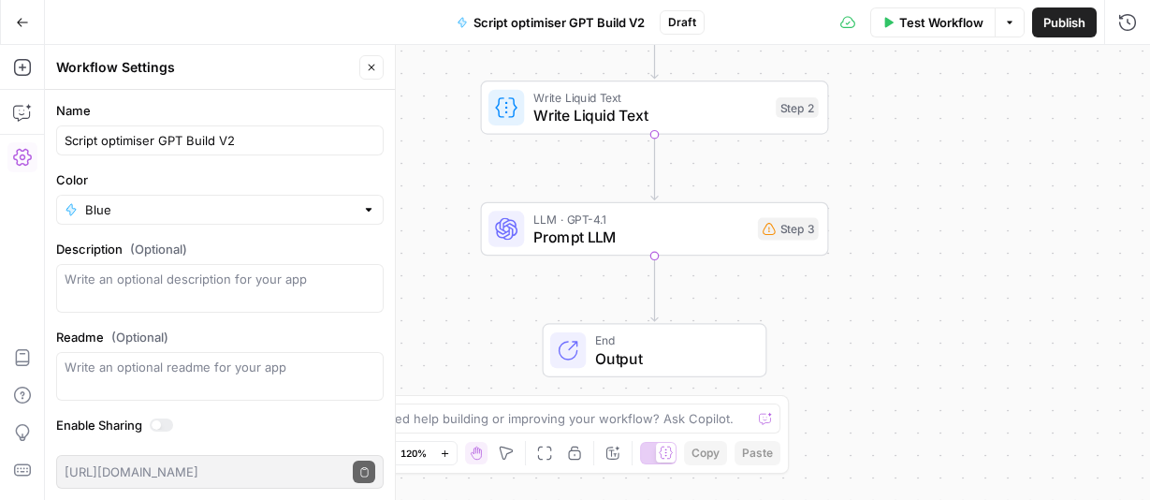
click at [968, 197] on div "Workflow Set Inputs Inputs Read from Grid Read from Grid Step 1 Write Liquid Te…" at bounding box center [597, 272] width 1105 height 455
click at [369, 70] on icon "button" at bounding box center [371, 67] width 11 height 11
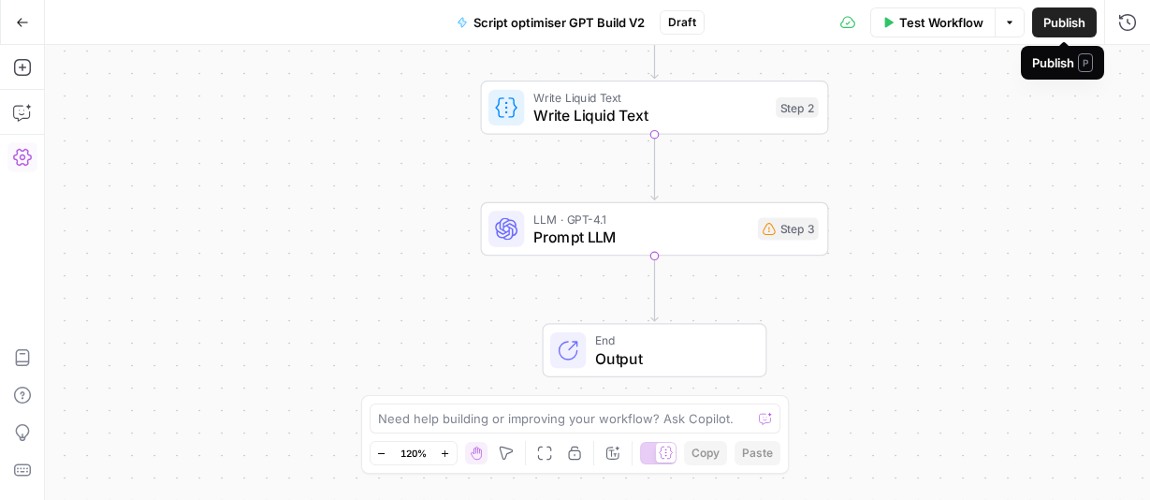
click at [1059, 24] on span "Publish" at bounding box center [1064, 22] width 42 height 19
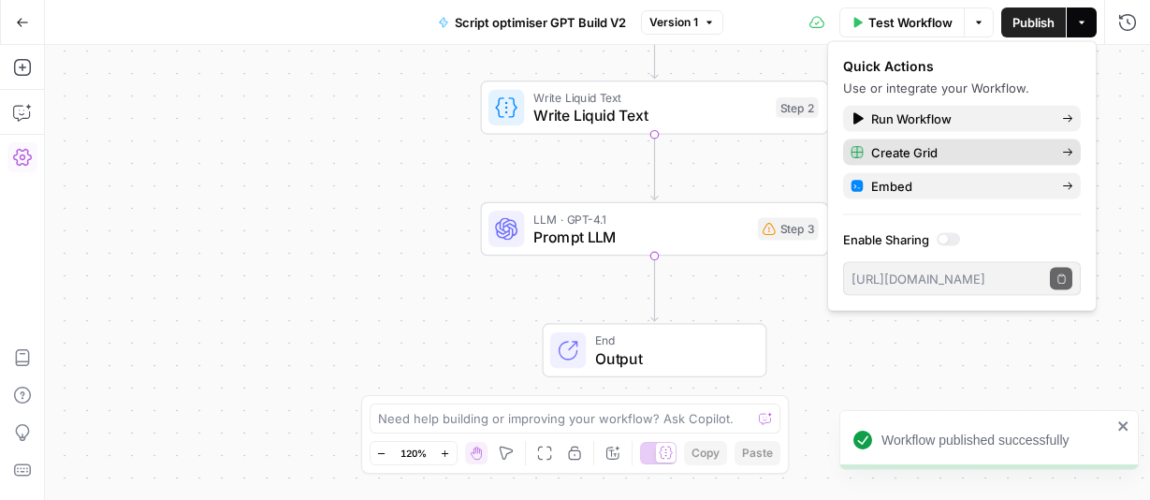
click at [970, 152] on span "Create Grid" at bounding box center [959, 152] width 176 height 19
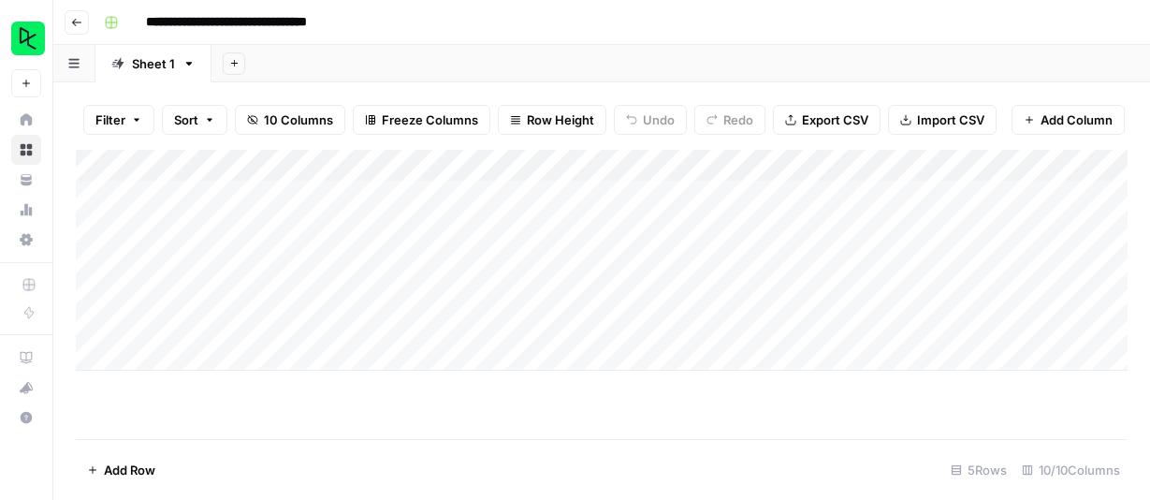
drag, startPoint x: 772, startPoint y: 157, endPoint x: 200, endPoint y: 164, distance: 571.6
click at [200, 164] on div "Add Column" at bounding box center [602, 260] width 1052 height 221
click at [802, 165] on div "Add Column" at bounding box center [602, 260] width 1052 height 221
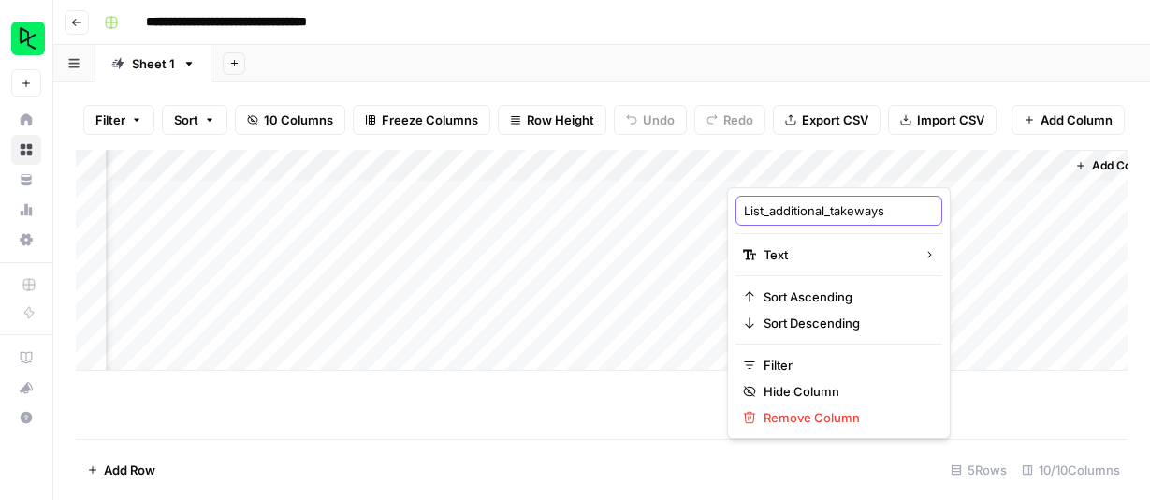
click at [785, 212] on input "List_additional_takeways" at bounding box center [839, 210] width 190 height 19
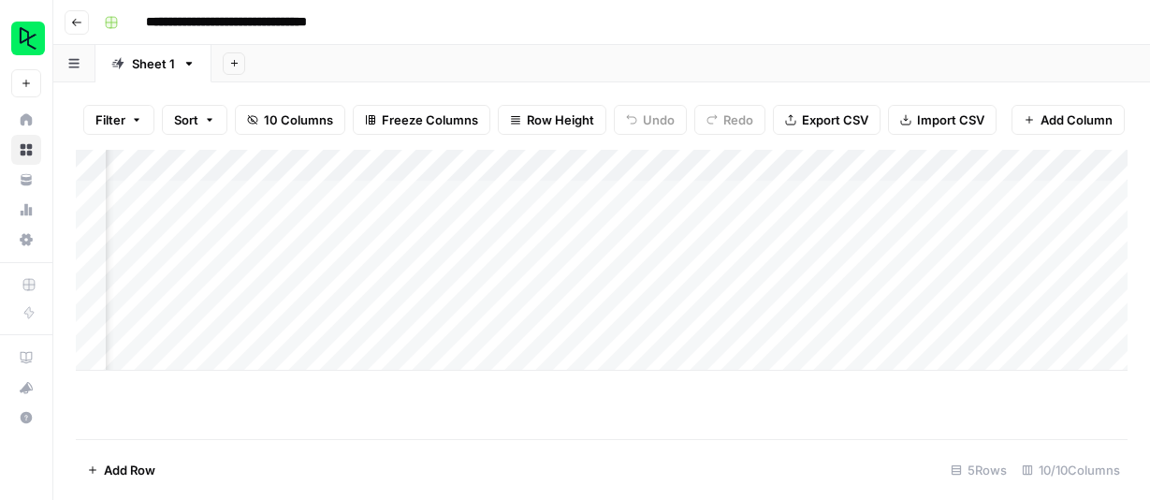
scroll to position [0, 466]
drag, startPoint x: 876, startPoint y: 158, endPoint x: 426, endPoint y: 153, distance: 450.0
click at [426, 153] on div "Add Column" at bounding box center [602, 260] width 1052 height 221
click at [399, 160] on div "Add Column" at bounding box center [602, 260] width 1052 height 221
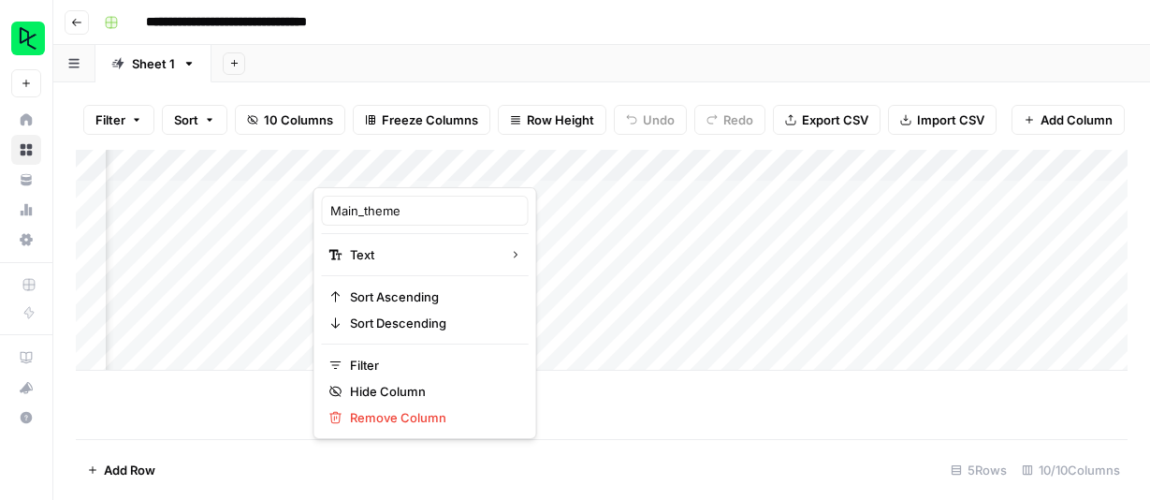
click at [569, 234] on div "Add Column" at bounding box center [602, 260] width 1052 height 221
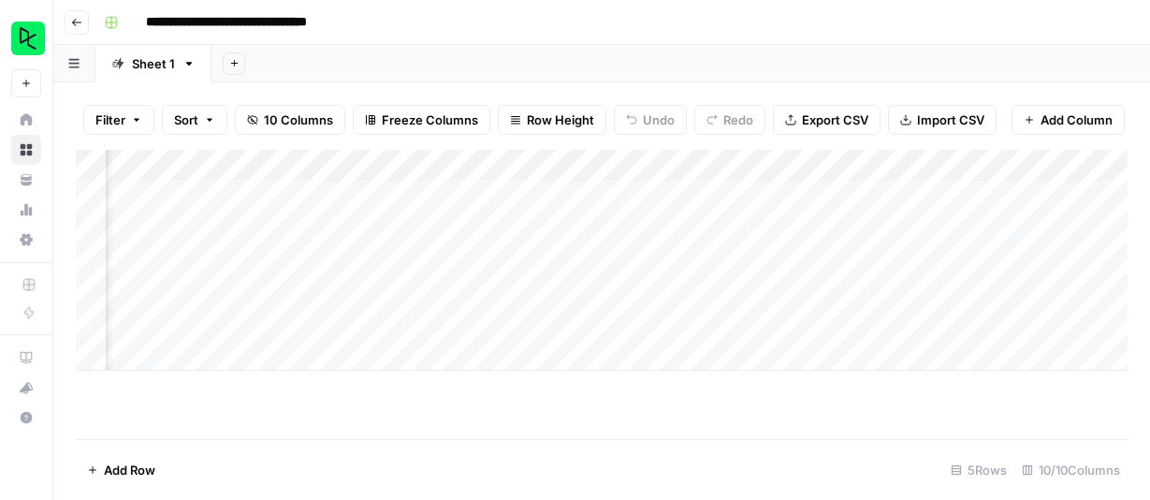
click at [367, 181] on div "Add Column" at bounding box center [602, 260] width 1052 height 221
click at [76, 17] on icon "button" at bounding box center [76, 22] width 11 height 11
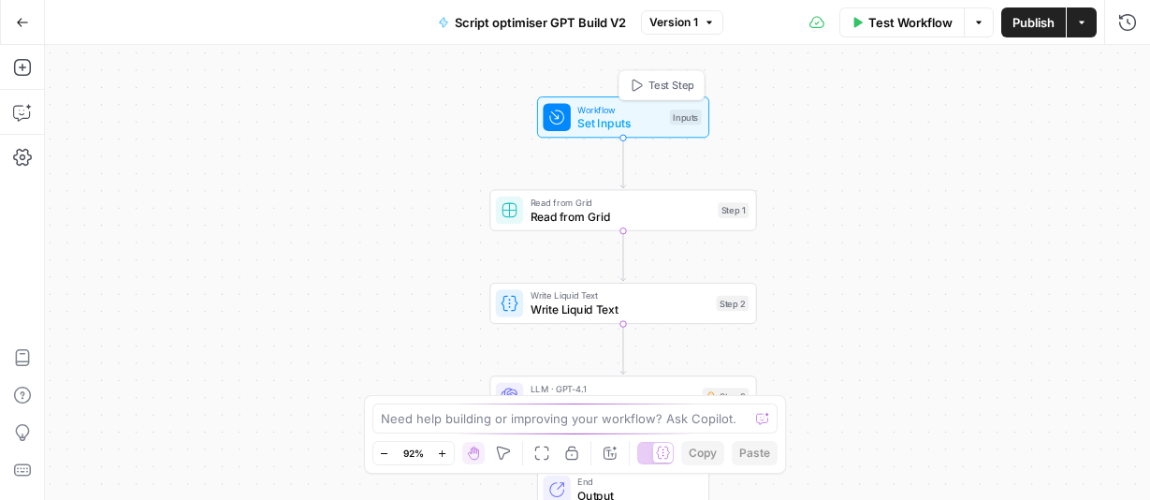
click at [641, 115] on span "Set Inputs" at bounding box center [619, 122] width 85 height 17
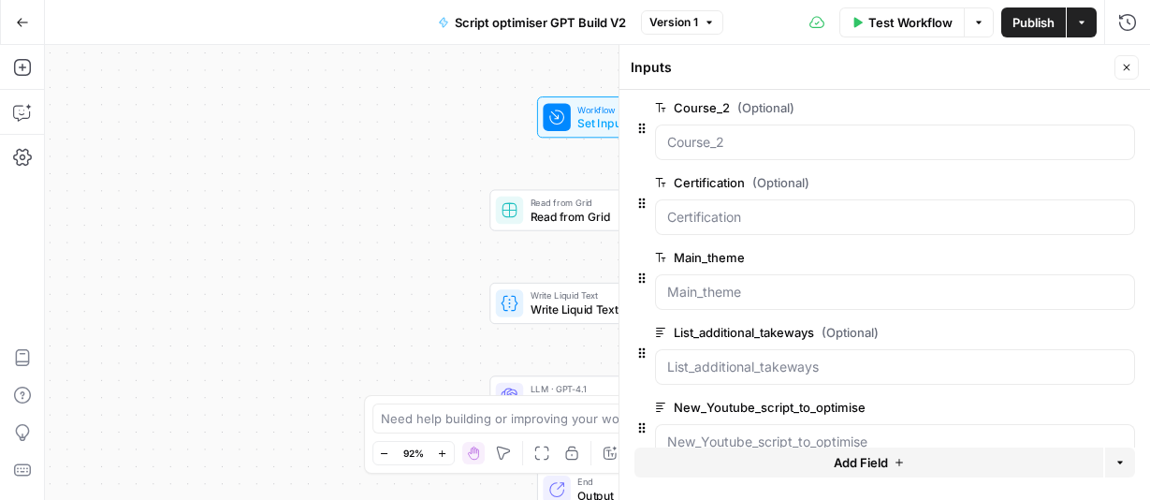
scroll to position [314, 0]
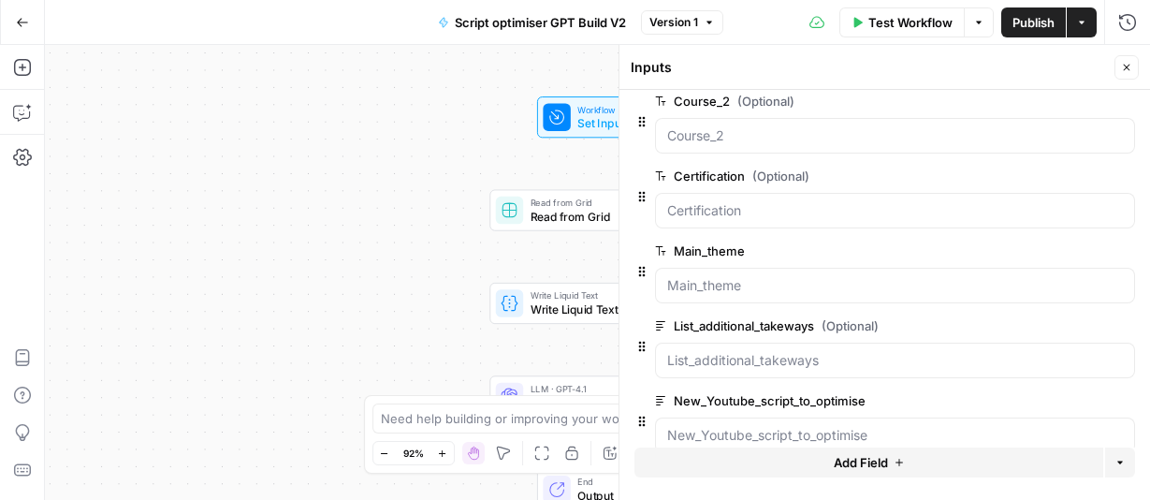
click at [1081, 323] on span "edit field" at bounding box center [1064, 325] width 41 height 15
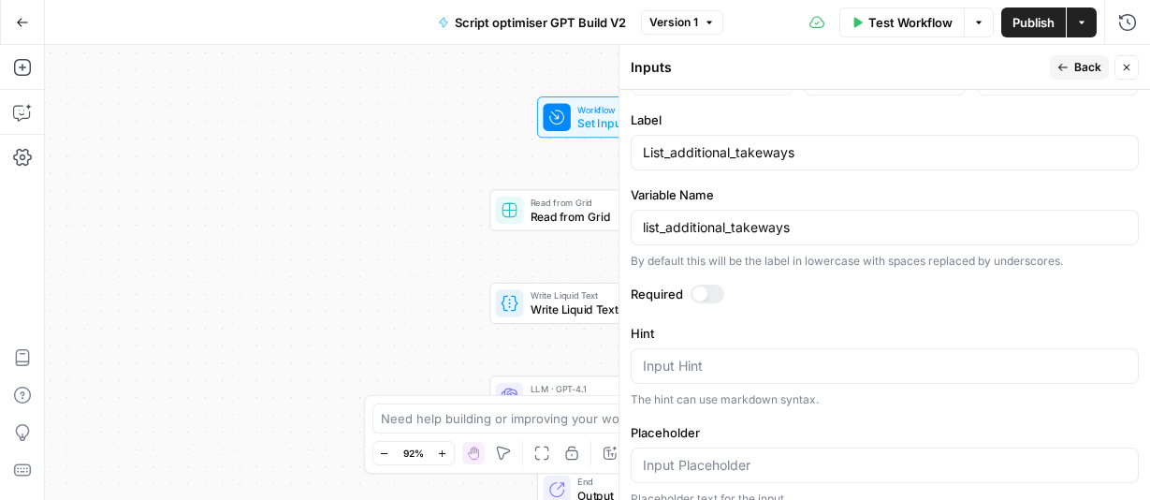
scroll to position [407, 0]
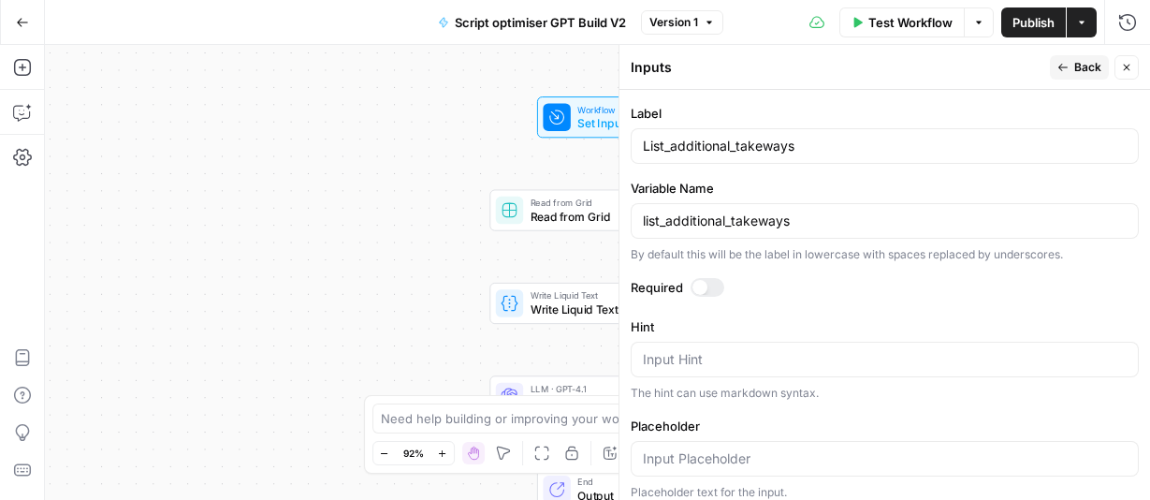
click at [705, 288] on div at bounding box center [699, 287] width 15 height 15
click at [711, 285] on div at bounding box center [714, 287] width 15 height 15
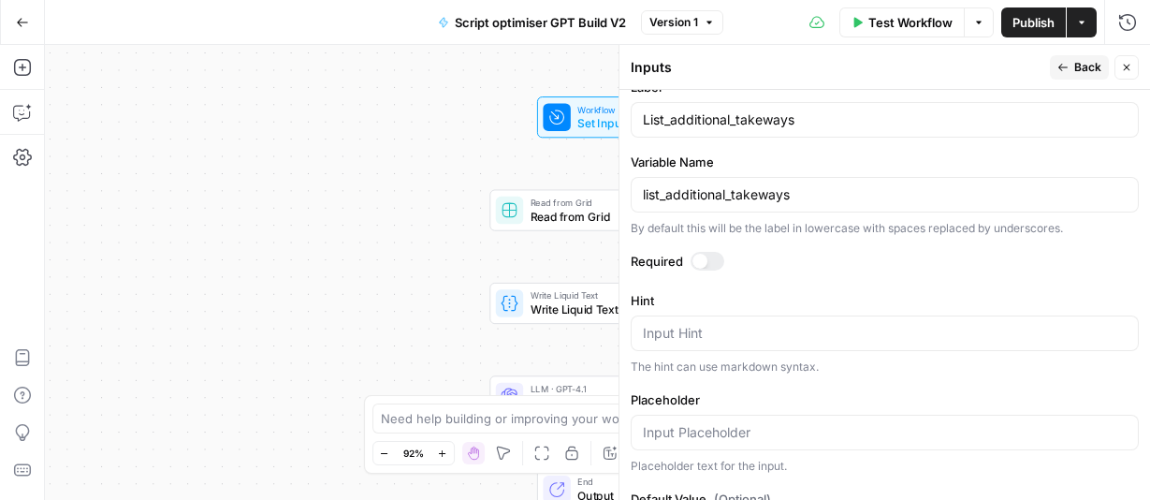
scroll to position [435, 0]
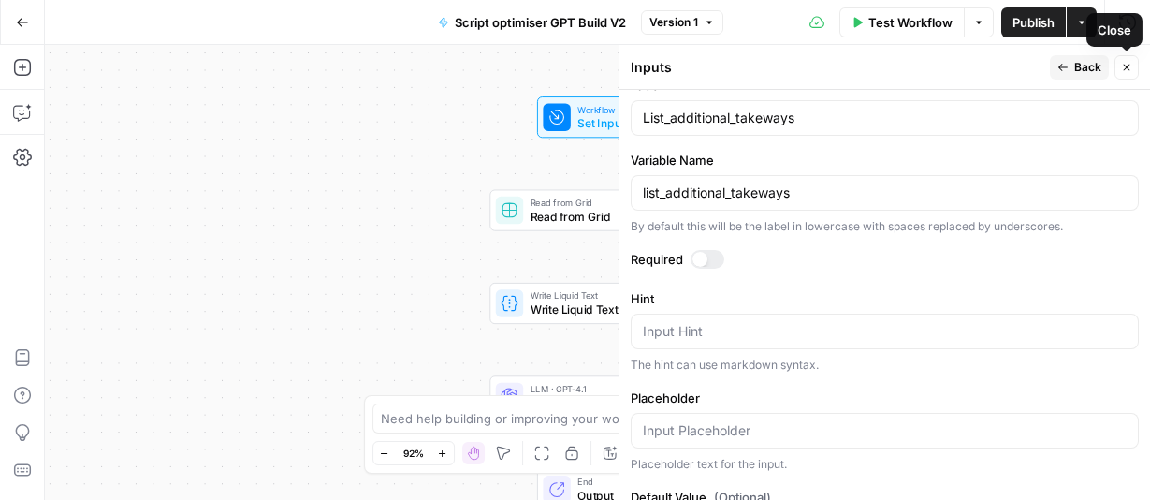
click at [1127, 64] on icon "button" at bounding box center [1126, 67] width 11 height 11
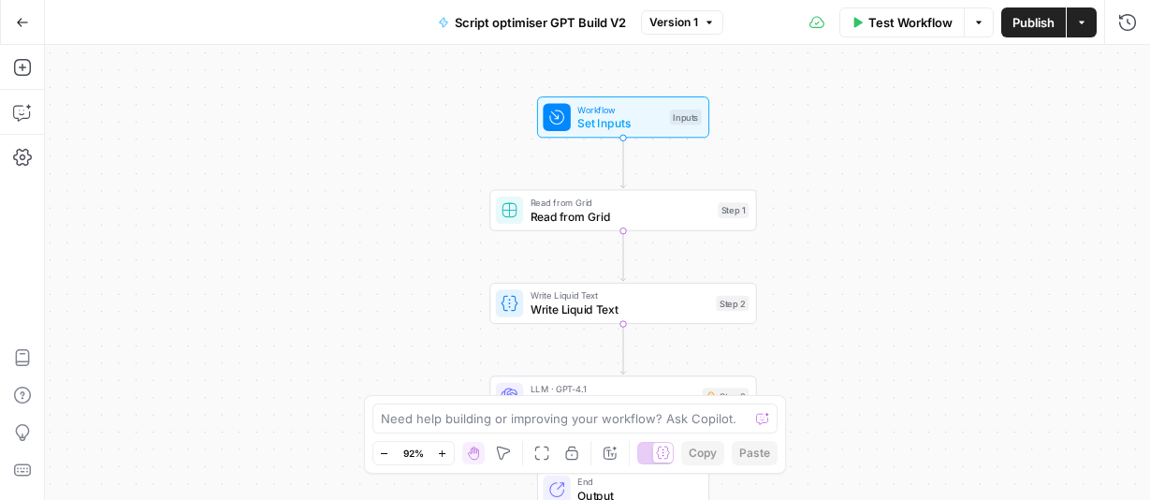
click at [19, 22] on icon "button" at bounding box center [22, 22] width 13 height 13
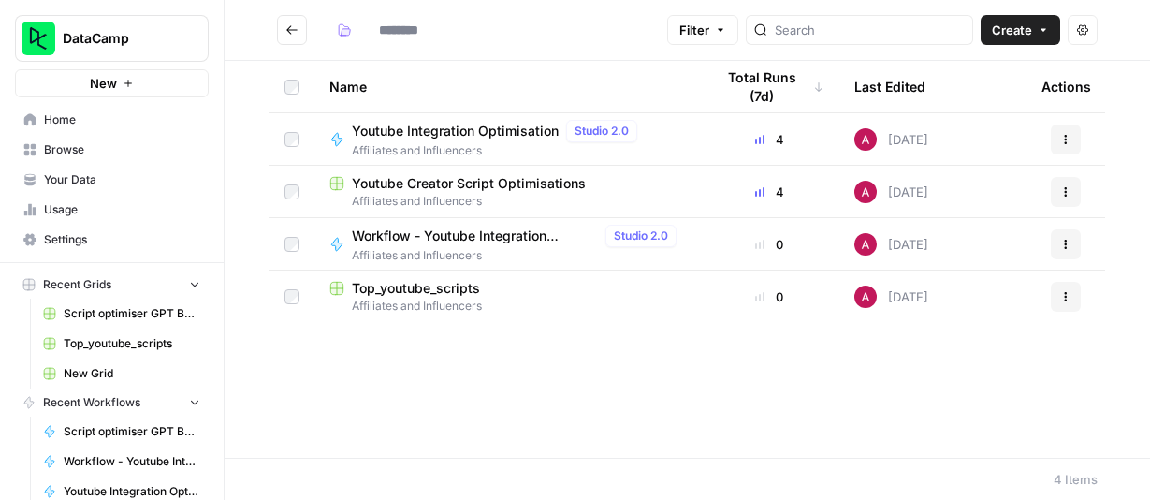
type input "**********"
click at [293, 32] on icon "Go back" at bounding box center [291, 29] width 13 height 13
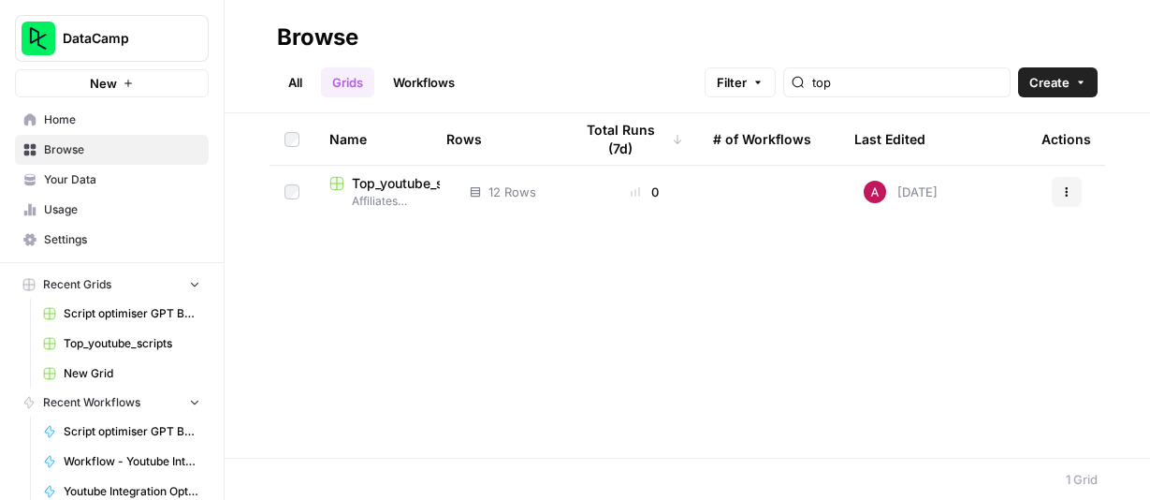
click at [79, 152] on span "Browse" at bounding box center [122, 149] width 156 height 17
click at [94, 109] on link "Home" at bounding box center [112, 120] width 194 height 30
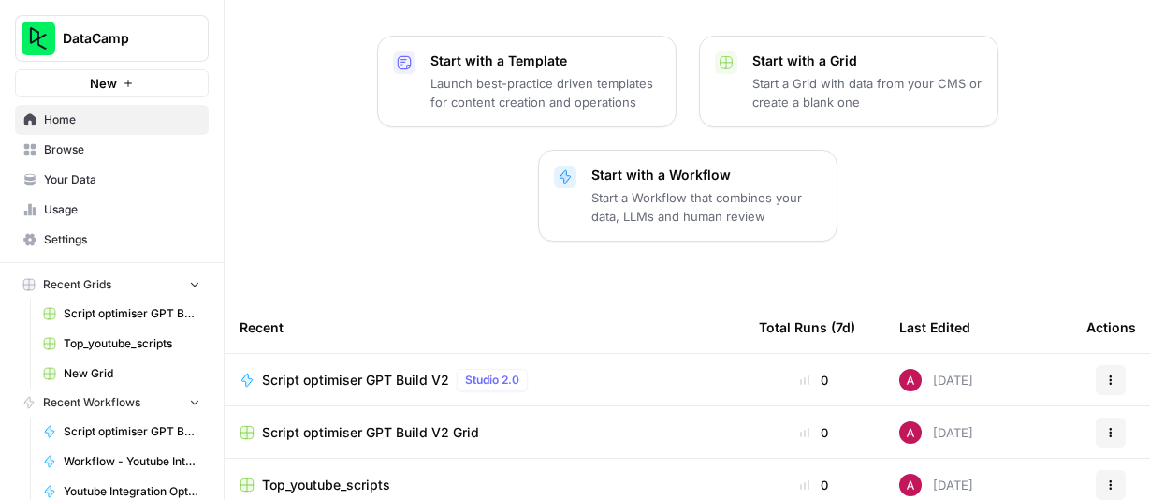
scroll to position [399, 0]
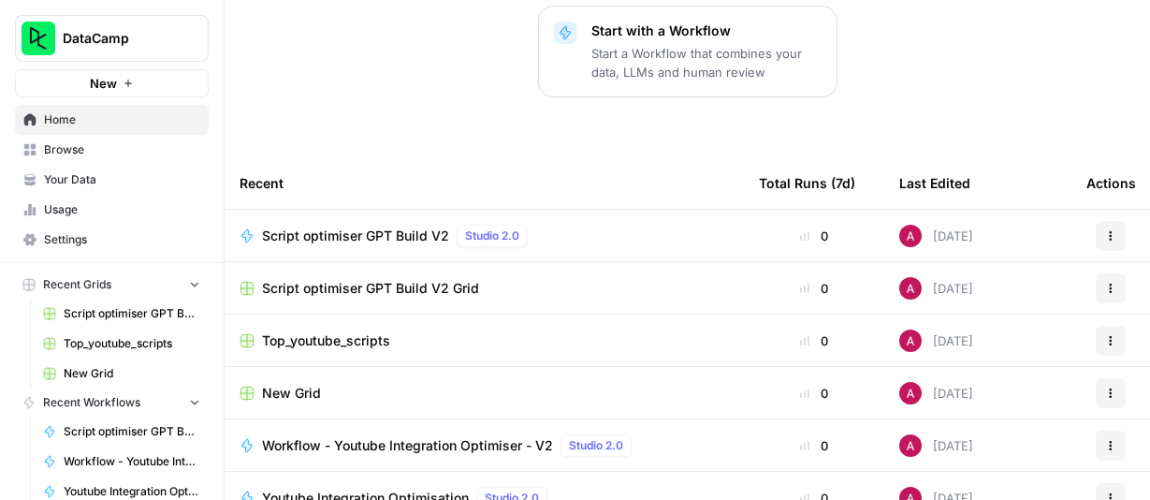
click at [299, 279] on span "Script optimiser GPT Build V2 Grid" at bounding box center [370, 288] width 217 height 19
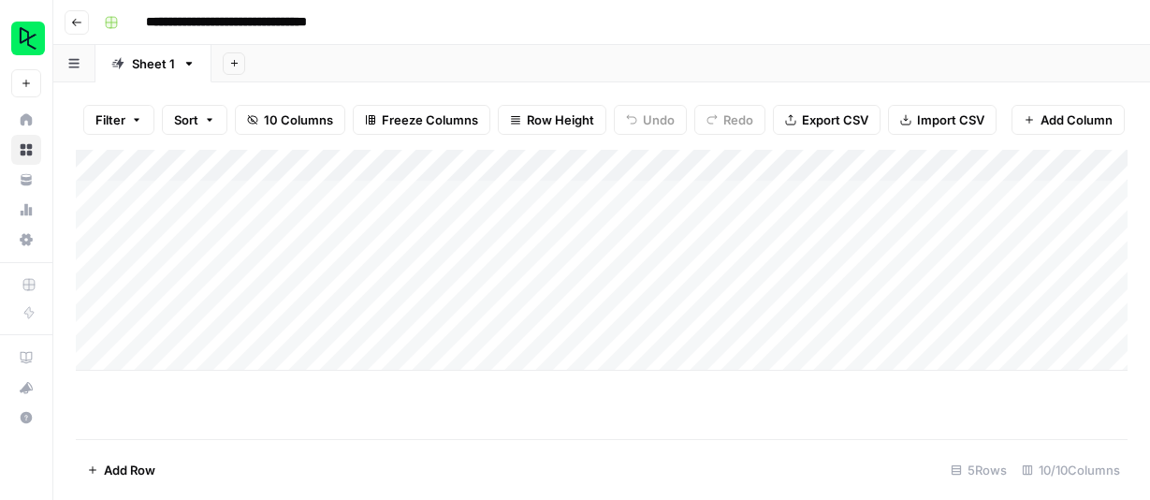
click at [80, 20] on icon "button" at bounding box center [76, 22] width 11 height 11
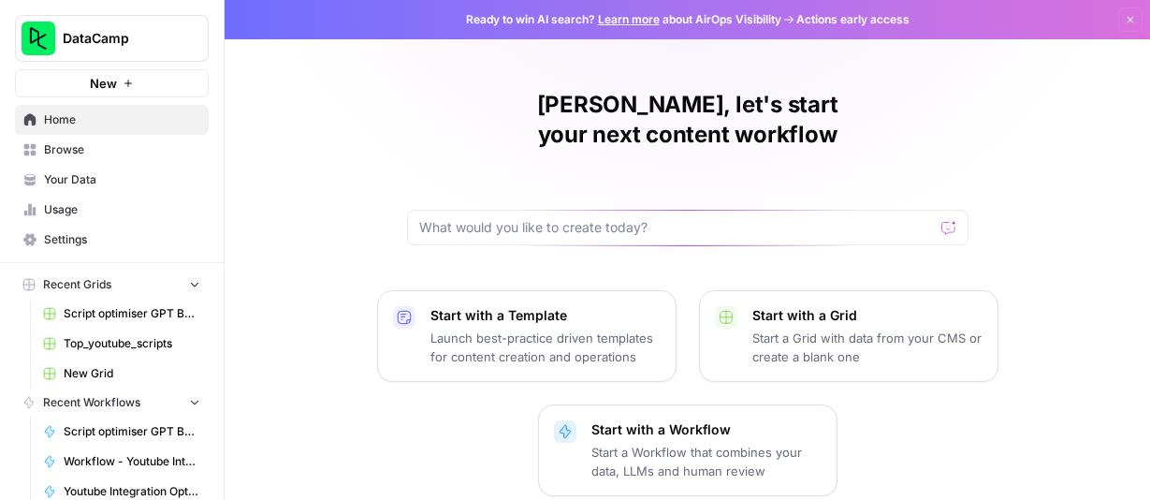
click at [83, 145] on span "Browse" at bounding box center [122, 149] width 156 height 17
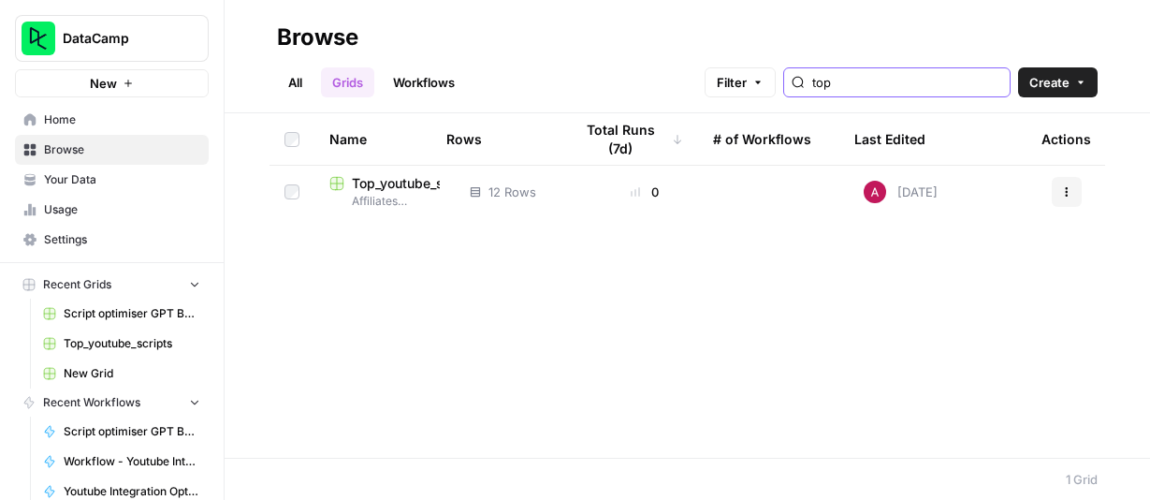
click at [913, 77] on input "top" at bounding box center [907, 82] width 190 height 19
type input "t"
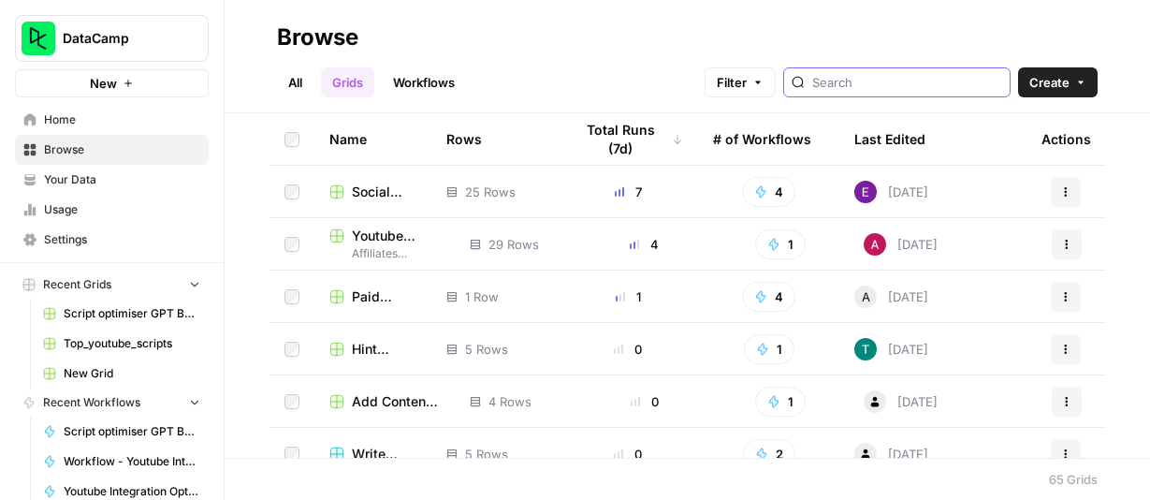
click at [891, 79] on input "search" at bounding box center [907, 82] width 190 height 19
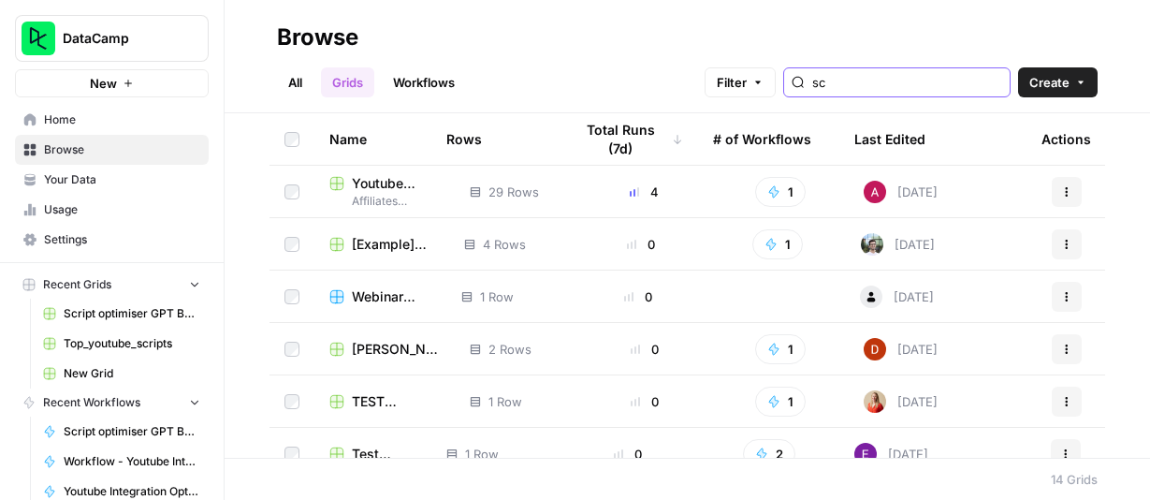
type input "s"
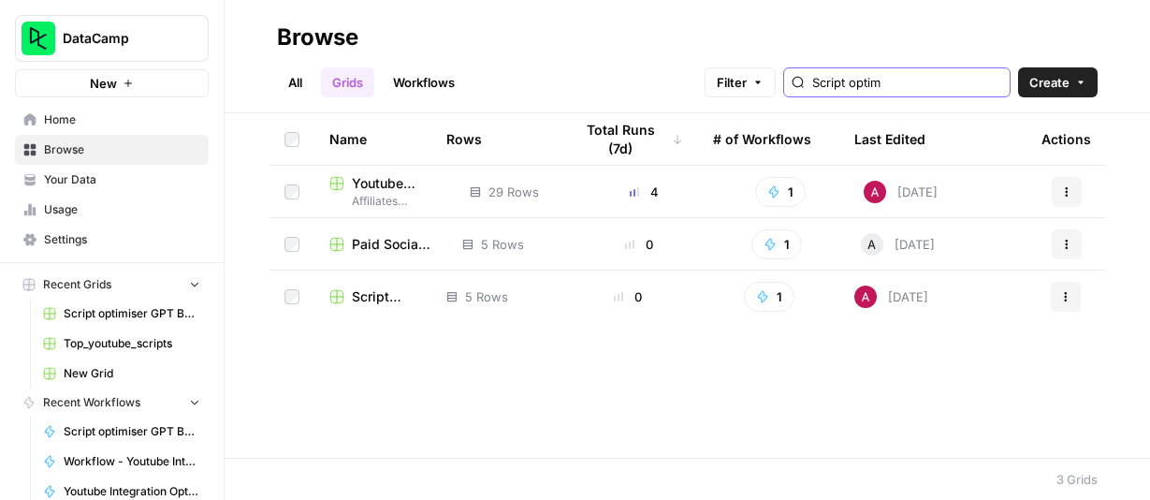
type input "Script optim"
click at [381, 293] on span "Script optimiser GPT Build V2 Grid" at bounding box center [384, 296] width 65 height 19
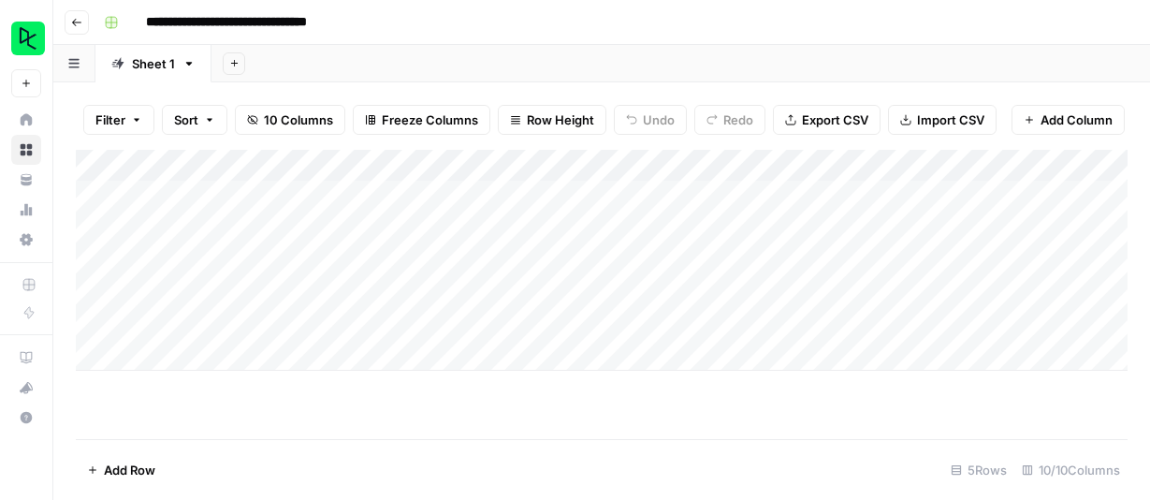
click at [86, 27] on button "Go back" at bounding box center [77, 22] width 24 height 24
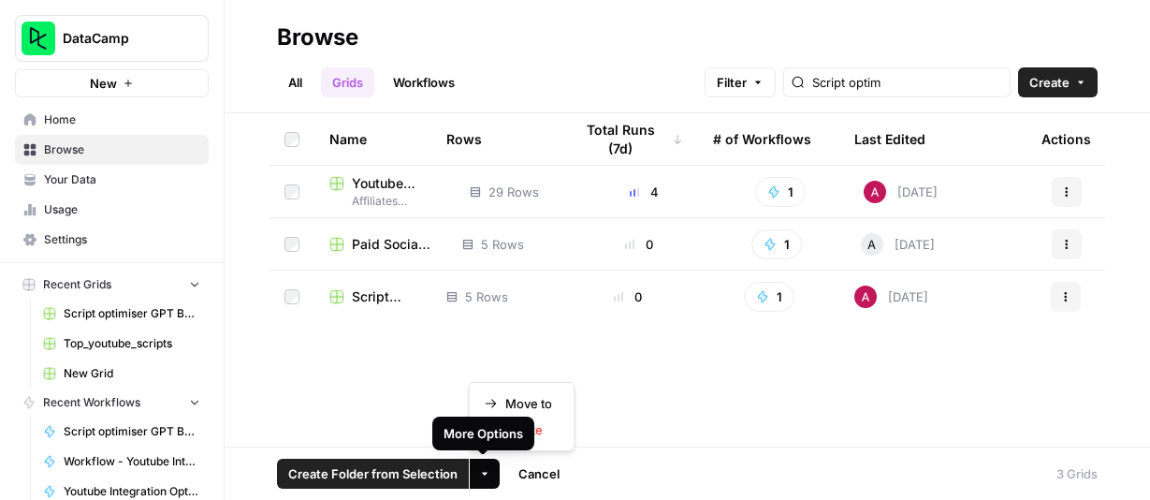
click at [482, 470] on icon "button" at bounding box center [484, 473] width 11 height 11
click at [527, 401] on span "Move to" at bounding box center [528, 403] width 47 height 19
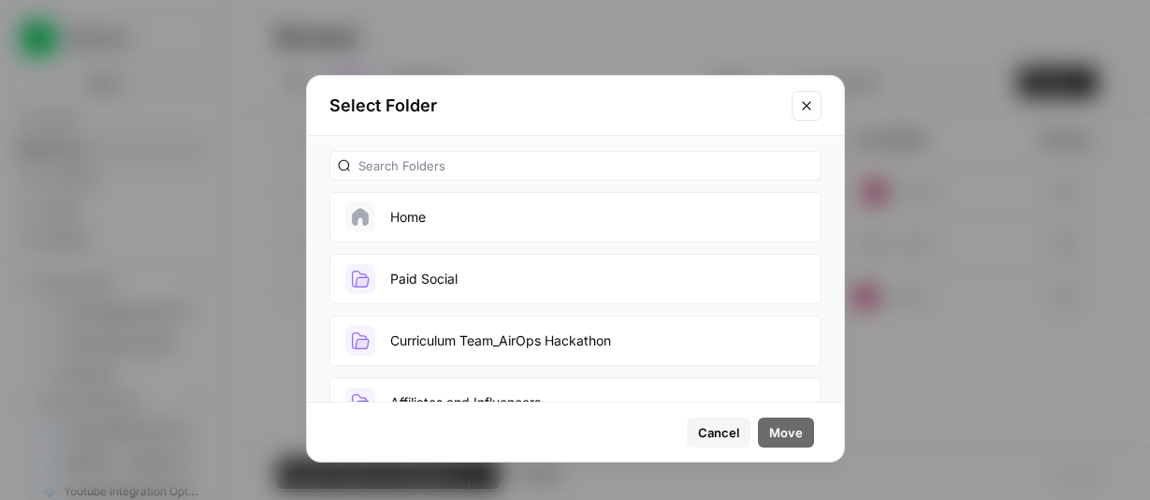
scroll to position [93, 0]
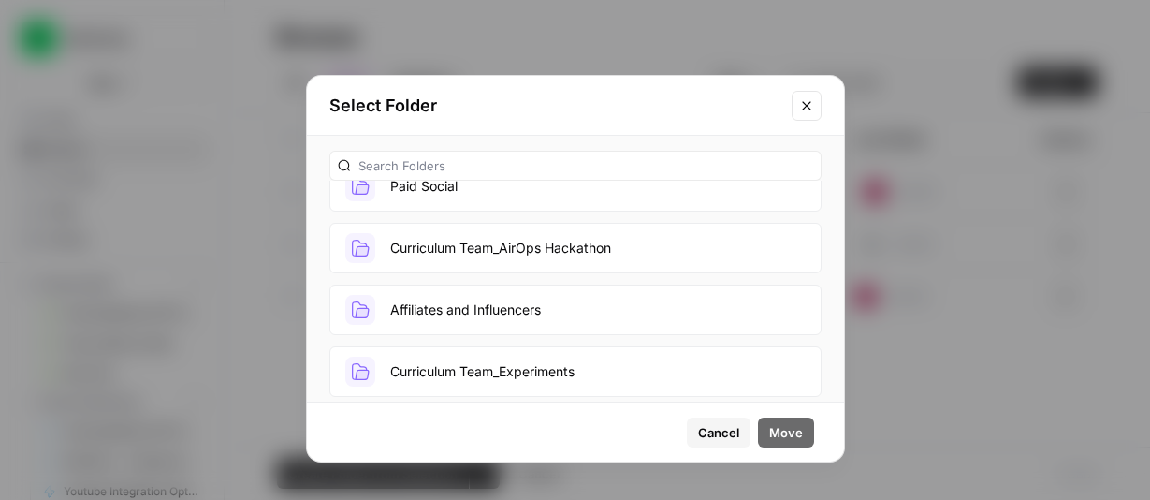
click at [509, 297] on button "Affiliates and Influencers" at bounding box center [575, 309] width 492 height 51
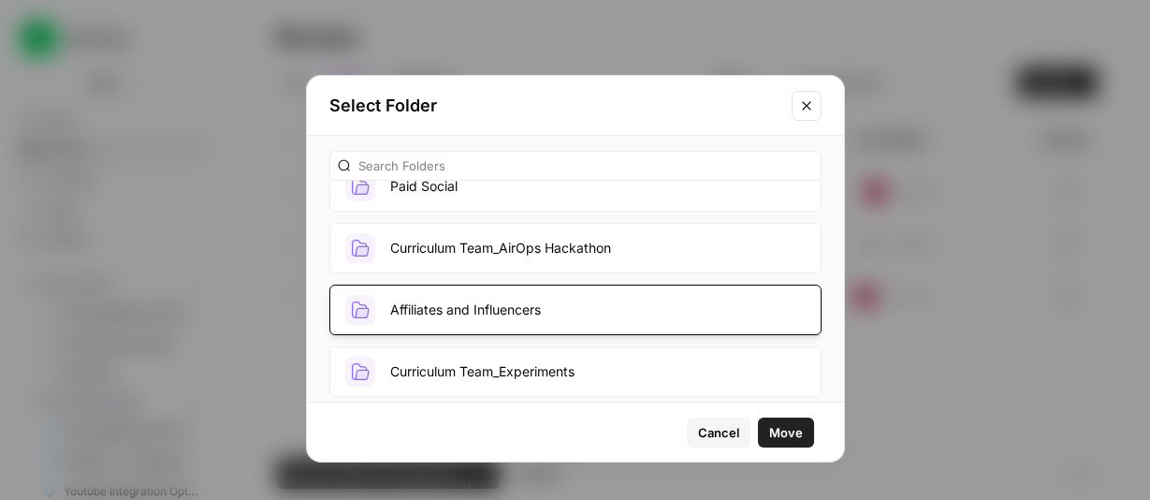
click at [780, 428] on span "Move" at bounding box center [786, 432] width 34 height 19
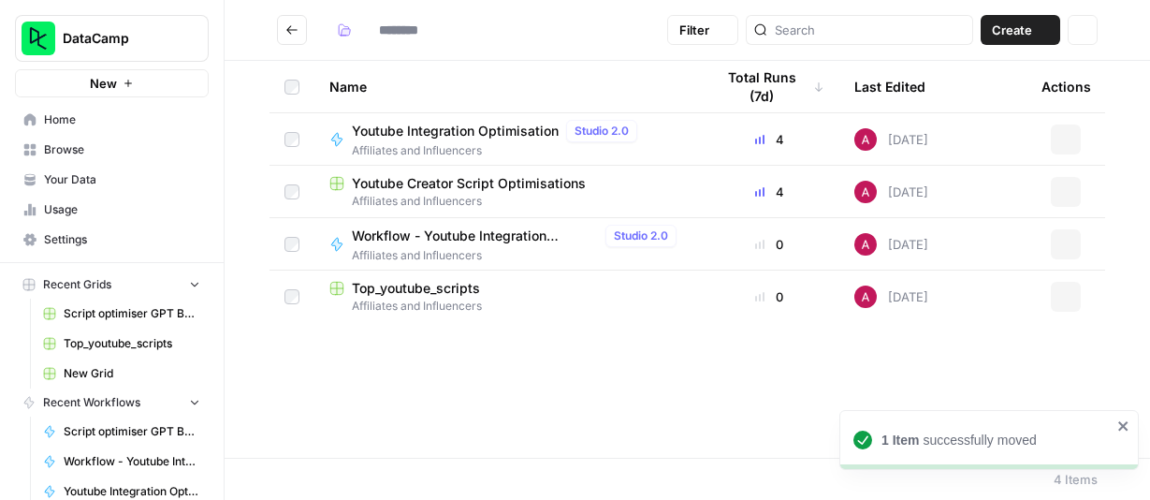
type input "**********"
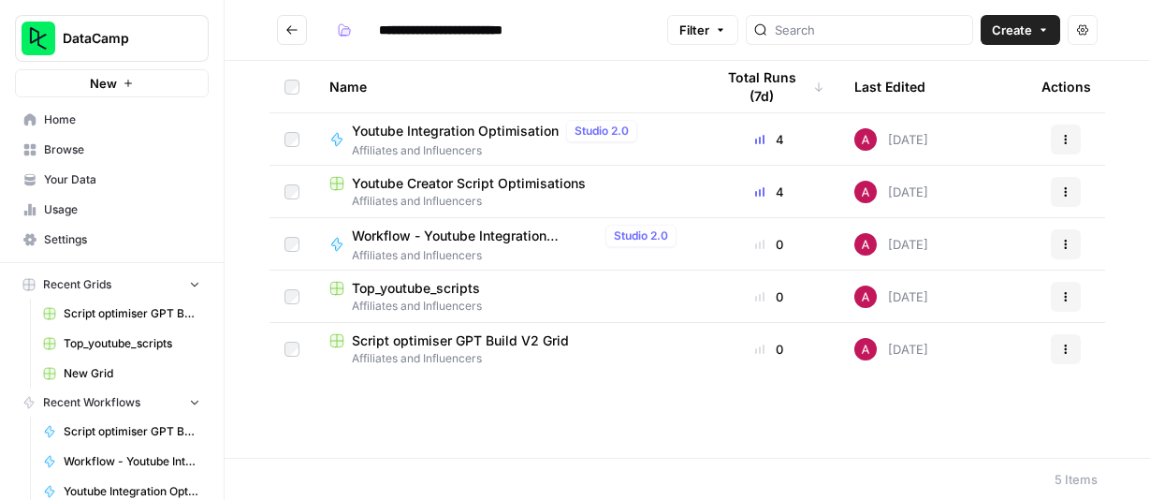
click at [96, 122] on span "Home" at bounding box center [122, 119] width 156 height 17
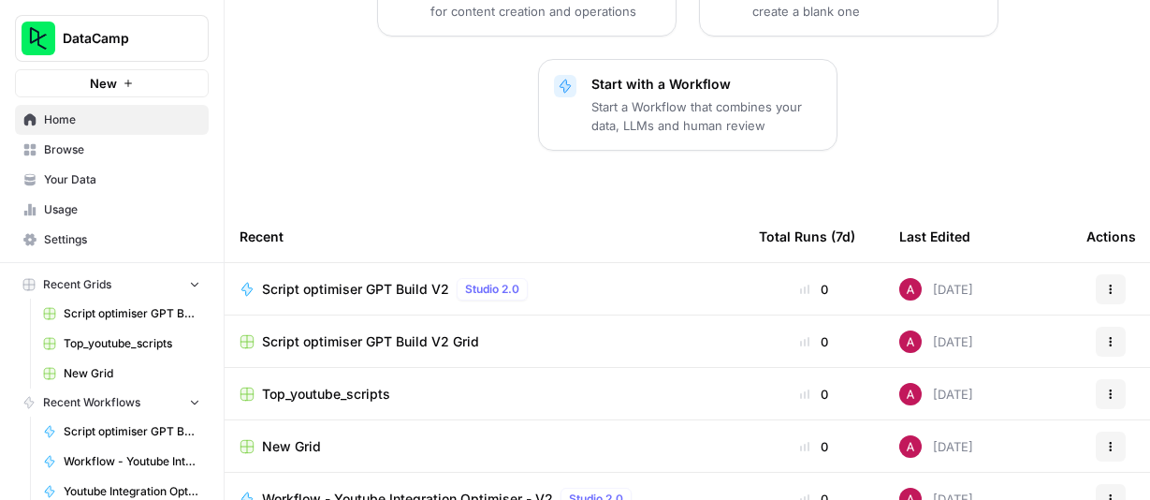
scroll to position [346, 0]
click at [113, 145] on span "Browse" at bounding box center [122, 149] width 156 height 17
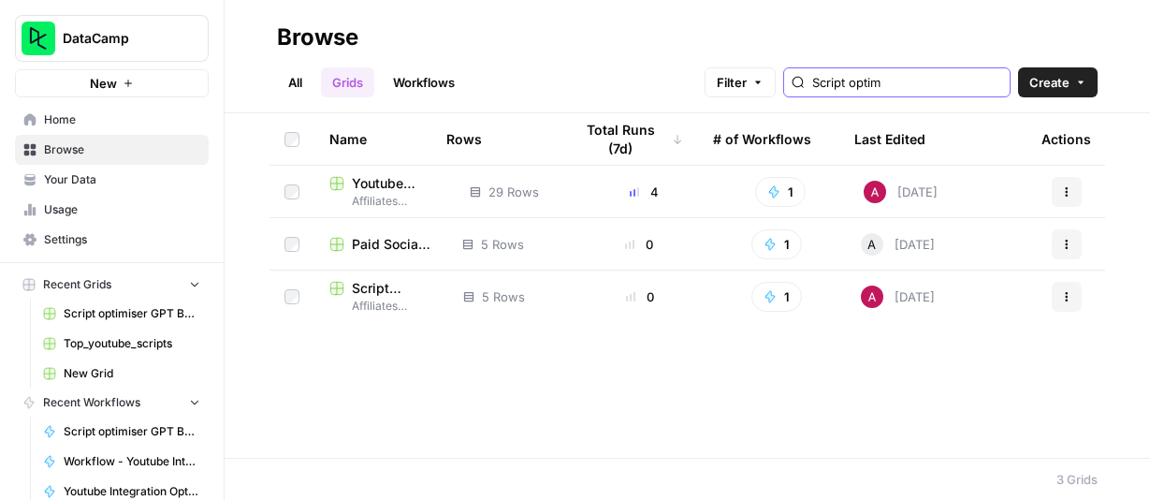
click at [935, 81] on input "Script optim" at bounding box center [907, 82] width 190 height 19
click at [999, 83] on input "Script optim" at bounding box center [907, 82] width 190 height 19
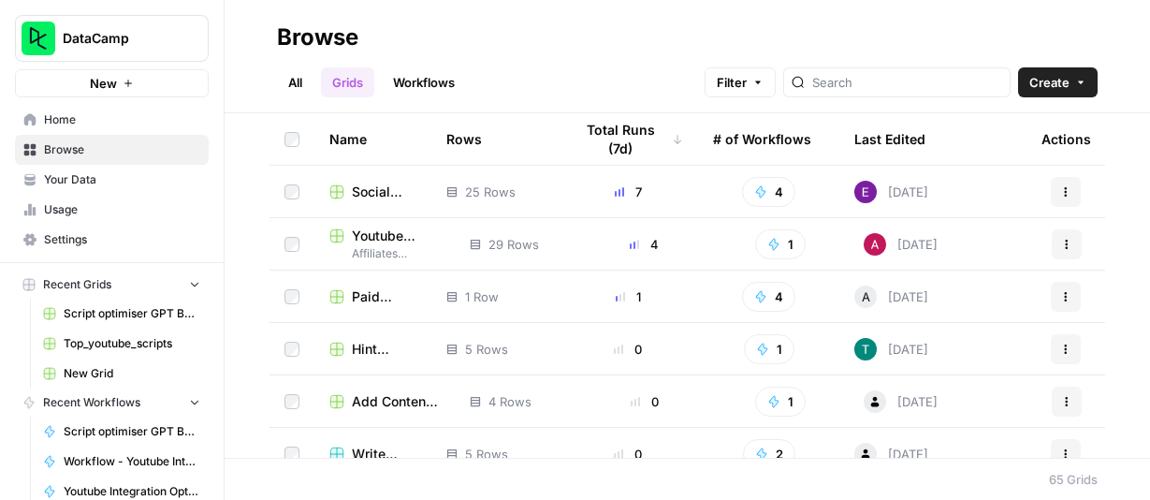
click at [404, 79] on link "Workflows" at bounding box center [424, 82] width 84 height 30
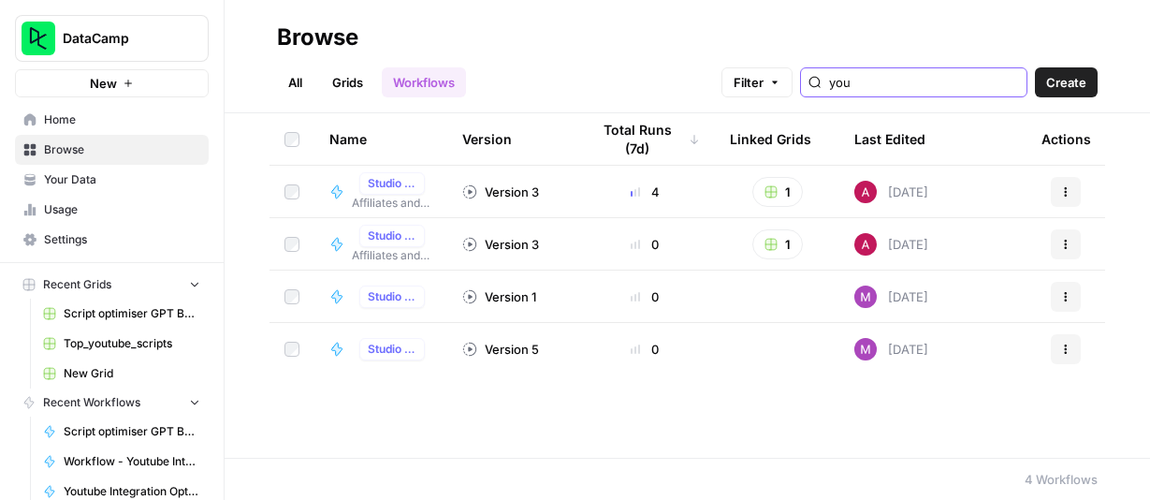
click at [921, 84] on input "you" at bounding box center [924, 82] width 190 height 19
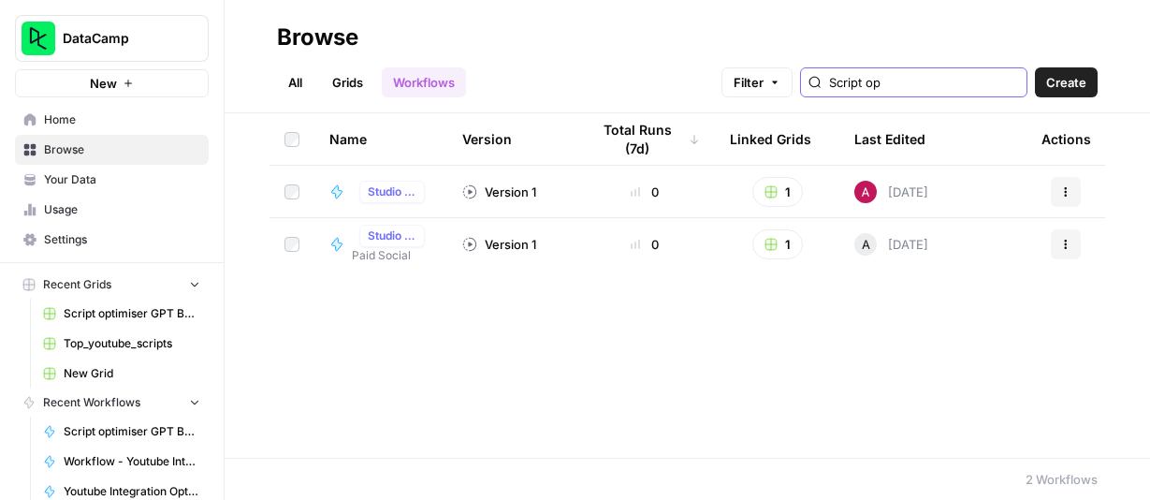
type input "Script op"
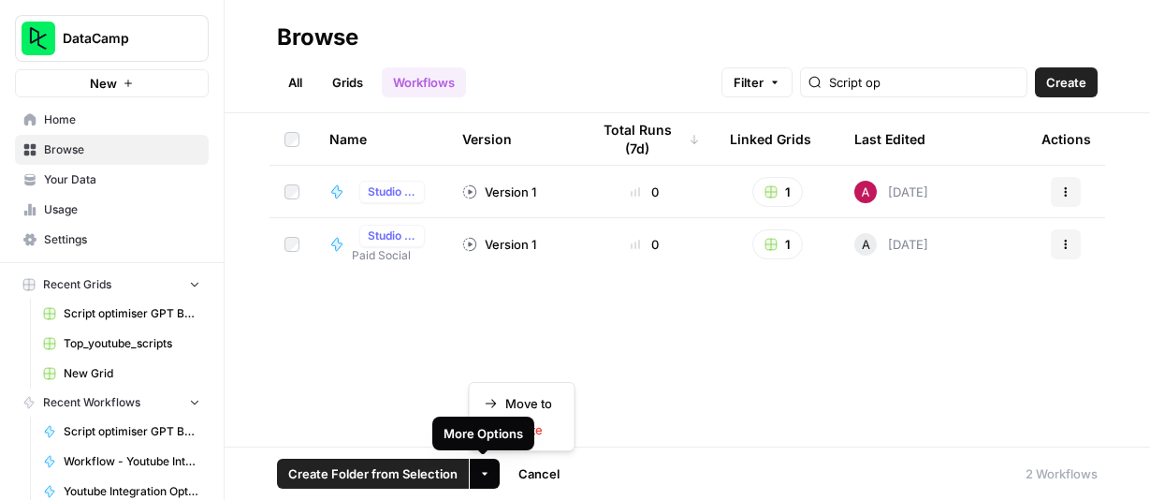
click at [478, 467] on button "More Options" at bounding box center [485, 473] width 30 height 30
click at [532, 406] on span "Move to" at bounding box center [528, 403] width 47 height 19
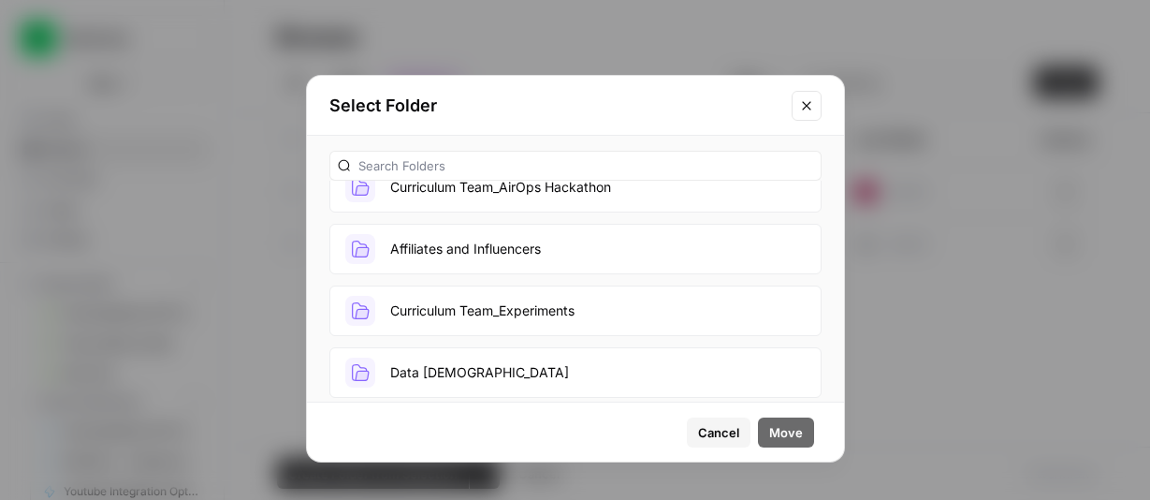
scroll to position [154, 0]
click at [508, 250] on button "Affiliates and Influencers" at bounding box center [575, 248] width 492 height 51
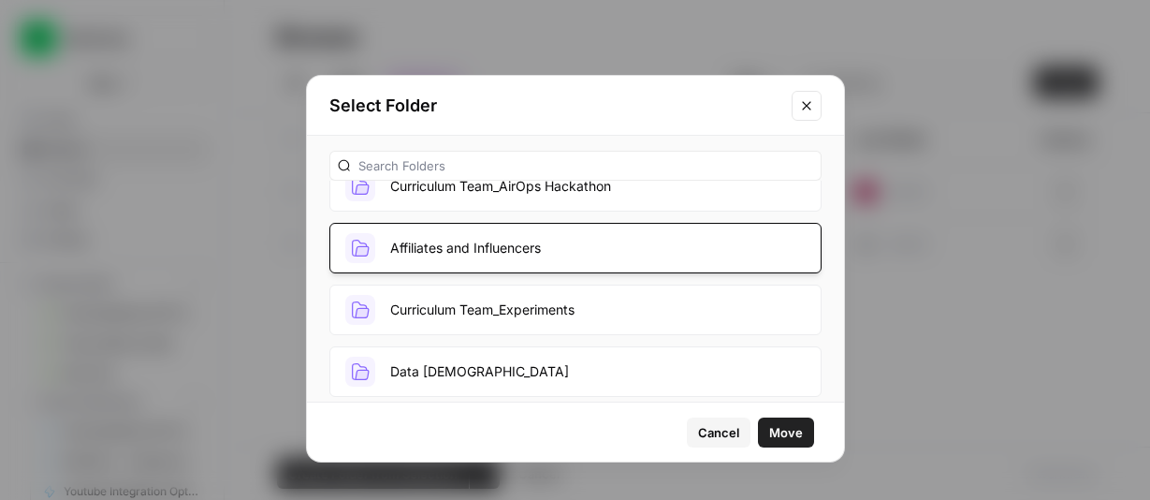
click at [790, 430] on span "Move" at bounding box center [786, 432] width 34 height 19
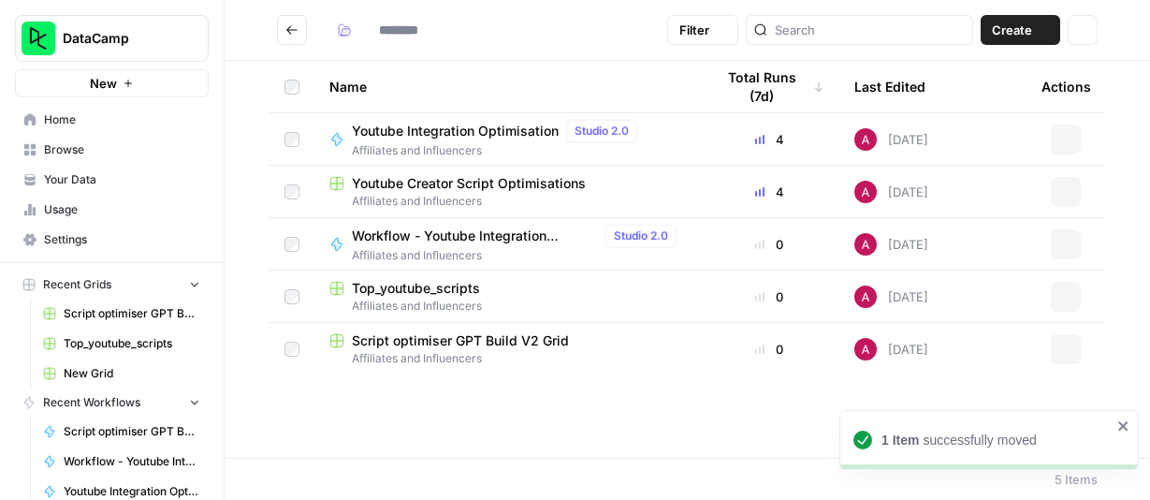
type input "**********"
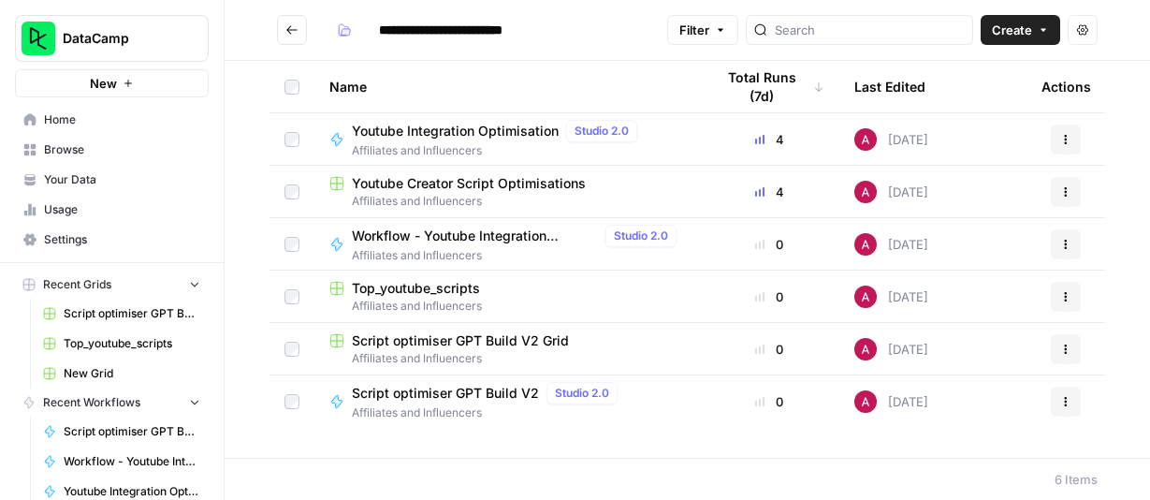
click at [472, 343] on span "Script optimiser GPT Build V2 Grid" at bounding box center [460, 340] width 217 height 19
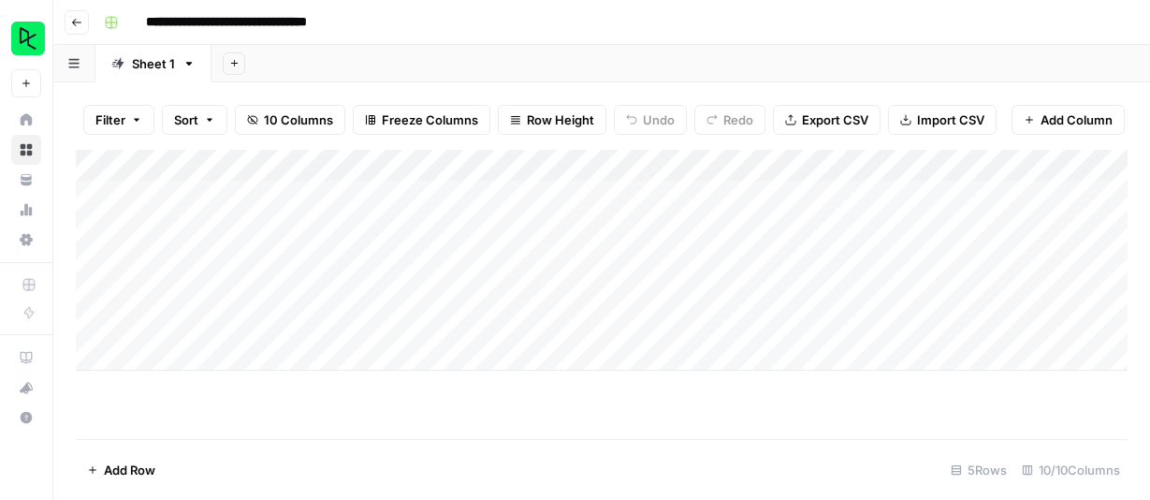
click at [199, 196] on div "Add Column" at bounding box center [602, 260] width 1052 height 221
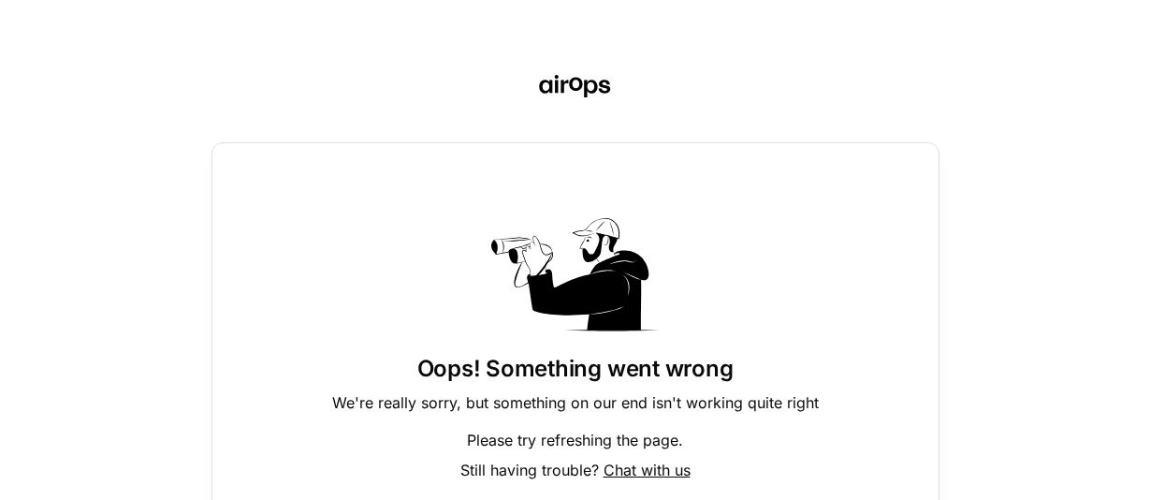
click at [641, 464] on span "Chat with us" at bounding box center [646, 469] width 87 height 19
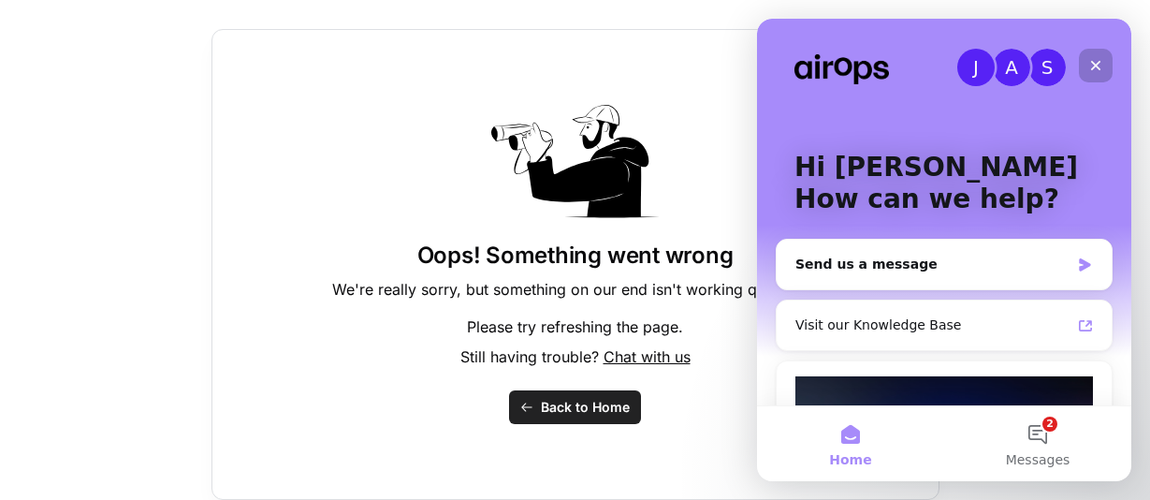
click at [1099, 64] on icon "Close" at bounding box center [1095, 65] width 15 height 15
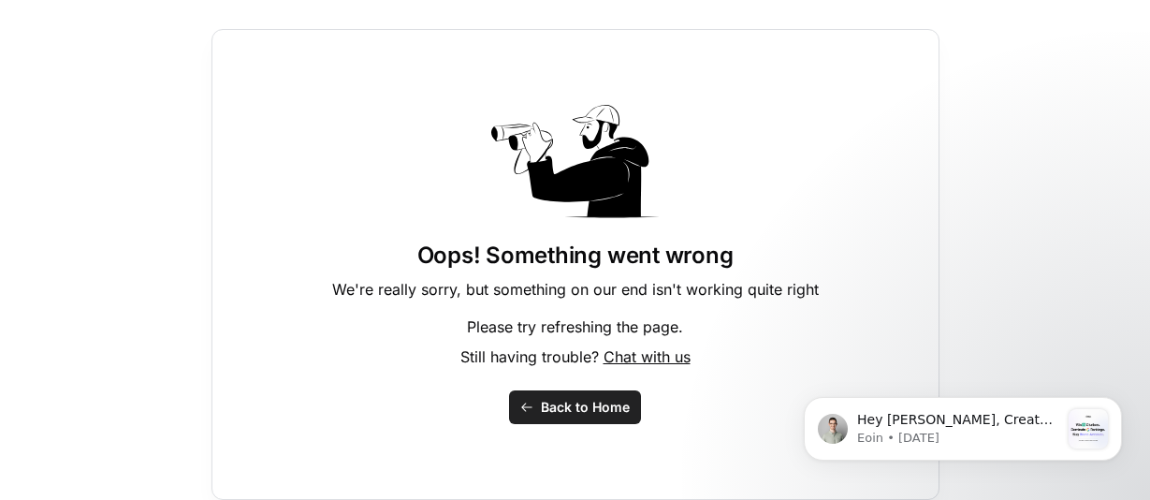
click at [597, 409] on span "Back to Home" at bounding box center [585, 407] width 89 height 19
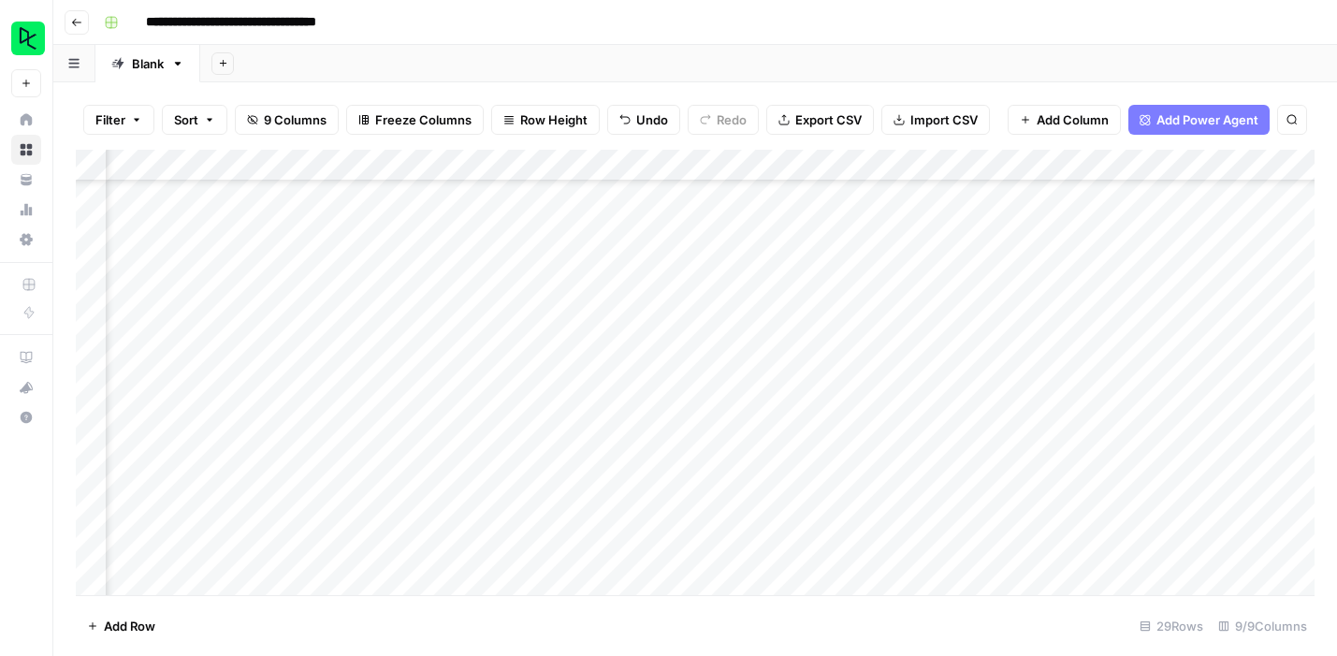
scroll to position [539, 478]
click at [78, 22] on icon "button" at bounding box center [76, 22] width 11 height 11
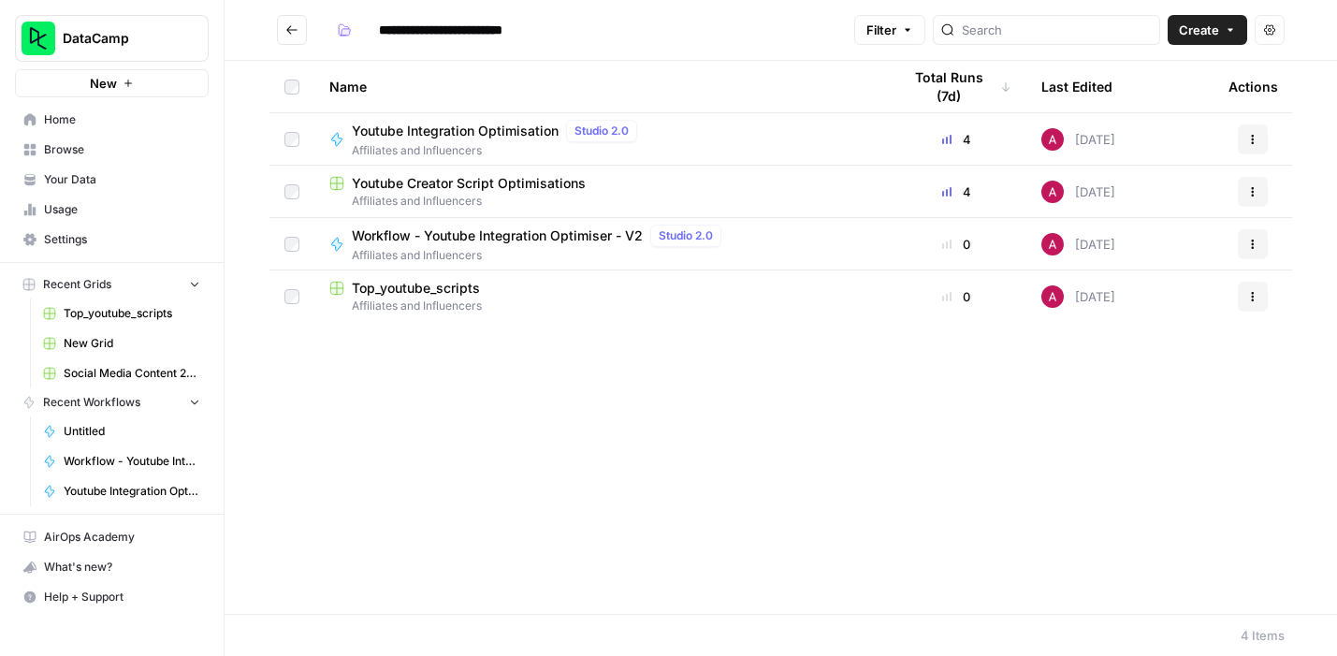
click at [478, 239] on span "Workflow - Youtube Integration Optimiser - V2" at bounding box center [497, 235] width 291 height 19
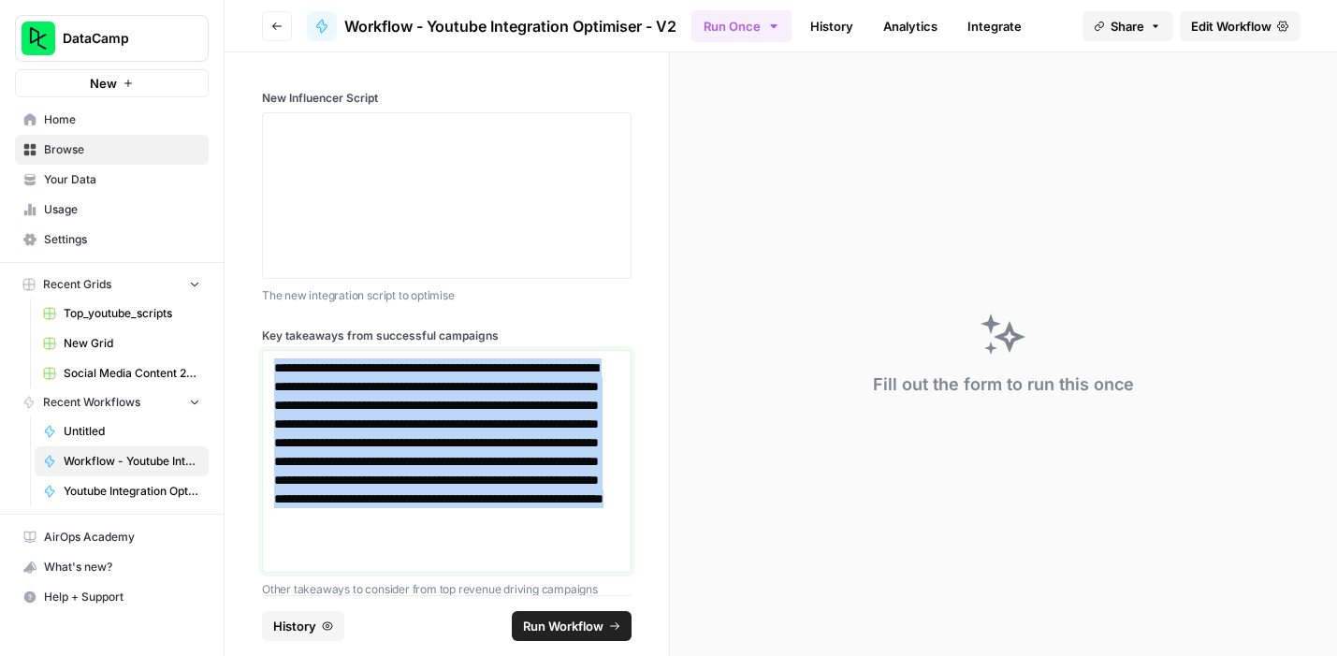
drag, startPoint x: 276, startPoint y: 366, endPoint x: 544, endPoint y: 562, distance: 331.9
click at [544, 562] on p "**********" at bounding box center [446, 461] width 345 height 206
copy p "**********"
click at [275, 25] on icon "button" at bounding box center [276, 25] width 9 height 7
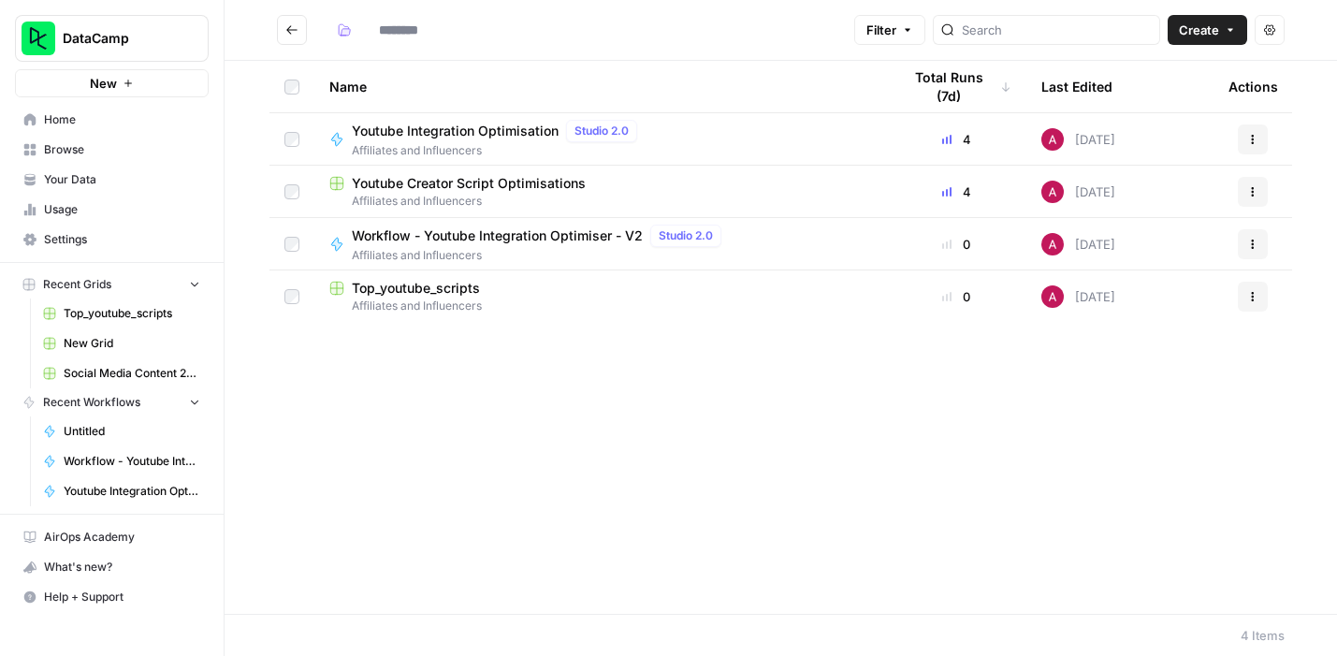
type input "**********"
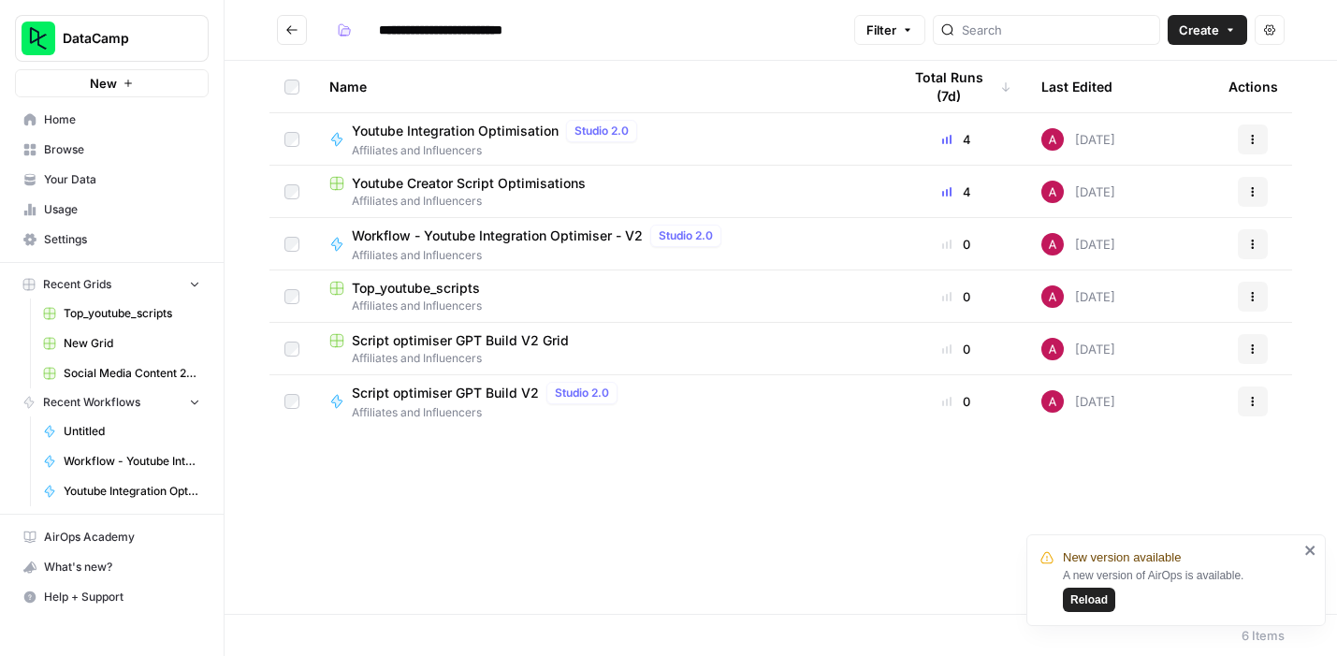
click at [483, 187] on span "Youtube Creator Script Optimisations" at bounding box center [469, 183] width 234 height 19
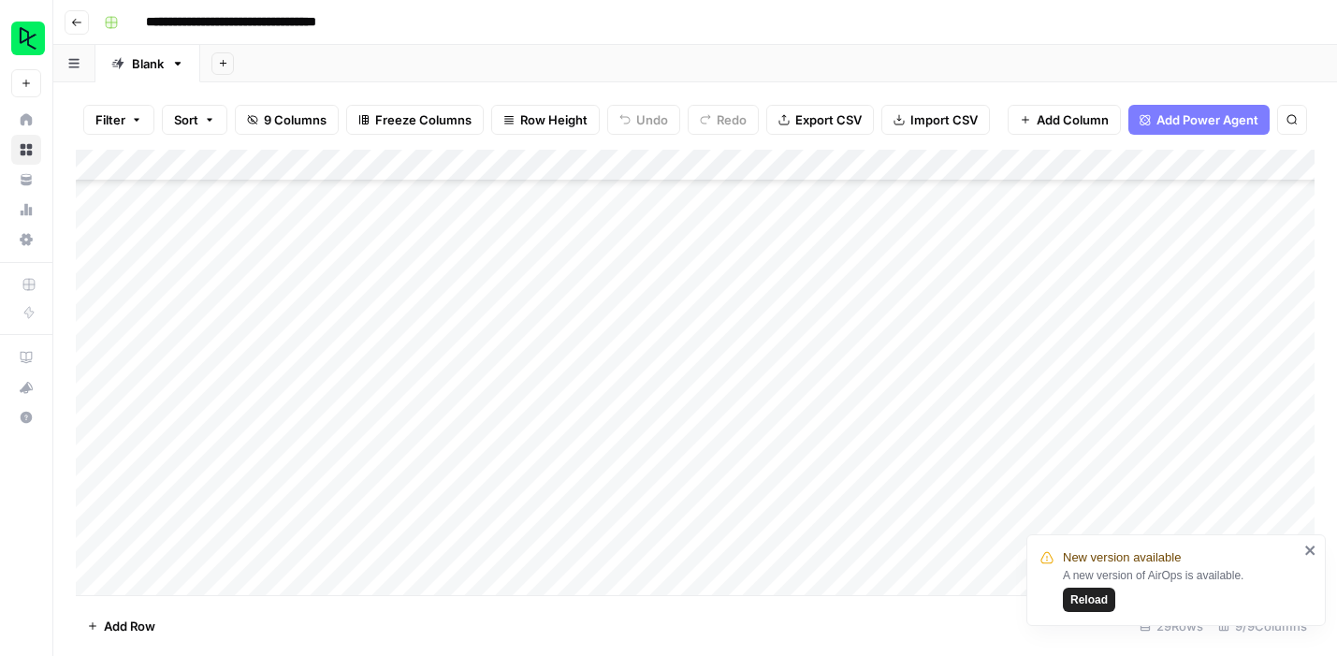
scroll to position [539, 0]
click at [226, 486] on div "Add Column" at bounding box center [695, 372] width 1239 height 445
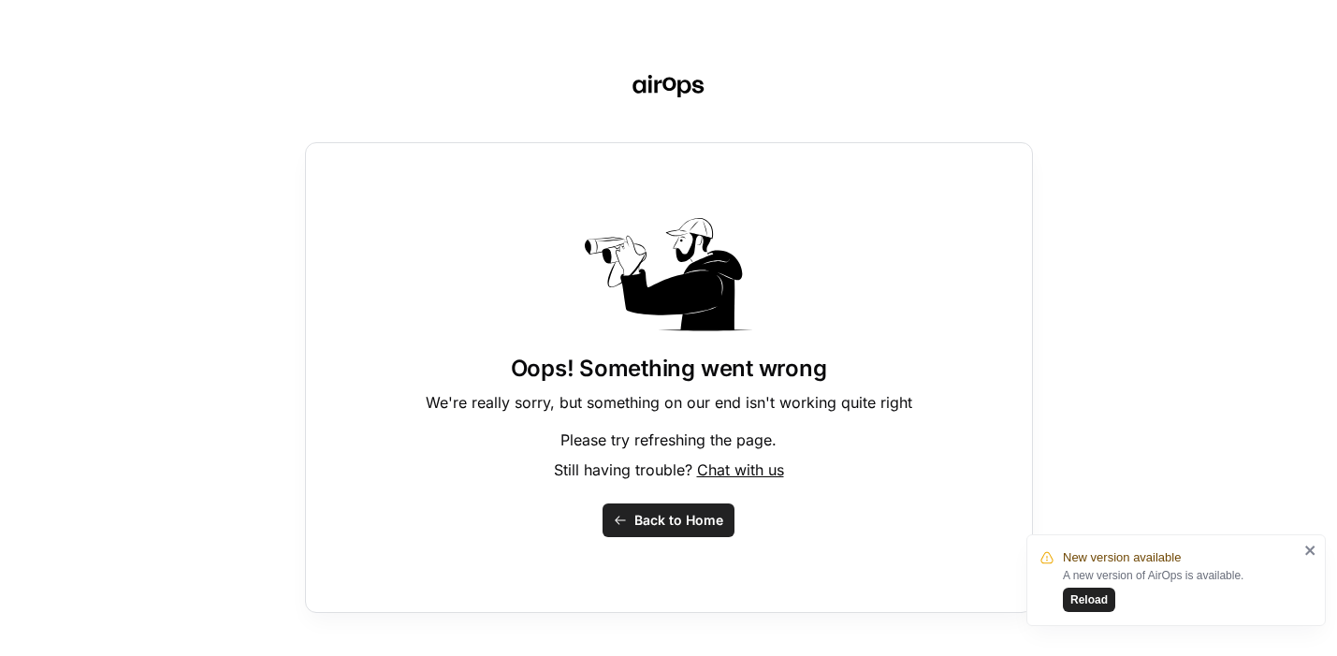
click at [682, 515] on span "Back to Home" at bounding box center [678, 520] width 89 height 19
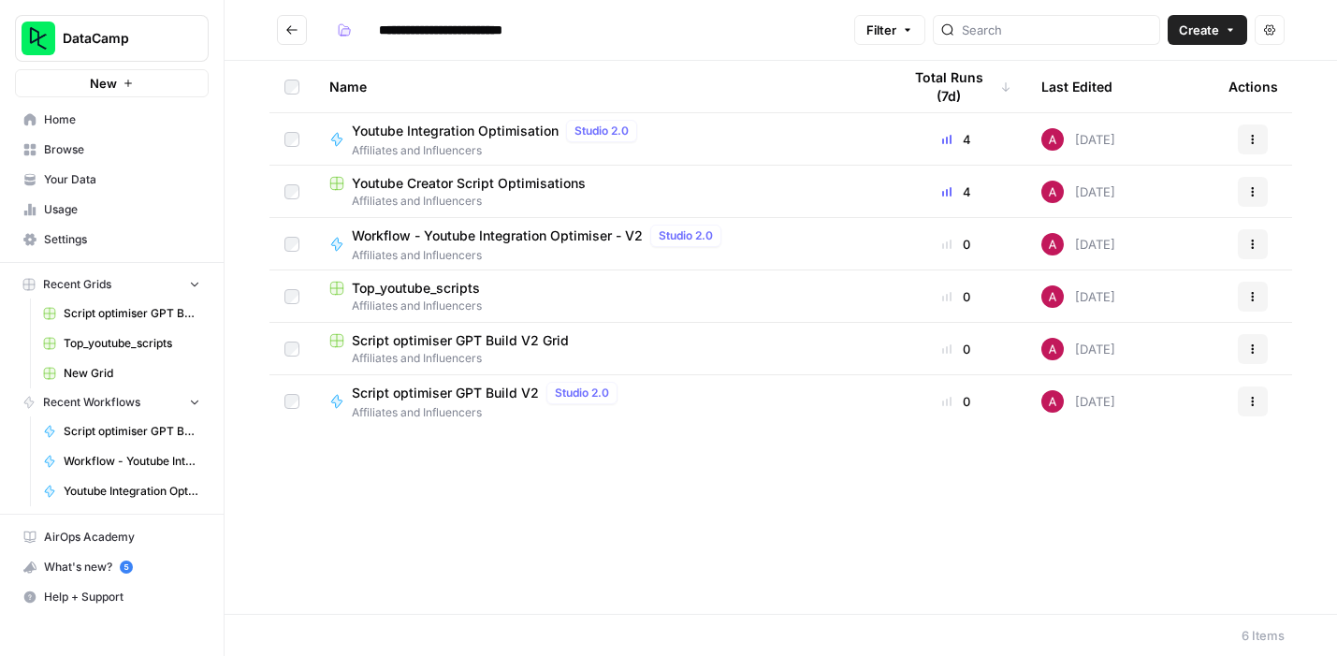
click at [446, 189] on span "Youtube Creator Script Optimisations" at bounding box center [469, 183] width 234 height 19
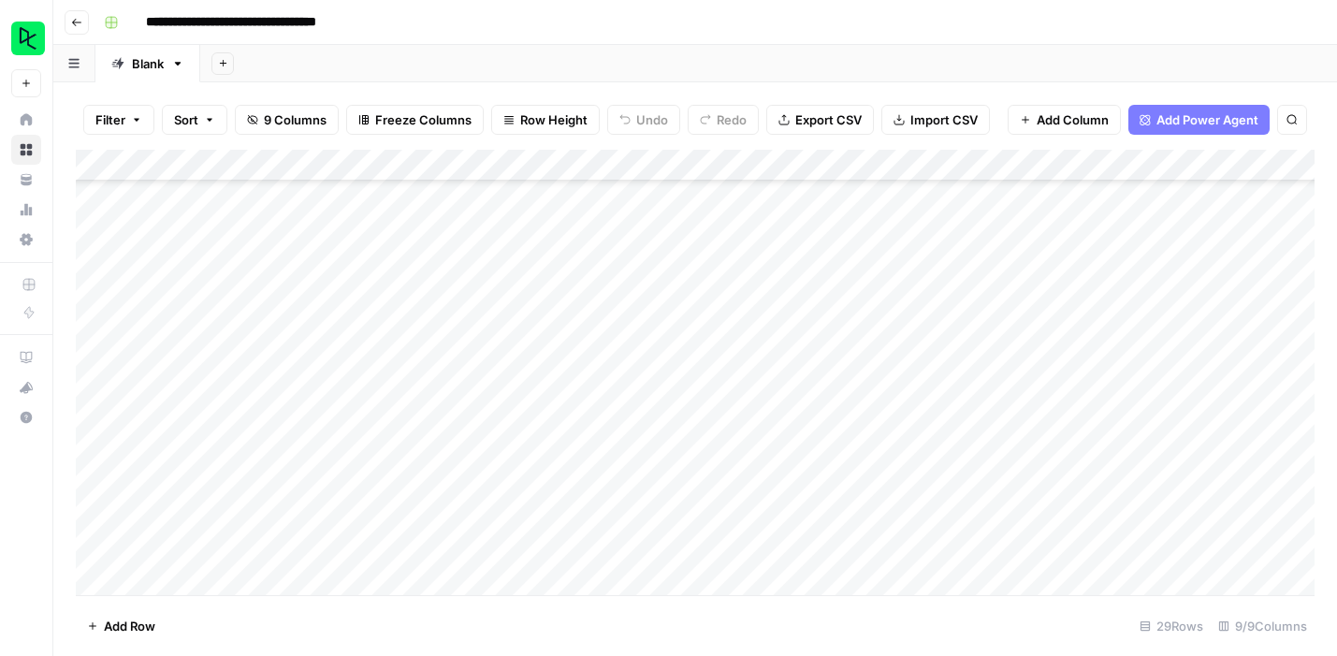
scroll to position [539, 0]
click at [219, 482] on div "Add Column" at bounding box center [695, 372] width 1239 height 445
click at [193, 478] on div "Add Column" at bounding box center [695, 372] width 1239 height 445
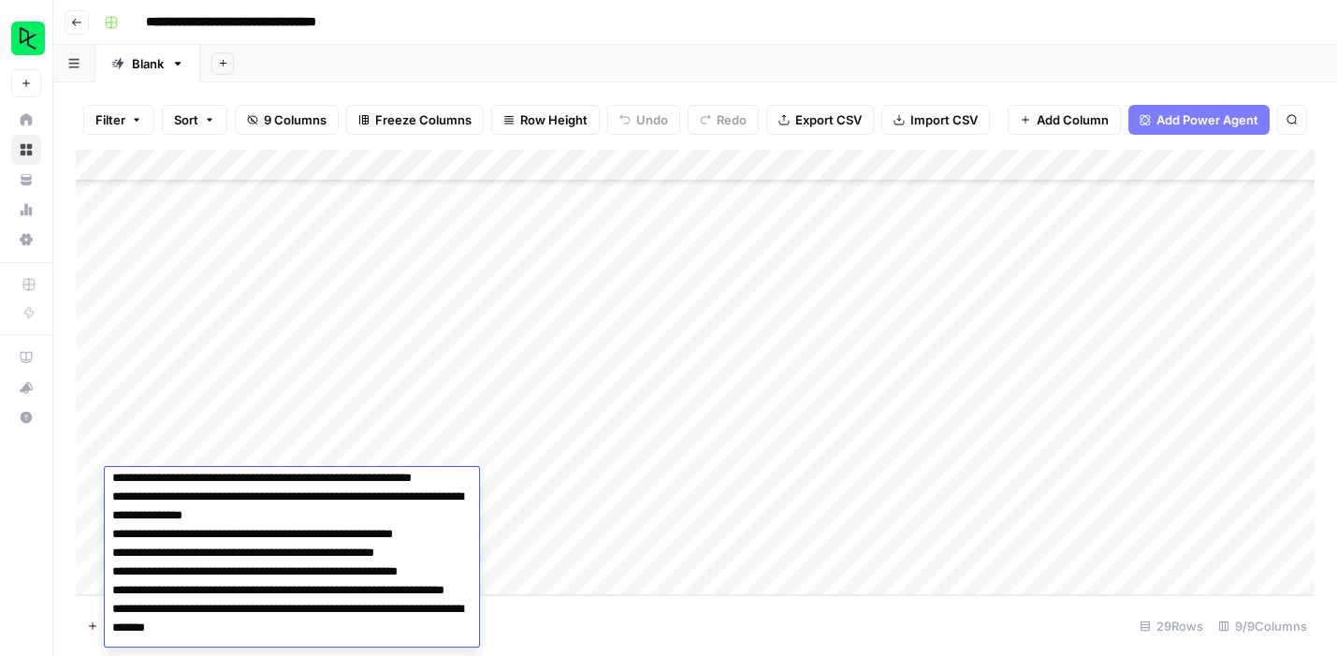
scroll to position [0, 0]
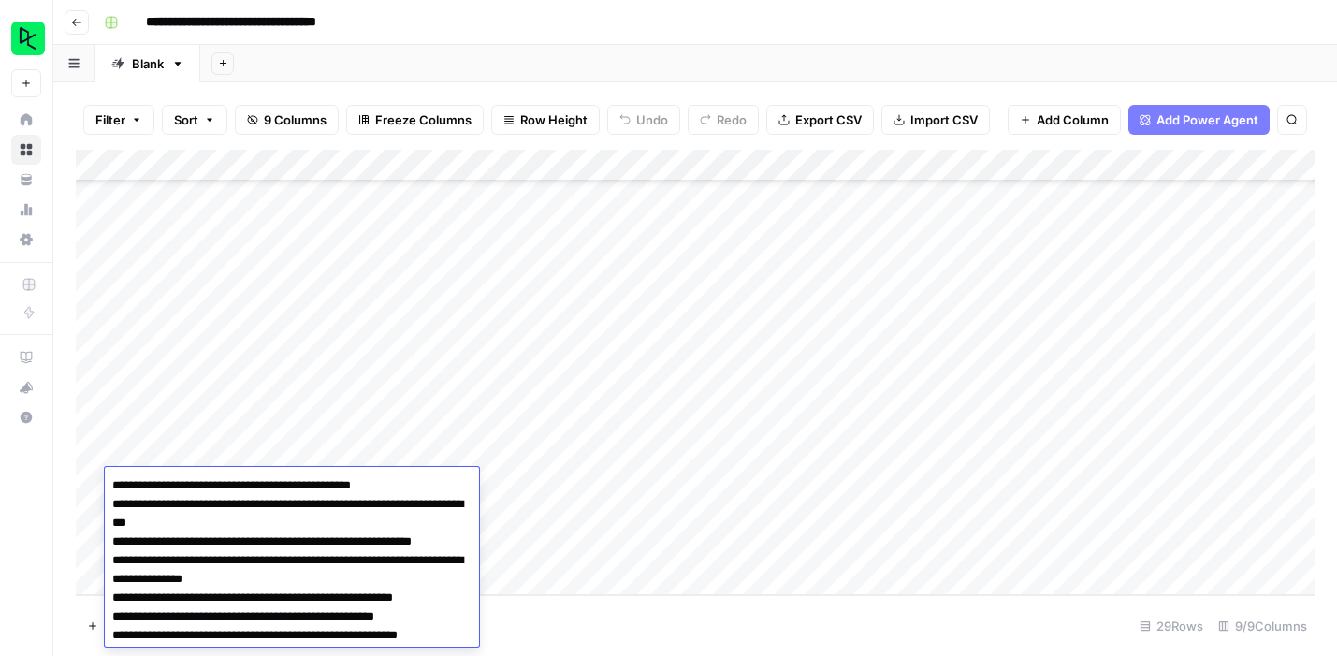
click at [656, 603] on footer "Add Row 29 Rows 9/9 Columns" at bounding box center [695, 625] width 1239 height 61
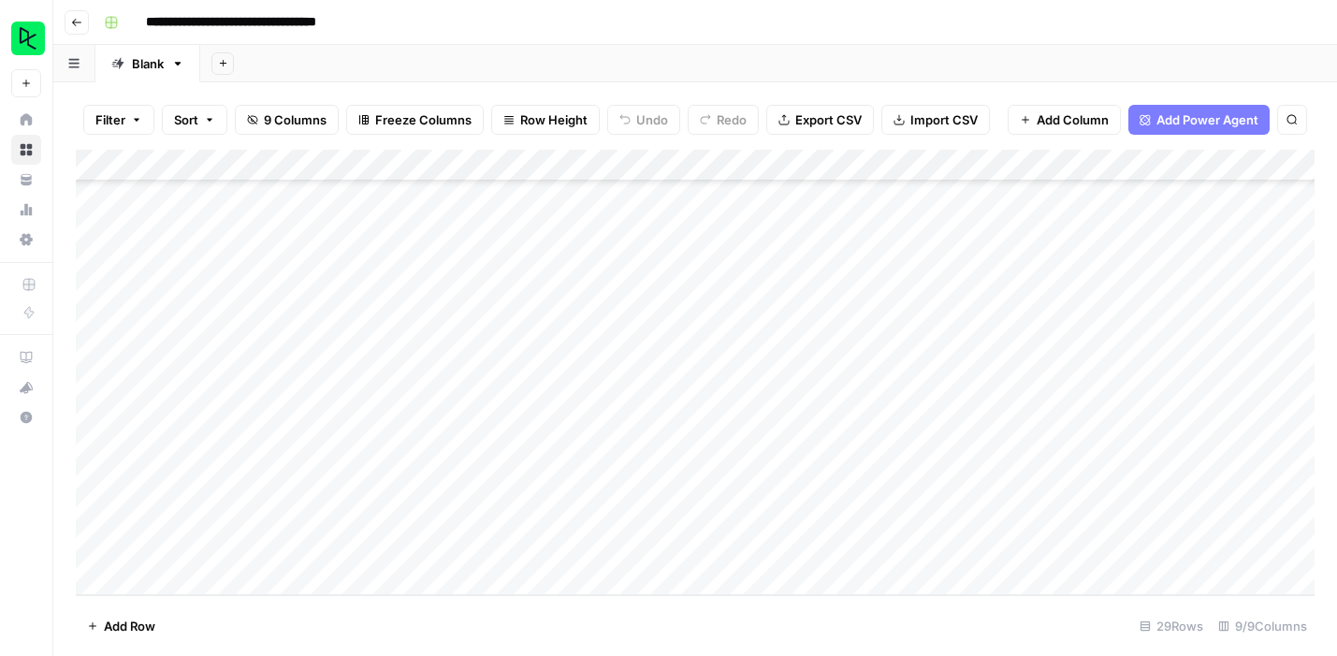
click at [583, 487] on div "Add Column" at bounding box center [695, 372] width 1239 height 445
click at [592, 486] on textarea "**********" at bounding box center [656, 485] width 299 height 26
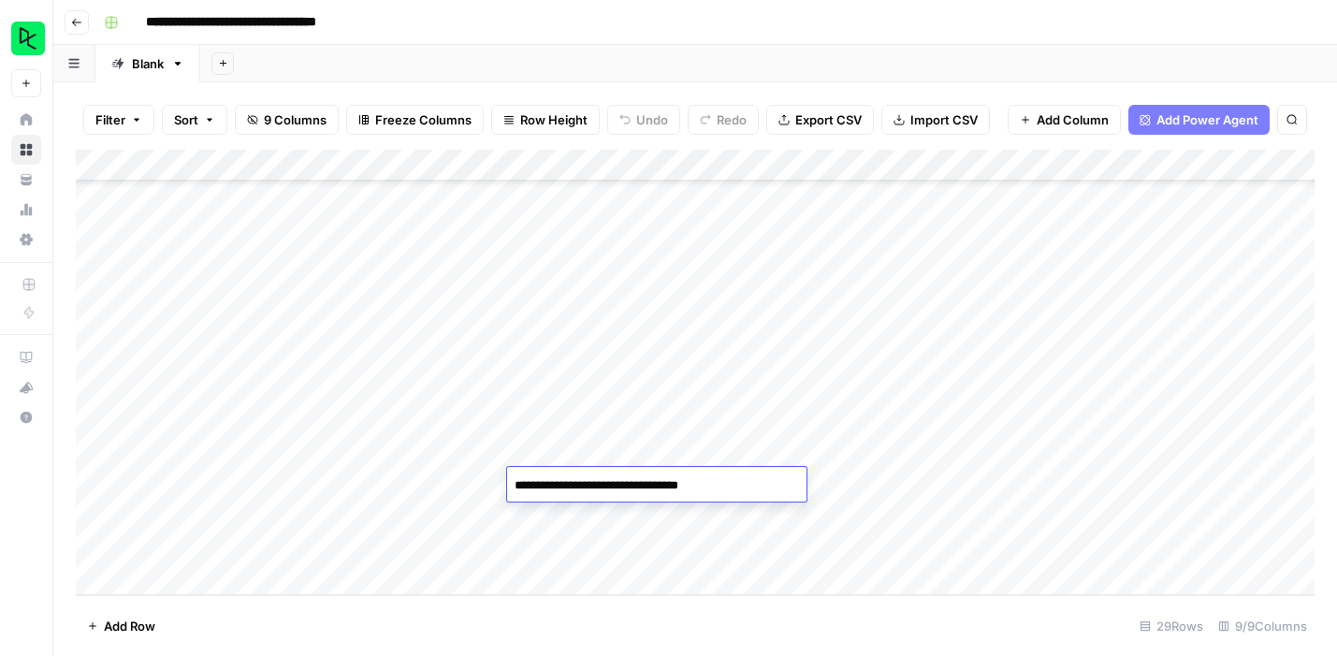
click at [785, 553] on div "Add Column" at bounding box center [695, 372] width 1239 height 445
click at [760, 487] on div "Add Column" at bounding box center [695, 372] width 1239 height 445
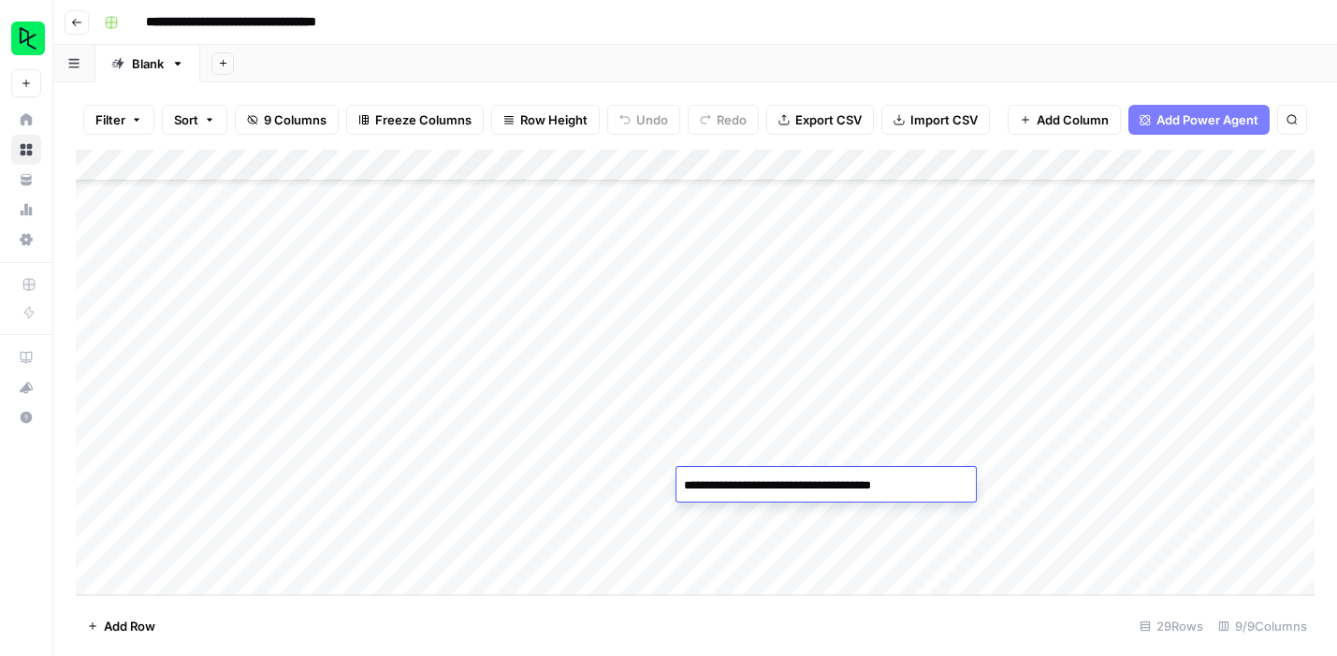
click at [775, 483] on textarea "**********" at bounding box center [825, 485] width 299 height 26
click at [922, 571] on div "Add Column" at bounding box center [695, 372] width 1239 height 445
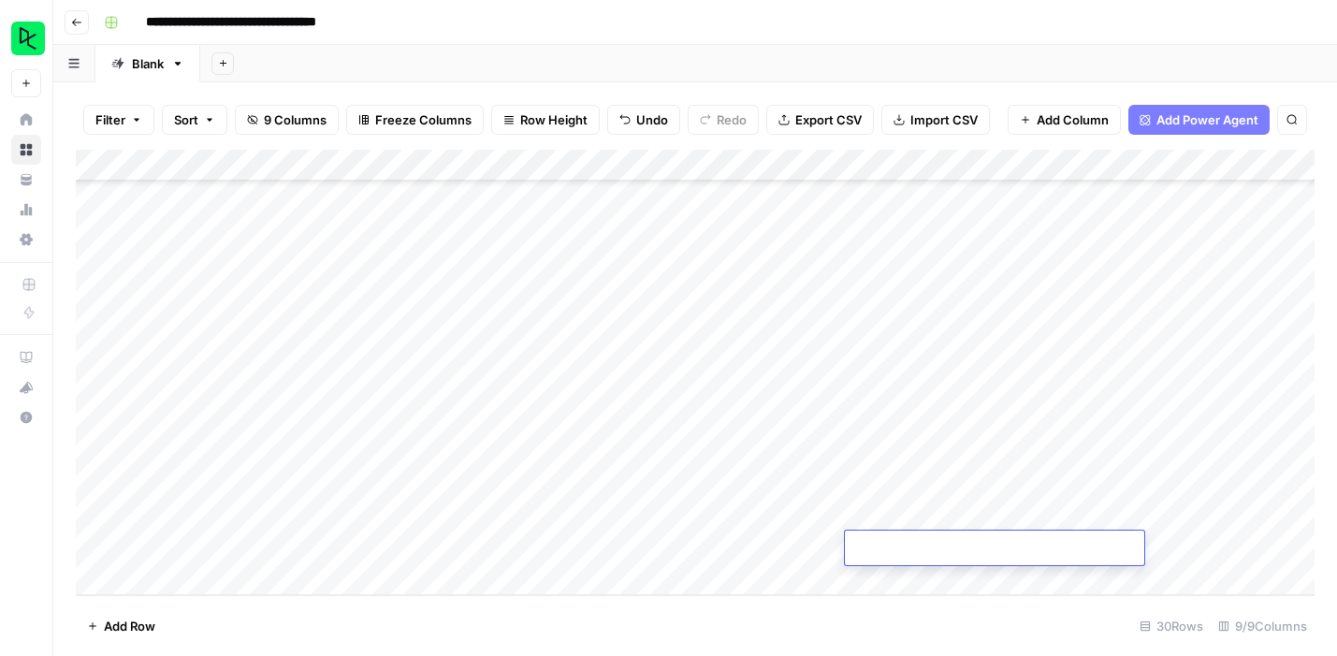
click at [931, 449] on div "Add Column" at bounding box center [695, 372] width 1239 height 445
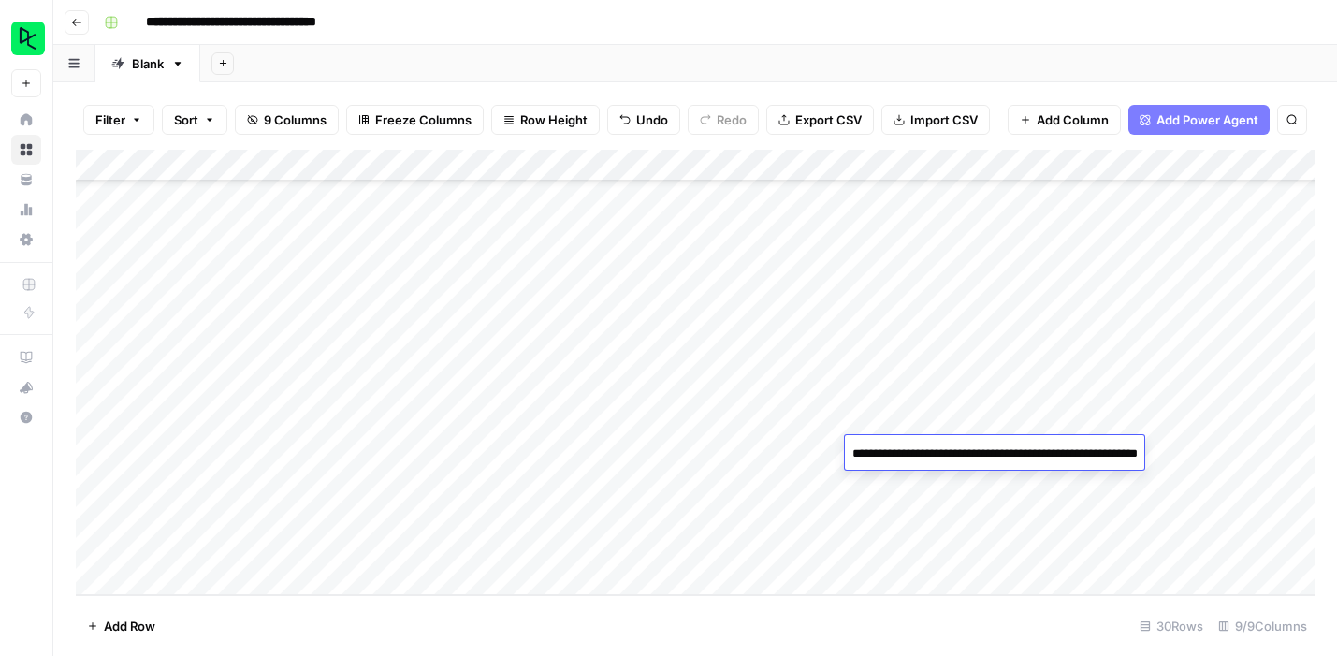
click at [943, 456] on textarea "**********" at bounding box center [1032, 463] width 374 height 45
click at [859, 535] on div "Add Column" at bounding box center [695, 372] width 1239 height 445
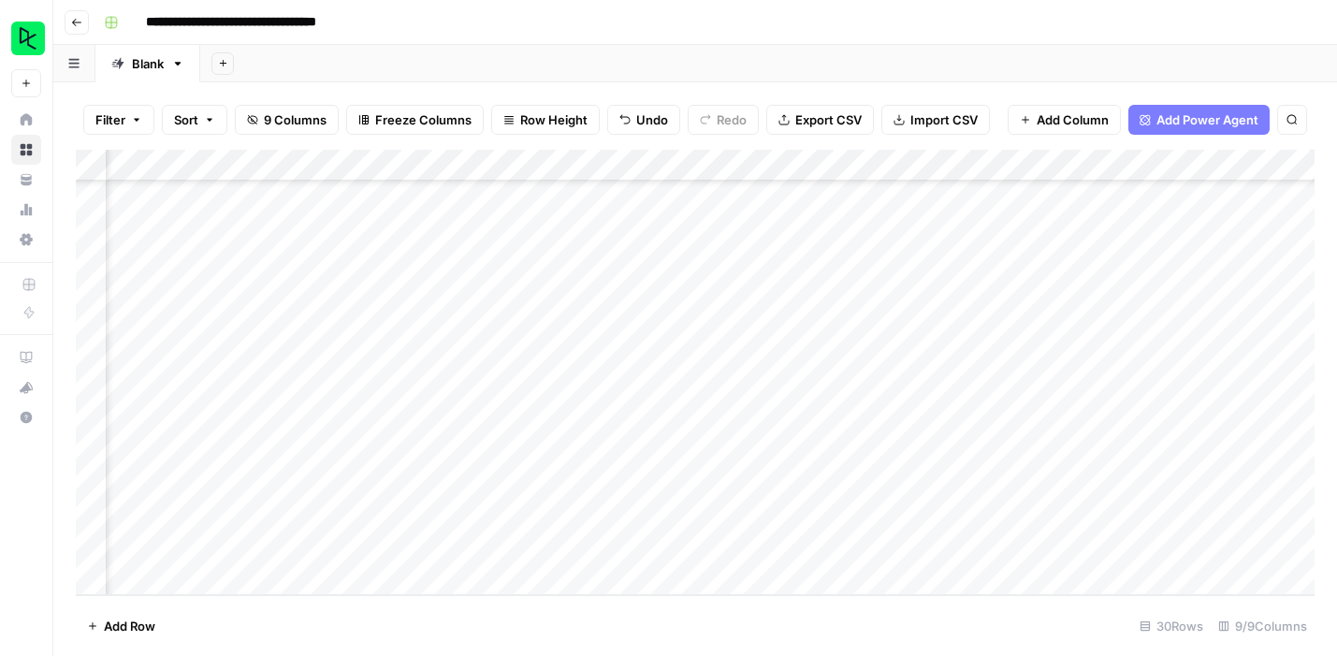
scroll to position [571, 381]
click at [78, 24] on icon "button" at bounding box center [76, 22] width 11 height 11
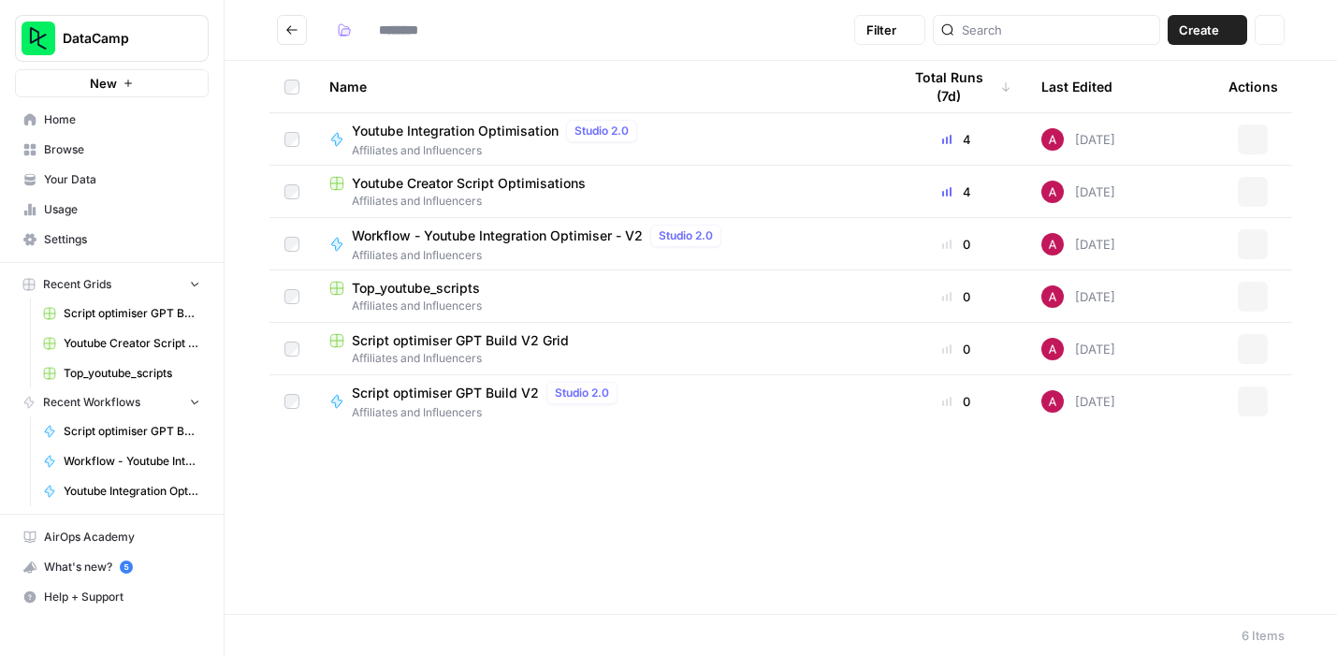
type input "**********"
click at [454, 391] on span "Script optimiser GPT Build V2" at bounding box center [445, 393] width 187 height 19
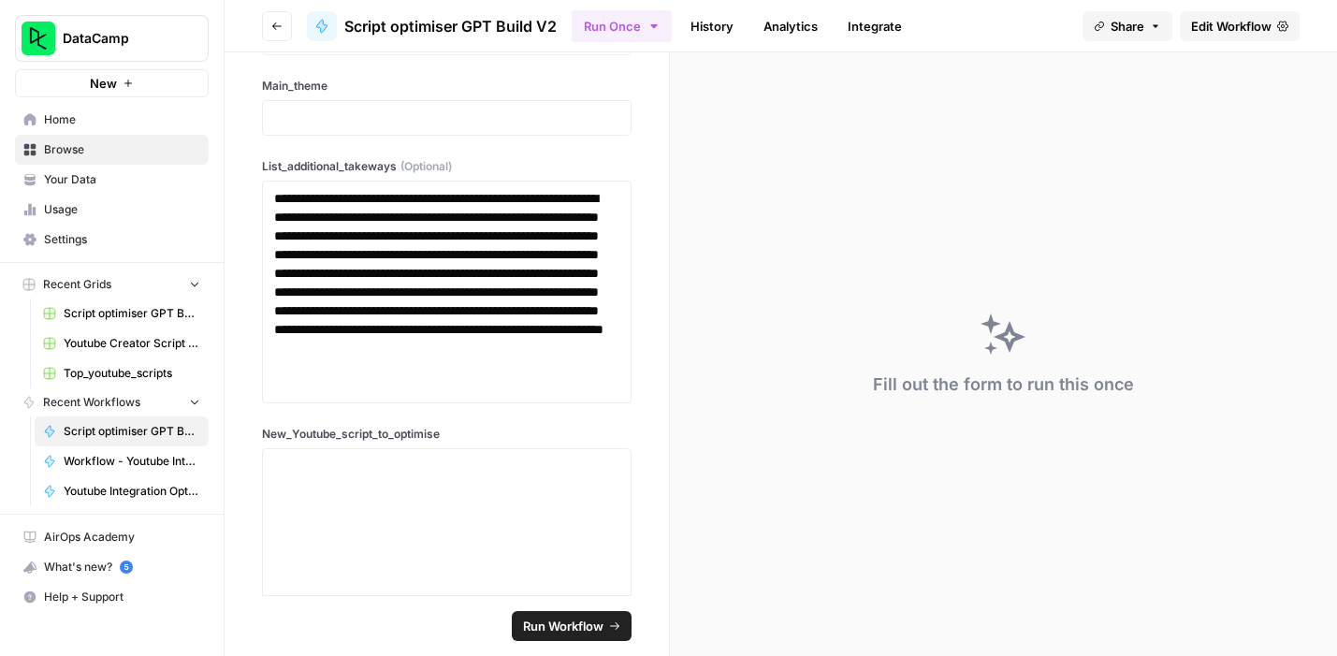
scroll to position [500, 0]
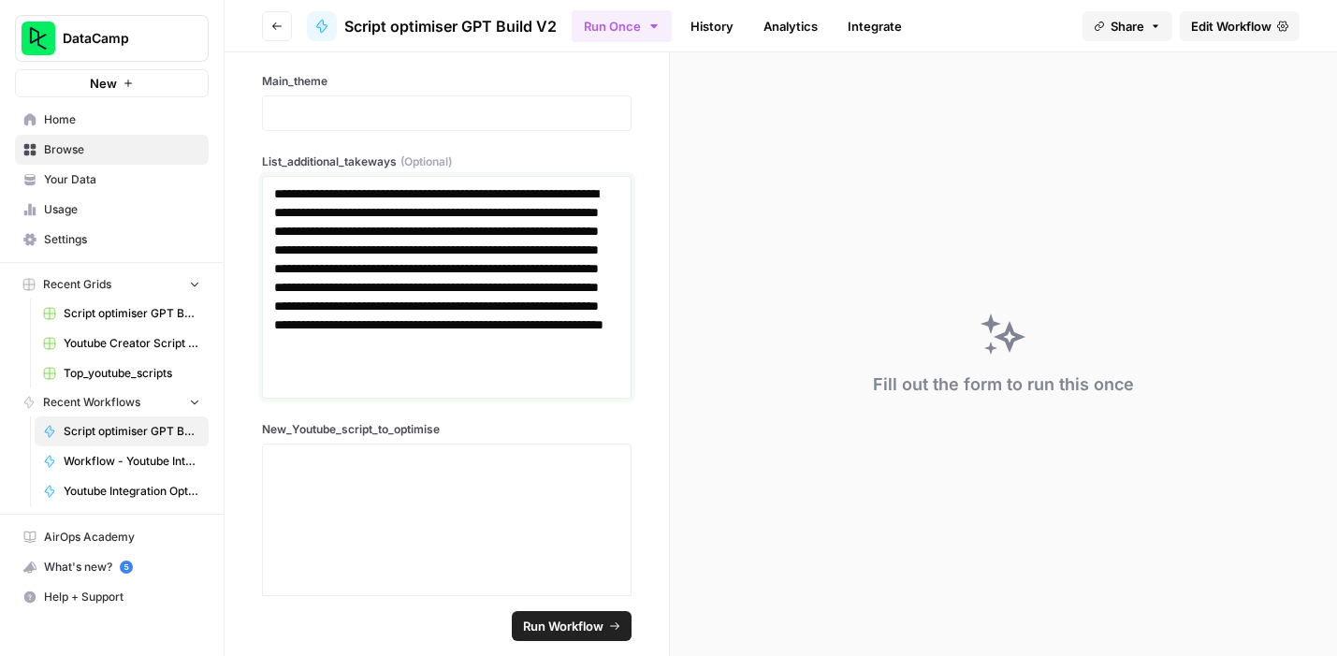
click at [379, 243] on p "**********" at bounding box center [446, 287] width 345 height 206
click at [270, 32] on button "Go back" at bounding box center [277, 26] width 30 height 30
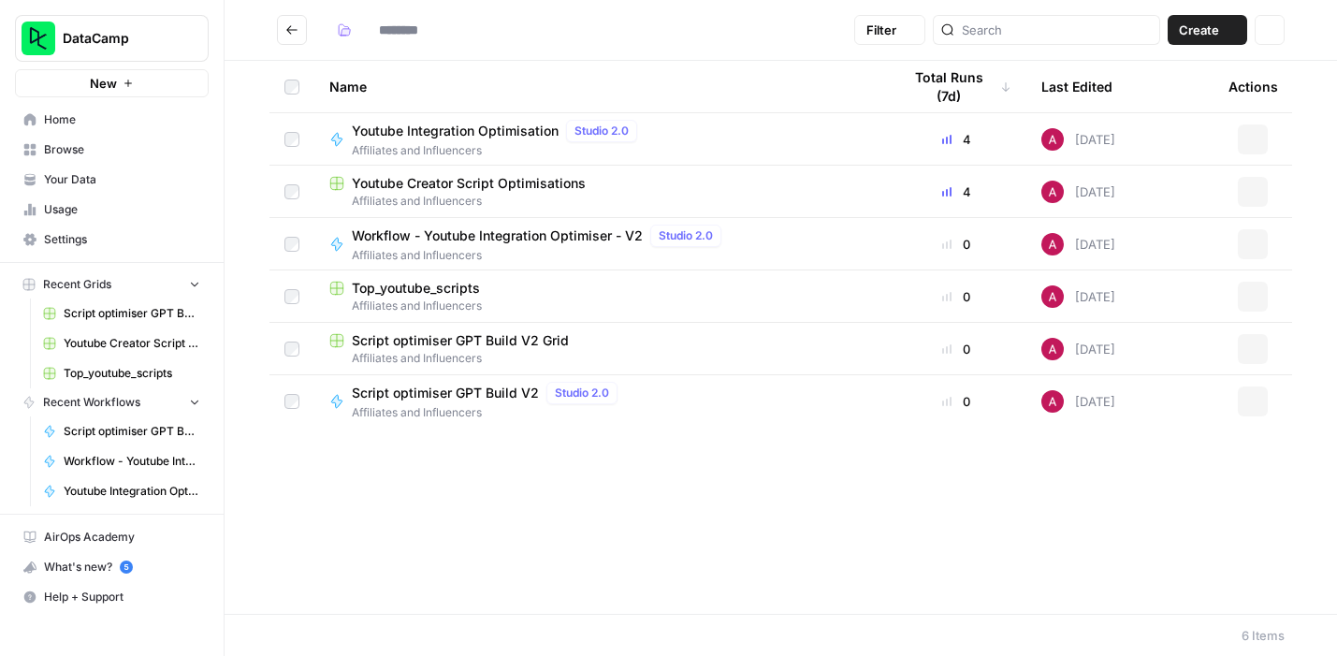
type input "**********"
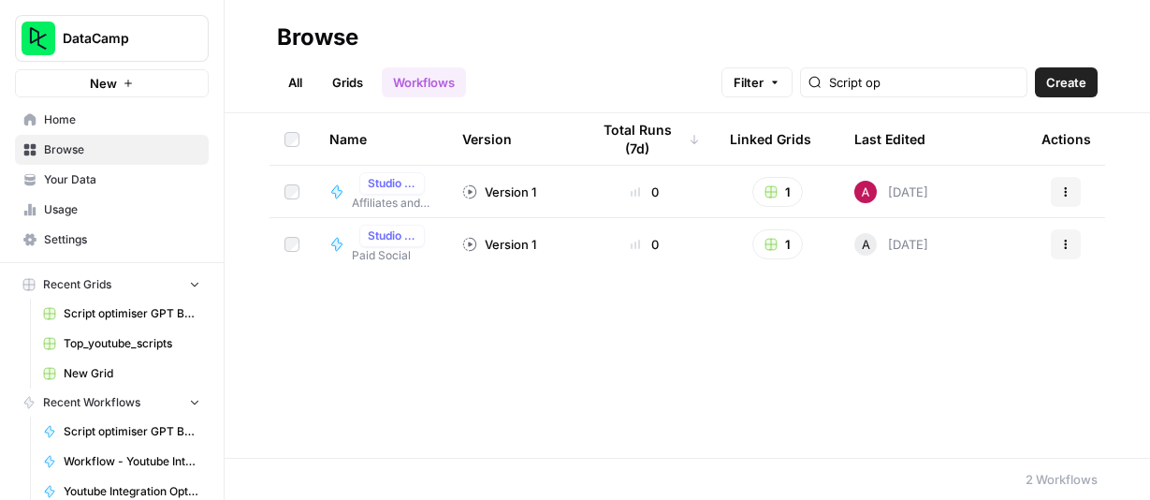
click at [65, 116] on span "Home" at bounding box center [122, 119] width 156 height 17
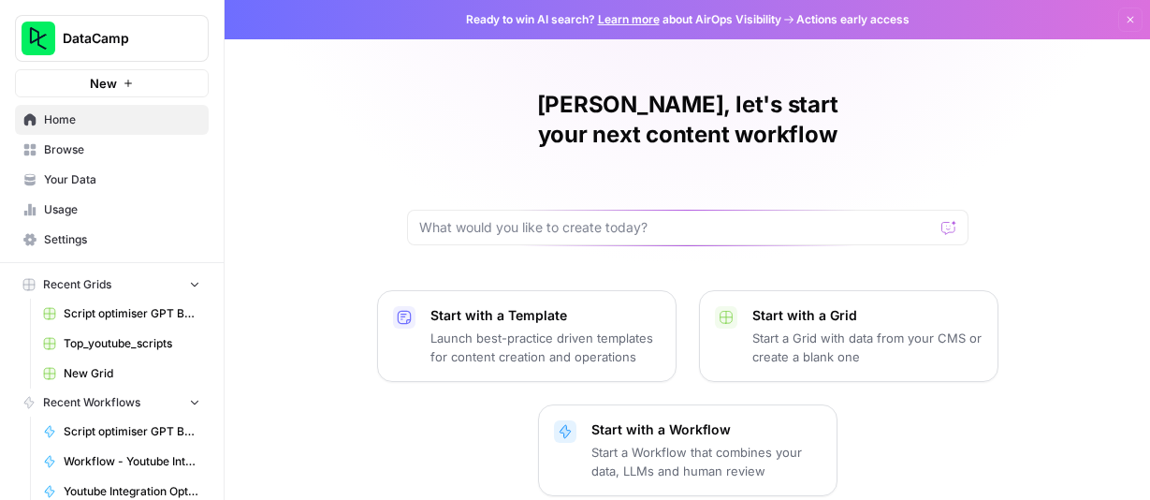
click at [91, 147] on span "Browse" at bounding box center [122, 149] width 156 height 17
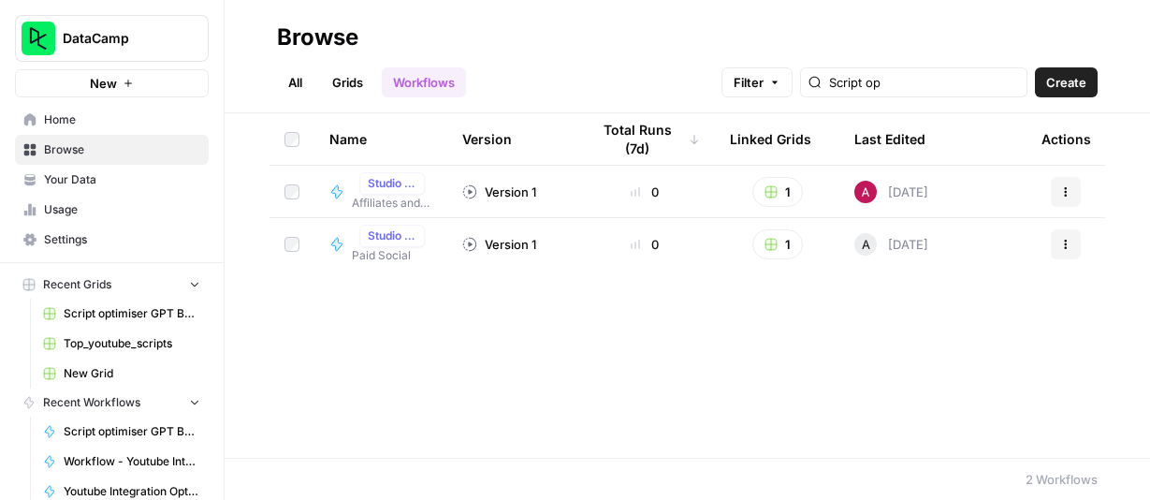
click at [66, 118] on span "Home" at bounding box center [122, 119] width 156 height 17
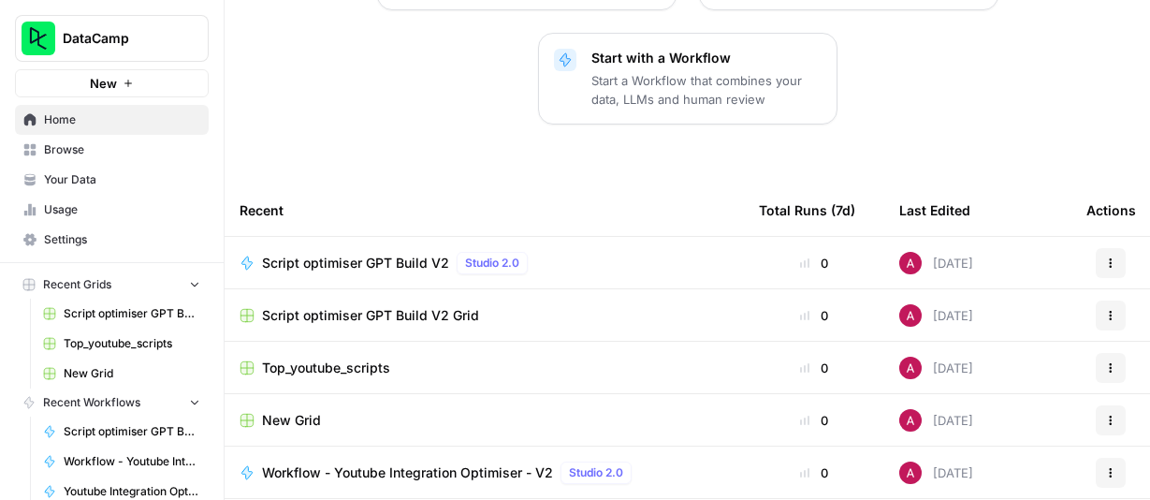
scroll to position [403, 0]
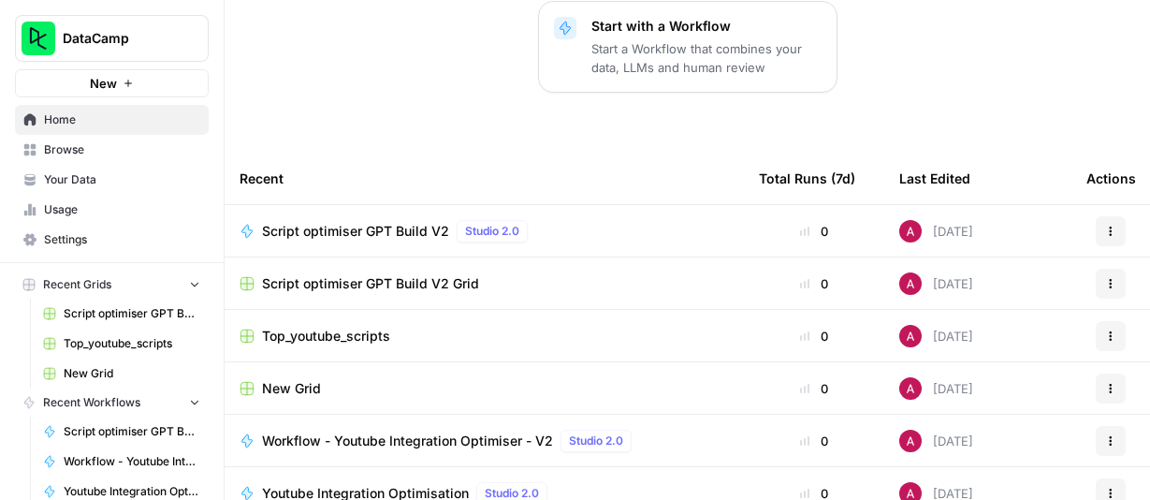
click at [79, 155] on span "Browse" at bounding box center [122, 149] width 156 height 17
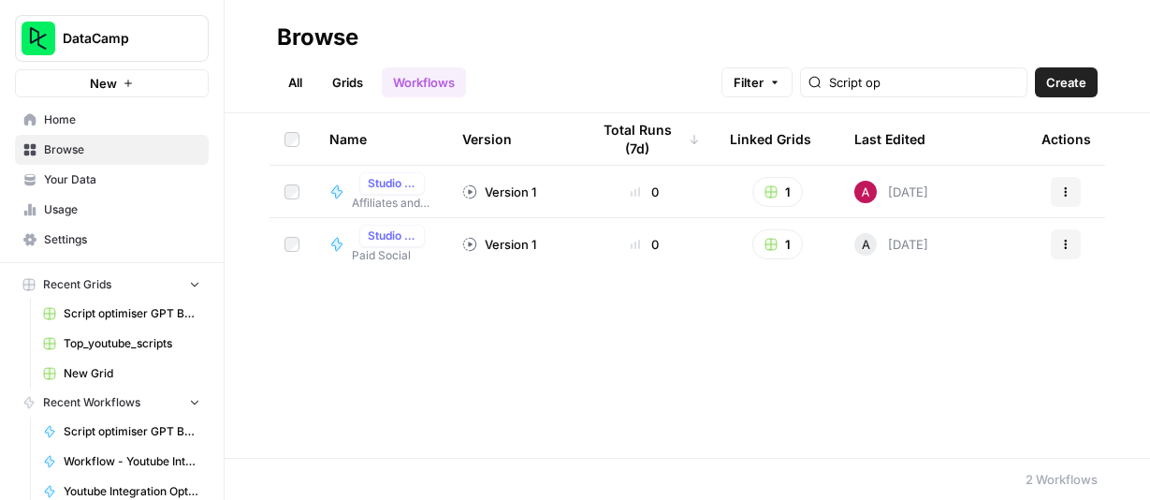
click at [284, 85] on link "All" at bounding box center [295, 82] width 36 height 30
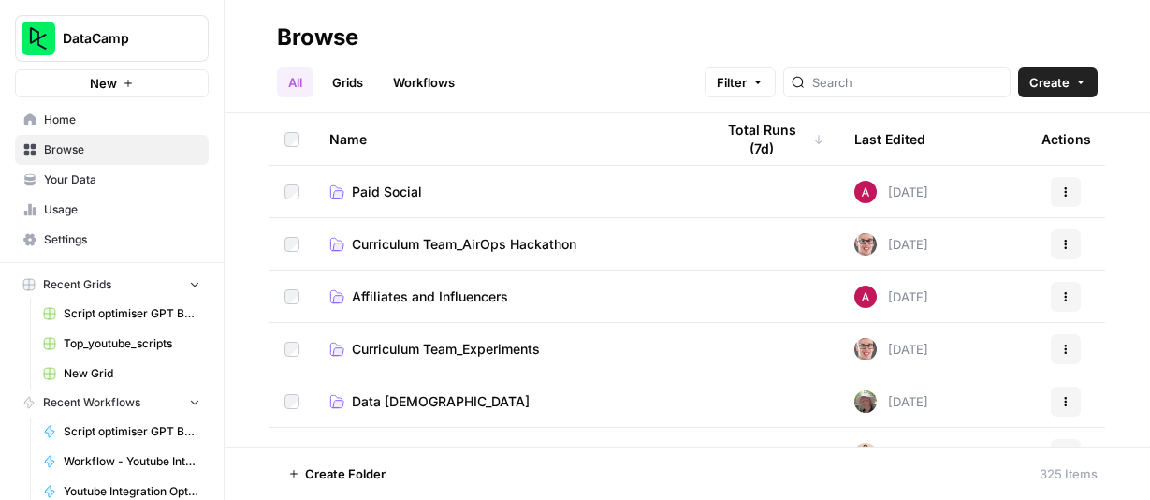
click at [459, 291] on span "Affiliates and Influencers" at bounding box center [430, 296] width 156 height 19
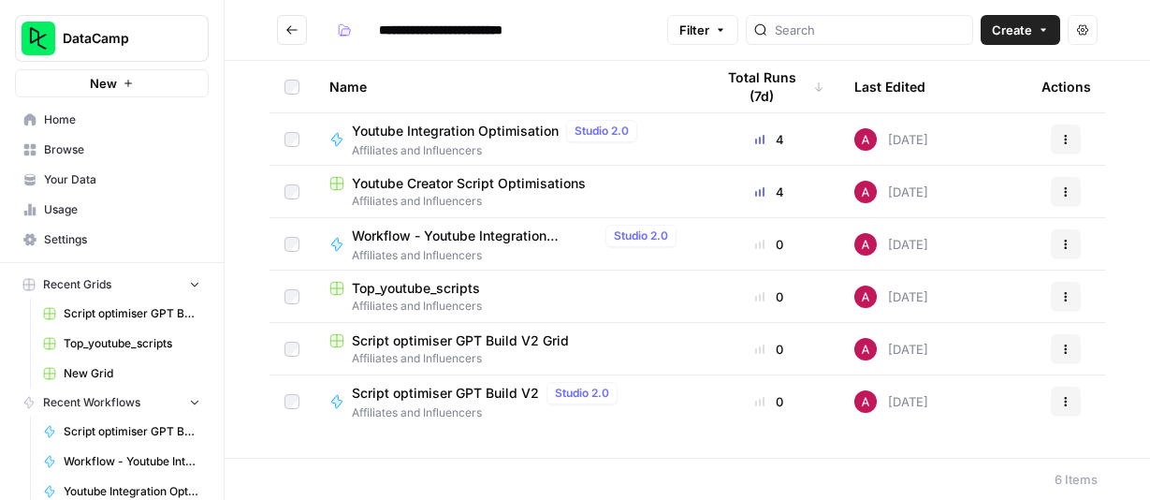
click at [480, 335] on span "Script optimiser GPT Build V2 Grid" at bounding box center [460, 340] width 217 height 19
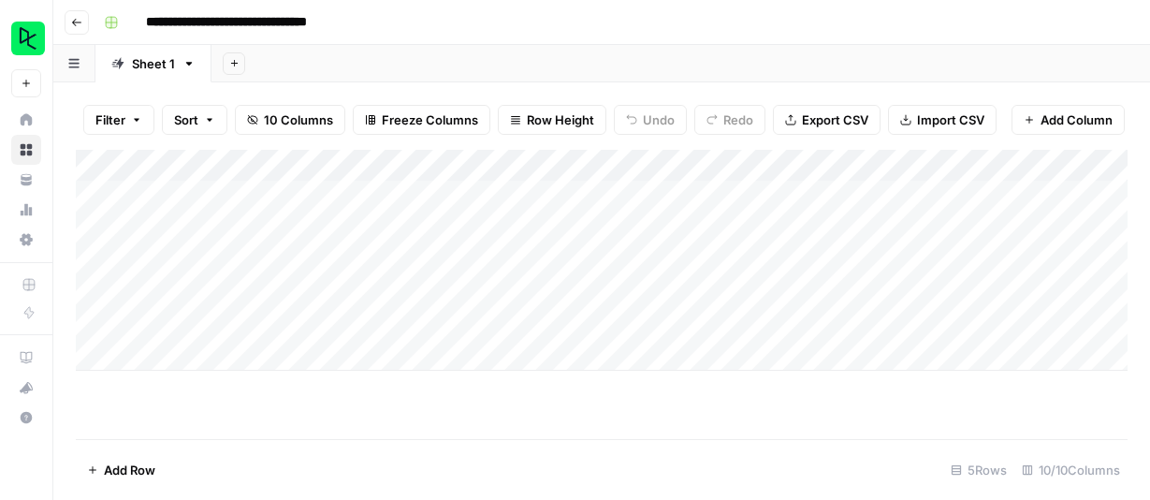
click at [183, 195] on div "Add Column" at bounding box center [602, 260] width 1052 height 221
type textarea "**********"
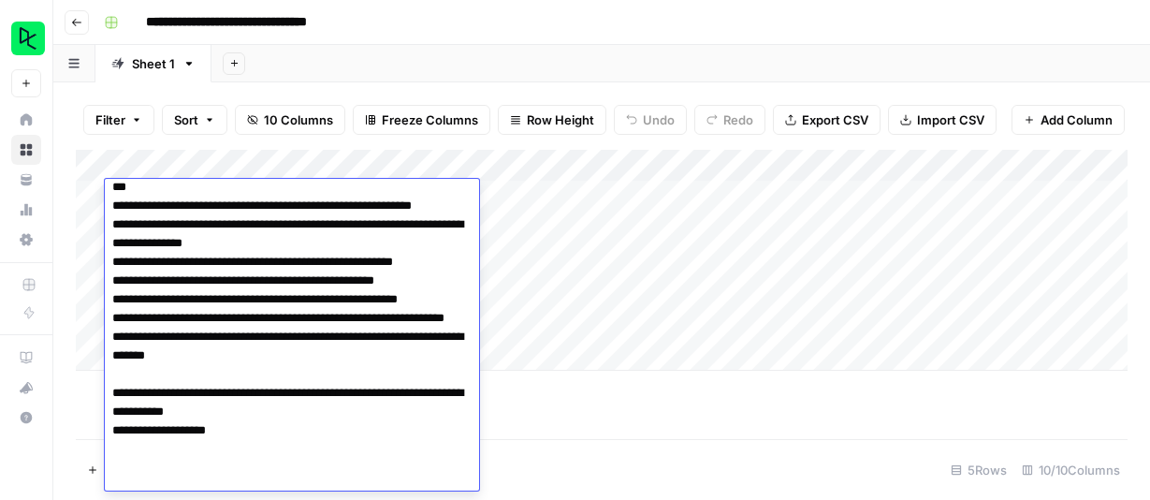
scroll to position [57, 0]
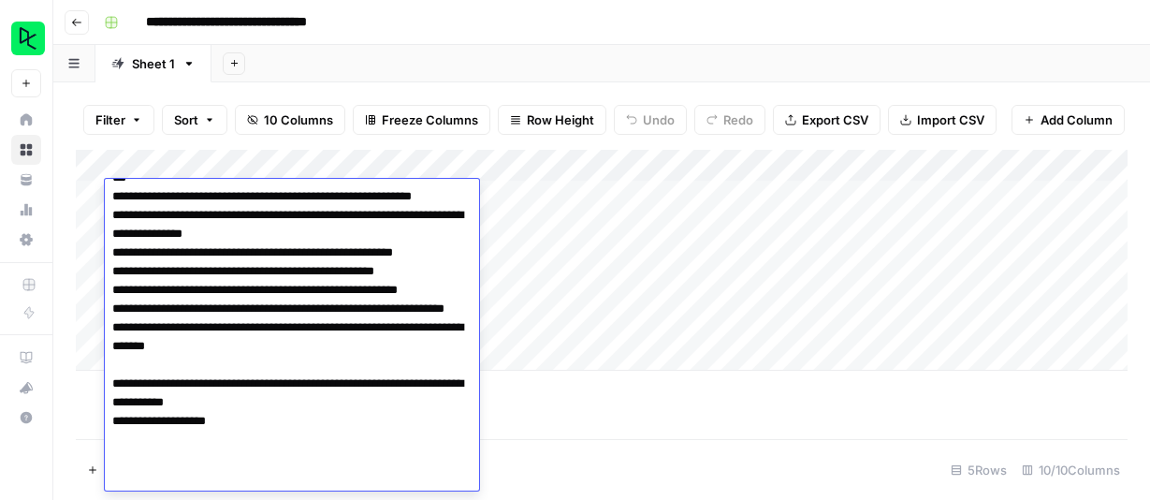
click at [551, 304] on div "Add Column" at bounding box center [602, 260] width 1052 height 221
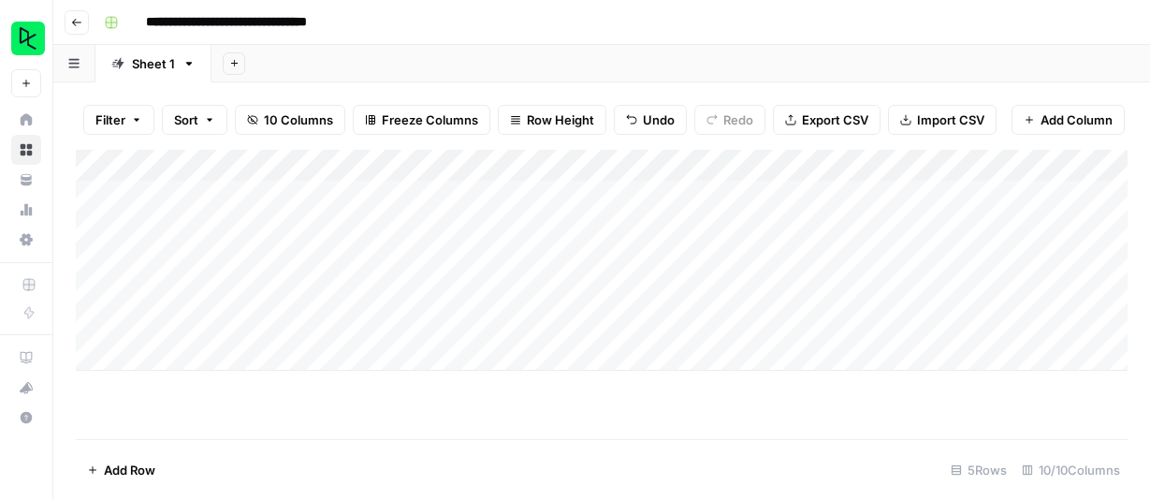
click at [355, 196] on div "Add Column" at bounding box center [602, 260] width 1052 height 221
type textarea "**********"
click at [475, 188] on div "Add Column" at bounding box center [602, 260] width 1052 height 221
click at [496, 196] on div "Add Column" at bounding box center [602, 260] width 1052 height 221
click at [496, 196] on textarea at bounding box center [591, 197] width 299 height 26
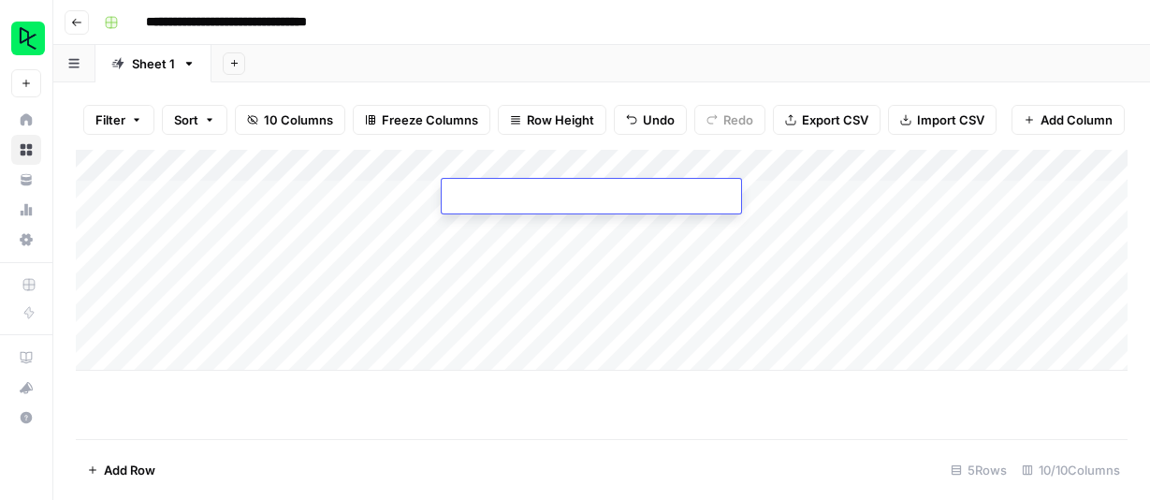
type textarea "**********"
click at [584, 310] on div "Add Column" at bounding box center [602, 260] width 1052 height 221
click at [672, 193] on div "Add Column" at bounding box center [602, 260] width 1052 height 221
click at [688, 192] on div "Add Column" at bounding box center [602, 260] width 1052 height 221
type textarea "**********"
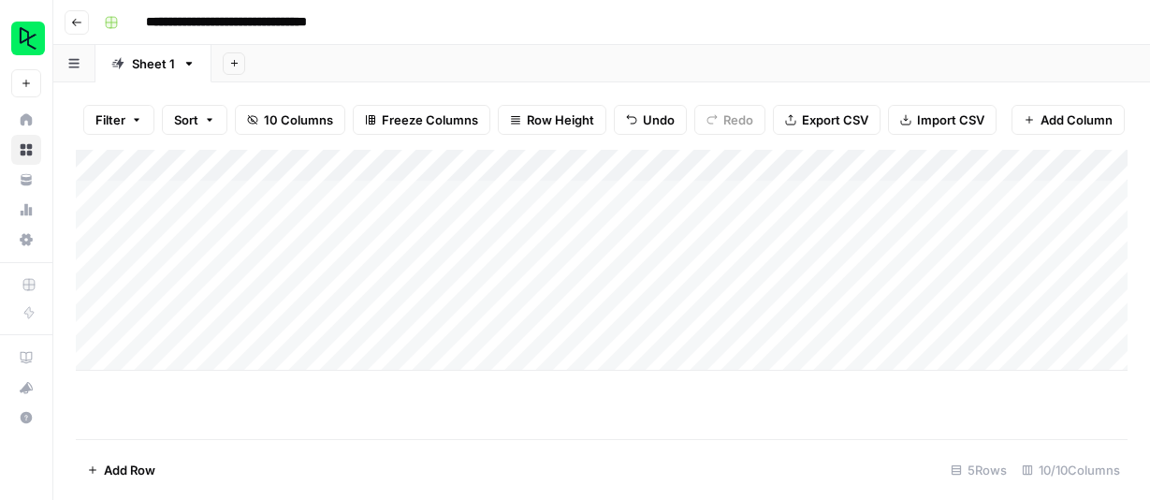
click at [747, 291] on div "Add Column" at bounding box center [602, 260] width 1052 height 221
click at [835, 196] on div "Add Column" at bounding box center [602, 260] width 1052 height 221
type textarea "***"
click at [580, 200] on div "Add Column" at bounding box center [602, 260] width 1052 height 221
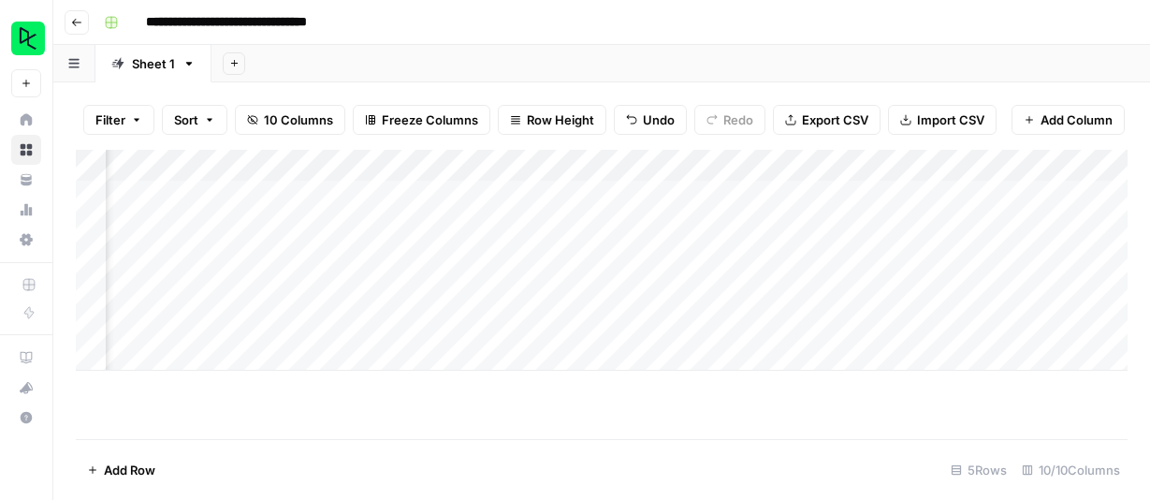
click at [580, 200] on div "Add Column" at bounding box center [602, 260] width 1052 height 221
type textarea "**********"
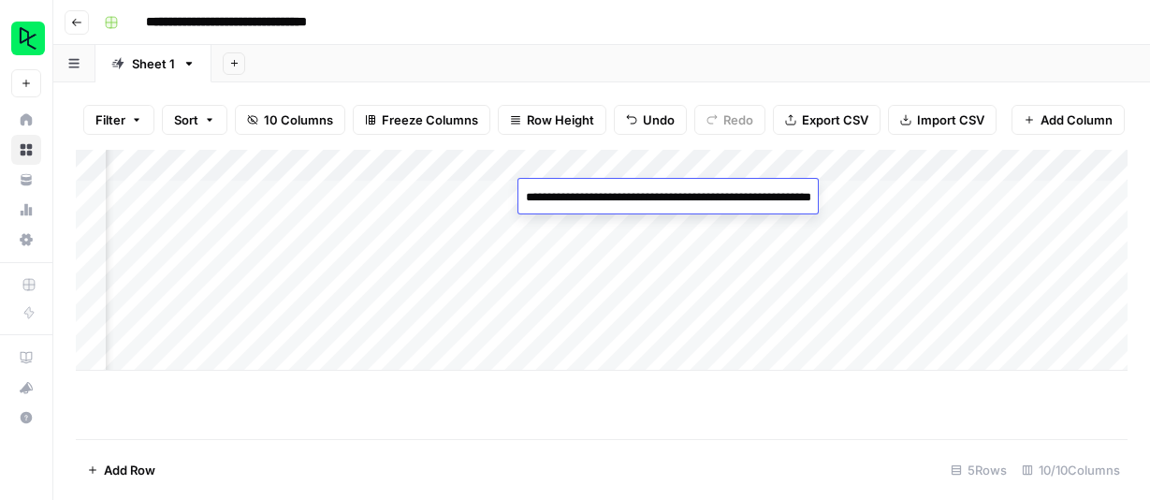
click at [557, 359] on div "Add Column" at bounding box center [602, 260] width 1052 height 221
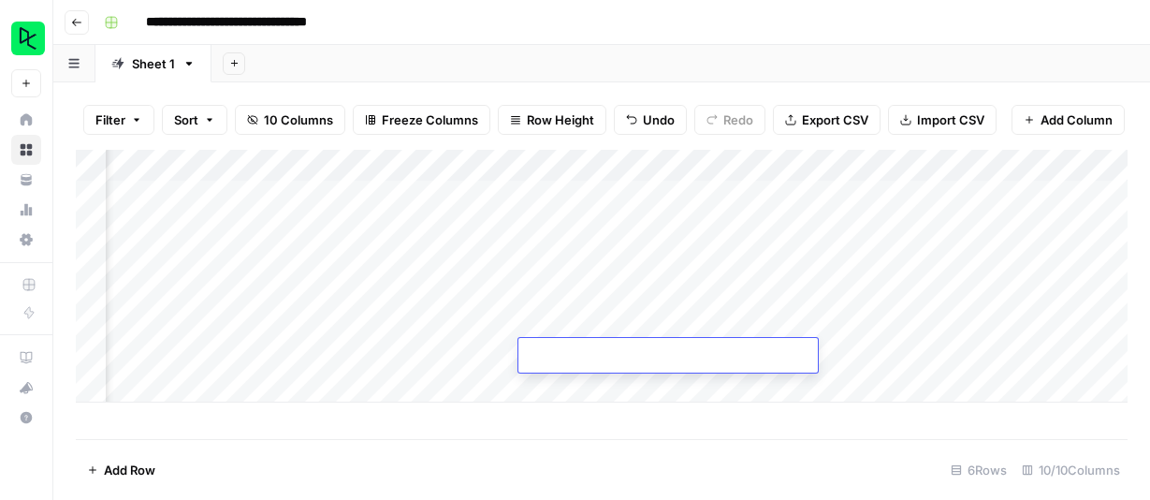
scroll to position [0, 695]
click at [858, 159] on div "Add Column" at bounding box center [602, 276] width 1052 height 253
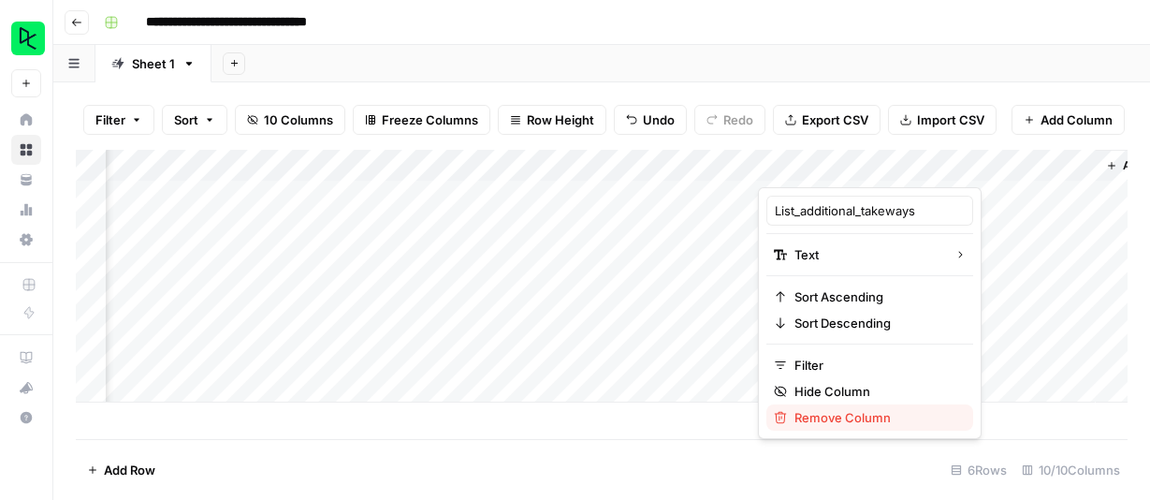
click at [863, 413] on span "Remove Column" at bounding box center [876, 417] width 164 height 19
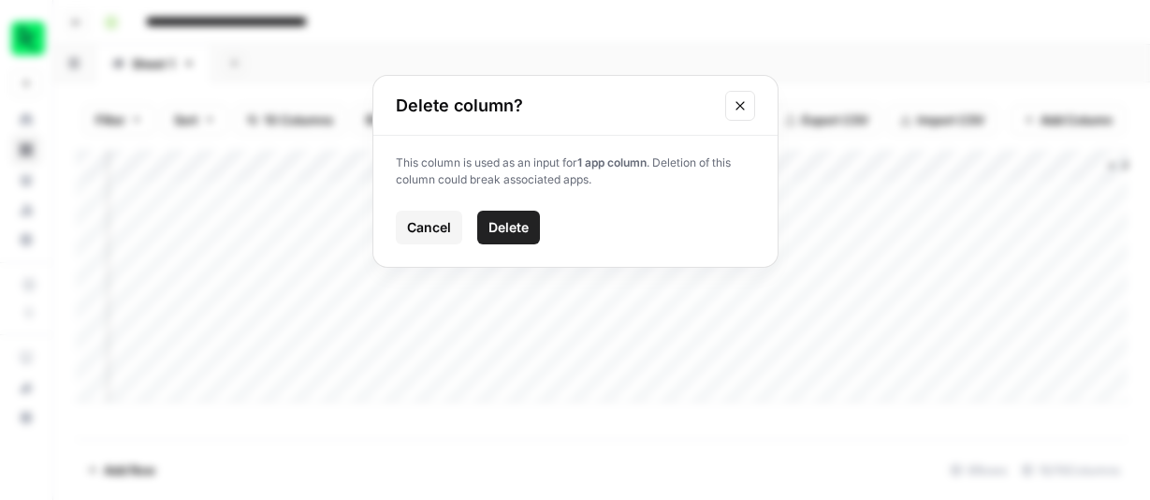
click at [512, 225] on span "Delete" at bounding box center [508, 227] width 40 height 19
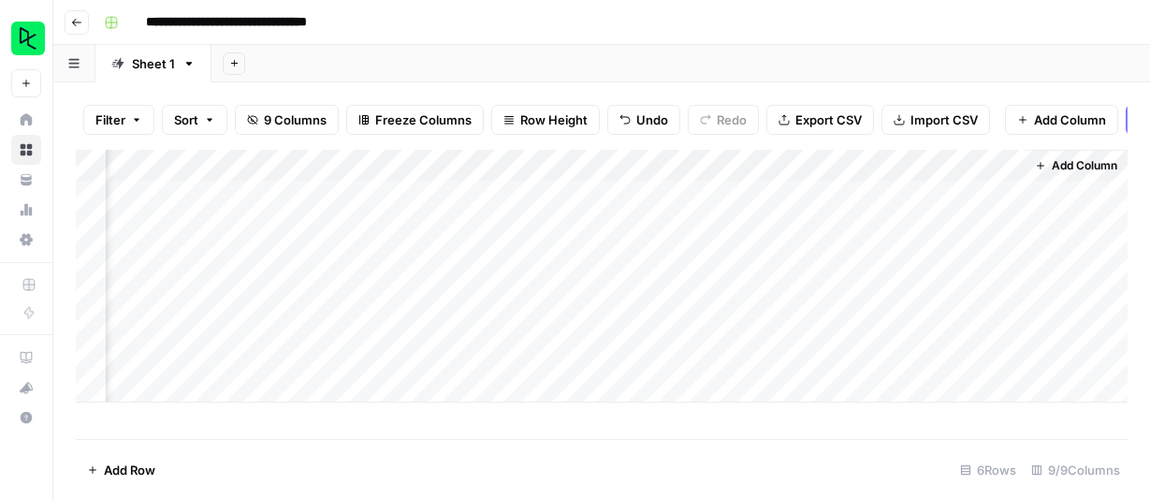
scroll to position [0, 599]
click at [939, 191] on div "Add Column" at bounding box center [602, 276] width 1052 height 253
click at [921, 193] on div "Add Column" at bounding box center [602, 276] width 1052 height 253
click at [858, 448] on footer "Add Row 6 Rows 9/9 Columns" at bounding box center [602, 469] width 1052 height 61
click at [890, 470] on footer "Add Row 6 Rows 9/9 Columns" at bounding box center [602, 469] width 1052 height 61
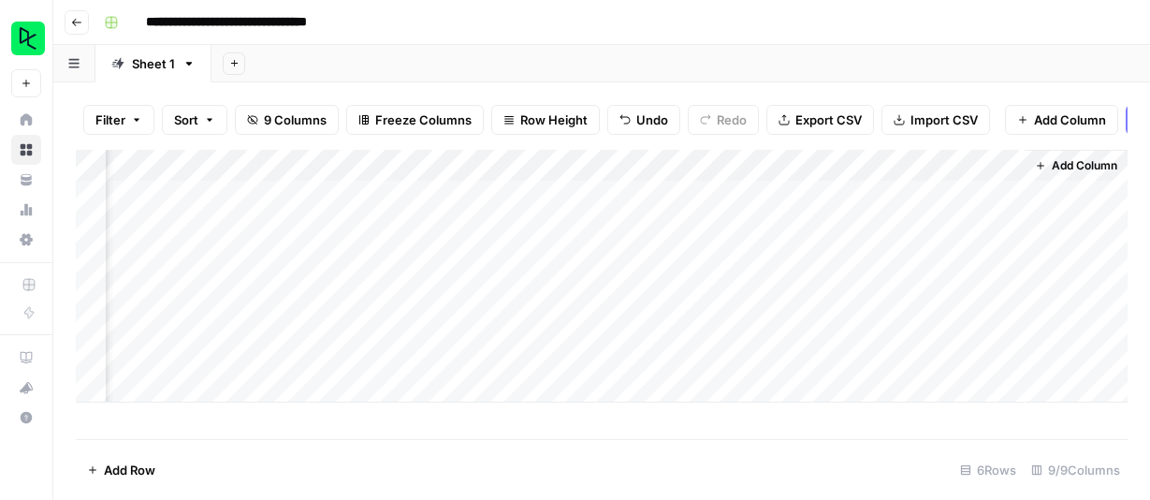
click at [927, 165] on div "Add Column" at bounding box center [602, 276] width 1052 height 253
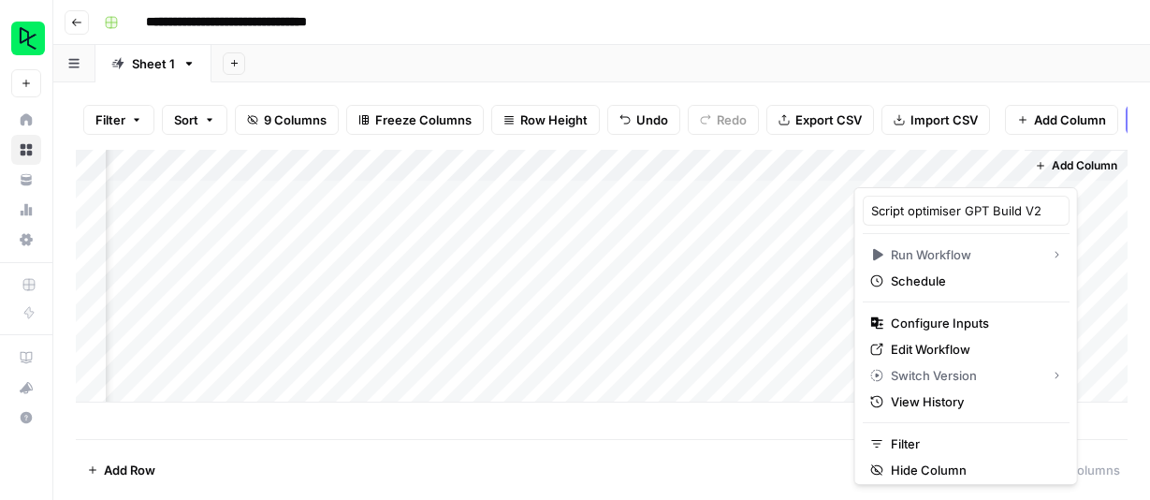
click at [774, 466] on footer "Add Row 6 Rows 9/9 Columns" at bounding box center [602, 469] width 1052 height 61
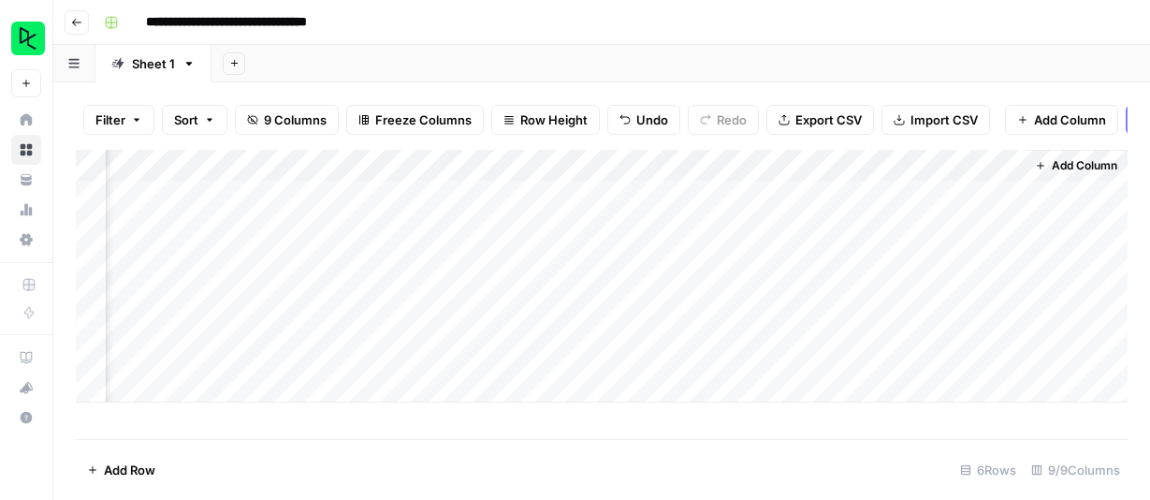
click at [905, 80] on div "Add Sheet" at bounding box center [680, 63] width 938 height 37
click at [890, 449] on footer "Add Row 6 Rows 9/9 Columns" at bounding box center [602, 469] width 1052 height 61
click at [77, 63] on icon "button" at bounding box center [73, 63] width 10 height 9
click at [510, 58] on div "Add Sheet" at bounding box center [680, 63] width 938 height 37
click at [988, 163] on div "Add Column" at bounding box center [602, 276] width 1052 height 253
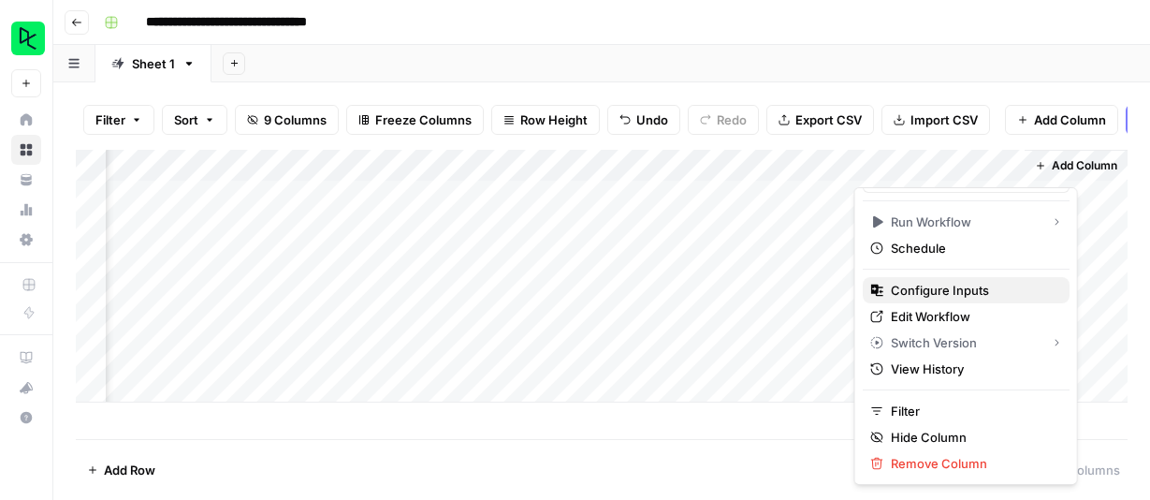
scroll to position [0, 0]
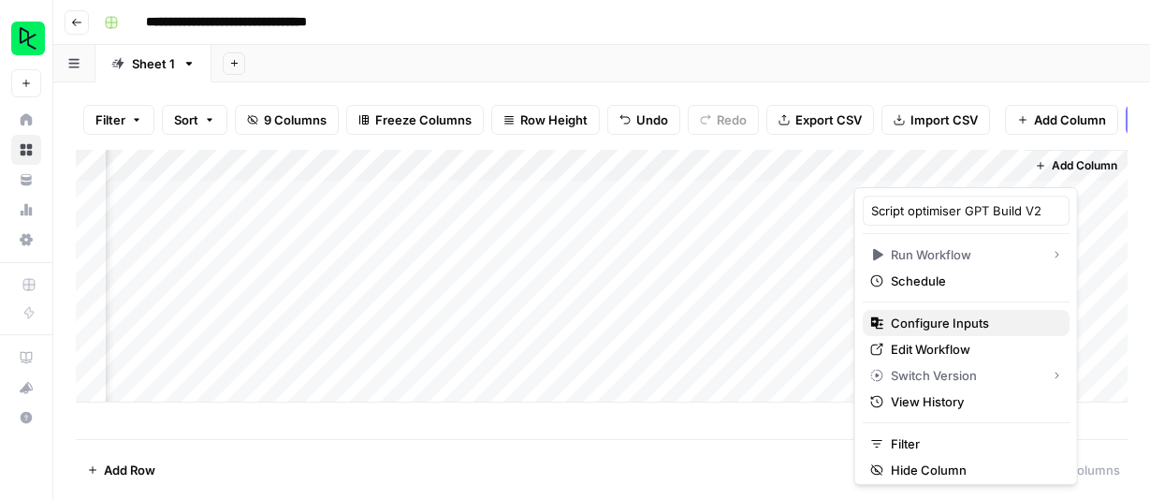
click at [959, 324] on span "Configure Inputs" at bounding box center [973, 322] width 164 height 19
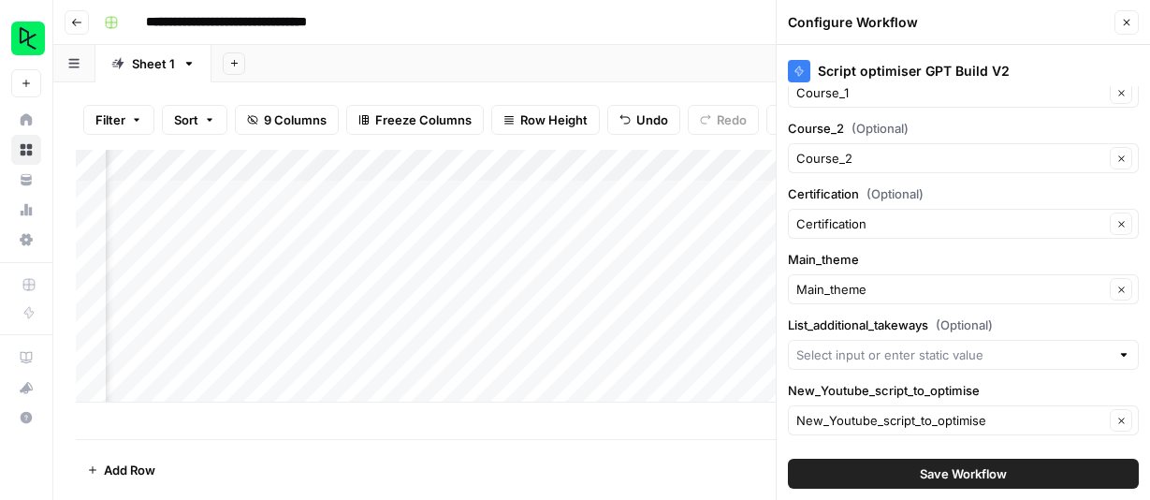
scroll to position [271, 0]
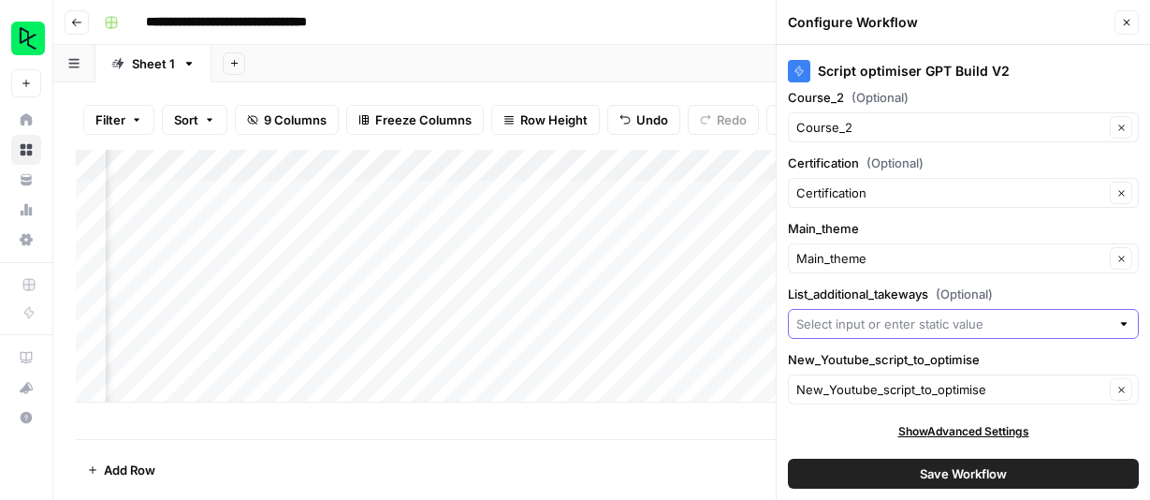
click at [1050, 322] on input "List_additional_takeways (Optional)" at bounding box center [952, 323] width 313 height 19
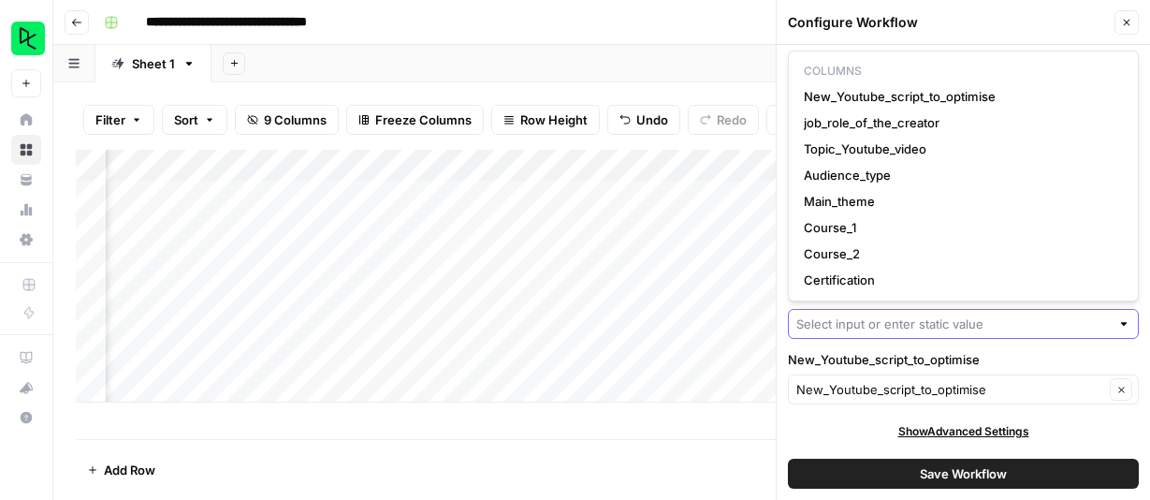
click at [1050, 322] on input "List_additional_takeways (Optional)" at bounding box center [952, 323] width 313 height 19
click at [1104, 350] on label "New_Youtube_script_to_optimise" at bounding box center [963, 359] width 351 height 19
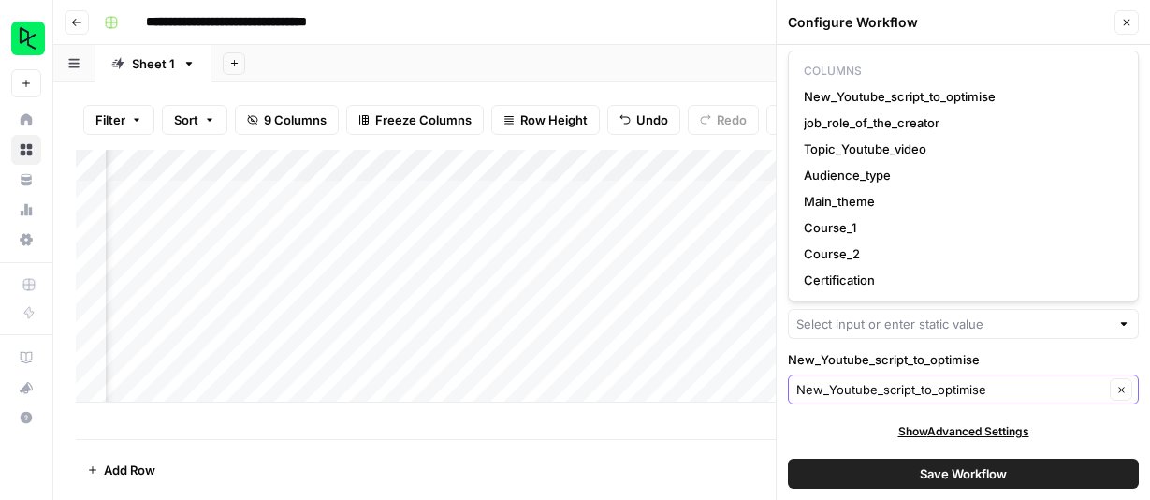
click at [1104, 380] on input "New_Youtube_script_to_optimise" at bounding box center [950, 389] width 308 height 19
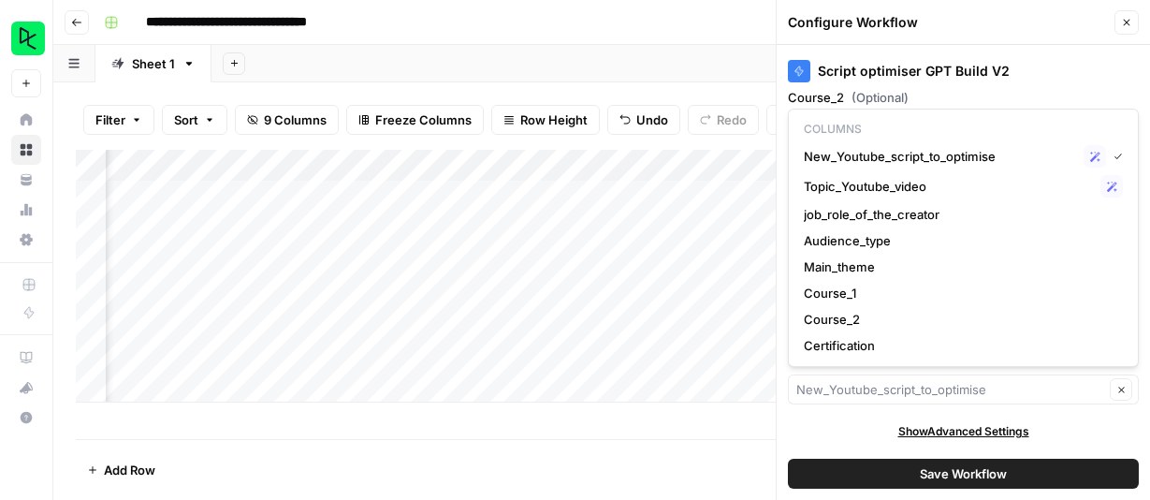
type input "New_Youtube_script_to_optimise"
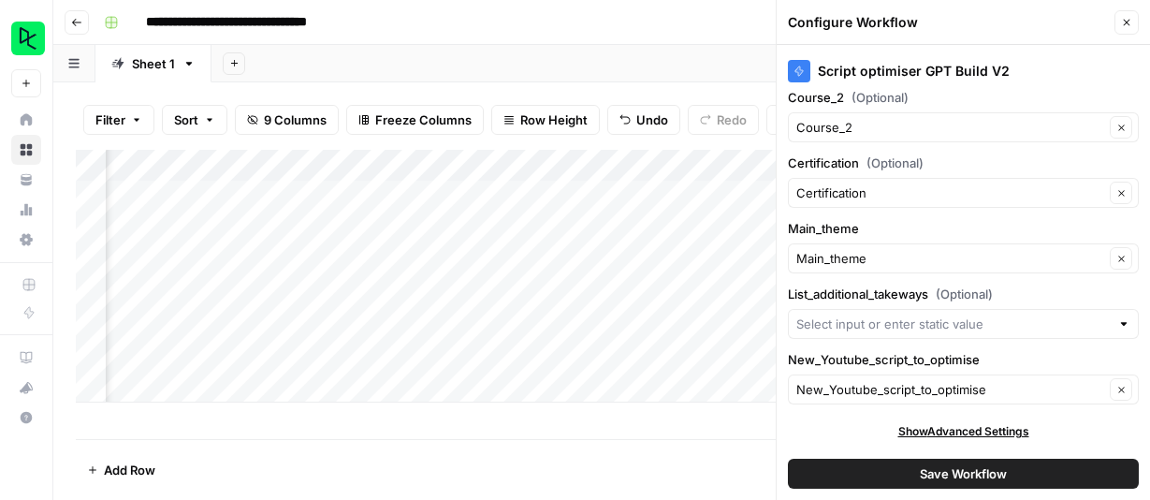
click at [1145, 359] on div "Script optimiser GPT Build V2 job_role_of_the_creator job_role_of_the_creator C…" at bounding box center [962, 272] width 373 height 455
click at [1069, 326] on input "List_additional_takeways (Optional)" at bounding box center [952, 323] width 313 height 19
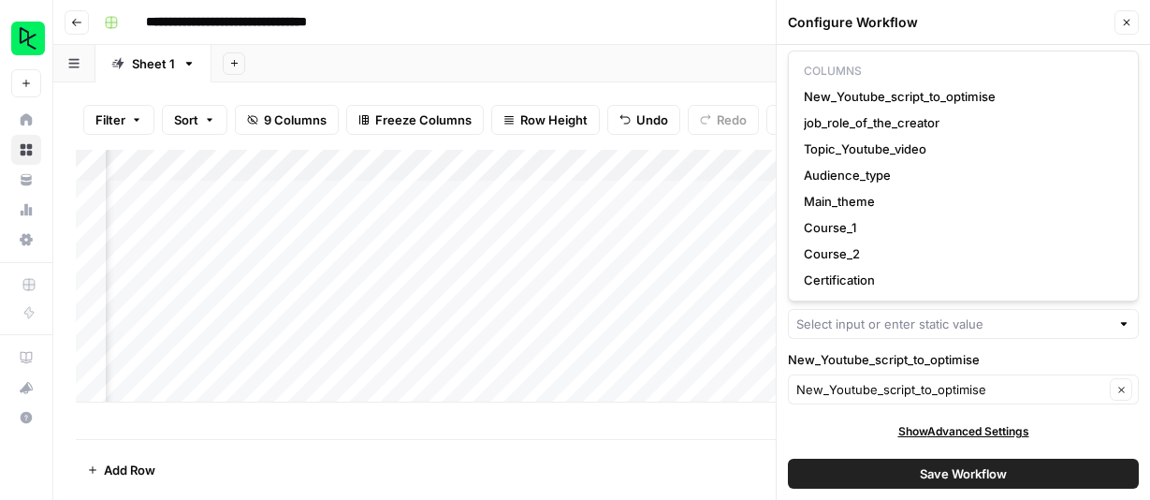
click at [1116, 351] on label "New_Youtube_script_to_optimise" at bounding box center [963, 359] width 351 height 19
click at [1104, 380] on input "New_Youtube_script_to_optimise" at bounding box center [950, 389] width 308 height 19
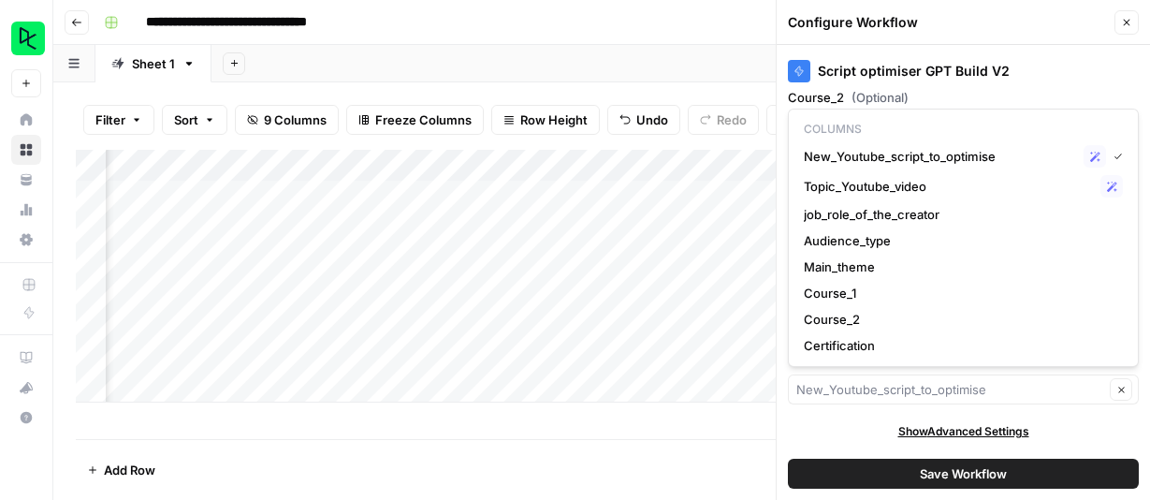
type input "New_Youtube_script_to_optimise"
click at [1146, 358] on div "Script optimiser GPT Build V2 job_role_of_the_creator job_role_of_the_creator C…" at bounding box center [962, 272] width 373 height 455
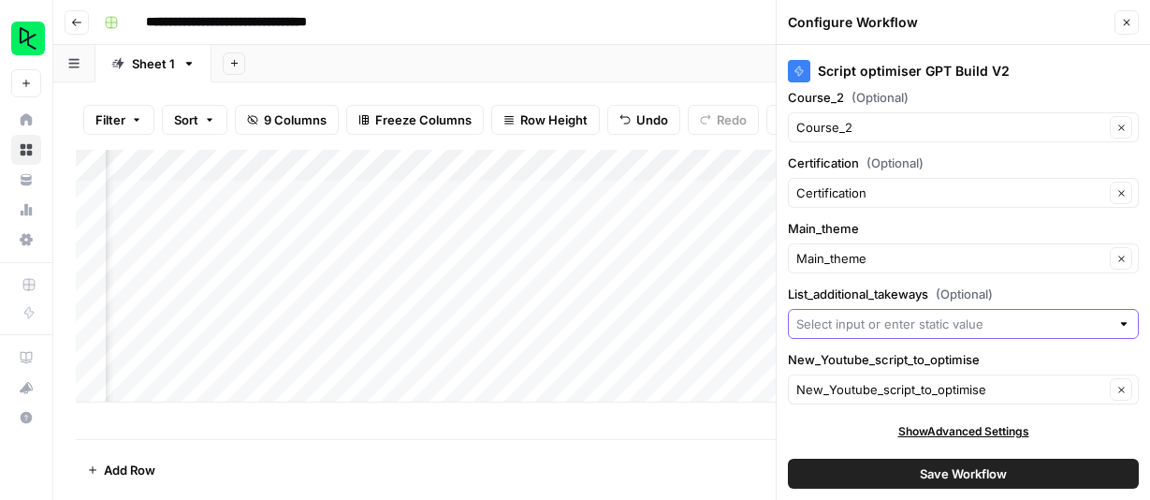
click at [880, 321] on input "List_additional_takeways (Optional)" at bounding box center [952, 323] width 313 height 19
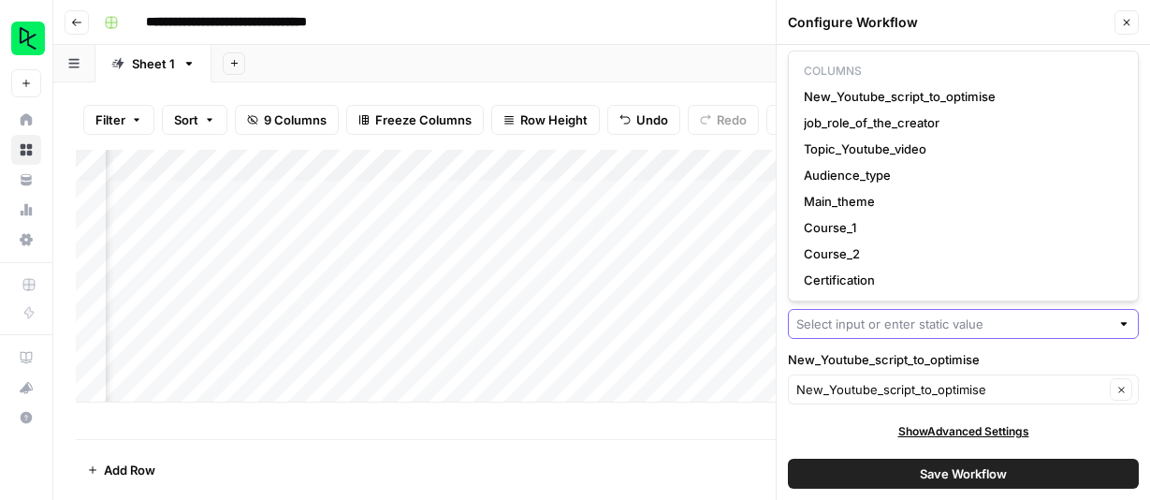
paste input "Our most successful videos clearly mention the creator’s personal experience wi…"
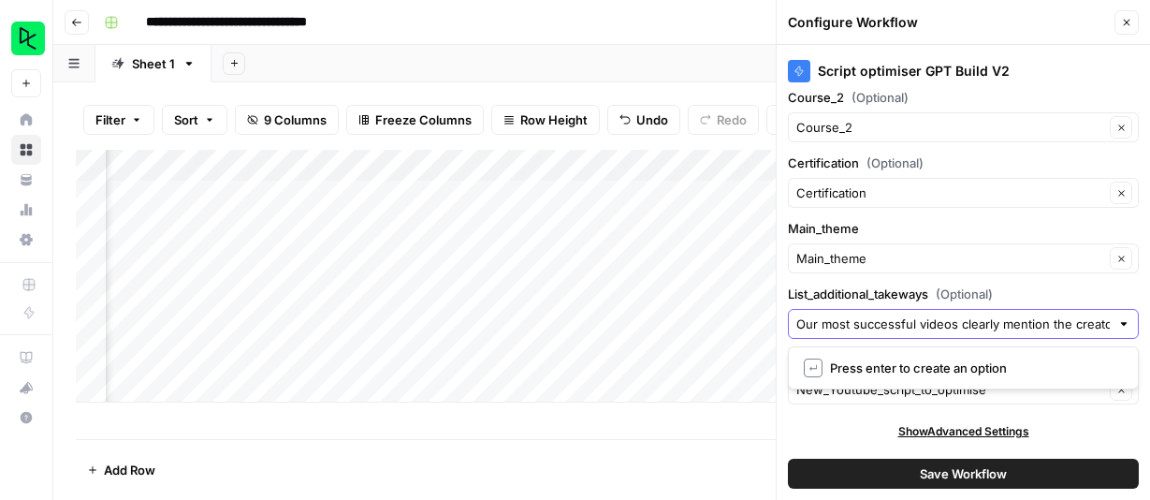
scroll to position [0, 2916]
type input "Our most successful videos clearly mention the creator’s personal experience wi…"
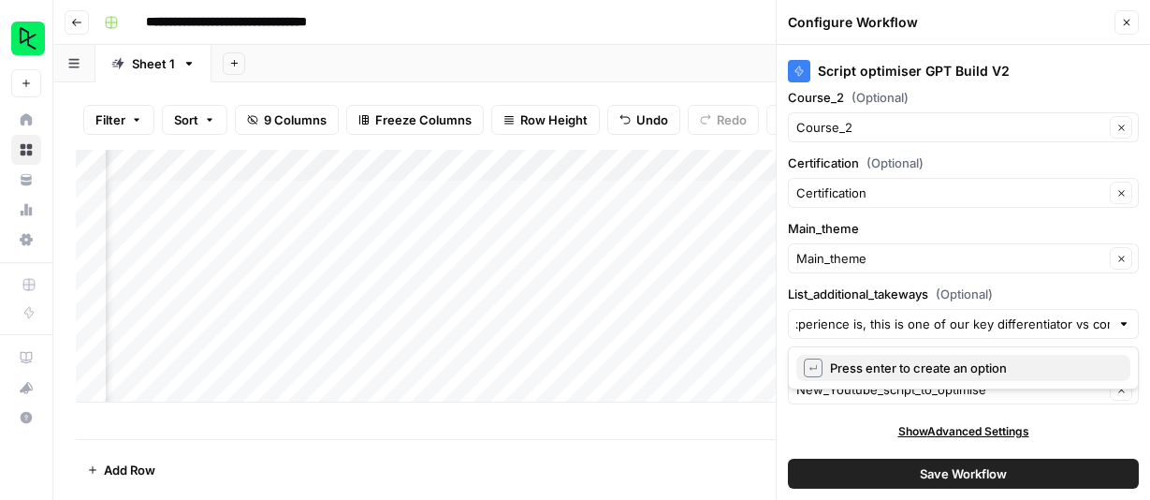
scroll to position [0, 0]
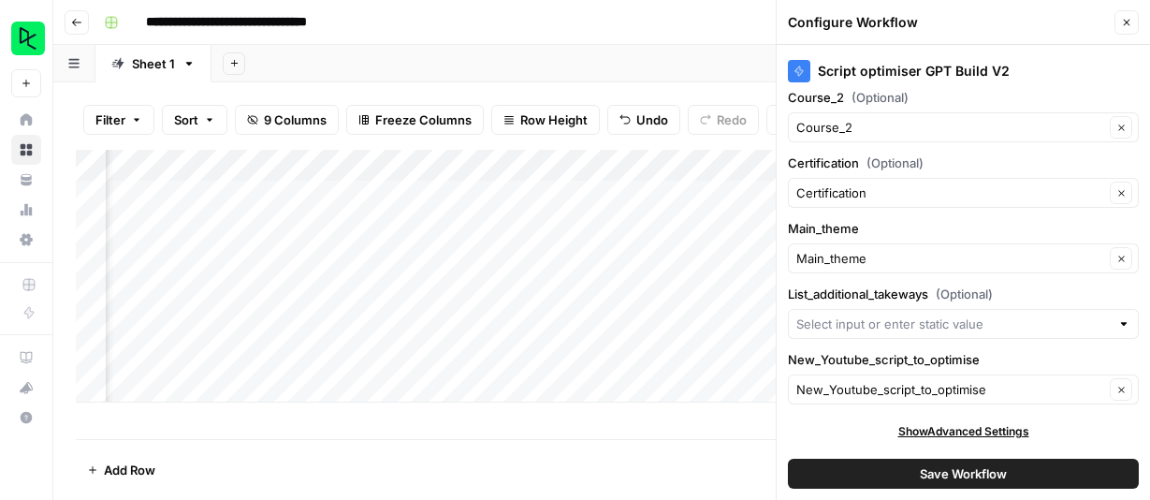
click at [965, 474] on span "Save Workflow" at bounding box center [963, 473] width 87 height 19
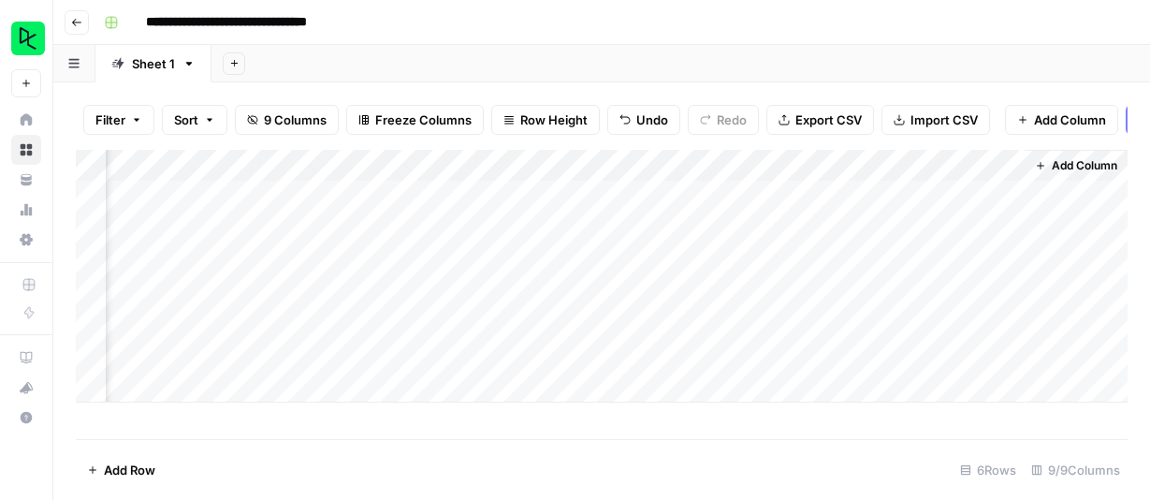
click at [889, 191] on div "Add Column" at bounding box center [602, 276] width 1052 height 253
click at [924, 192] on div "Add Column" at bounding box center [602, 276] width 1052 height 253
click at [757, 192] on div "Add Column" at bounding box center [602, 276] width 1052 height 253
click at [817, 196] on div "Add Column" at bounding box center [602, 276] width 1052 height 253
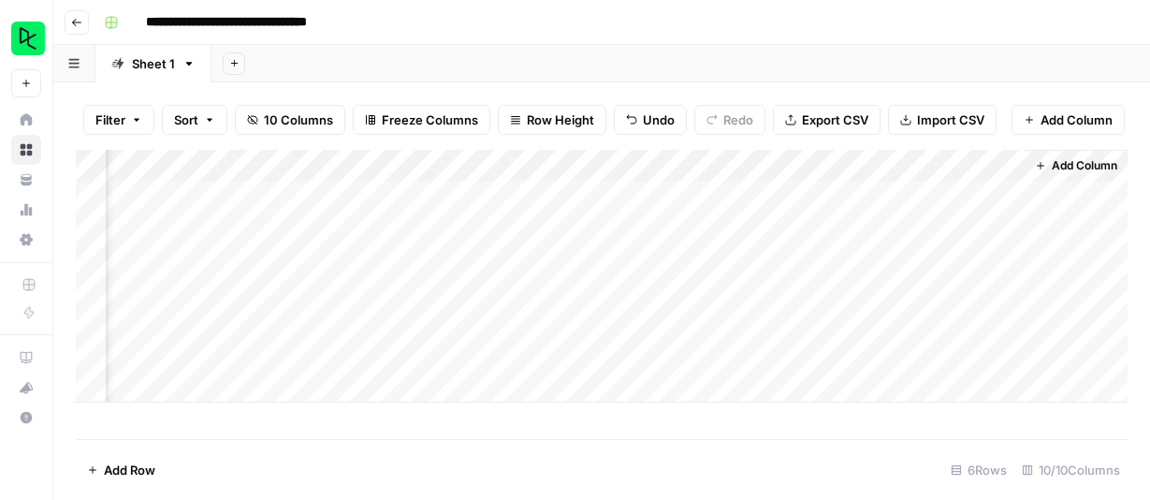
scroll to position [0, 756]
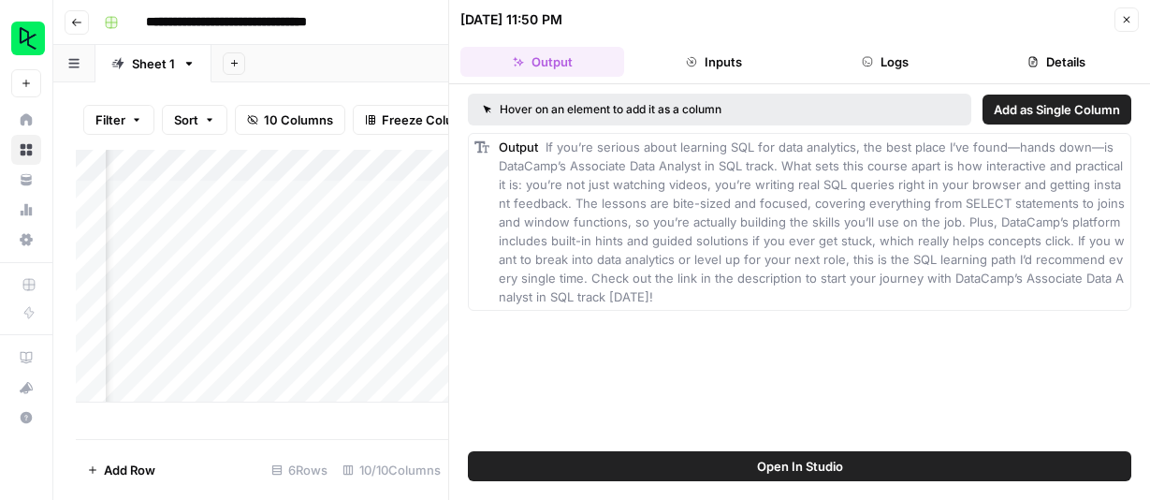
click at [1126, 19] on icon "button" at bounding box center [1127, 20] width 7 height 7
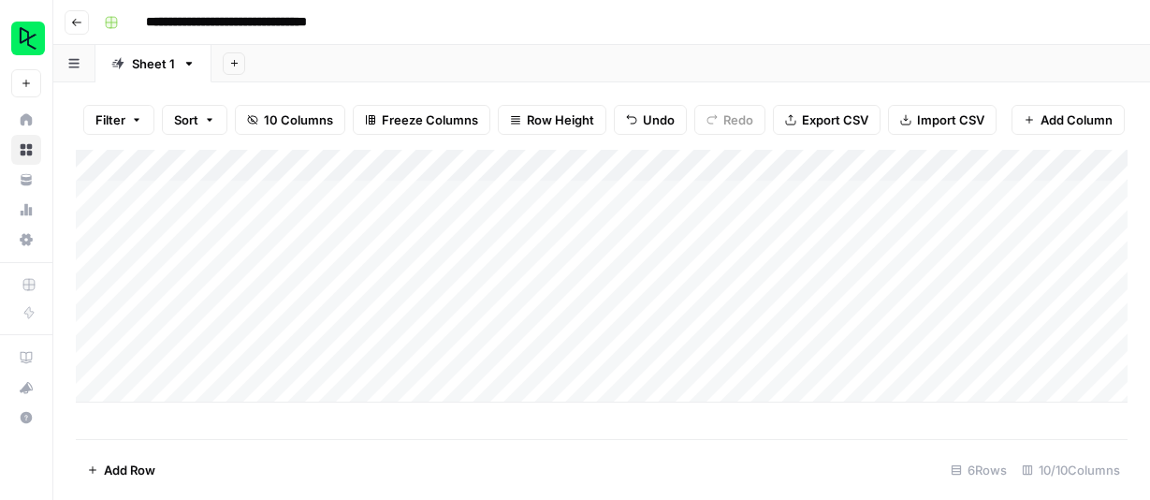
click at [80, 20] on icon "button" at bounding box center [76, 22] width 11 height 11
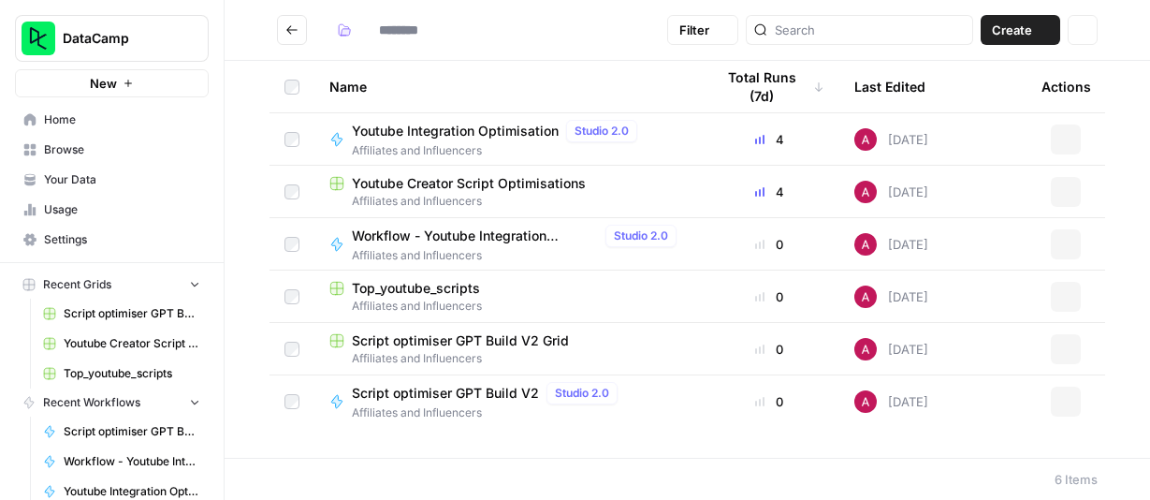
type input "**********"
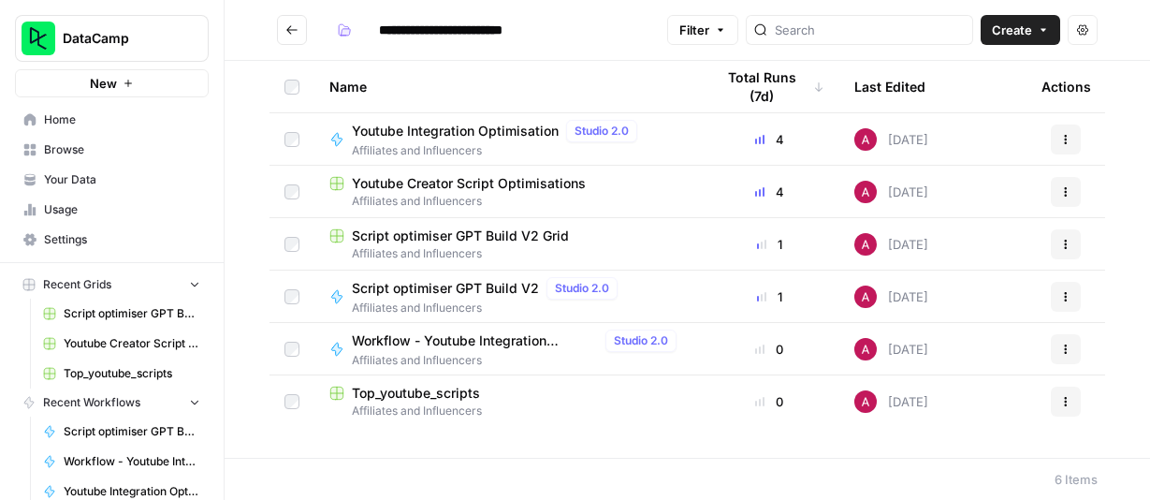
click at [464, 341] on span "Workflow - Youtube Integration Optimiser - V2" at bounding box center [475, 340] width 246 height 19
type input "**********"
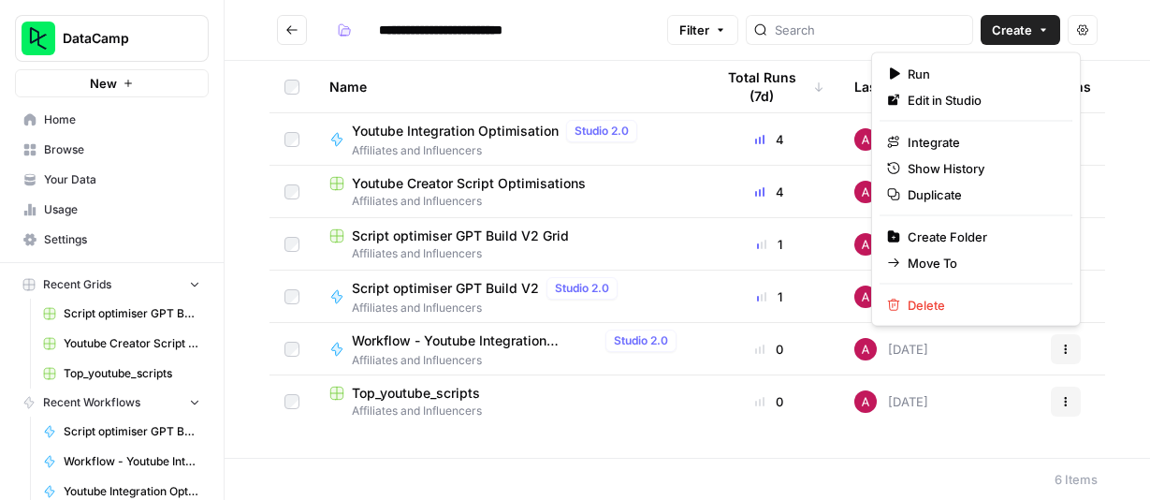
click at [1068, 351] on icon "button" at bounding box center [1065, 348] width 11 height 11
click at [961, 303] on span "Delete" at bounding box center [982, 305] width 150 height 19
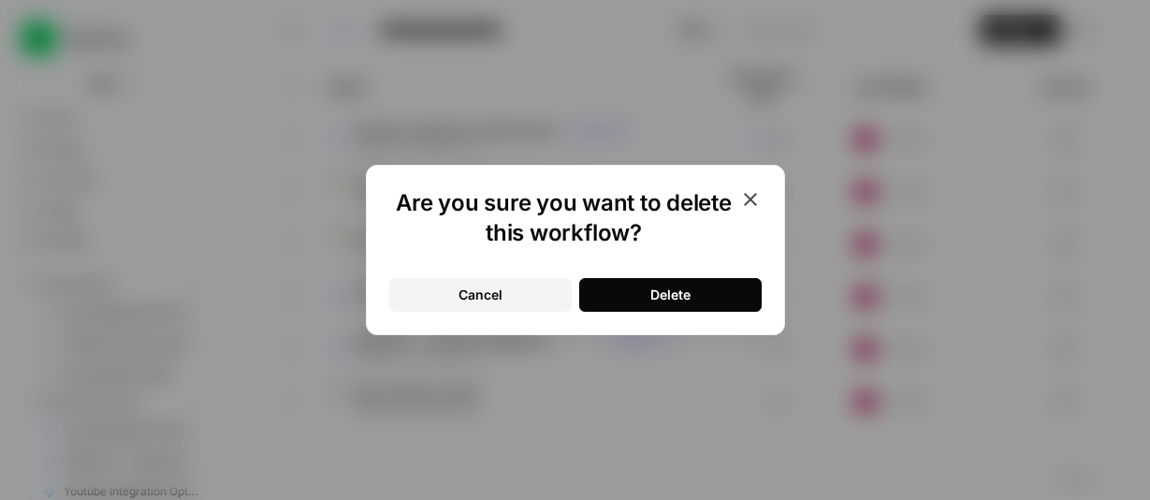
click at [688, 287] on div "Delete" at bounding box center [670, 294] width 40 height 19
